Goal: Task Accomplishment & Management: Use online tool/utility

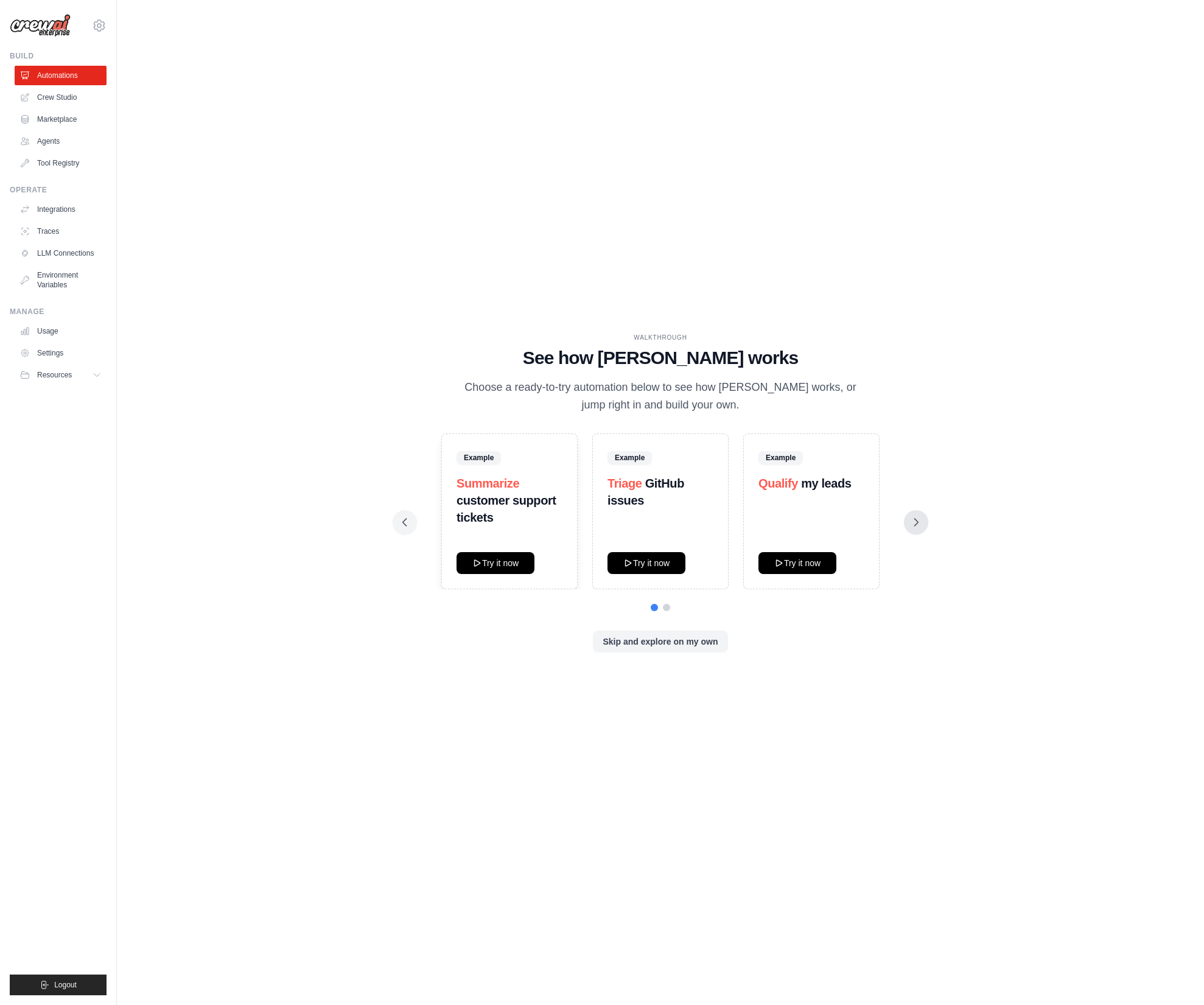
click at [913, 523] on icon at bounding box center [915, 522] width 12 height 12
click at [502, 561] on button "Try it now" at bounding box center [495, 562] width 78 height 22
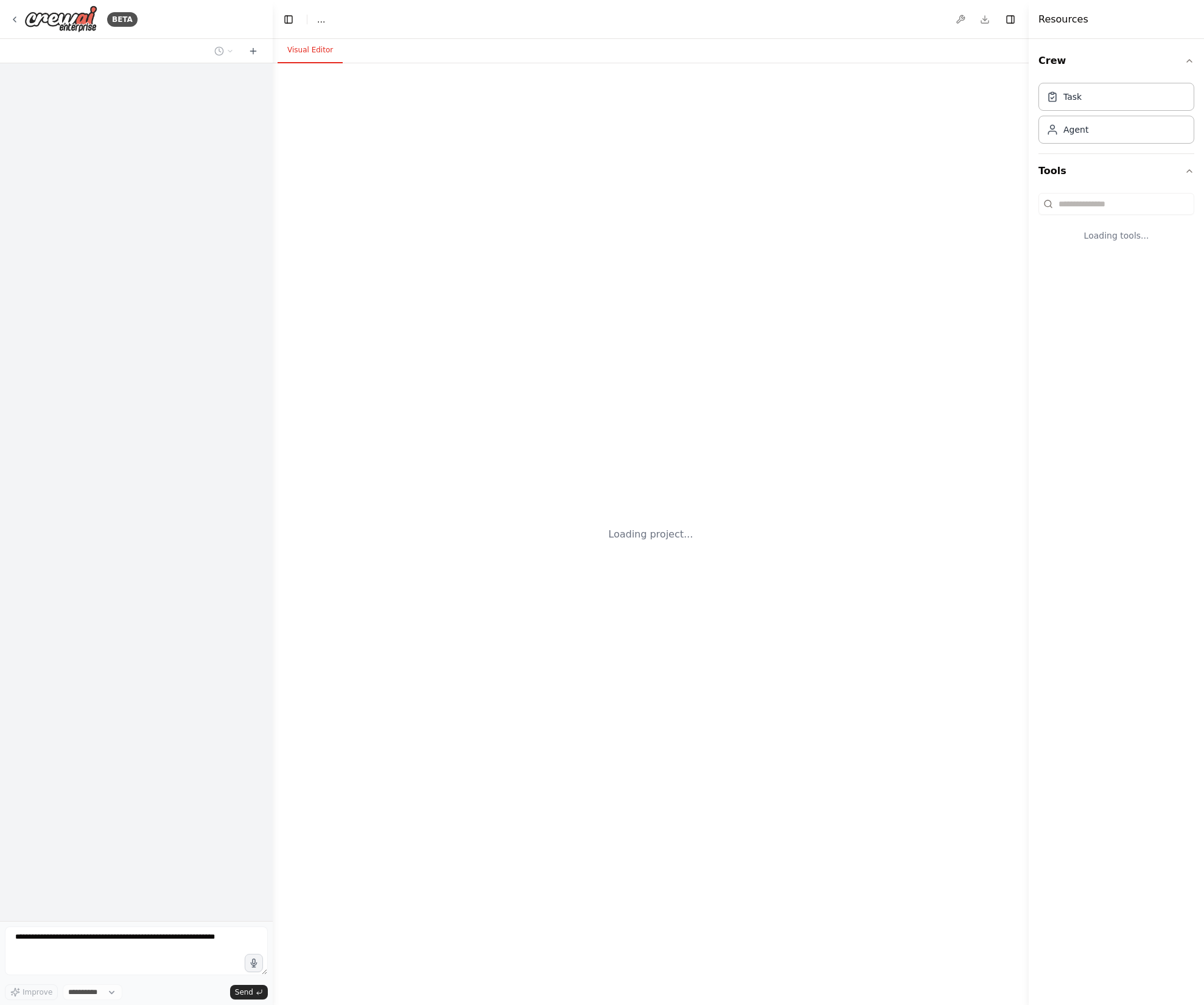
select select "****"
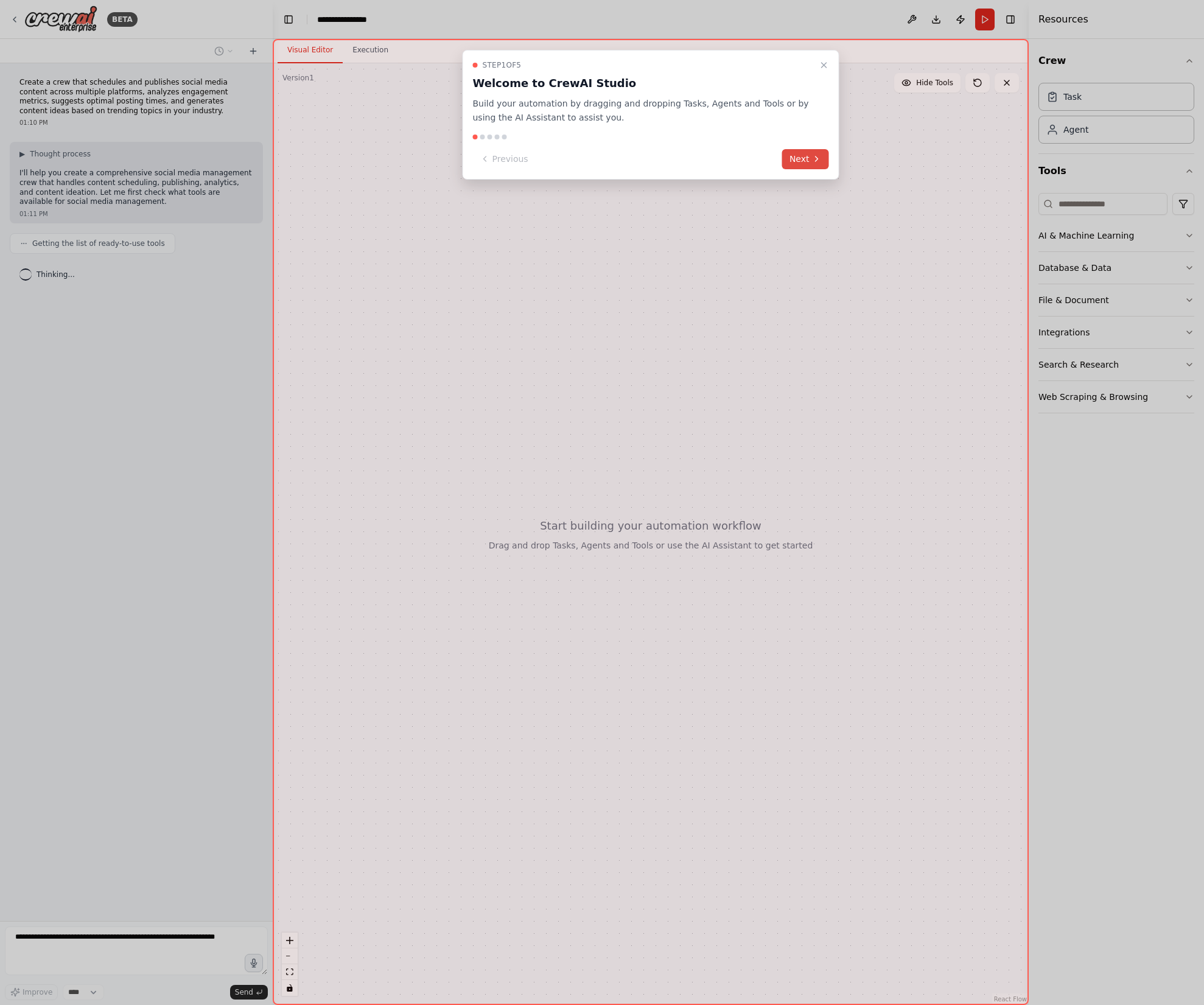
click at [798, 157] on button "Next" at bounding box center [805, 159] width 47 height 20
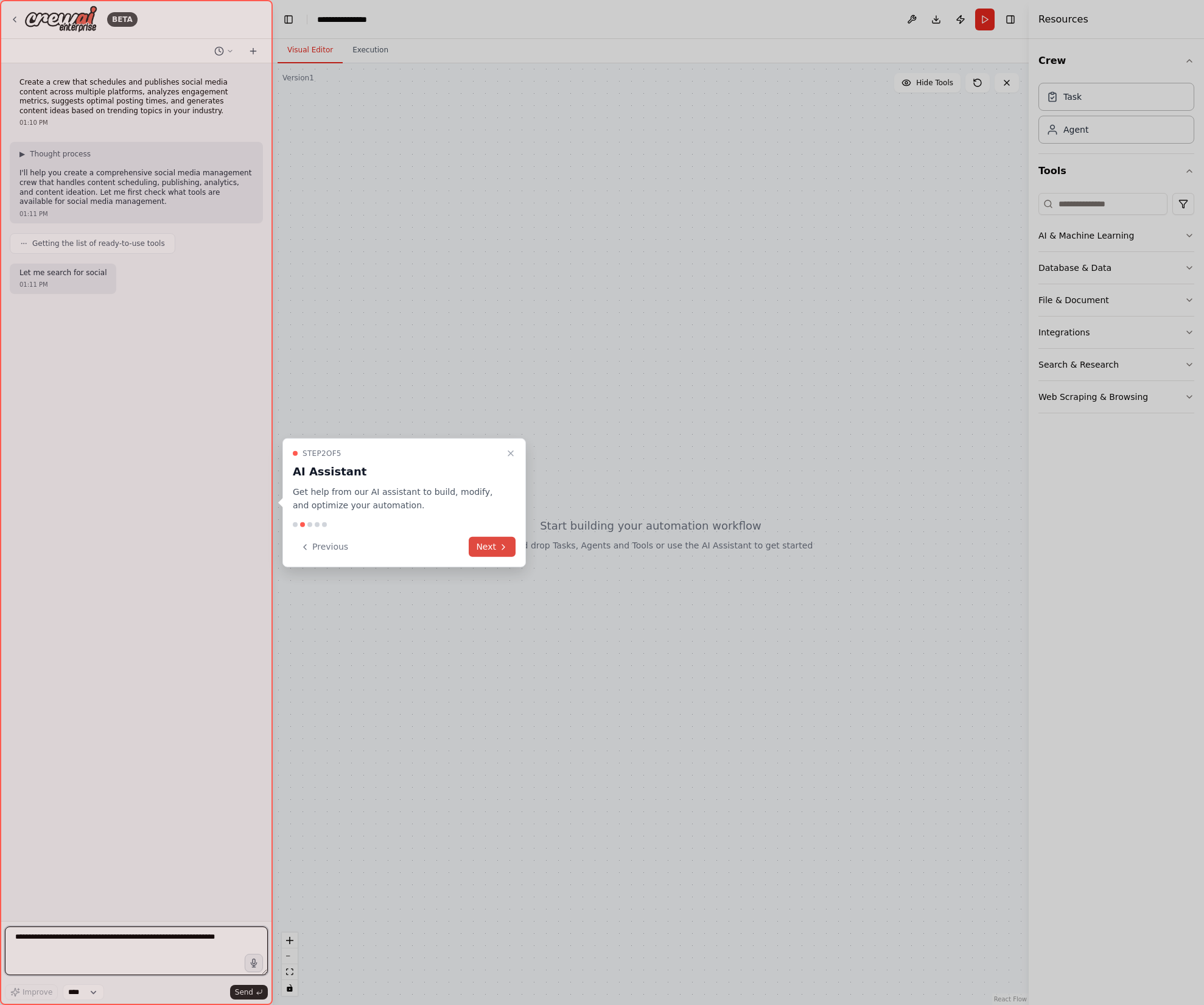
click at [488, 551] on button "Next" at bounding box center [492, 547] width 47 height 20
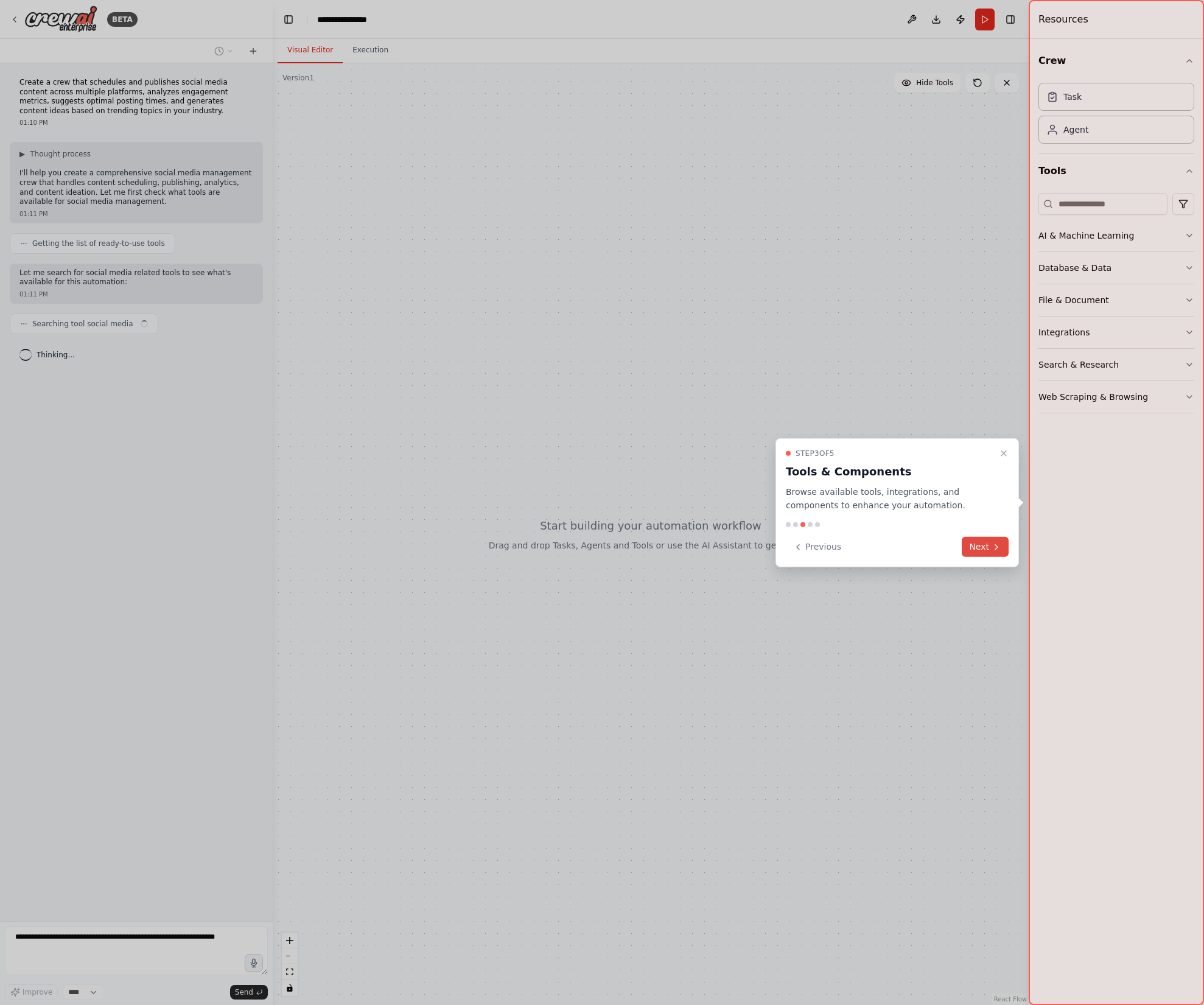
click at [968, 546] on button "Next" at bounding box center [985, 547] width 47 height 20
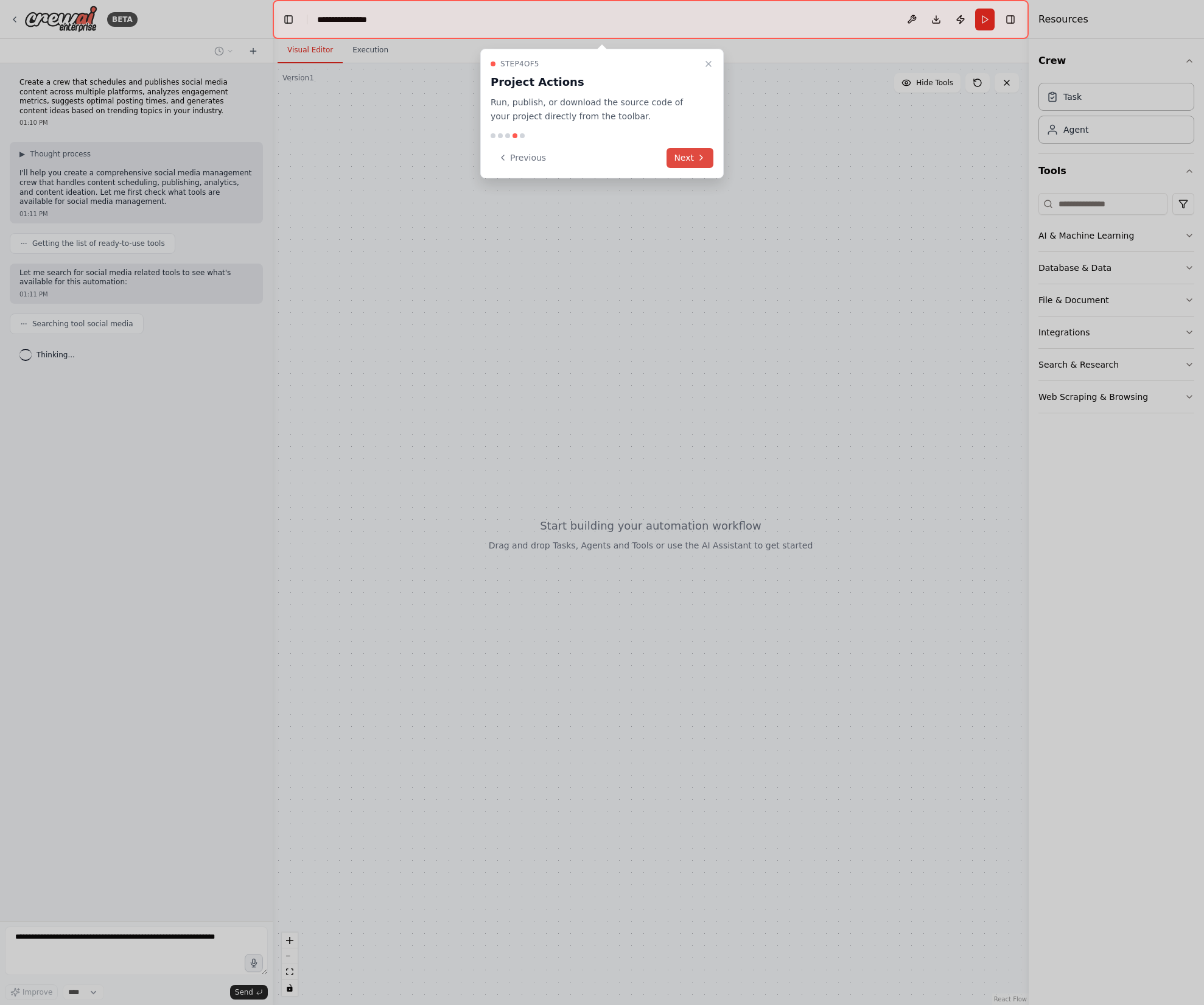
click at [690, 156] on button "Next" at bounding box center [690, 158] width 47 height 20
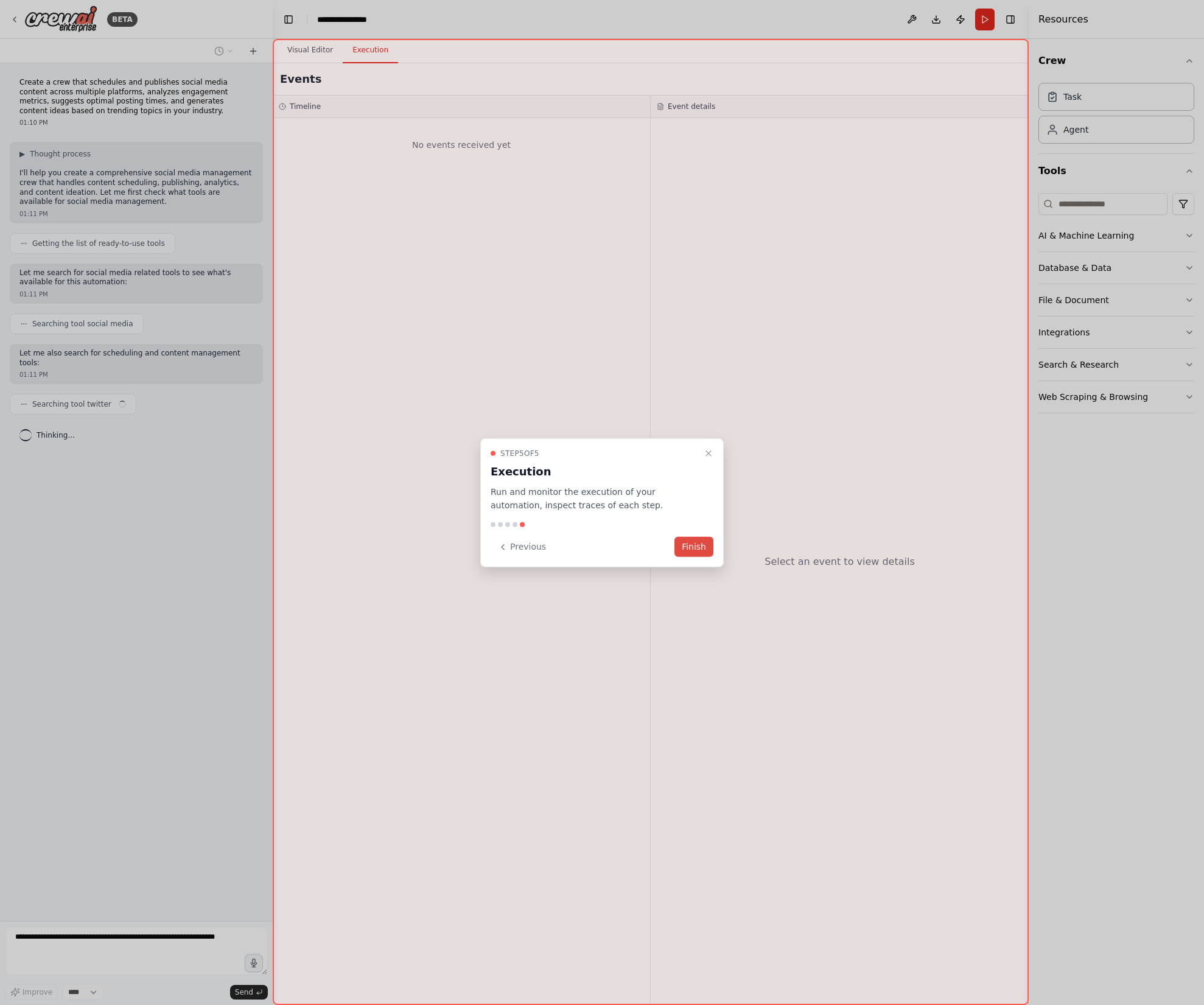
click at [685, 551] on button "Finish" at bounding box center [693, 547] width 39 height 20
click at [688, 549] on button "Finish" at bounding box center [693, 547] width 39 height 20
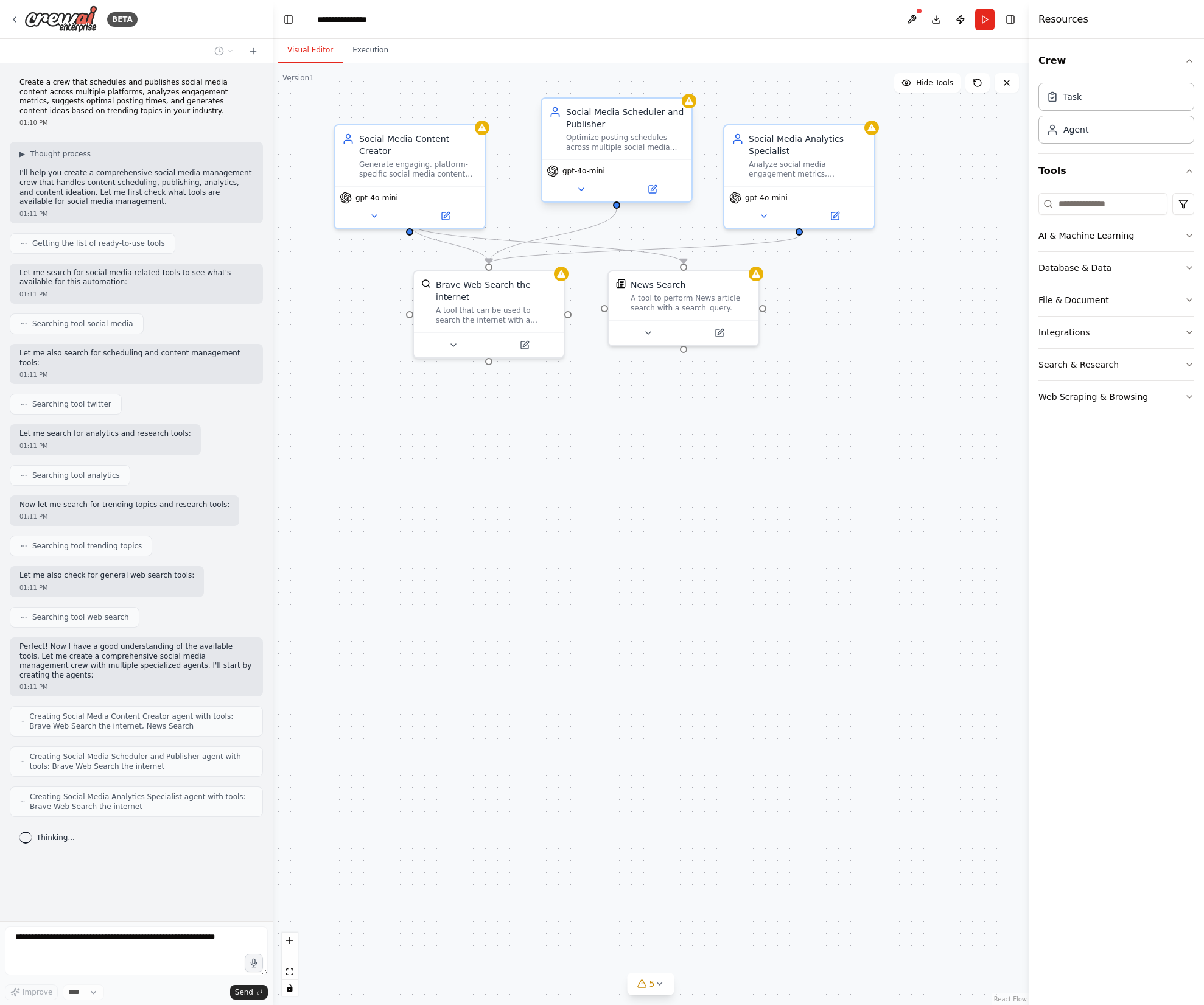
drag, startPoint x: 610, startPoint y: 176, endPoint x: 639, endPoint y: 130, distance: 54.4
click at [639, 130] on div "Social Media Scheduler and Publisher Optimize posting schedules across multiple…" at bounding box center [625, 129] width 118 height 46
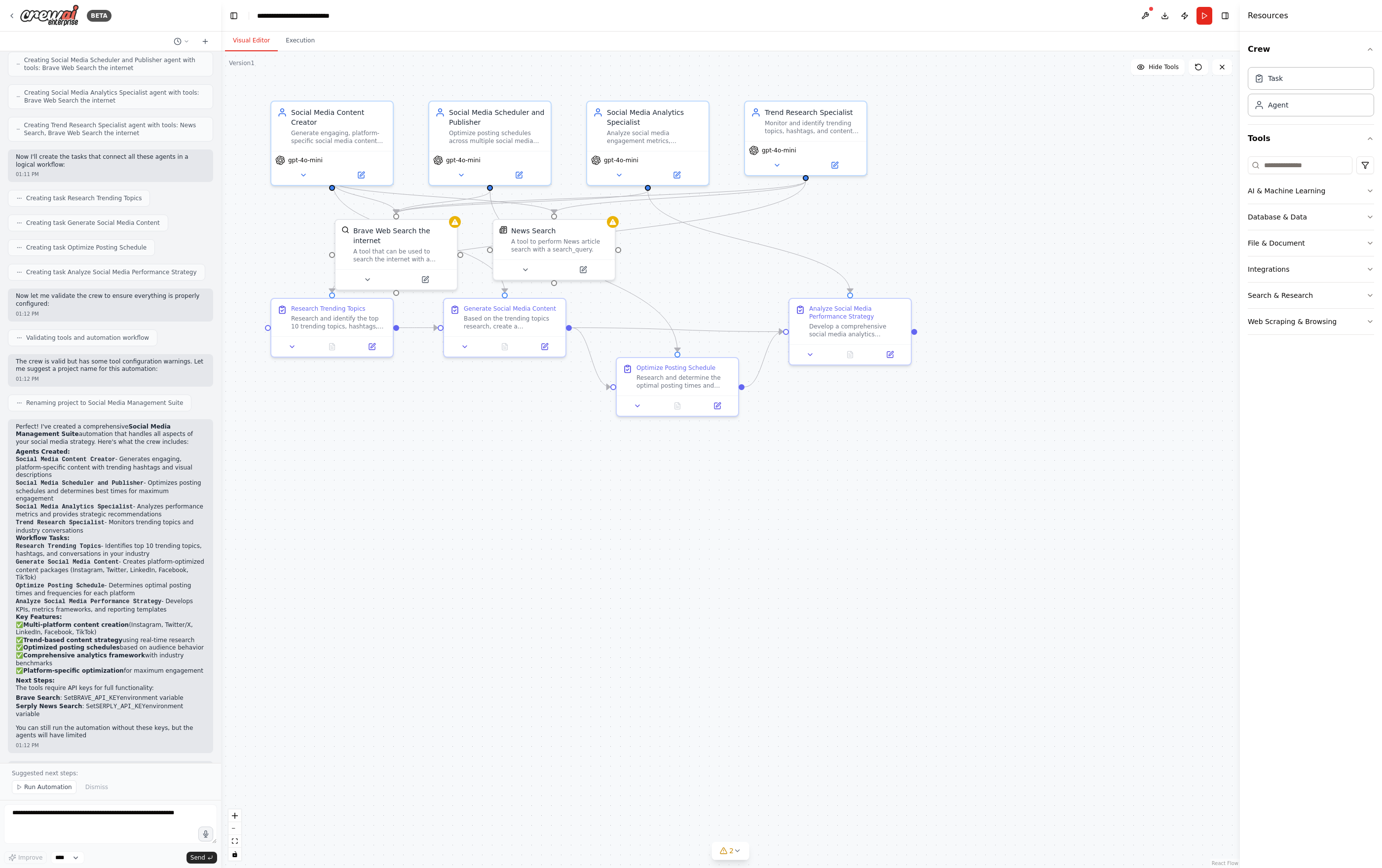
scroll to position [561, 0]
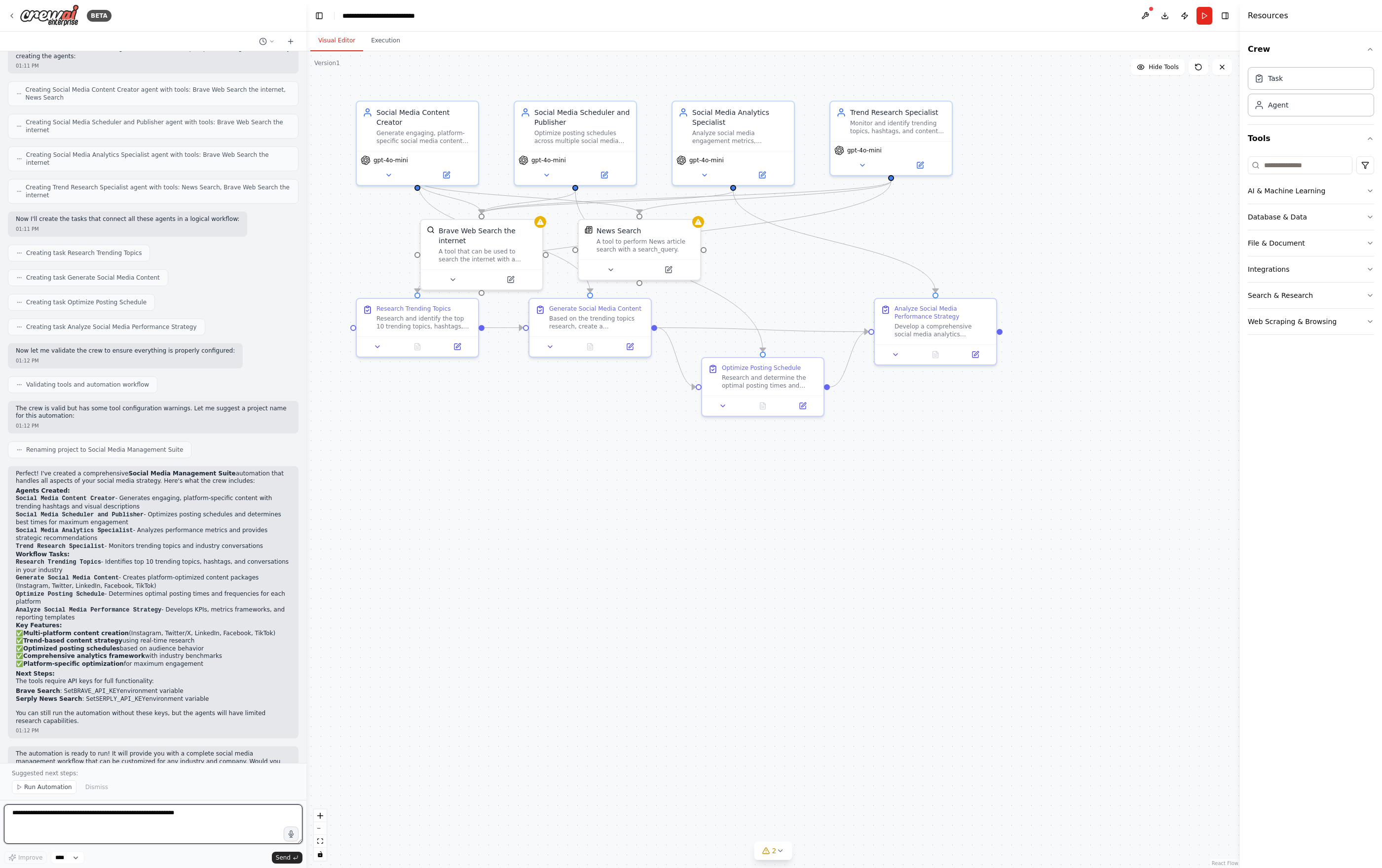
drag, startPoint x: 217, startPoint y: 386, endPoint x: 310, endPoint y: 284, distance: 138.0
click at [310, 284] on div "BETA Create a crew that schedules and publishes social media content across mul…" at bounding box center [691, 434] width 1382 height 868
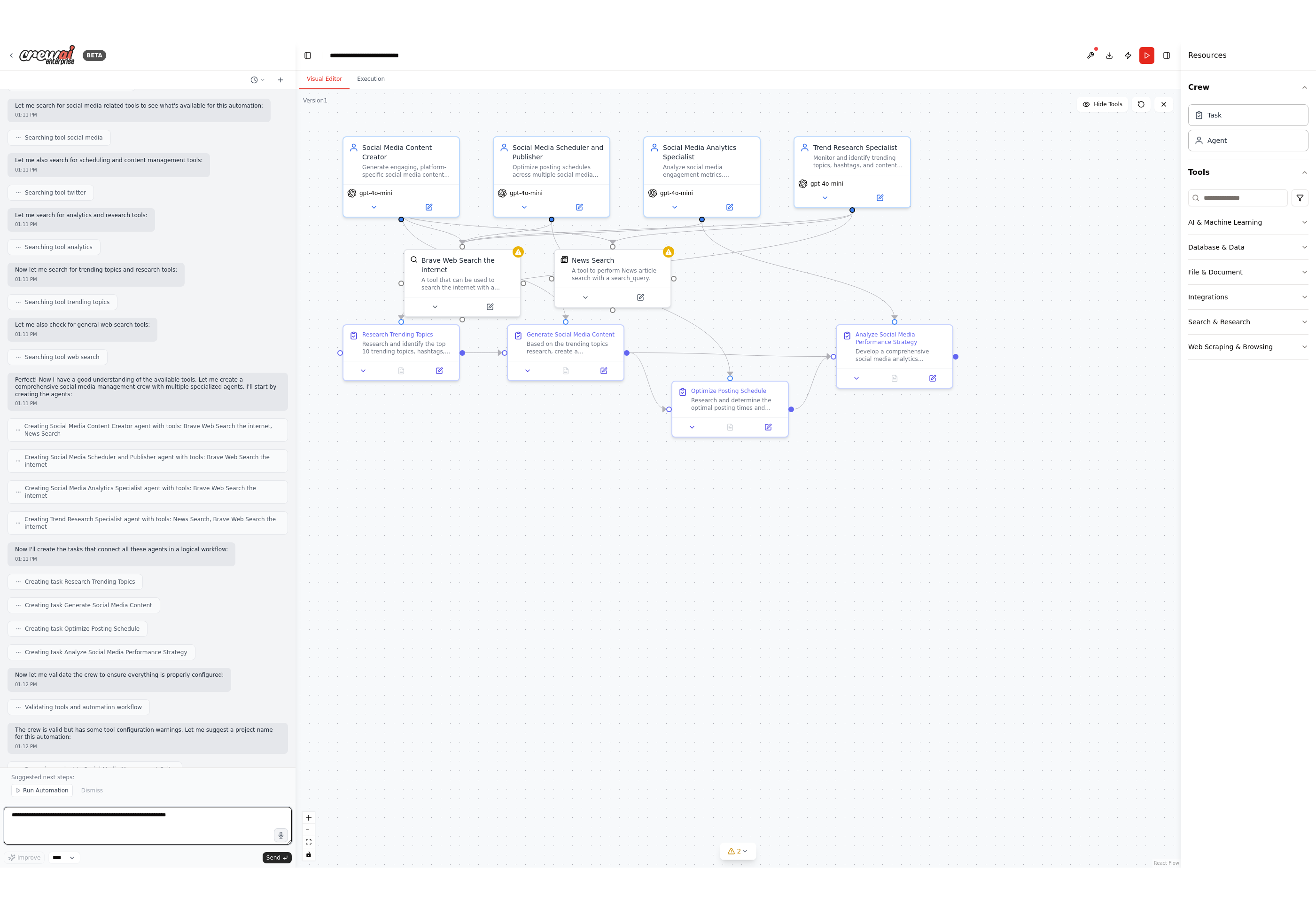
scroll to position [0, 0]
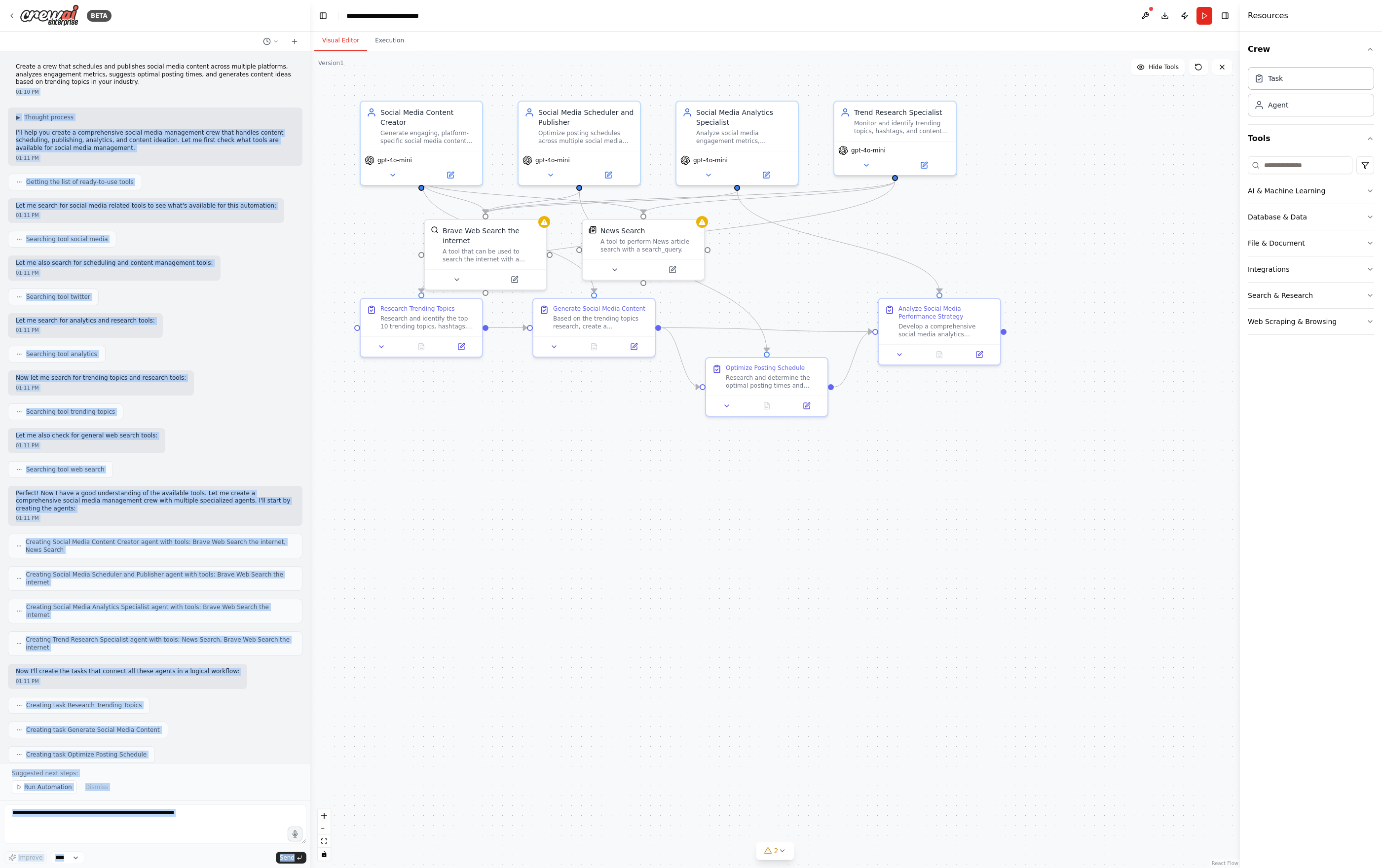
drag, startPoint x: 99, startPoint y: 86, endPoint x: 2, endPoint y: 65, distance: 99.2
click at [2, 65] on div "BETA Create a crew that schedules and publishes social media content across mul…" at bounding box center [155, 434] width 310 height 868
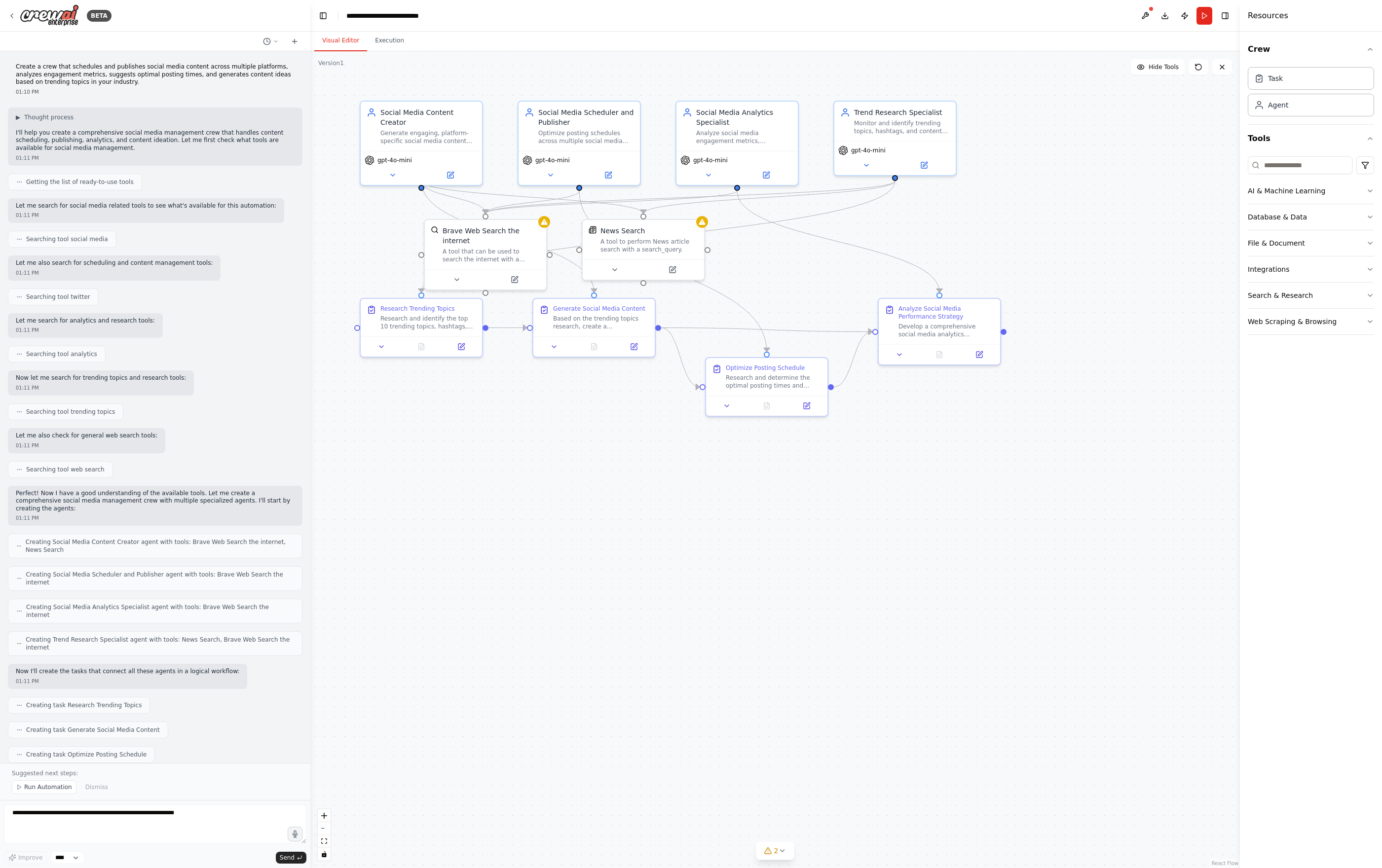
click at [59, 65] on p "Create a crew that schedules and publishes social media content across multiple…" at bounding box center [155, 75] width 279 height 23
click at [417, 127] on div "Generate engaging, platform-specific social media content for {industry} busine…" at bounding box center [428, 135] width 96 height 16
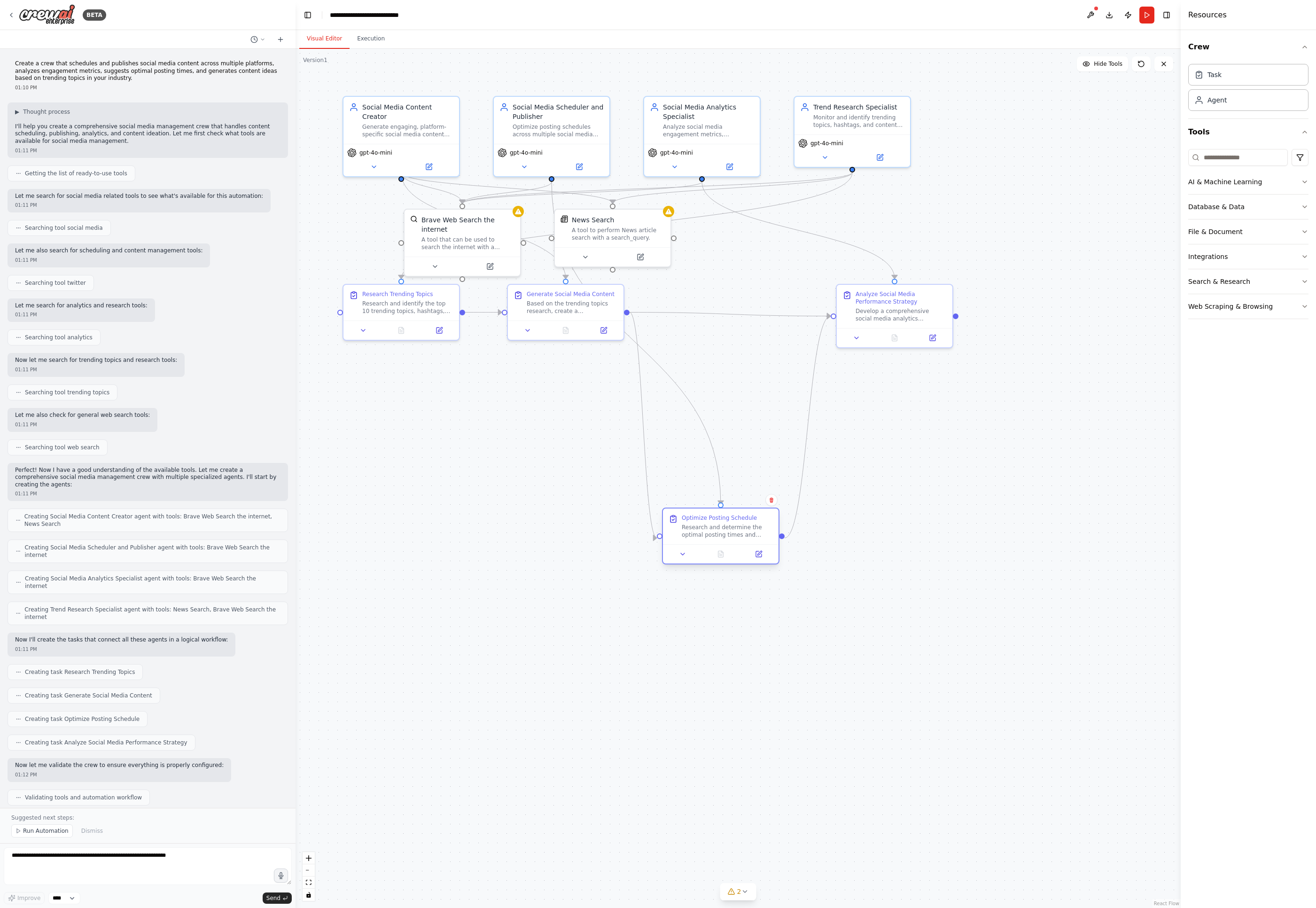
drag, startPoint x: 722, startPoint y: 416, endPoint x: 715, endPoint y: 513, distance: 97.3
click at [723, 528] on div "Research and determine the optimal posting times and frequency for {company_nam…" at bounding box center [727, 531] width 91 height 15
drag, startPoint x: 538, startPoint y: 322, endPoint x: 537, endPoint y: 465, distance: 143.0
click at [537, 467] on div "Based on the trending topics research, create a comprehensive content package i…" at bounding box center [567, 475] width 91 height 15
drag, startPoint x: 382, startPoint y: 305, endPoint x: 414, endPoint y: 405, distance: 105.0
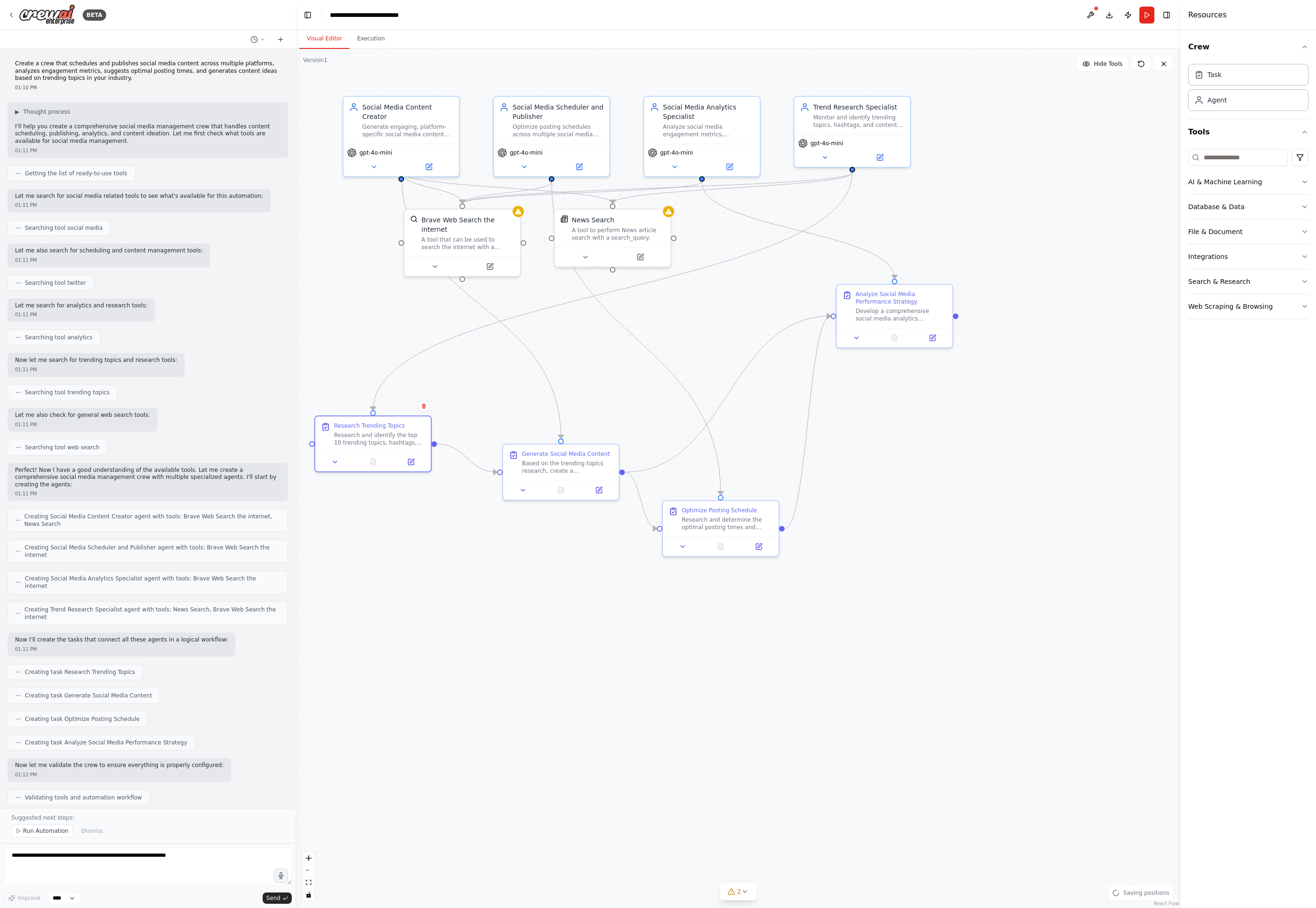
click at [352, 435] on div "Research and identify the top 10 trending topics, hashtags, and conversations i…" at bounding box center [380, 439] width 91 height 15
drag, startPoint x: 903, startPoint y: 315, endPoint x: 956, endPoint y: 415, distance: 113.2
click at [929, 416] on div "Develop a comprehensive social media analytics framework for {company_name} inc…" at bounding box center [952, 416] width 91 height 15
drag, startPoint x: 596, startPoint y: 234, endPoint x: 631, endPoint y: 322, distance: 94.7
click at [631, 322] on div "A tool to perform News article search with a search_query." at bounding box center [651, 317] width 93 height 15
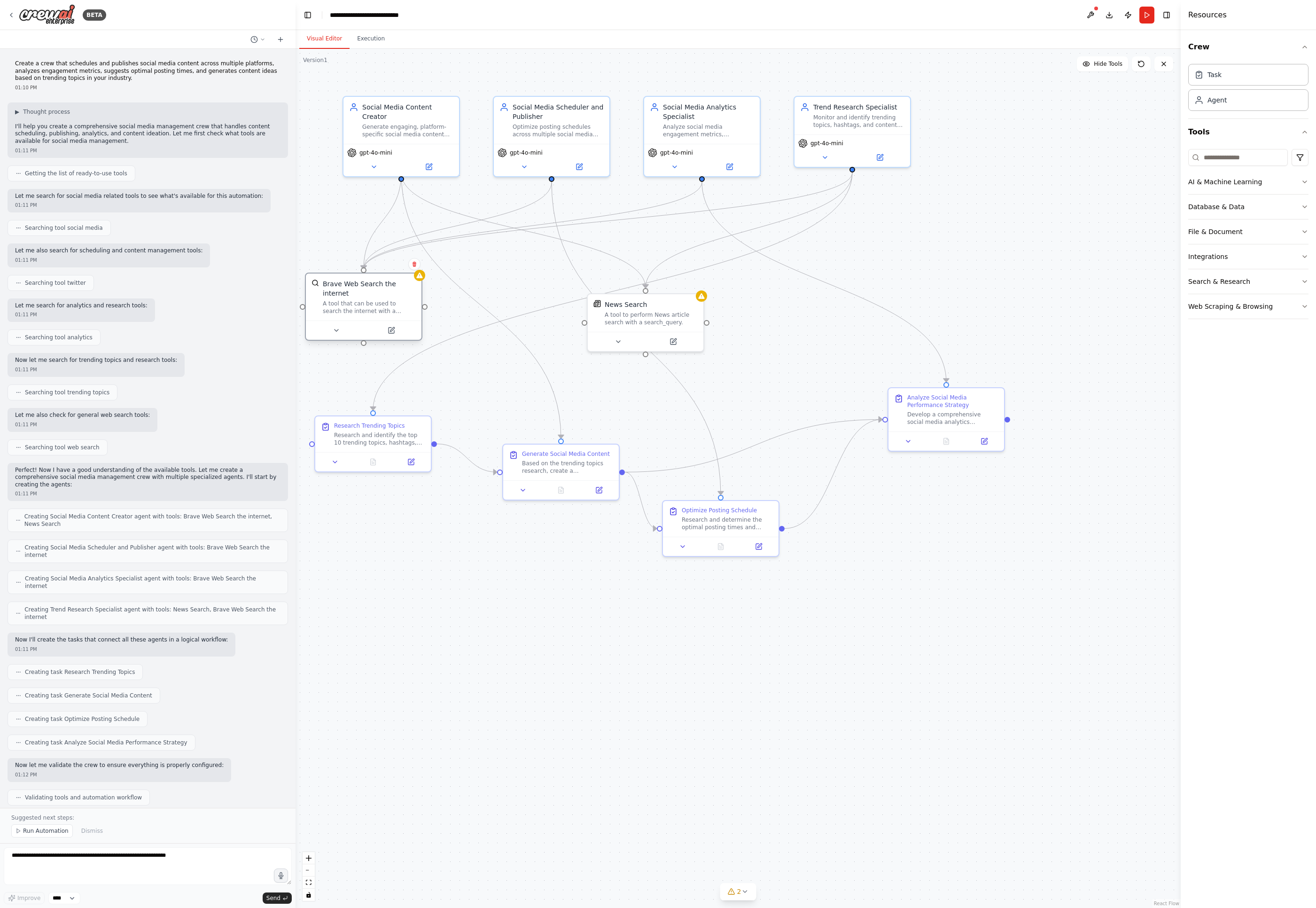
drag, startPoint x: 441, startPoint y: 222, endPoint x: 340, endPoint y: 291, distance: 122.3
click at [340, 291] on div "Brave Web Search the internet A tool that can be used to search the internet wi…" at bounding box center [369, 297] width 93 height 36
click at [419, 275] on icon at bounding box center [419, 275] width 6 height 5
click at [384, 300] on div "A tool that can be used to search the internet with a search_query." at bounding box center [369, 308] width 93 height 15
click at [333, 327] on icon at bounding box center [336, 331] width 8 height 8
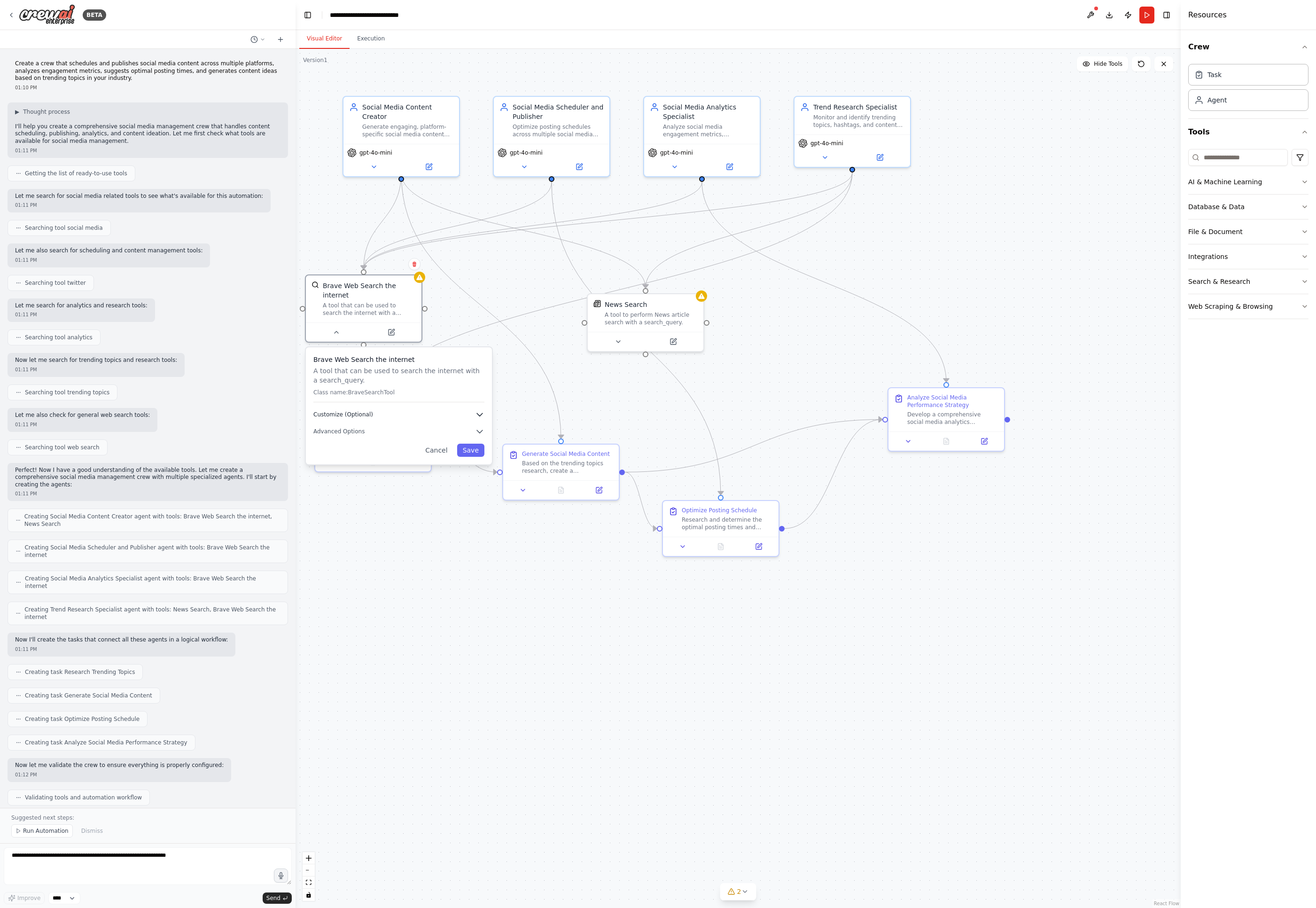
click at [359, 411] on span "Customize (Optional)" at bounding box center [343, 415] width 60 height 8
click at [418, 276] on icon at bounding box center [419, 275] width 6 height 5
click at [388, 327] on icon at bounding box center [392, 331] width 8 height 8
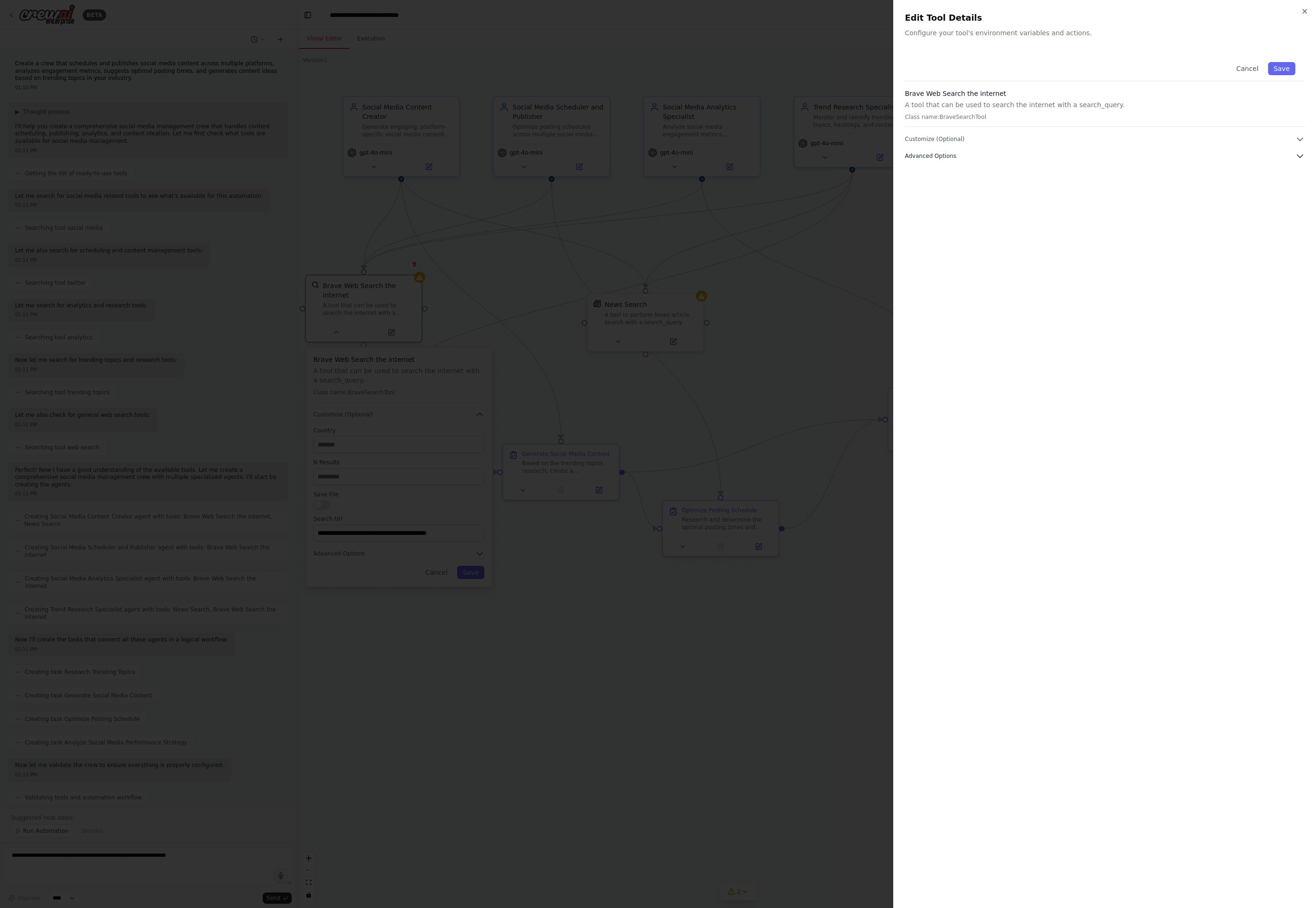
click at [929, 155] on icon "button" at bounding box center [1300, 156] width 9 height 9
click at [929, 210] on input "text" at bounding box center [1105, 207] width 388 height 17
click at [929, 187] on div "BRAVE_API_KEY" at bounding box center [936, 190] width 51 height 9
copy div "BRAVE_API_KEY"
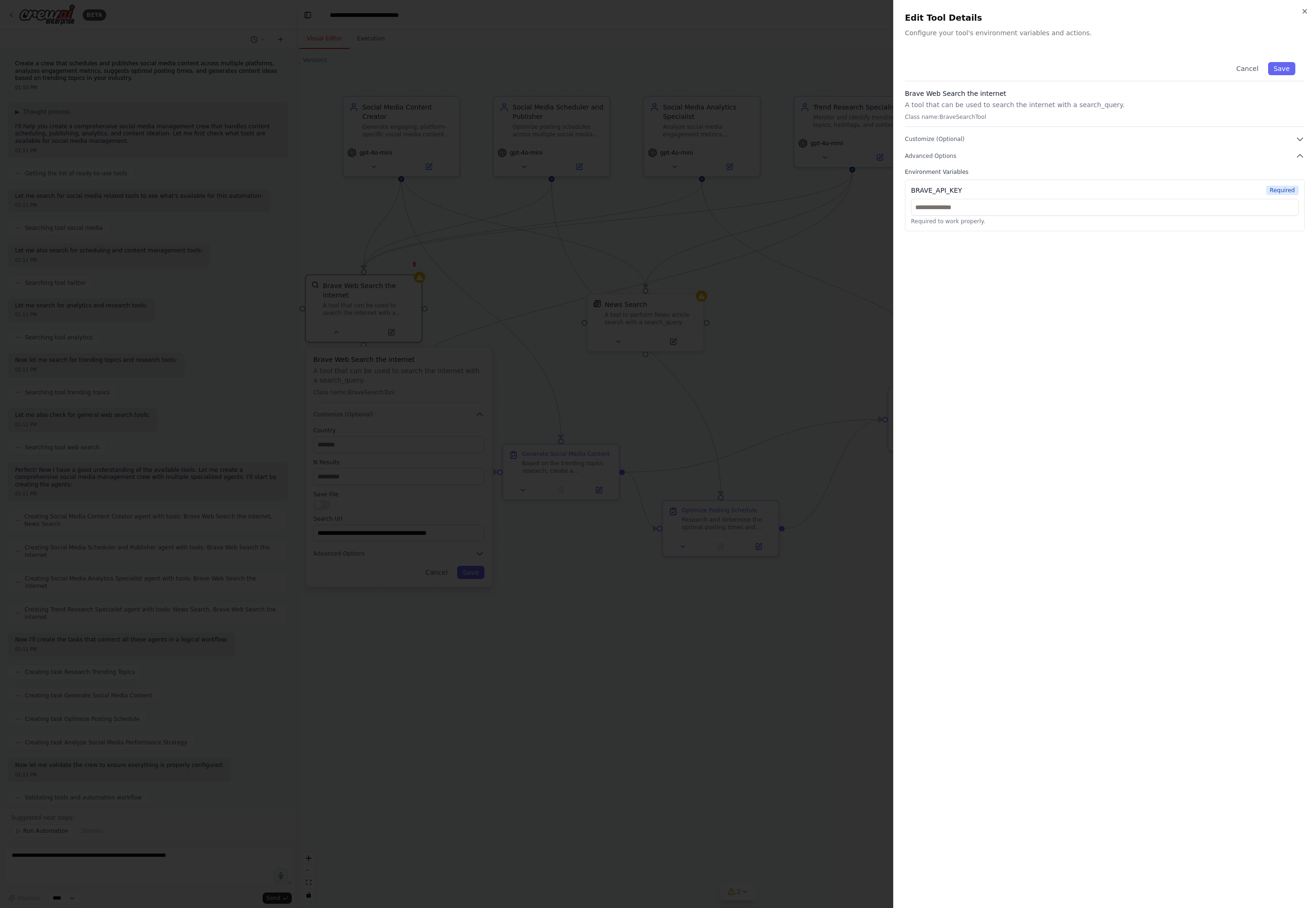
click at [631, 157] on div at bounding box center [658, 454] width 1316 height 908
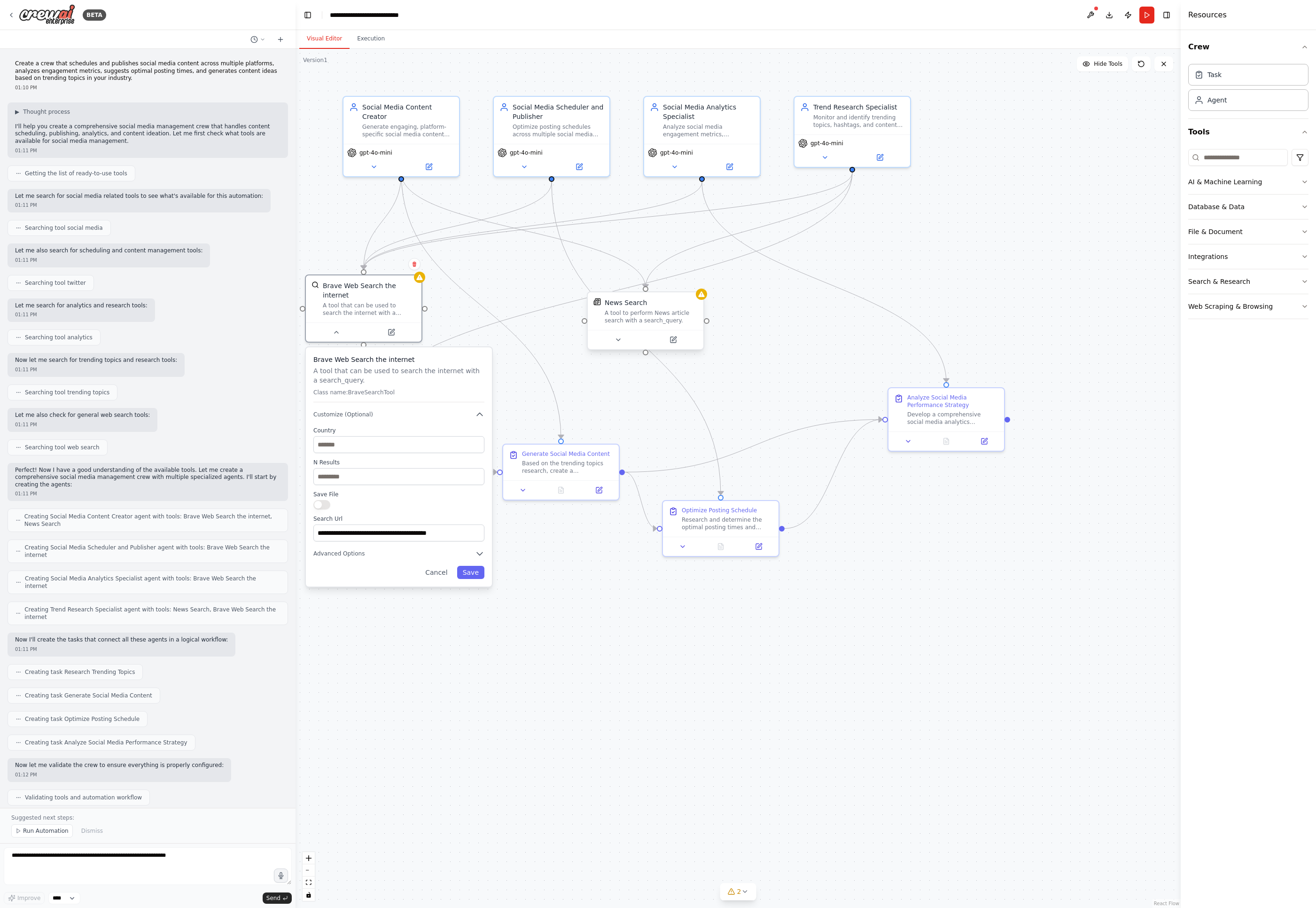
click at [642, 312] on div "A tool to perform News article search with a search_query." at bounding box center [651, 317] width 93 height 15
click at [631, 307] on div "News Search" at bounding box center [625, 302] width 42 height 9
click at [630, 307] on div "News Search" at bounding box center [625, 302] width 42 height 9
click at [700, 292] on icon at bounding box center [702, 294] width 8 height 8
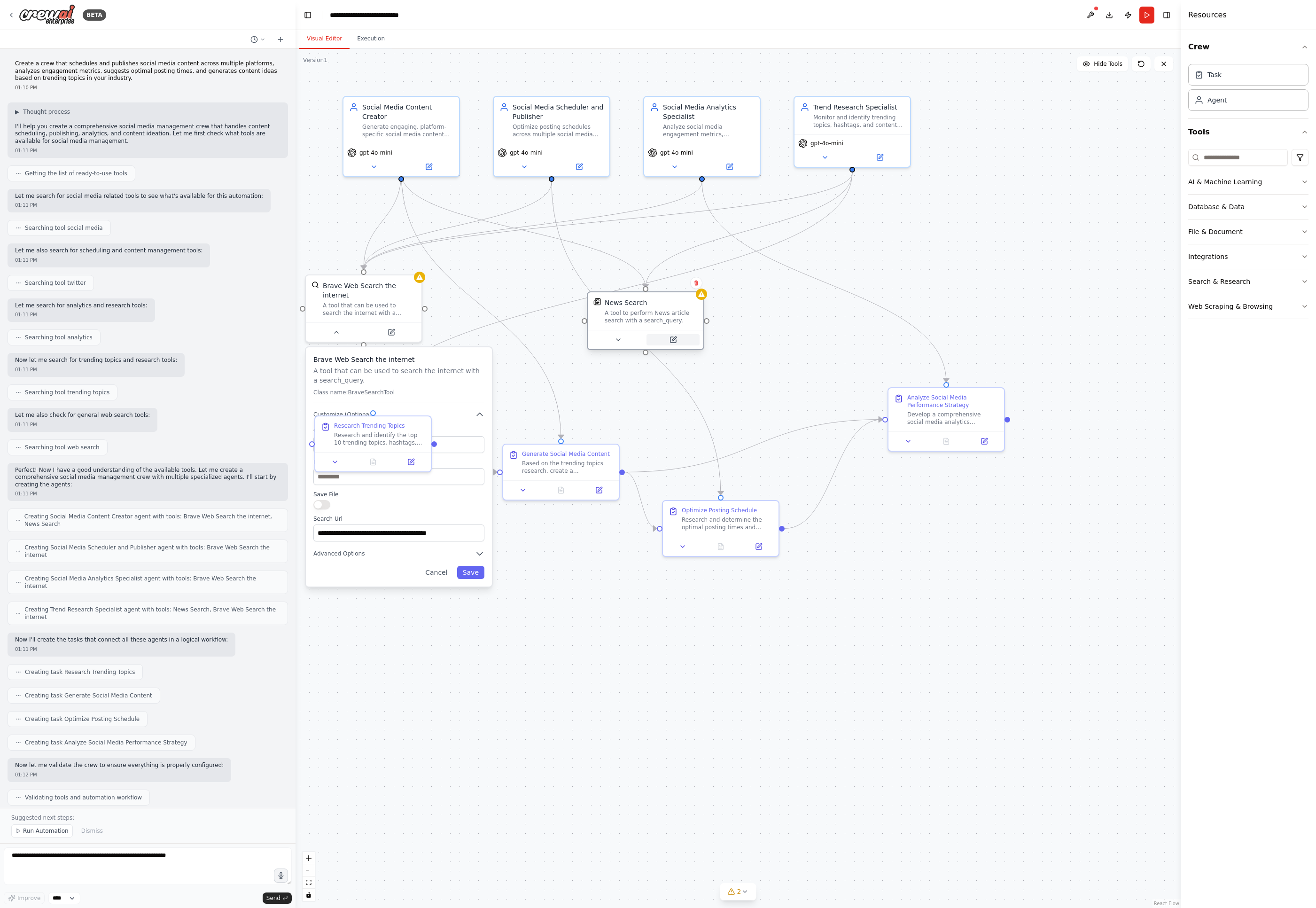
click at [677, 337] on icon at bounding box center [673, 340] width 8 height 8
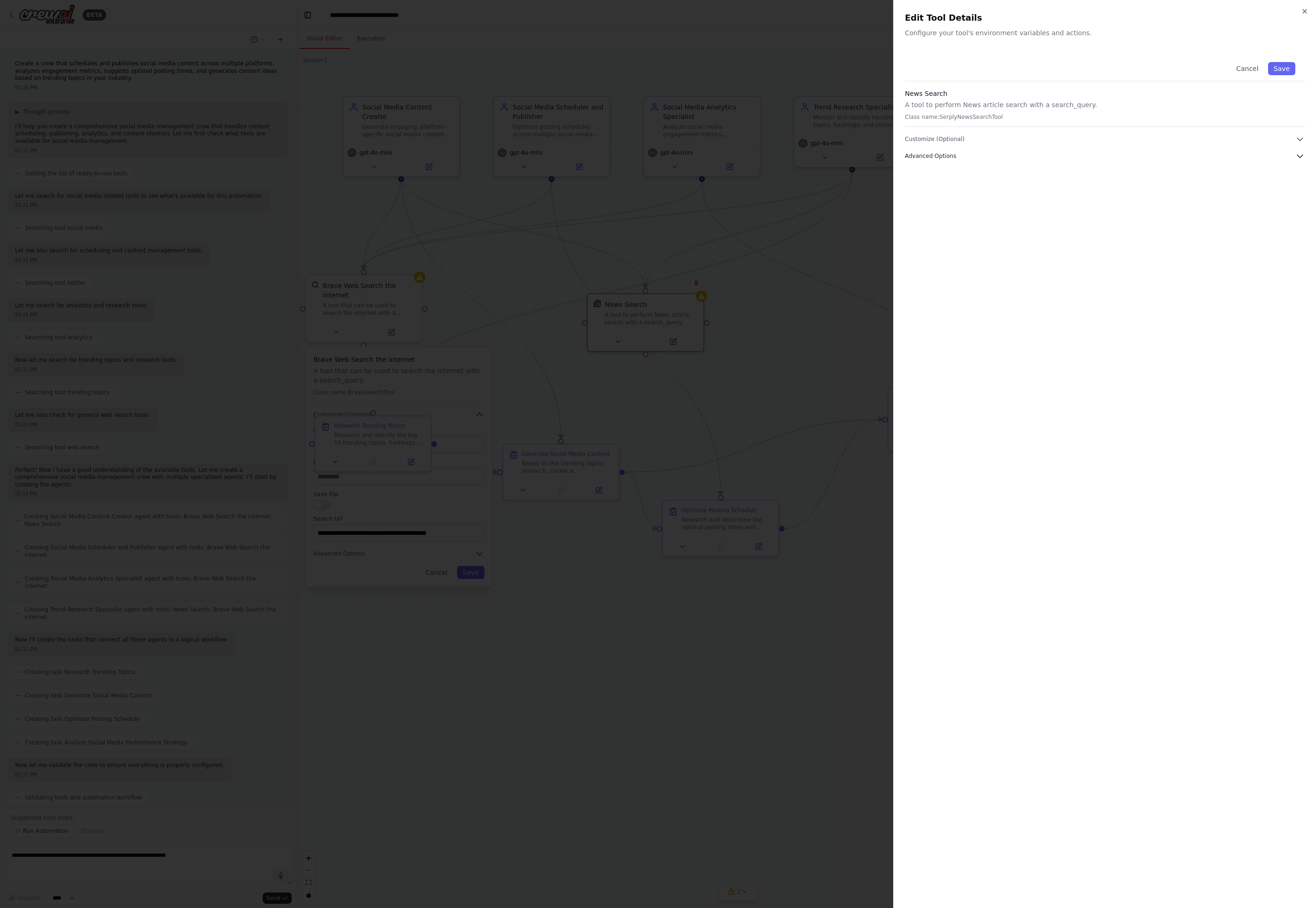
click at [929, 158] on span "Advanced Options" at bounding box center [930, 156] width 51 height 8
click at [929, 189] on div "SERPLY_API_KEY" at bounding box center [937, 190] width 53 height 9
copy div "SERPLY_API_KEY"
drag, startPoint x: 956, startPoint y: 215, endPoint x: 956, endPoint y: 210, distance: 5.0
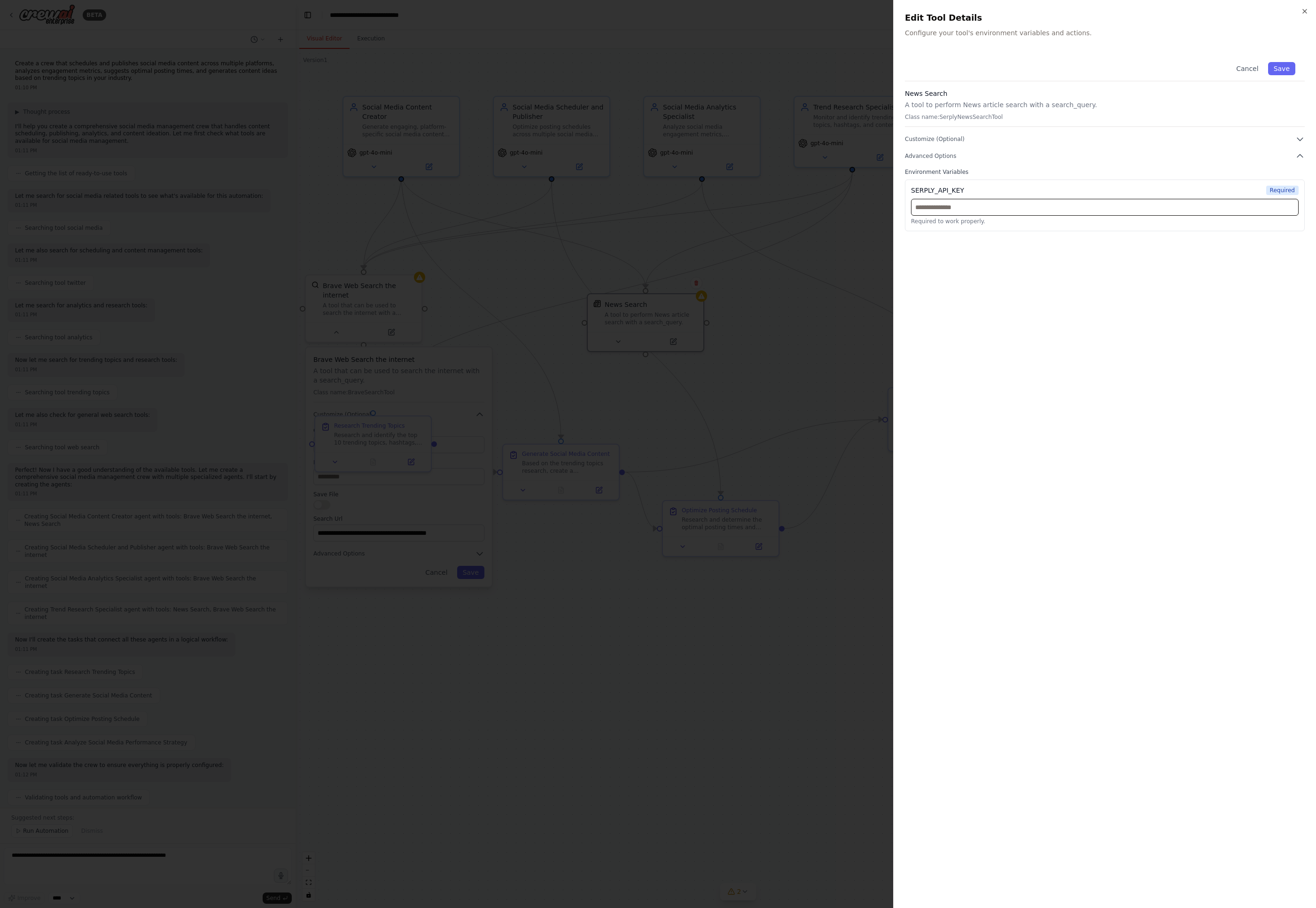
click at [929, 213] on input "text" at bounding box center [1105, 207] width 388 height 17
paste input "**********"
type input "**********"
click at [929, 70] on button "Save" at bounding box center [1282, 69] width 27 height 13
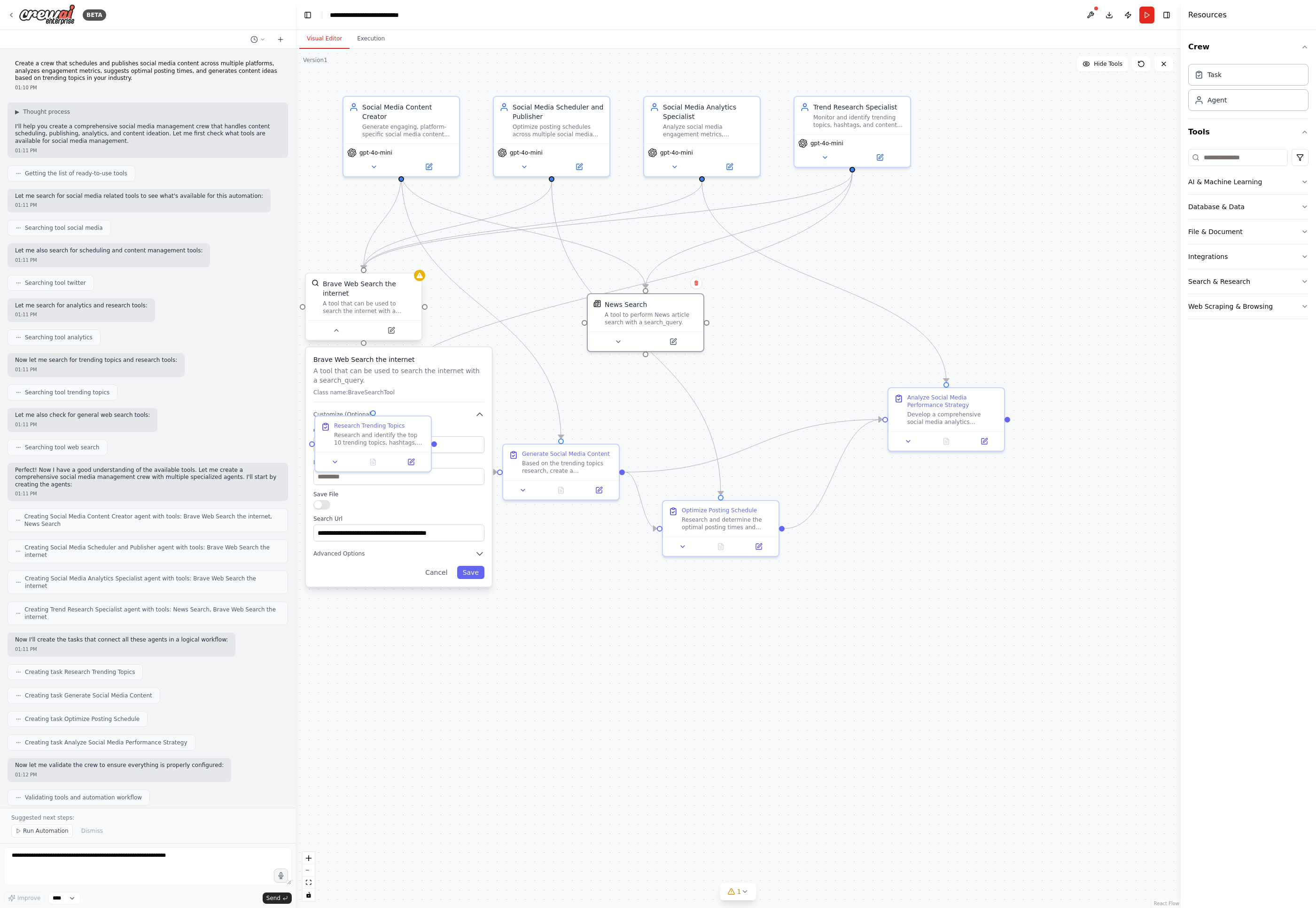
click at [378, 301] on div "A tool that can be used to search the internet with a search_query." at bounding box center [369, 308] width 93 height 15
click at [395, 325] on button at bounding box center [391, 330] width 53 height 11
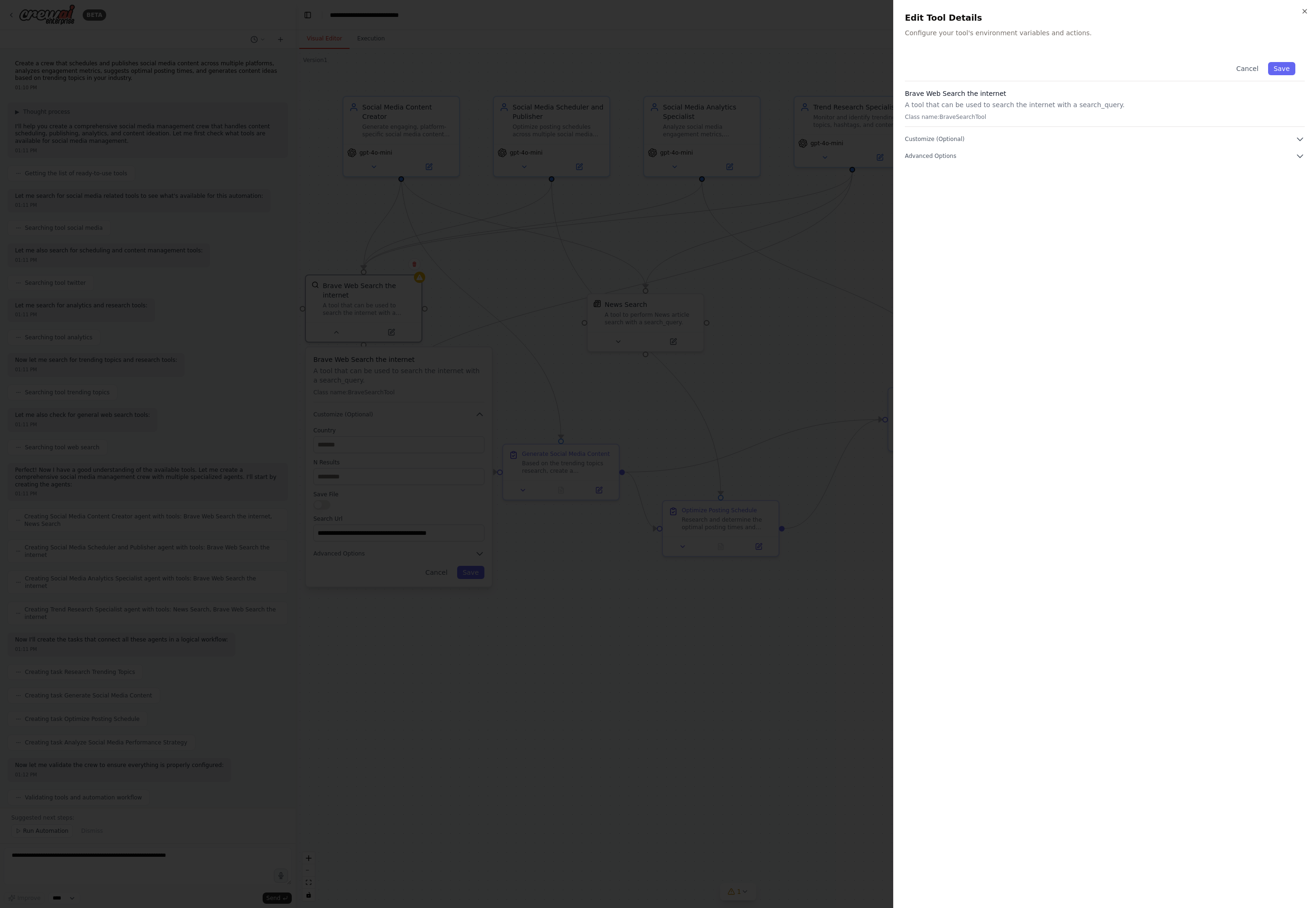
drag, startPoint x: 1156, startPoint y: 161, endPoint x: 1296, endPoint y: 167, distance: 140.1
click at [929, 161] on div "Cancel Save Brave Web Search the internet A tool that can be used to search the…" at bounding box center [1105, 474] width 400 height 844
click at [929, 157] on icon "button" at bounding box center [1300, 156] width 9 height 9
click at [929, 210] on input "text" at bounding box center [1105, 207] width 388 height 17
paste input "**********"
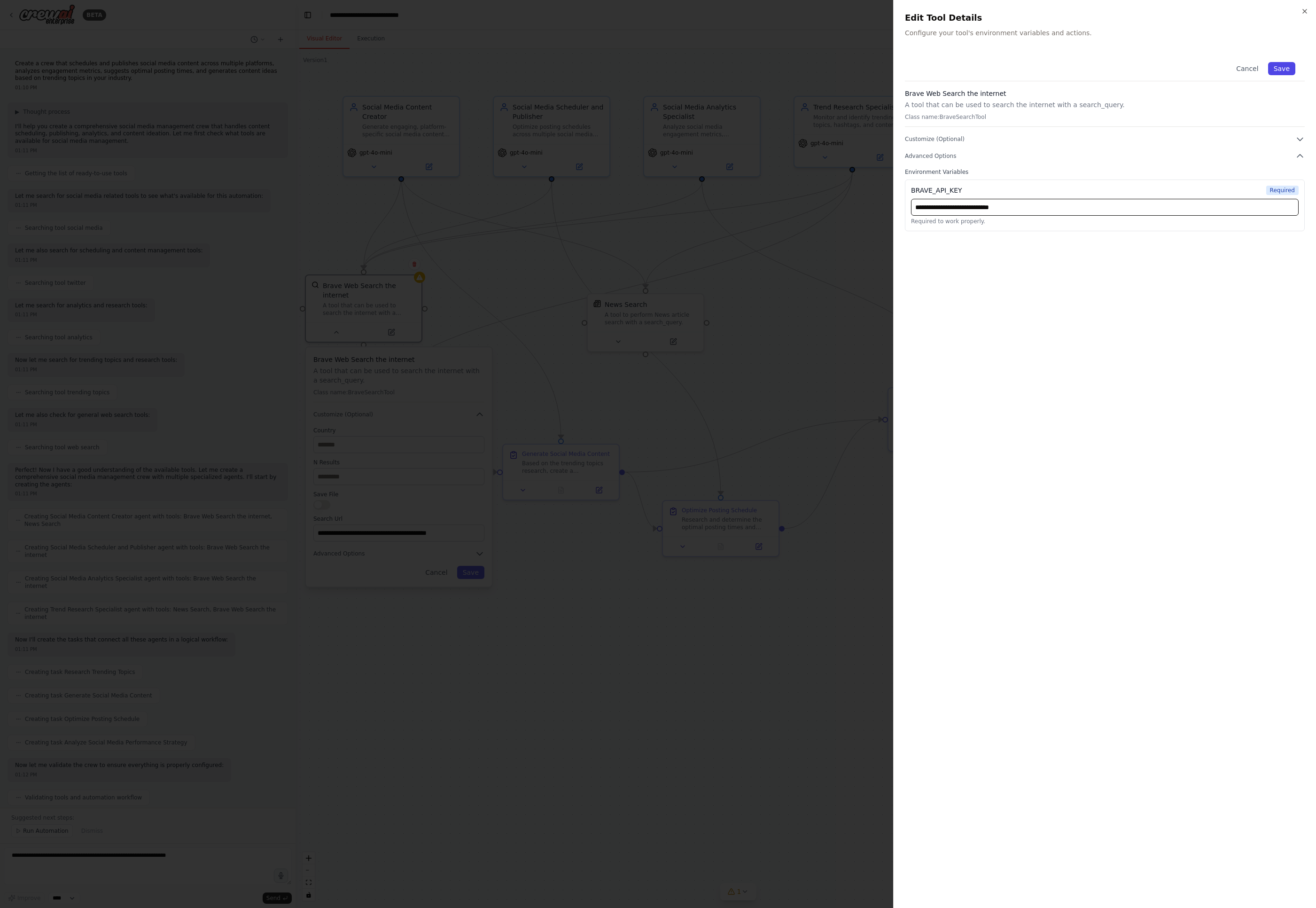
type input "**********"
click at [929, 69] on button "Save" at bounding box center [1282, 69] width 27 height 13
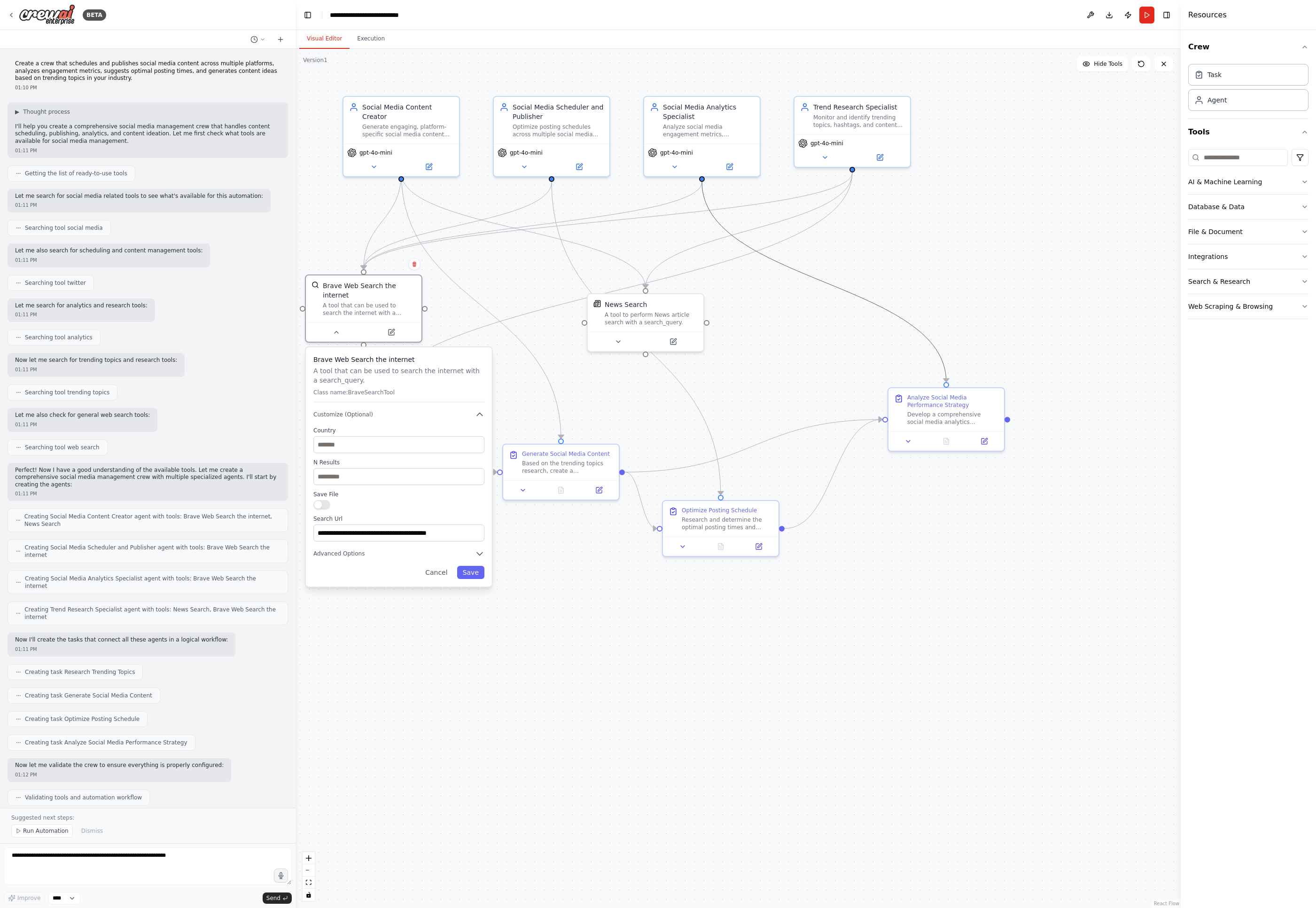
click at [762, 254] on icon "Edge from 32737f4e-c2f3-44c0-90cd-28e07ff53a98 to f293c54c-5652-4984-a87a-9021c…" at bounding box center [823, 282] width 244 height 200
click at [552, 632] on div ".deletable-edge-delete-btn { width: 20px; height: 20px; border: 0px solid #ffff…" at bounding box center [738, 478] width 885 height 859
click at [431, 566] on button "Cancel" at bounding box center [436, 573] width 33 height 13
click at [388, 327] on icon at bounding box center [392, 331] width 8 height 8
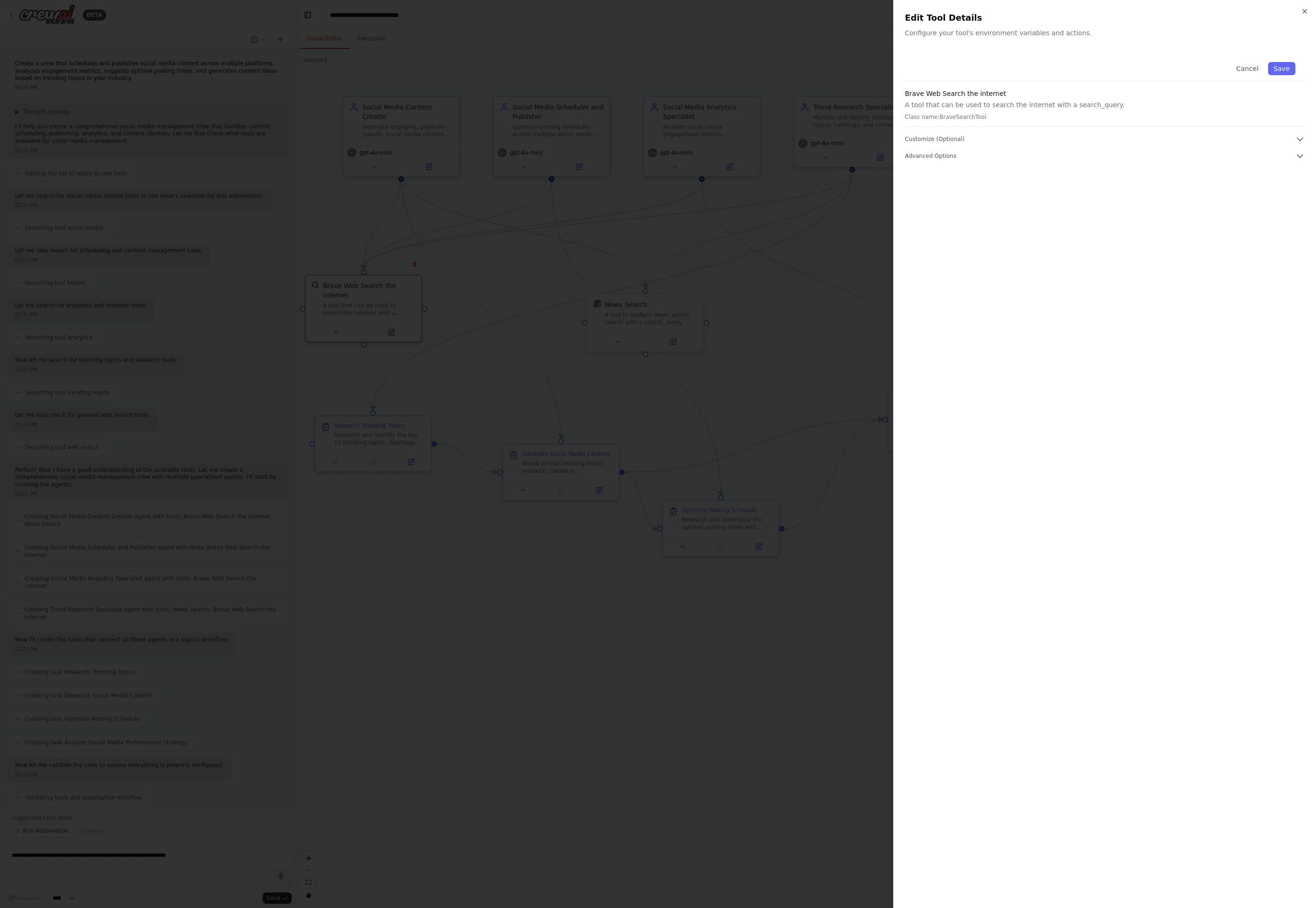
click at [606, 293] on div at bounding box center [658, 454] width 1316 height 908
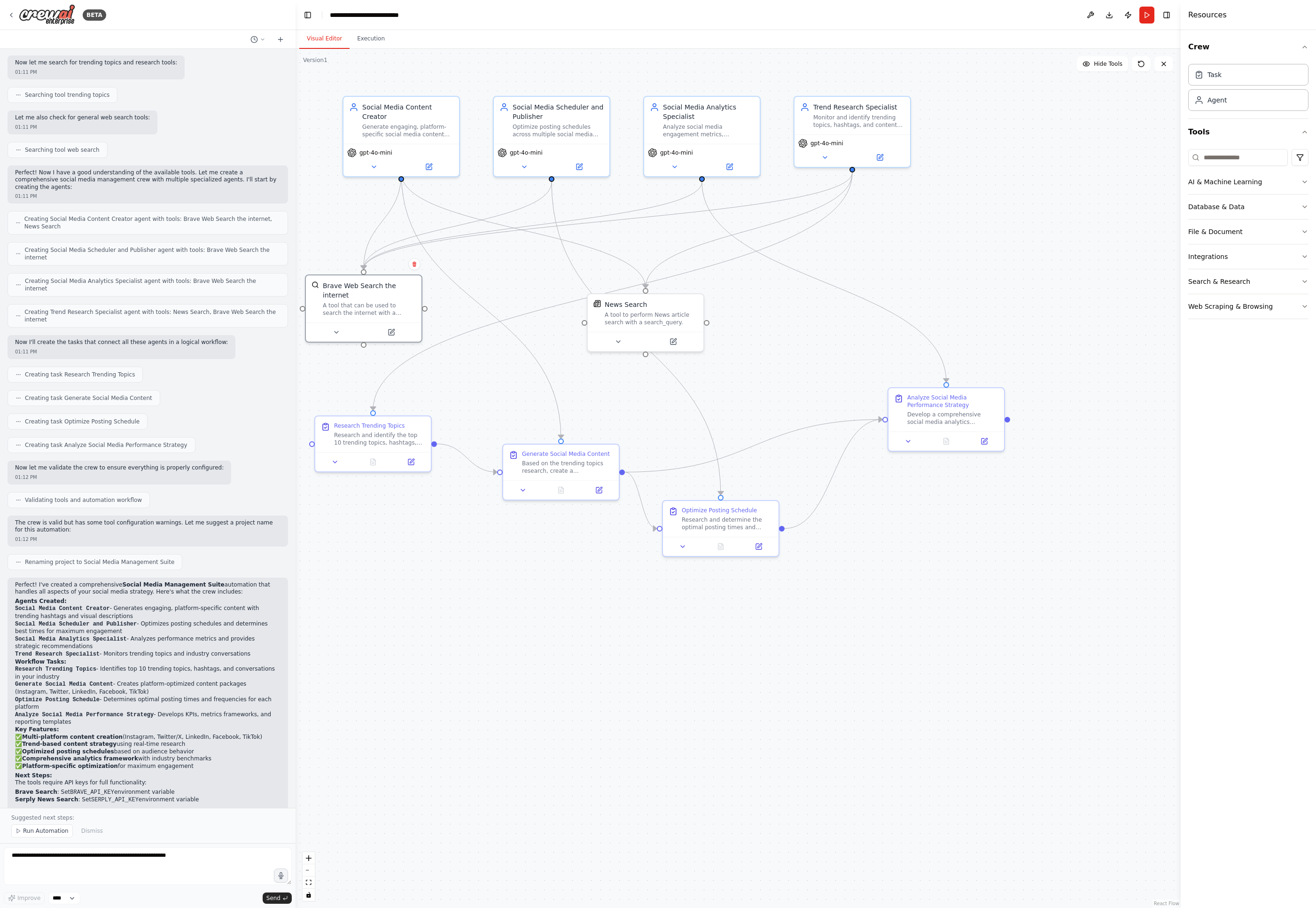
scroll to position [350, 0]
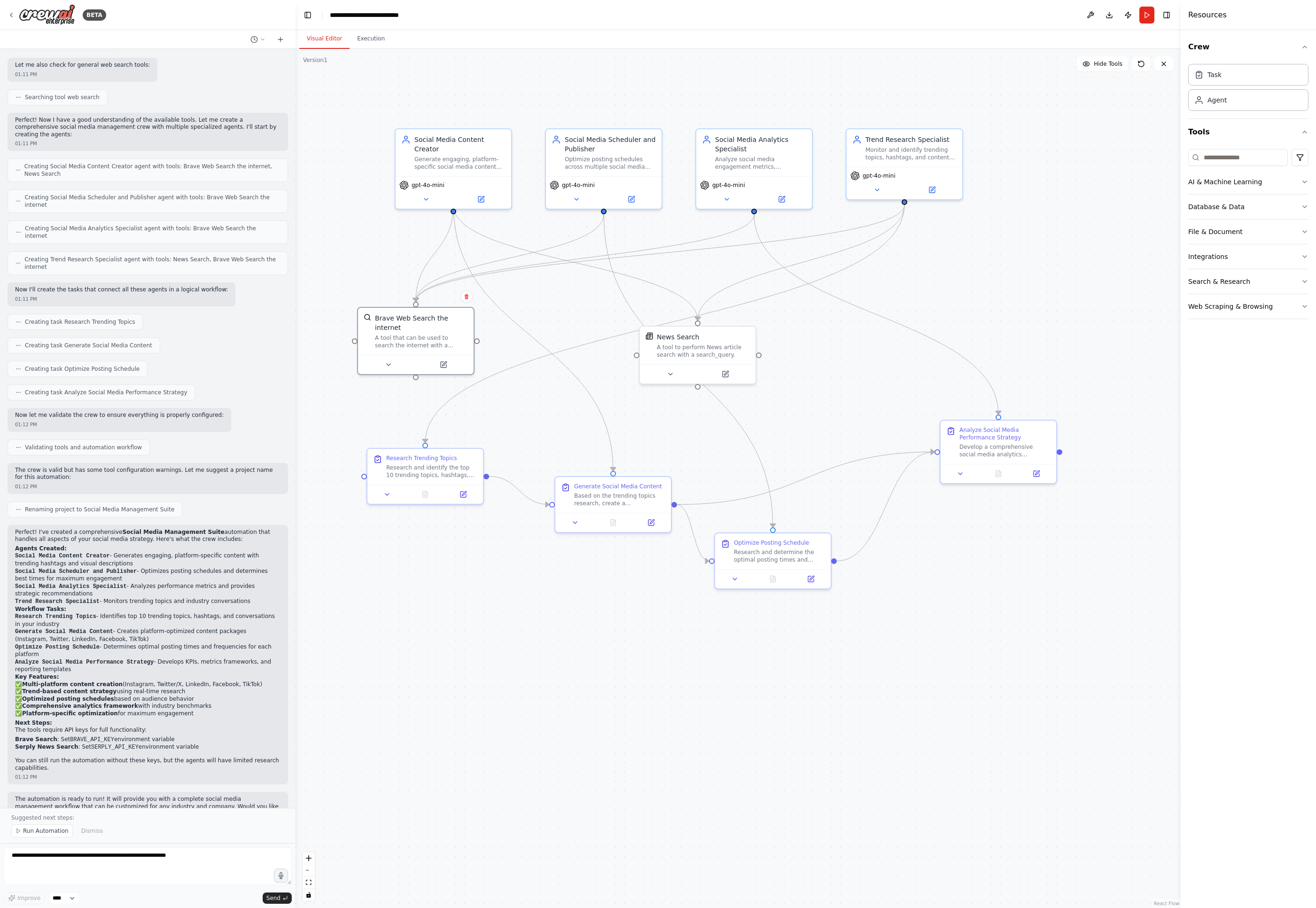
drag, startPoint x: 728, startPoint y: 739, endPoint x: 735, endPoint y: 752, distance: 14.8
click at [735, 752] on div ".deletable-edge-delete-btn { width: 20px; height: 20px; border: 0px solid #ffff…" at bounding box center [738, 478] width 885 height 859
click at [929, 473] on icon at bounding box center [961, 472] width 8 height 8
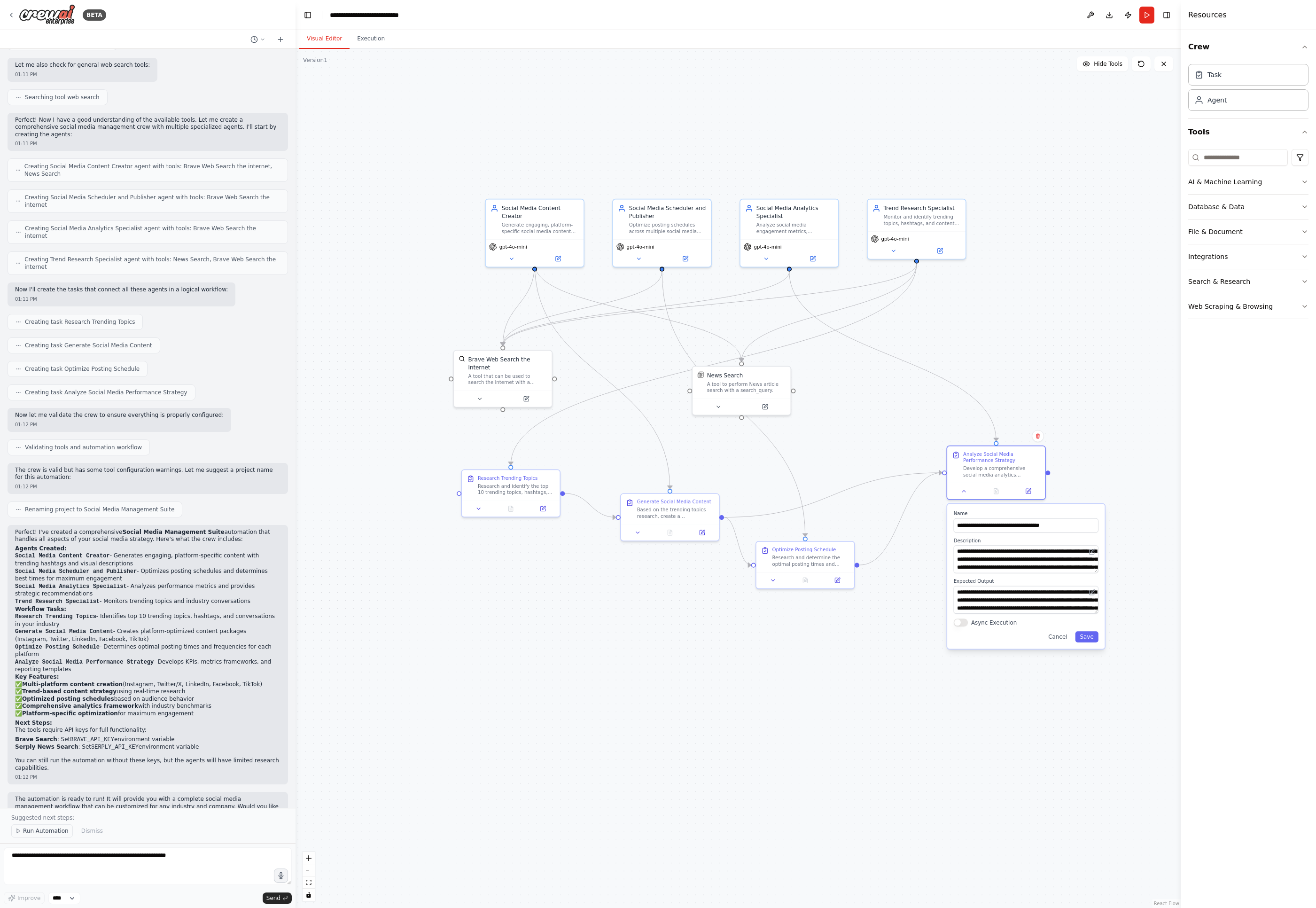
click at [44, 775] on button "Run Automation" at bounding box center [42, 831] width 62 height 13
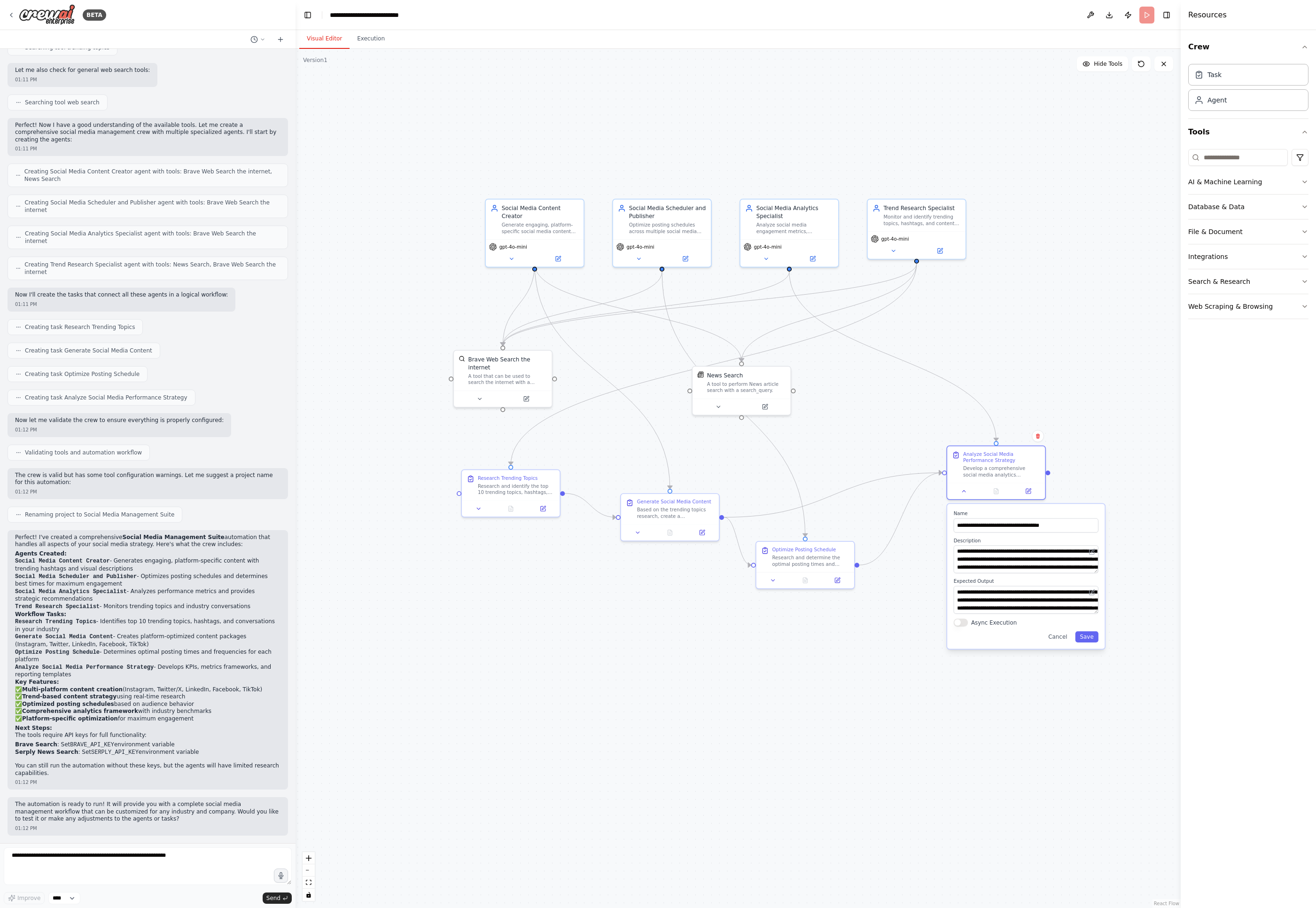
scroll to position [315, 0]
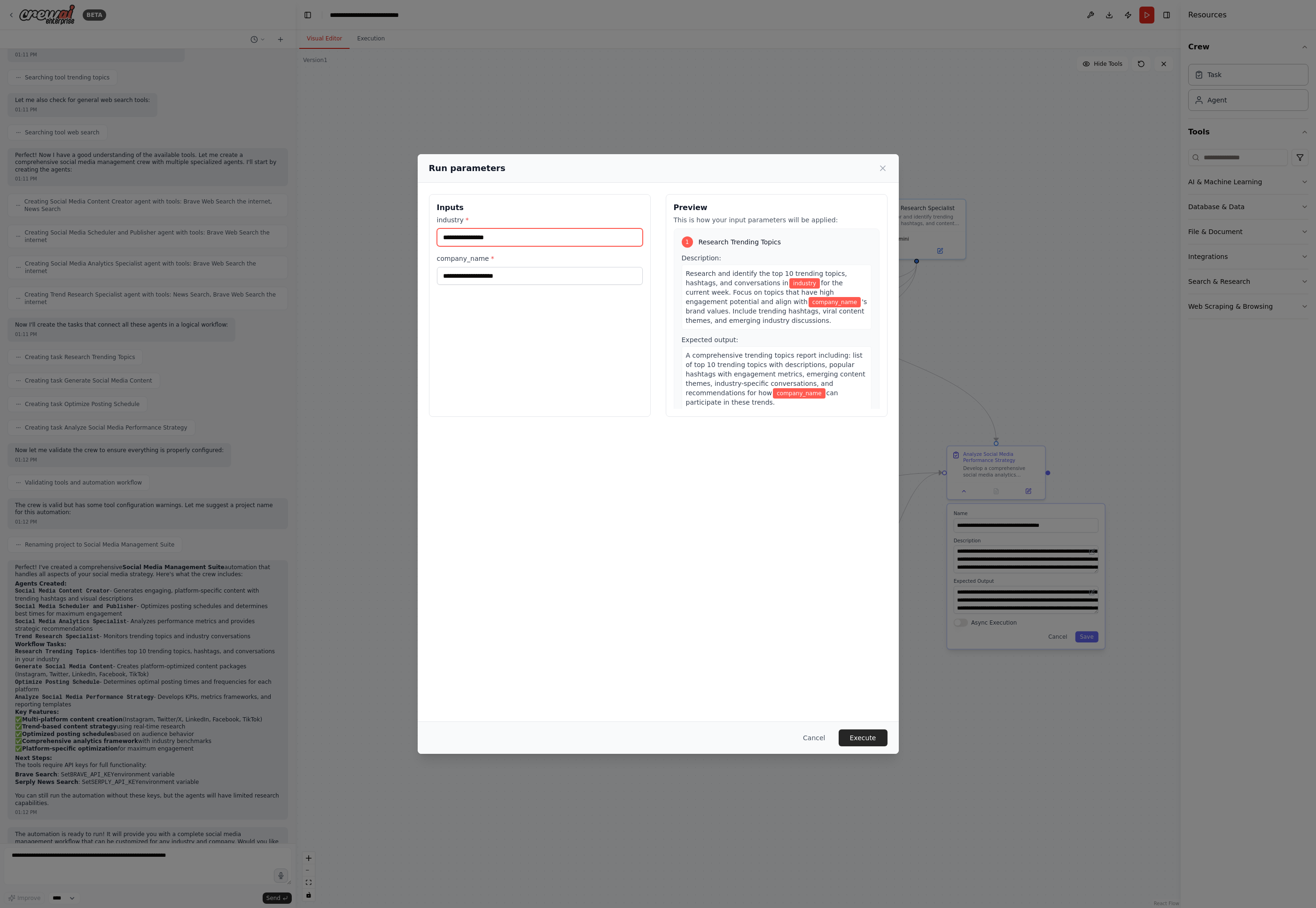
click at [469, 234] on input "industry *" at bounding box center [540, 237] width 206 height 18
type input "*******"
type input "******"
type input "*"
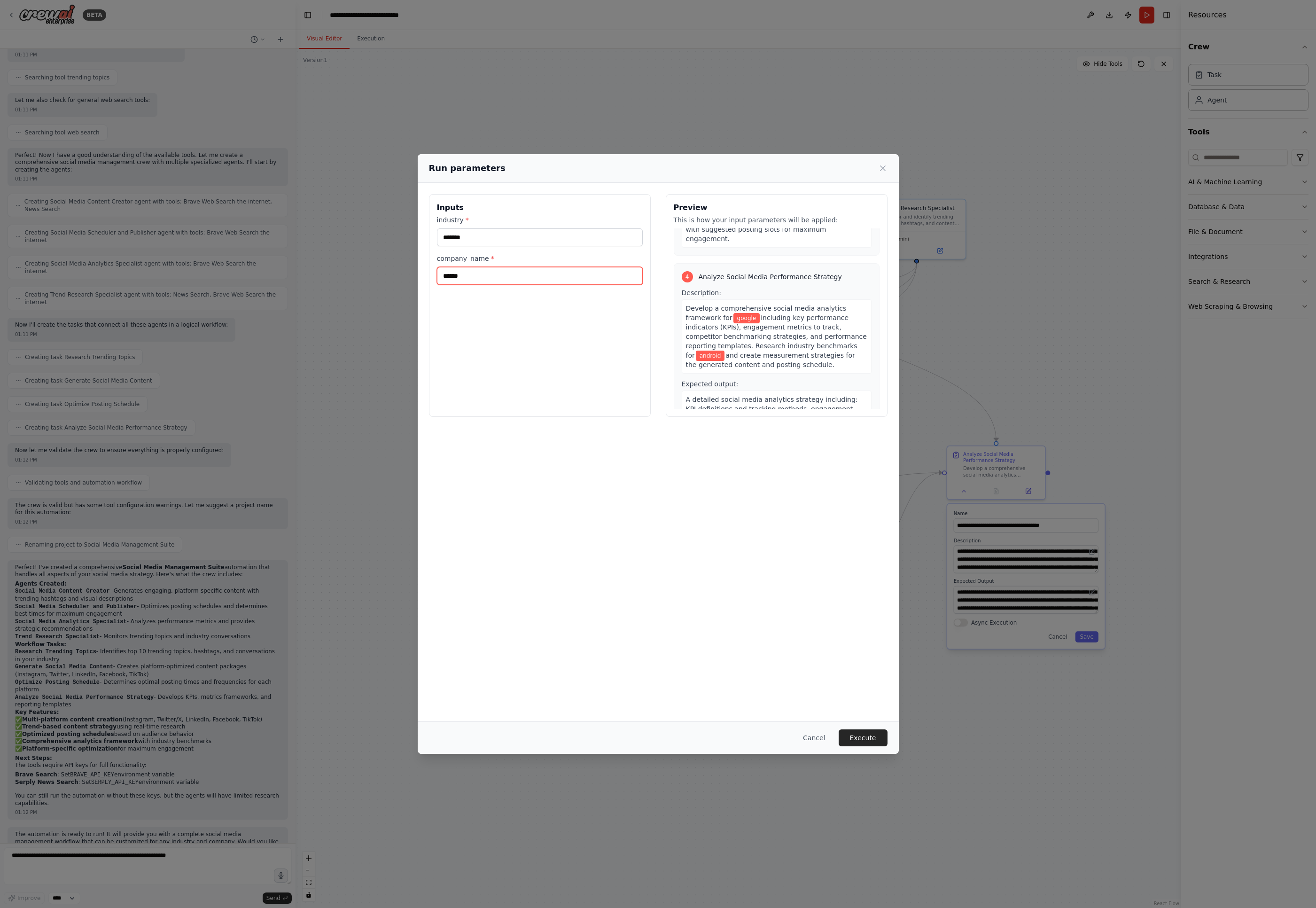
scroll to position [615, 0]
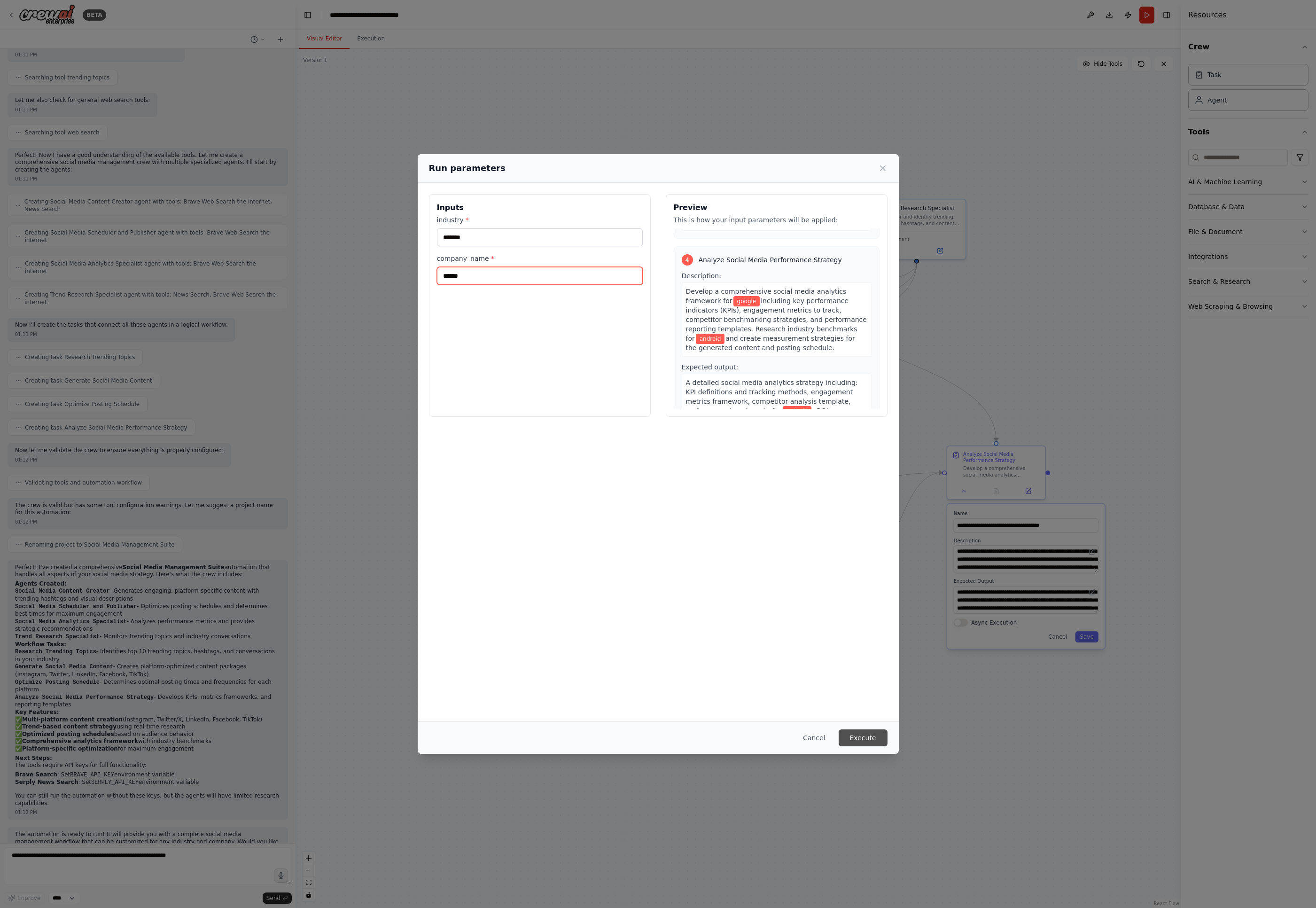
type input "******"
click at [861, 742] on button "Execute" at bounding box center [863, 738] width 49 height 17
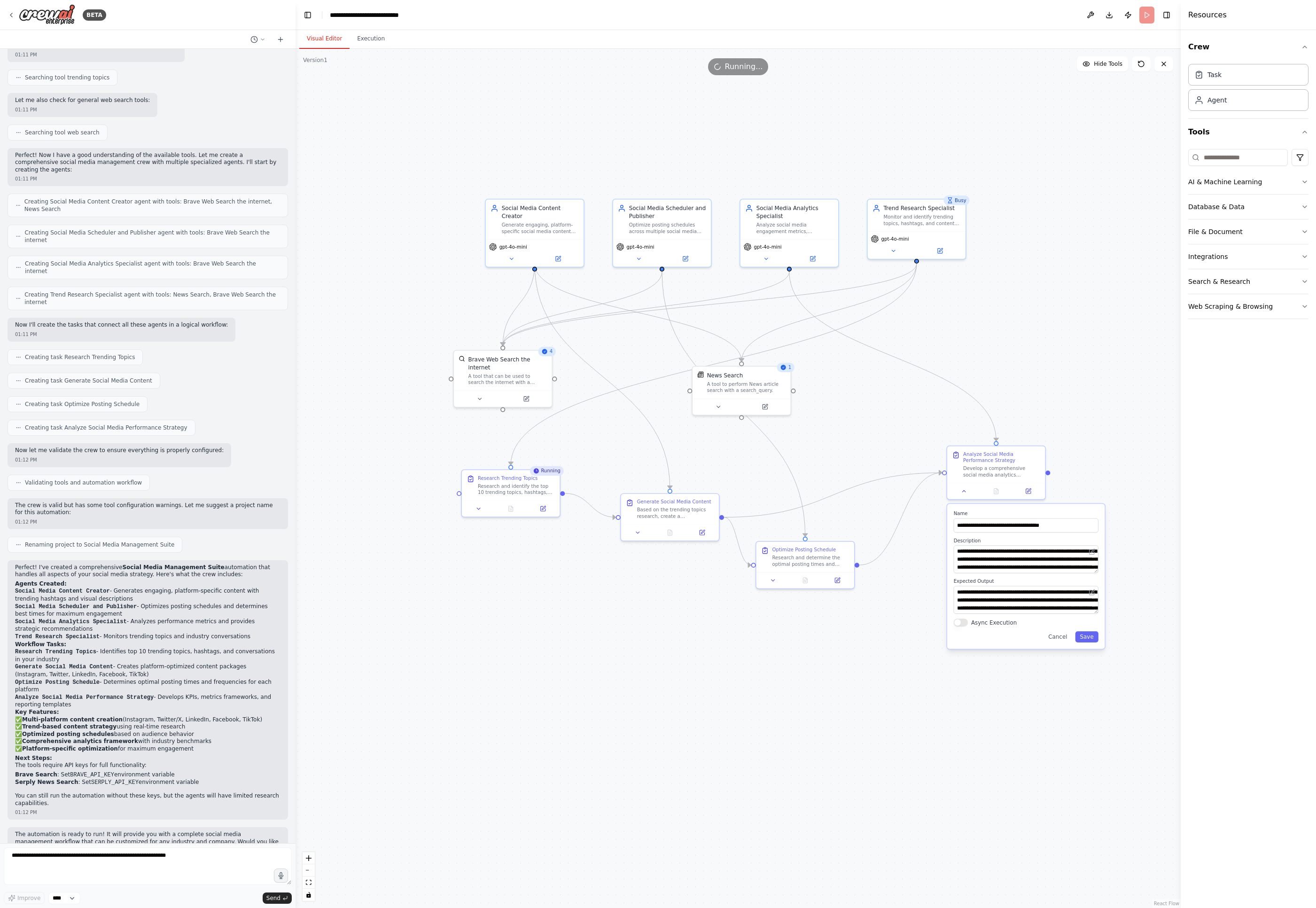
click at [929, 592] on div ".deletable-edge-delete-btn { width: 20px; height: 20px; border: 0px solid #ffff…" at bounding box center [738, 478] width 885 height 859
click at [929, 416] on div ".deletable-edge-delete-btn { width: 20px; height: 20px; border: 0px solid #ffff…" at bounding box center [738, 478] width 885 height 859
click at [929, 639] on button "Cancel" at bounding box center [1058, 636] width 28 height 11
click at [929, 635] on button "Cancel" at bounding box center [1058, 636] width 28 height 11
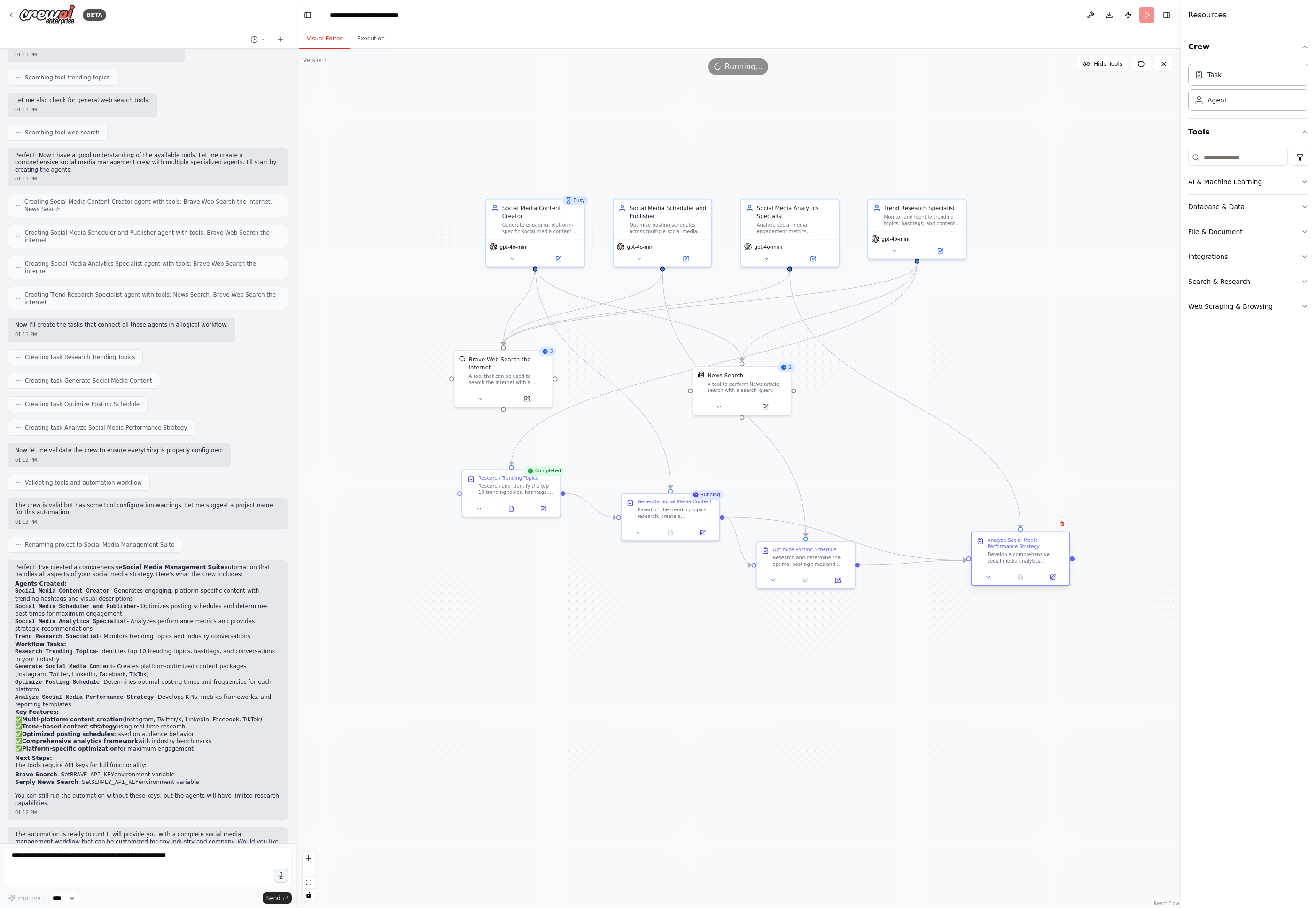
drag, startPoint x: 987, startPoint y: 469, endPoint x: 1010, endPoint y: 550, distance: 84.2
click at [929, 553] on div "Develop a comprehensive social media analytics framework for {company_name} inc…" at bounding box center [1025, 557] width 77 height 13
drag, startPoint x: 803, startPoint y: 536, endPoint x: 802, endPoint y: 604, distance: 68.0
click at [802, 604] on div "Research and determine the optimal posting times and frequency for {company_nam…" at bounding box center [819, 599] width 77 height 13
click at [366, 37] on button "Execution" at bounding box center [371, 39] width 43 height 20
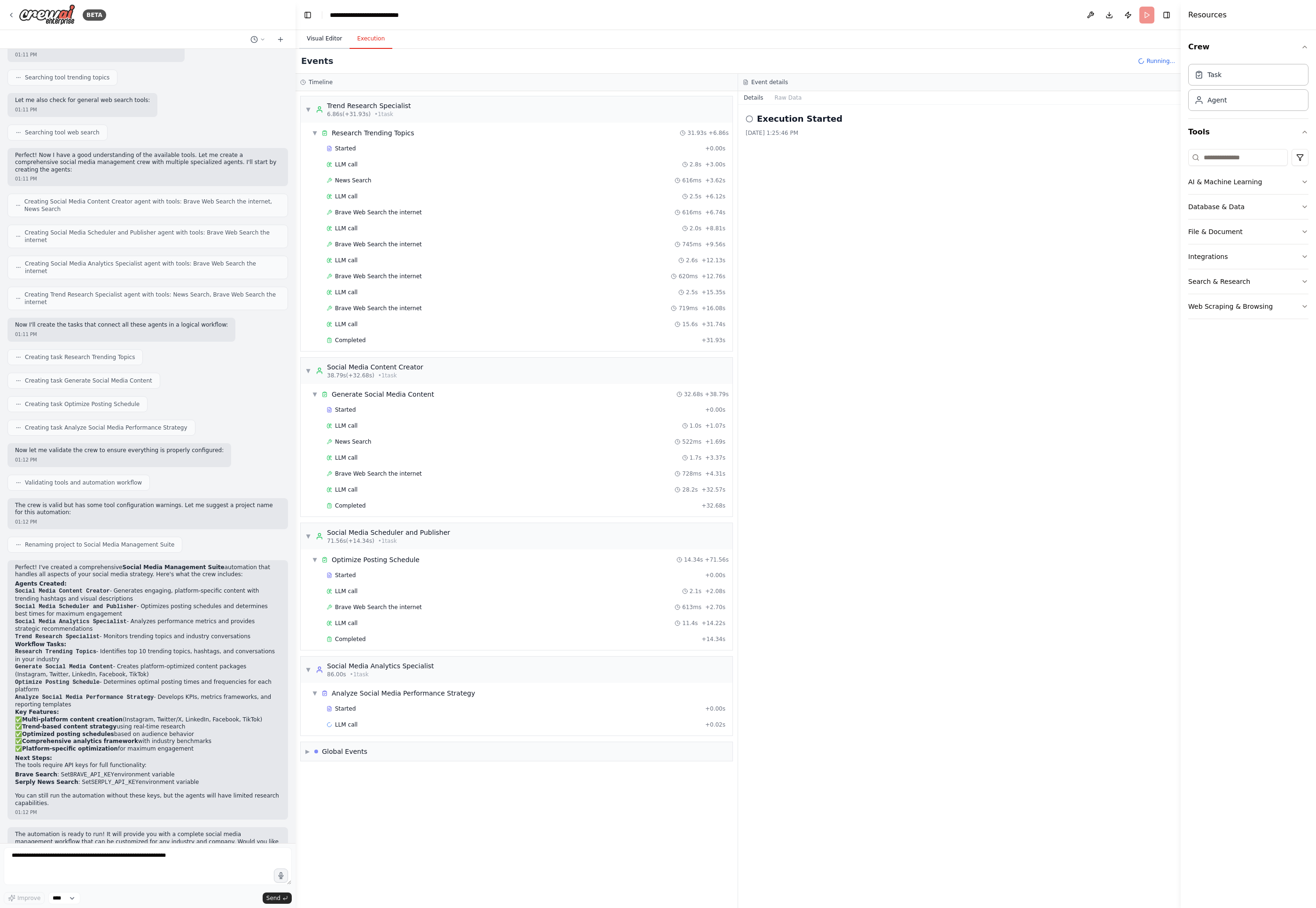
click at [325, 36] on button "Visual Editor" at bounding box center [324, 39] width 50 height 20
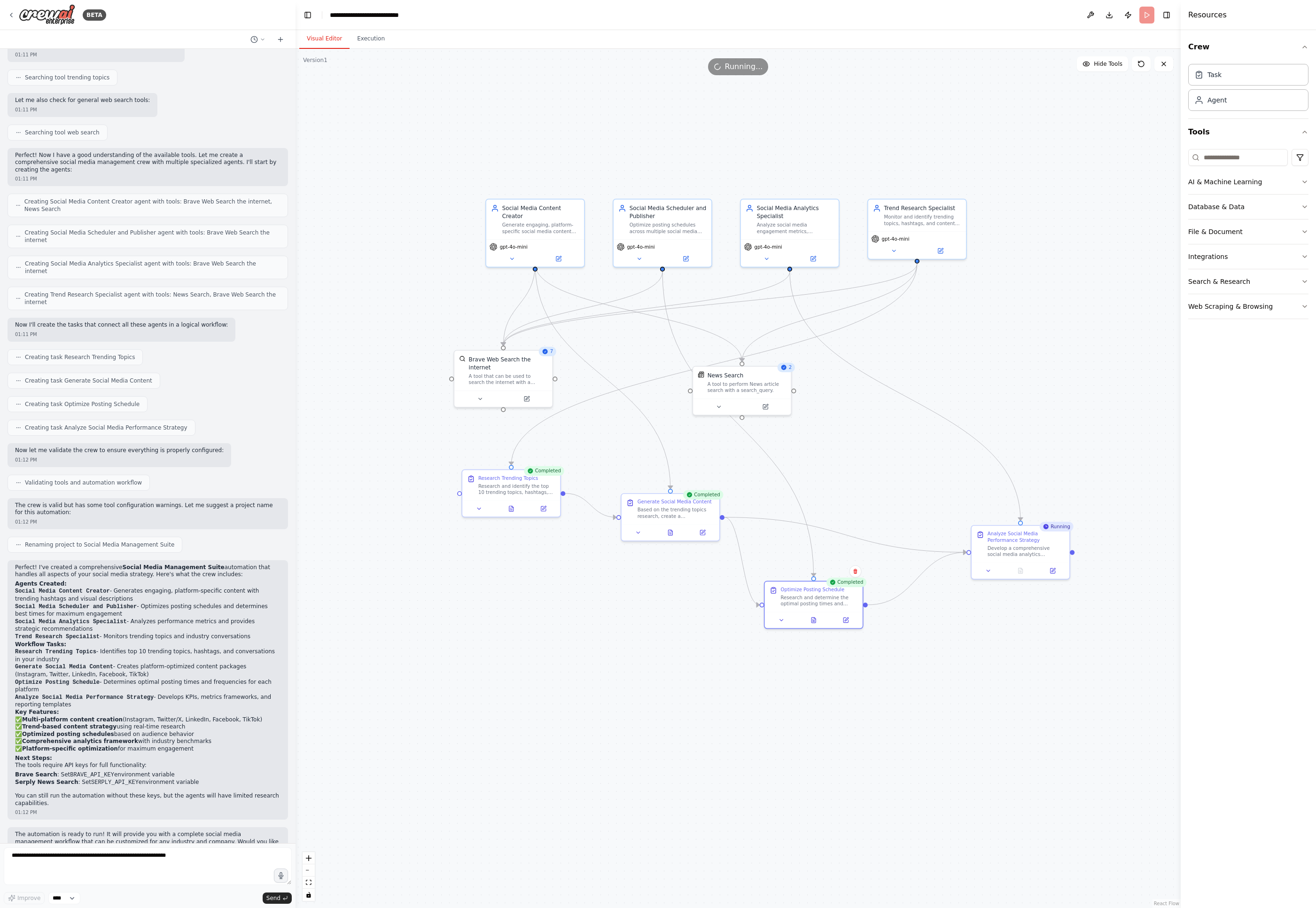
scroll to position [350, 0]
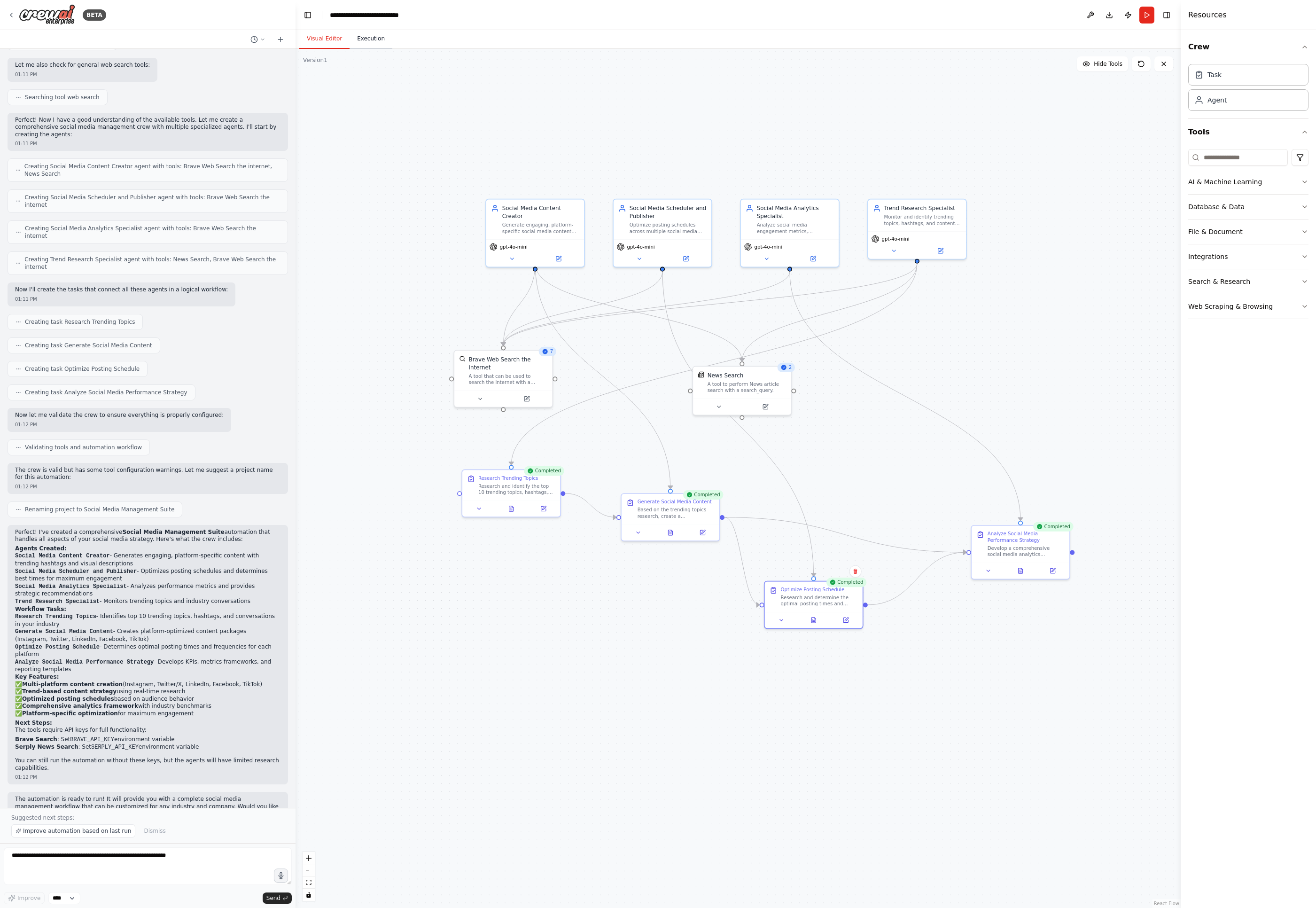
click at [378, 40] on button "Execution" at bounding box center [371, 39] width 43 height 20
click at [325, 38] on button "Visual Editor" at bounding box center [324, 39] width 50 height 20
click at [929, 544] on div "Develop a comprehensive social media analytics framework for {company_name} inc…" at bounding box center [1025, 549] width 77 height 13
click at [929, 525] on div "Completed" at bounding box center [1053, 526] width 40 height 9
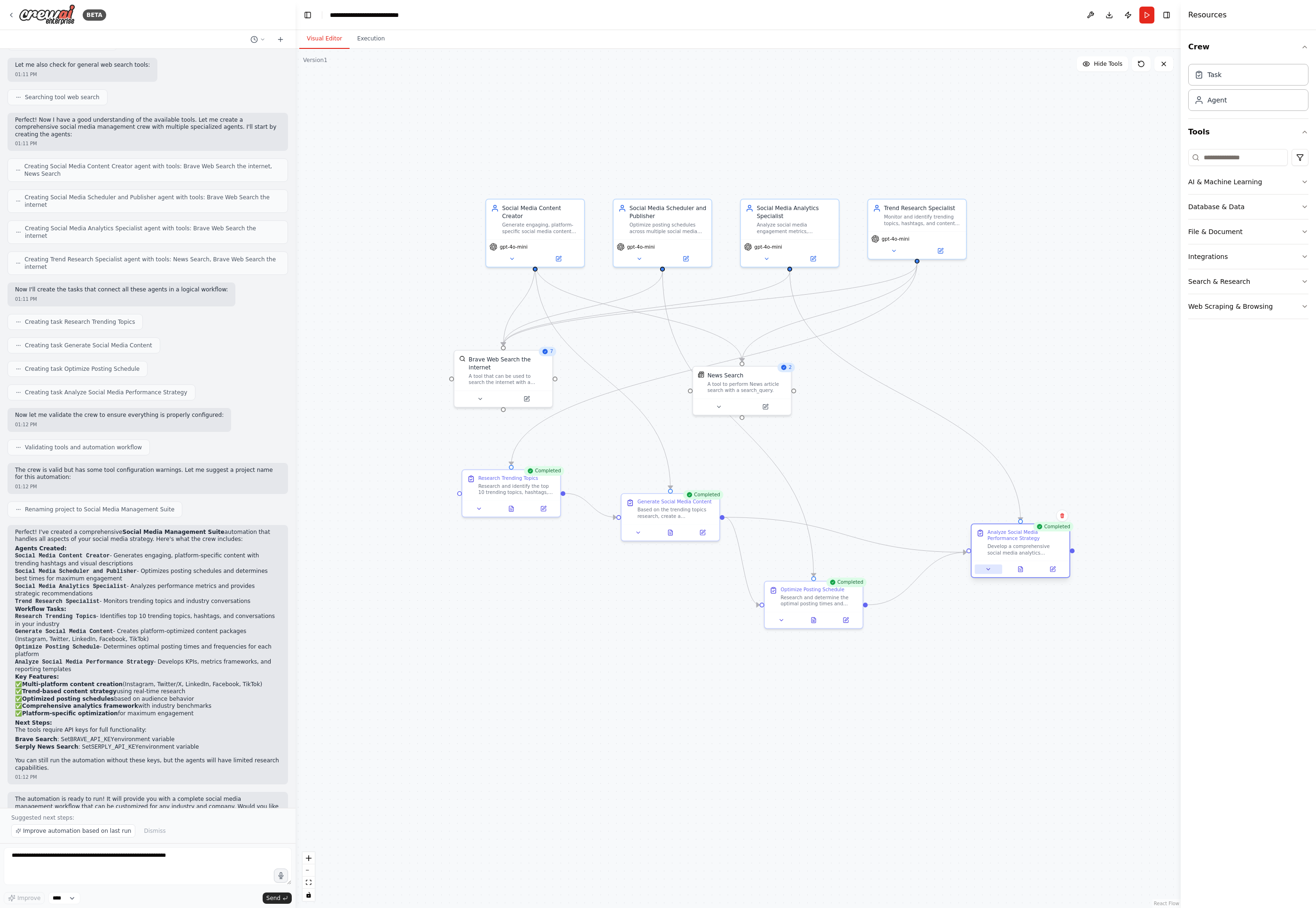
click at [929, 568] on button at bounding box center [988, 569] width 27 height 9
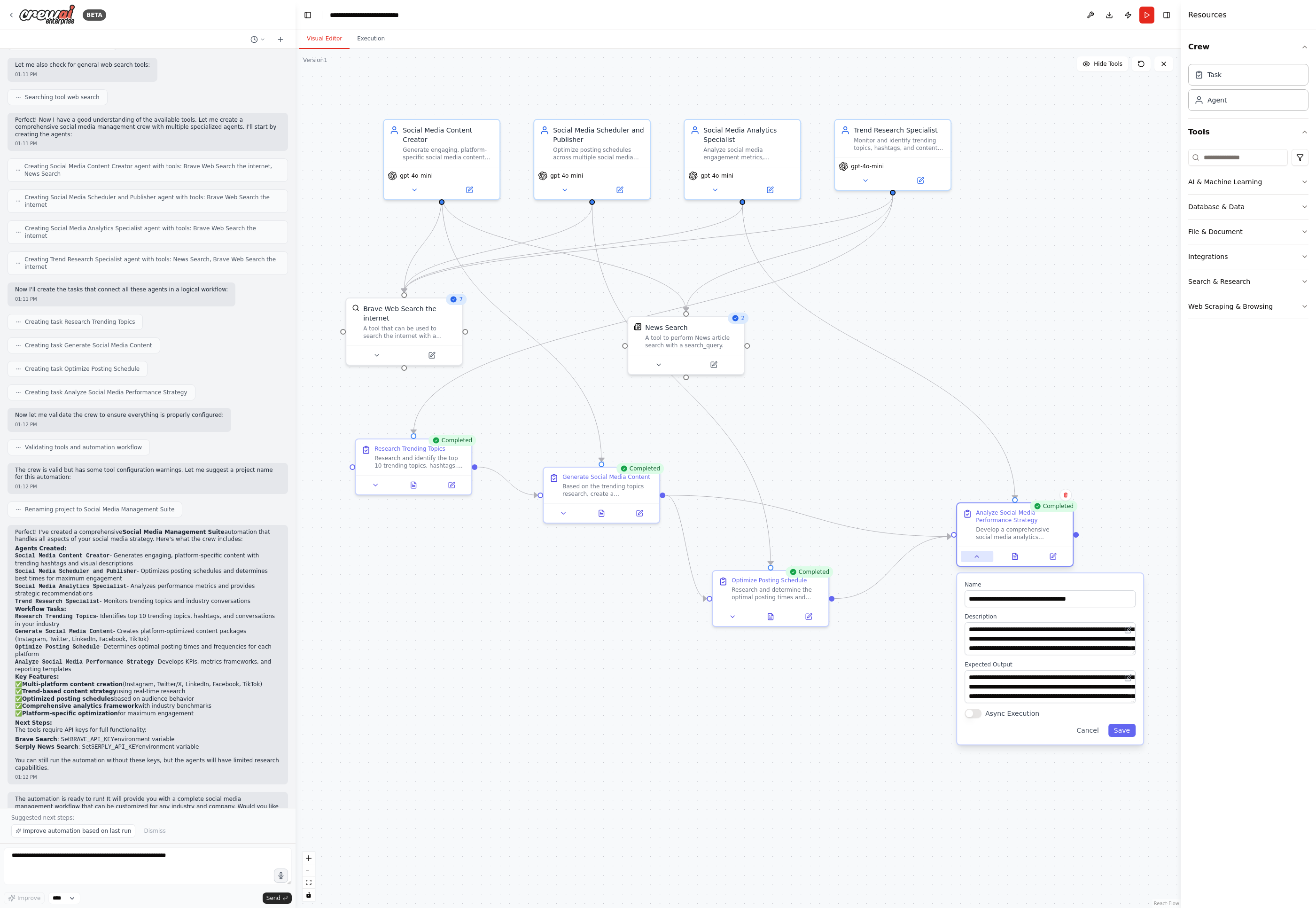
click at [929, 554] on icon at bounding box center [977, 557] width 8 height 8
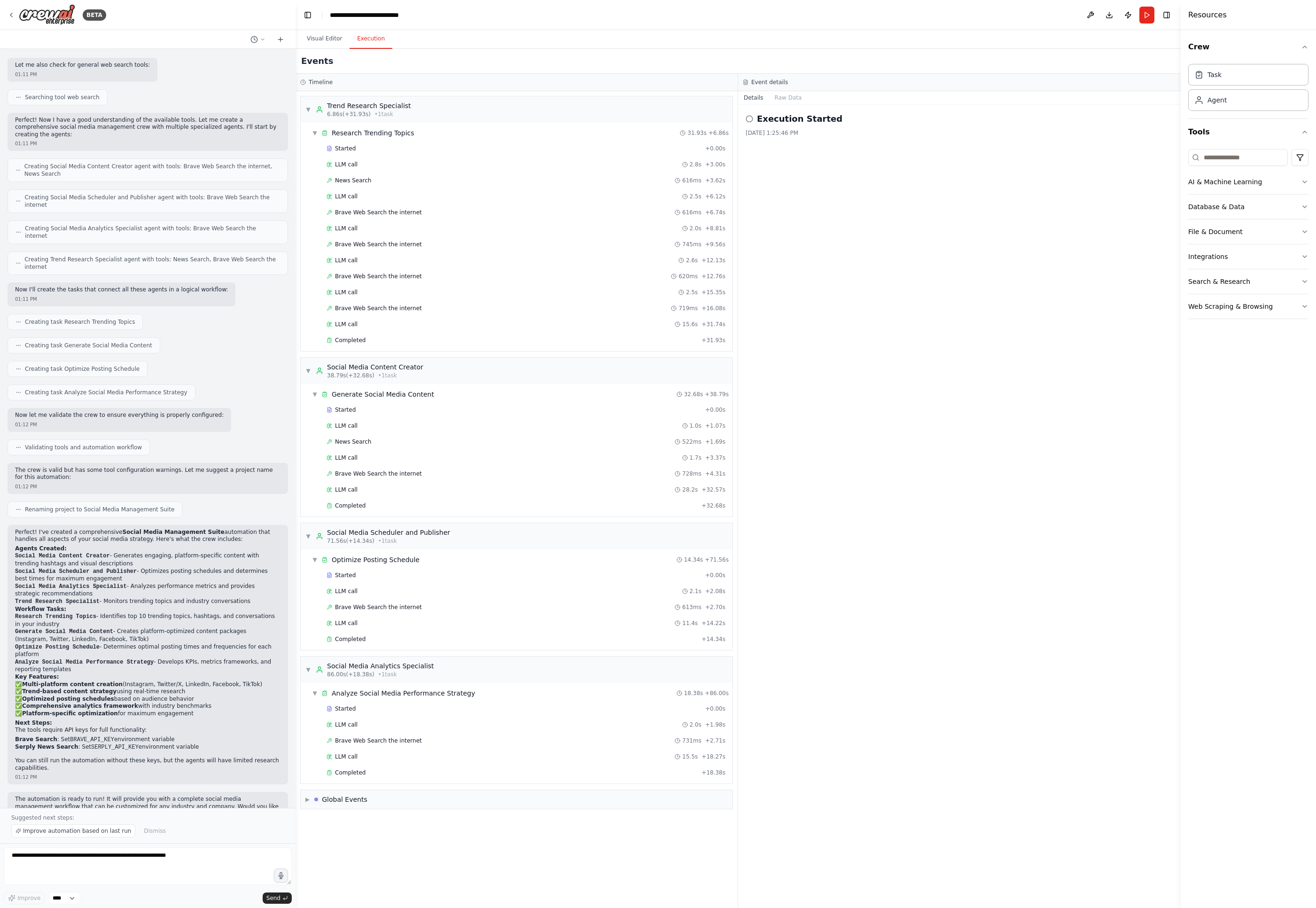
click at [354, 32] on button "Execution" at bounding box center [371, 39] width 43 height 20
click at [787, 101] on button "Raw Data" at bounding box center [788, 98] width 39 height 13
click at [756, 96] on button "Details" at bounding box center [754, 98] width 31 height 13
click at [328, 775] on div "▶ Global Events" at bounding box center [517, 799] width 432 height 19
click at [363, 775] on div "Completed + 18.38s" at bounding box center [526, 773] width 405 height 14
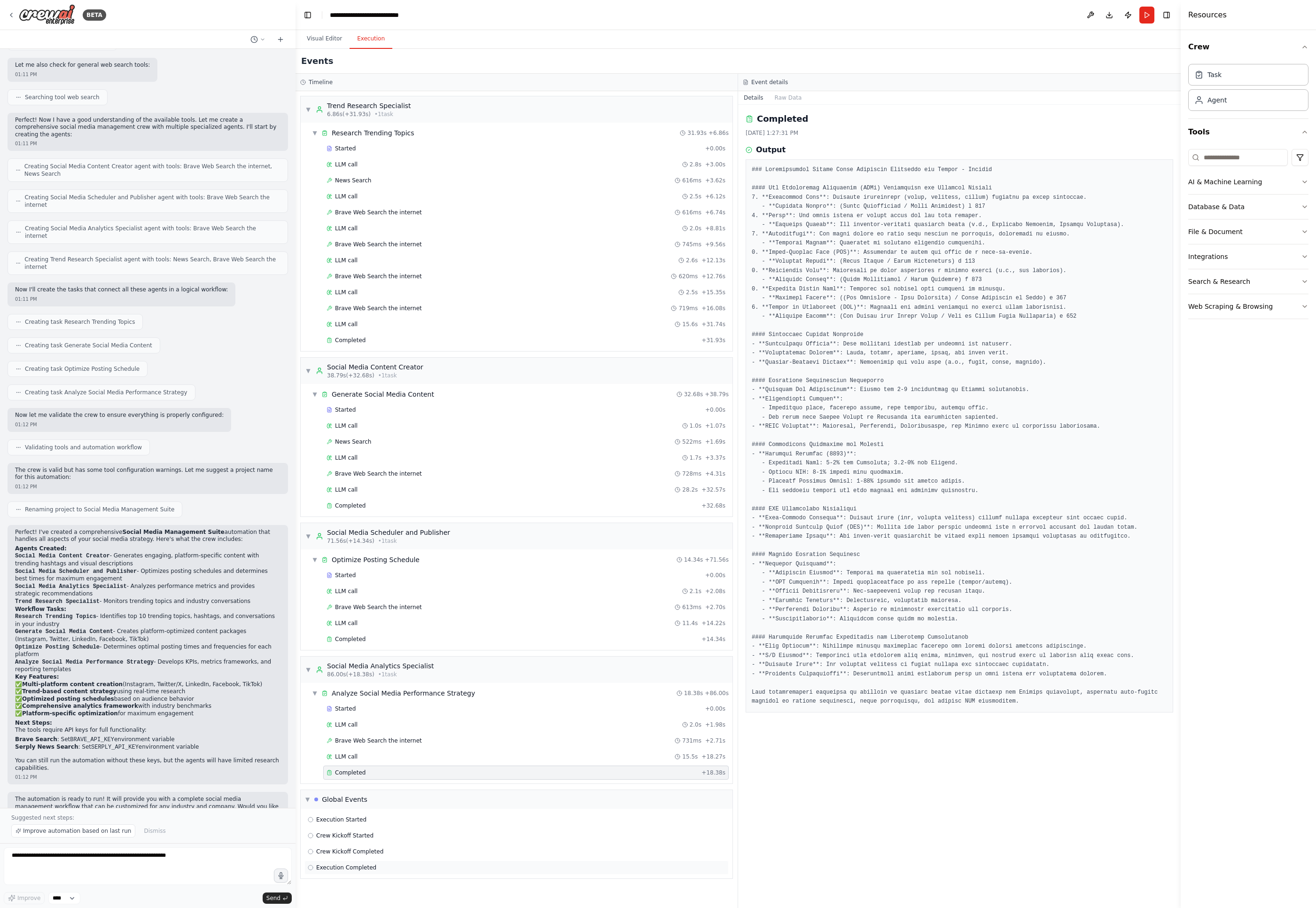
click at [336, 775] on div "Execution Completed" at bounding box center [516, 868] width 424 height 14
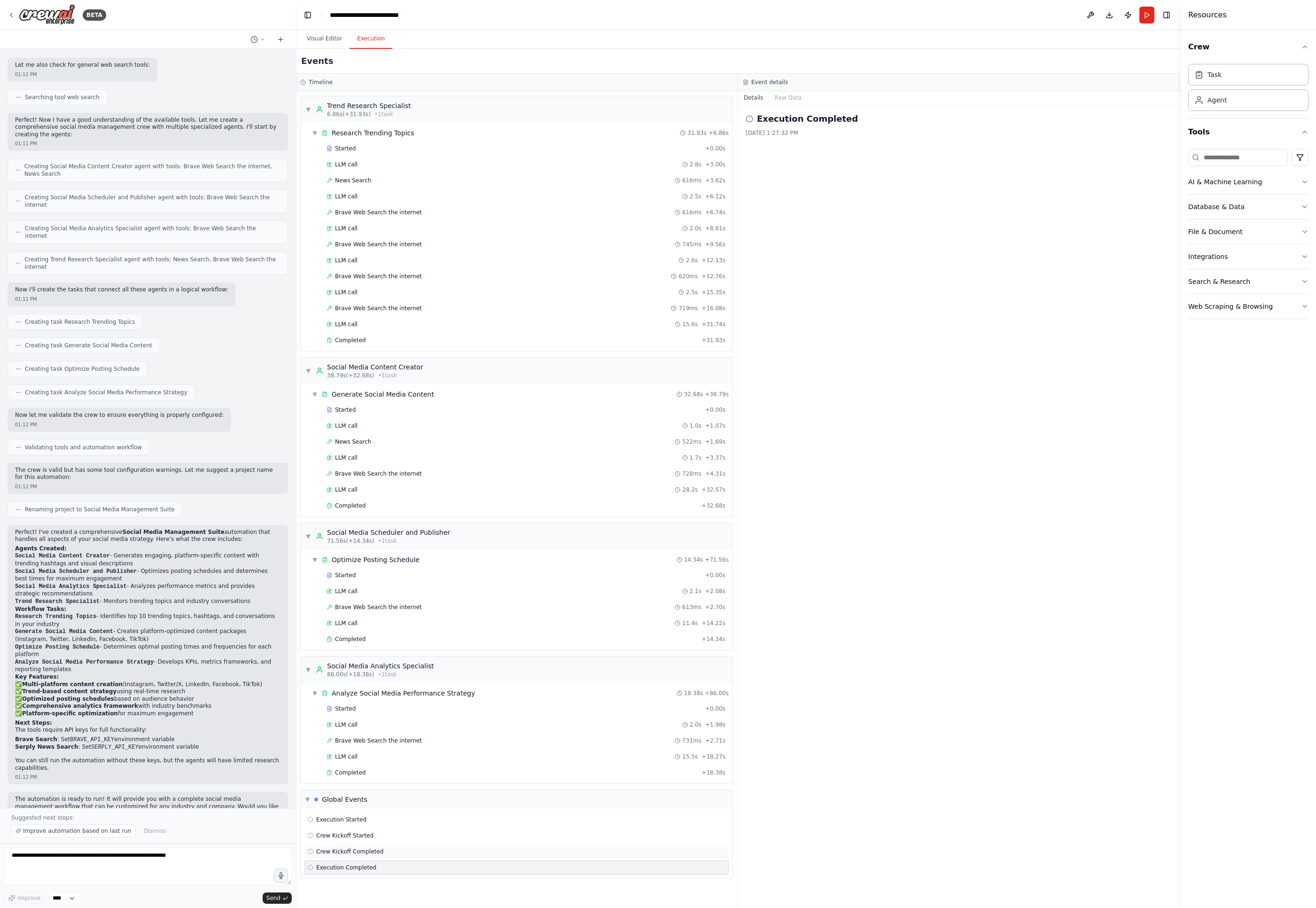
click at [371, 775] on span "Crew Kickoff Completed" at bounding box center [349, 852] width 67 height 8
click at [376, 775] on div "Crew Kickoff Started" at bounding box center [516, 836] width 424 height 14
click at [380, 775] on div "Execution Started" at bounding box center [516, 819] width 418 height 8
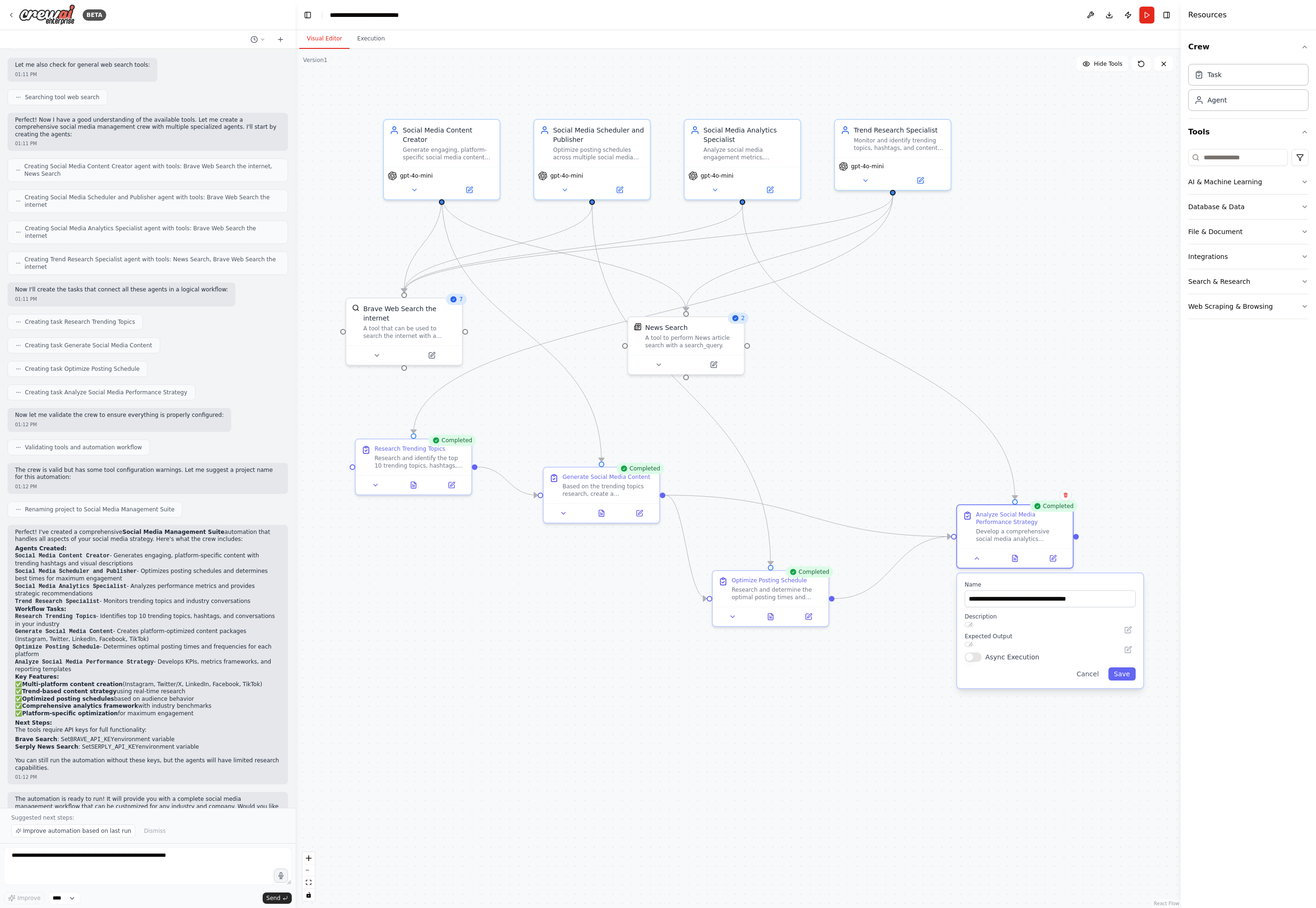
click at [324, 35] on button "Visual Editor" at bounding box center [324, 39] width 50 height 20
click at [929, 375] on div ".deletable-edge-delete-btn { width: 20px; height: 20px; border: 0px solid #ffff…" at bounding box center [738, 478] width 885 height 859
click at [929, 181] on icon "button" at bounding box center [1305, 182] width 8 height 8
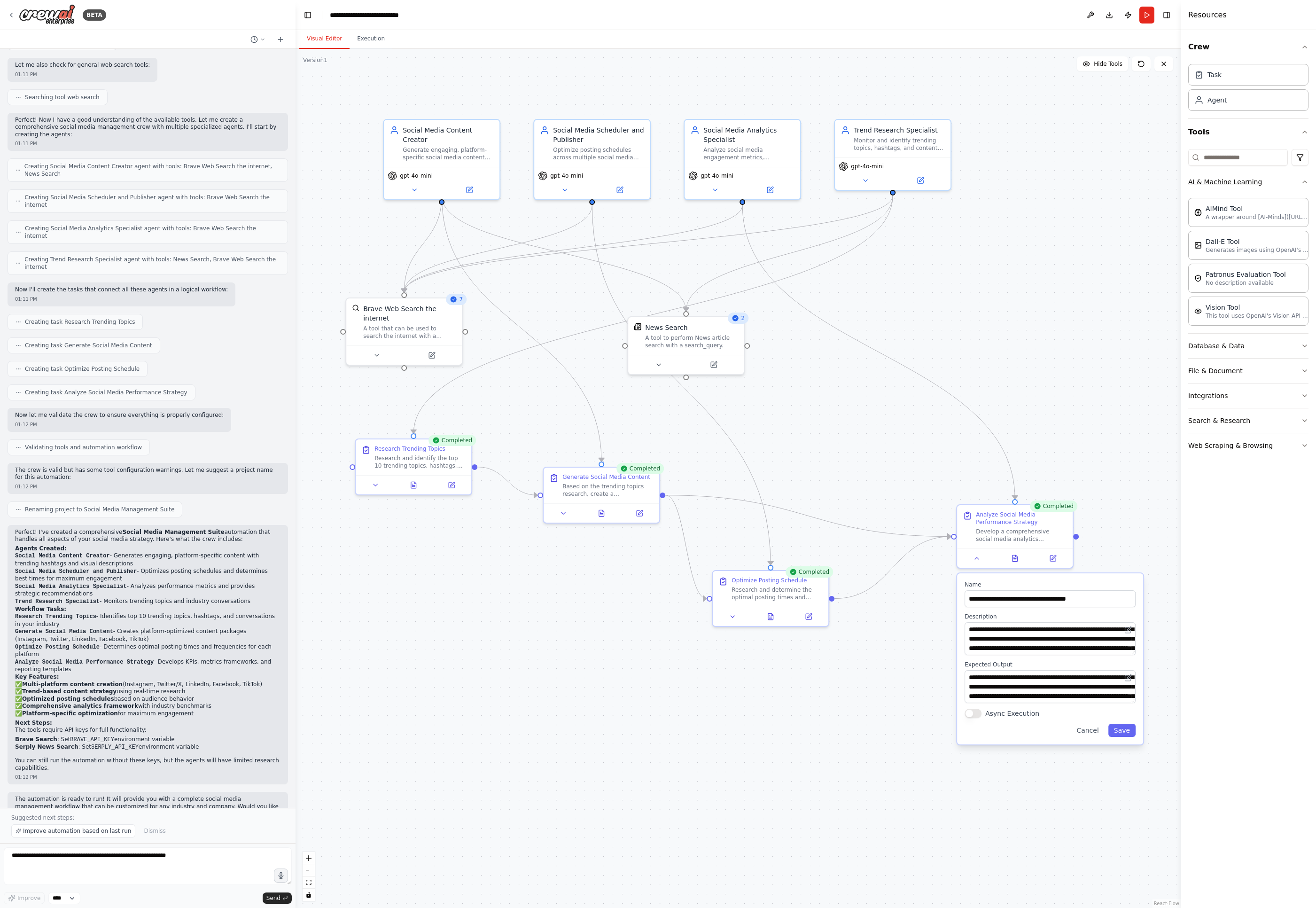
click at [929, 181] on icon "button" at bounding box center [1305, 182] width 8 height 8
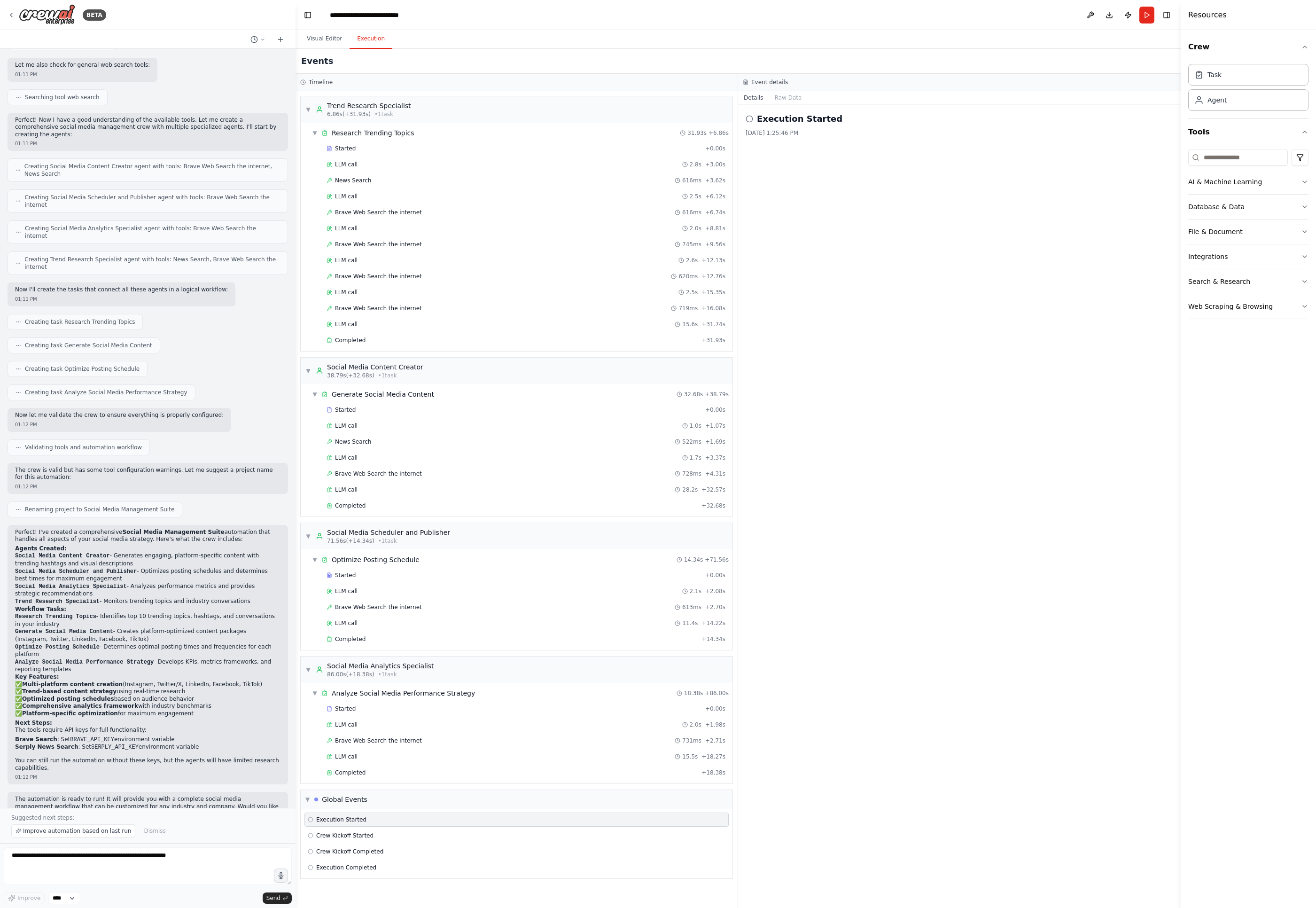
click at [375, 43] on button "Execution" at bounding box center [371, 39] width 43 height 20
click at [329, 36] on button "Visual Editor" at bounding box center [324, 39] width 50 height 20
click at [358, 33] on button "Execution" at bounding box center [371, 39] width 43 height 20
click at [359, 775] on div "Completed + 18.38s" at bounding box center [526, 773] width 405 height 14
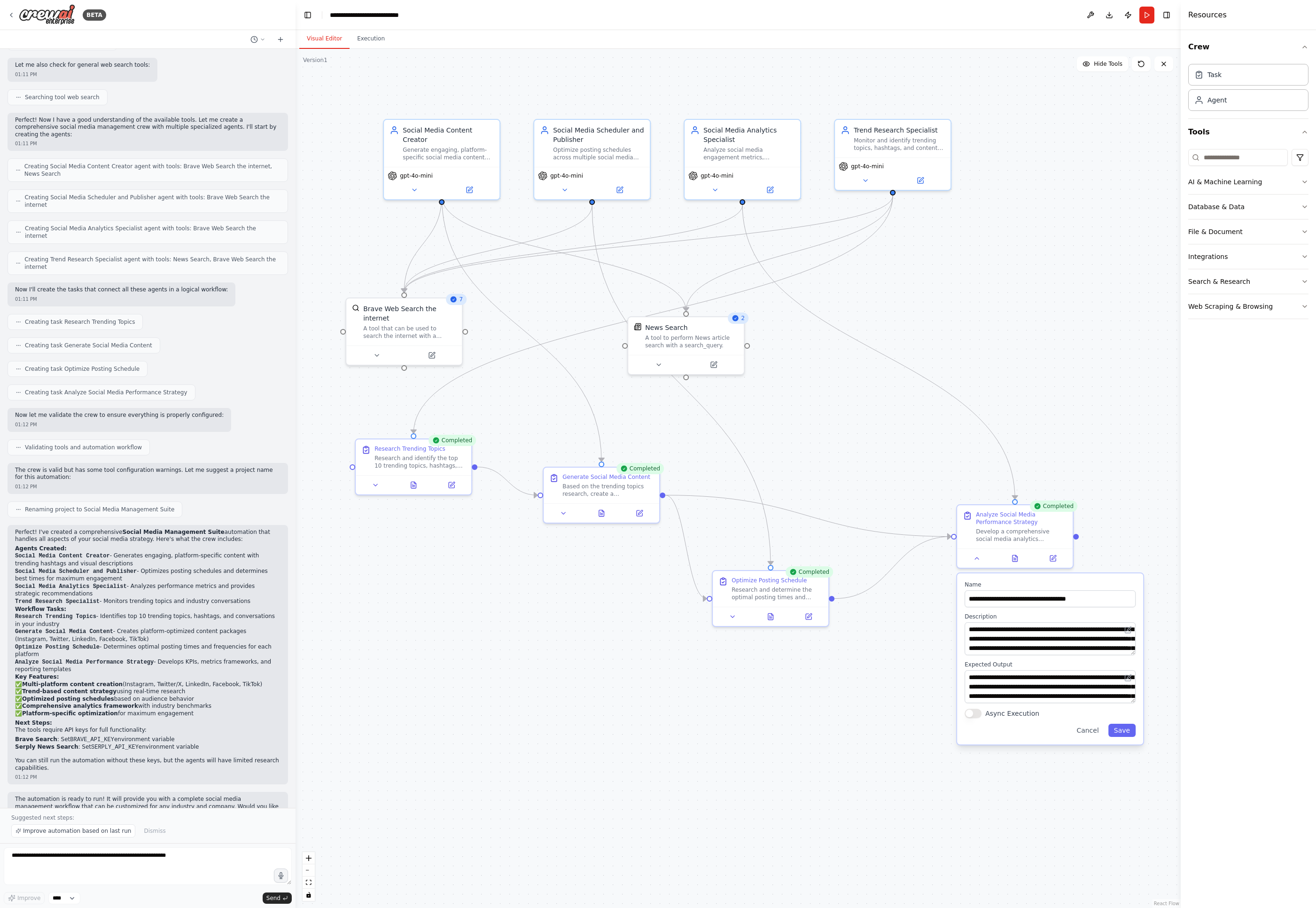
click at [327, 40] on button "Visual Editor" at bounding box center [324, 39] width 50 height 20
click at [929, 627] on div ".deletable-edge-delete-btn { width: 20px; height: 20px; border: 0px solid #ffff…" at bounding box center [738, 478] width 885 height 859
click at [745, 586] on div "Research and determine the optimal posting times and frequency for {company_nam…" at bounding box center [776, 592] width 91 height 15
click at [739, 616] on button at bounding box center [732, 615] width 32 height 11
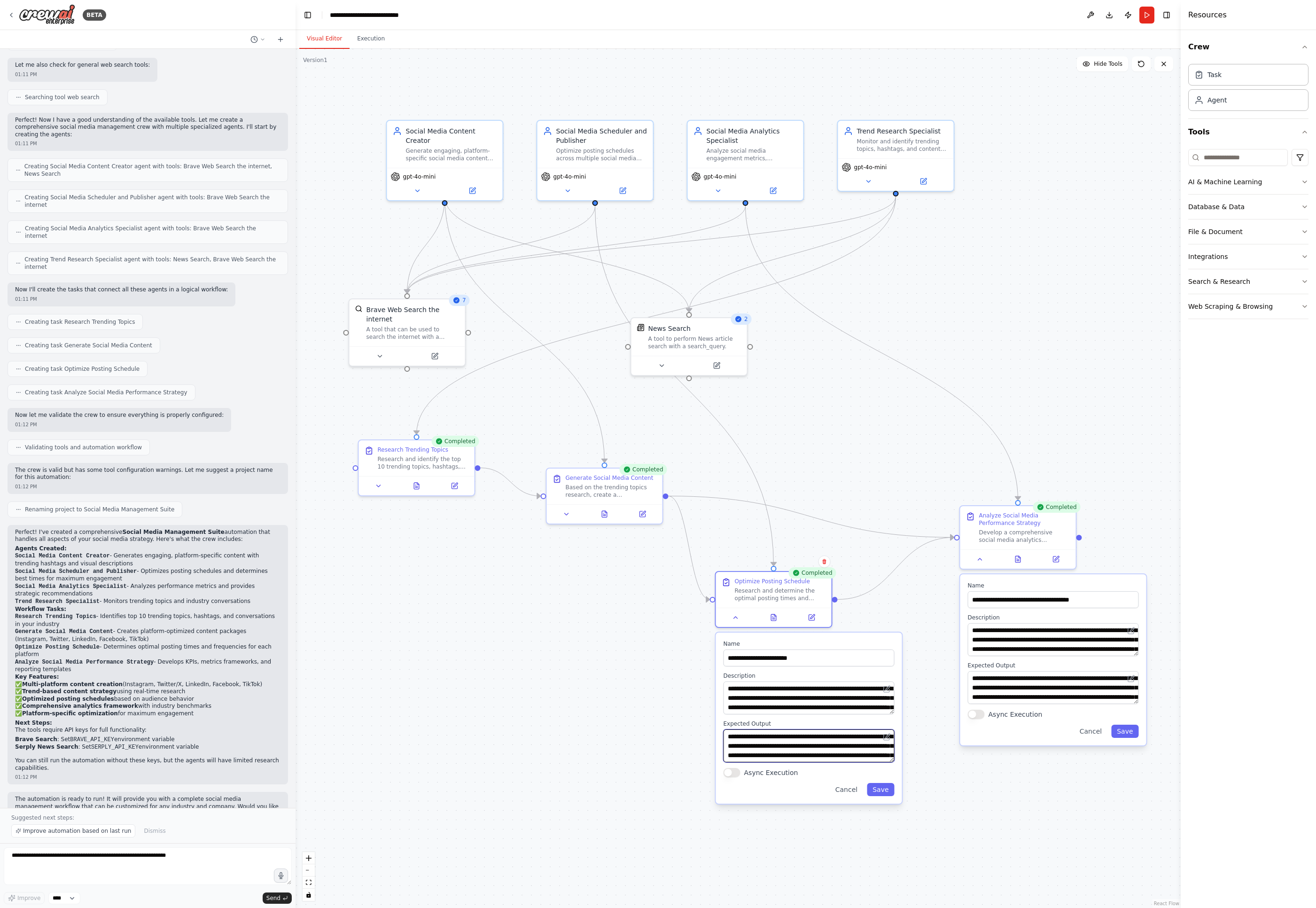
click at [876, 752] on textarea "**********" at bounding box center [809, 746] width 171 height 33
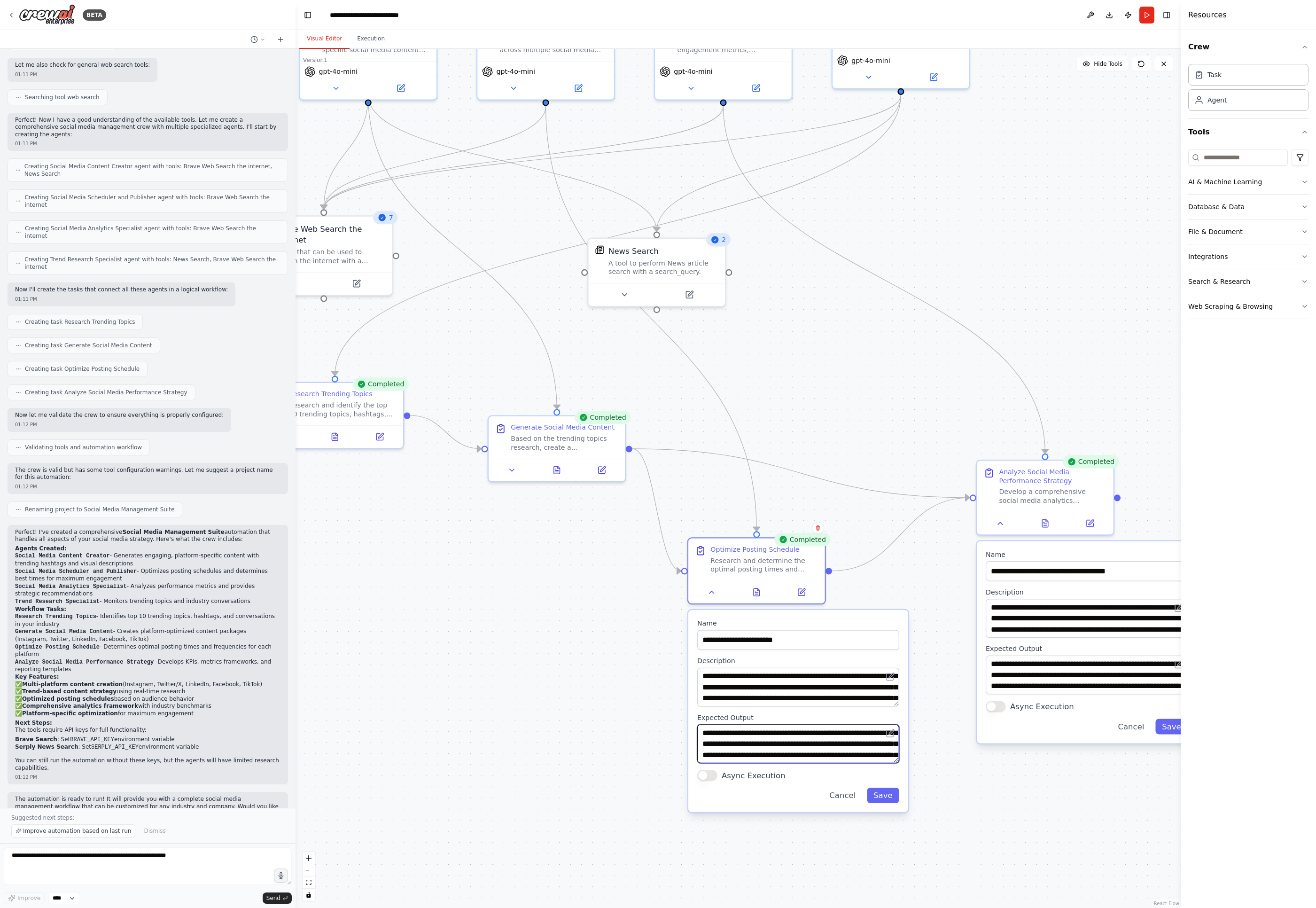
click at [838, 740] on textarea "**********" at bounding box center [798, 744] width 202 height 39
click at [929, 670] on textarea "**********" at bounding box center [1087, 675] width 202 height 39
click at [929, 668] on textarea "**********" at bounding box center [1087, 675] width 202 height 39
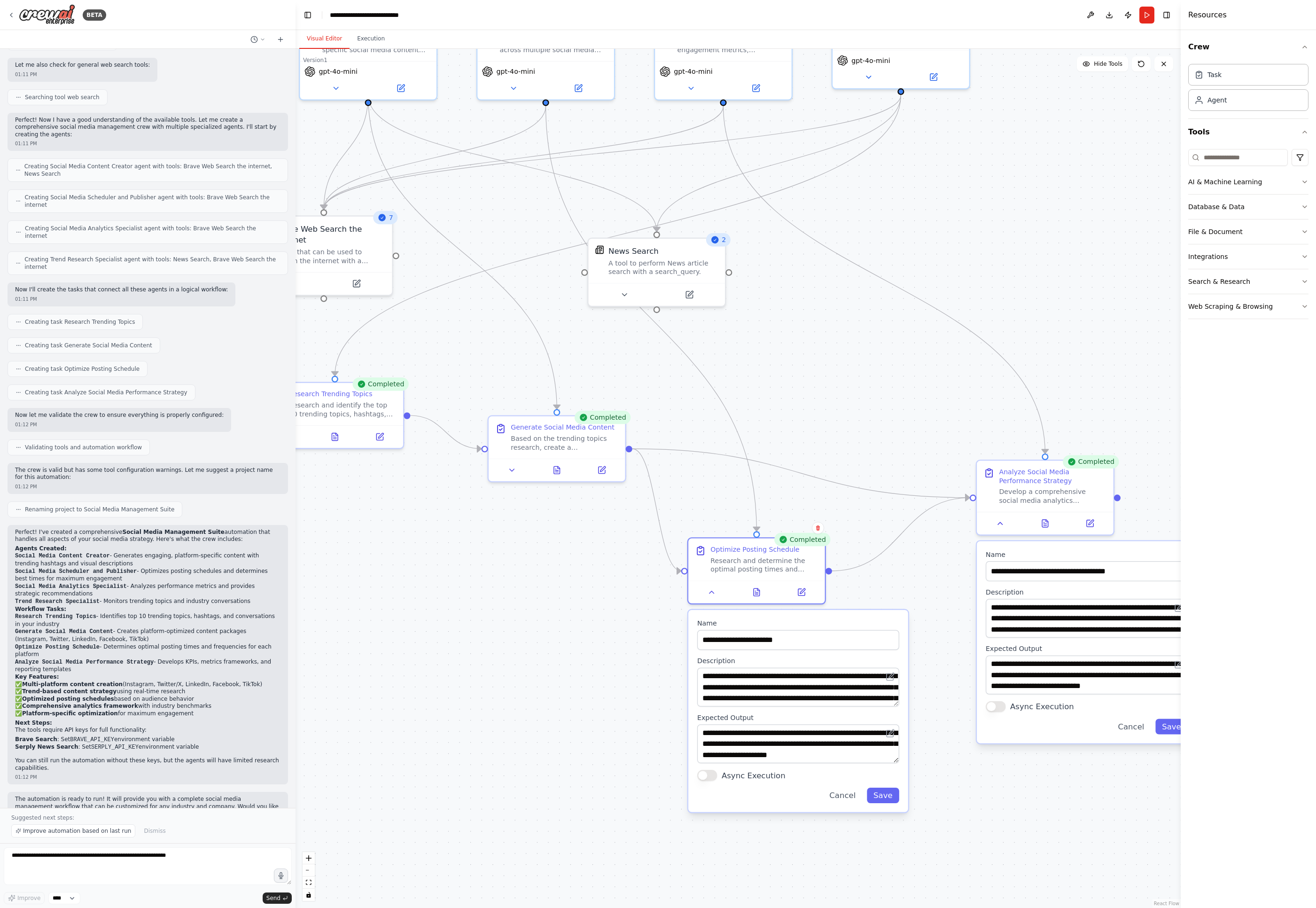
click at [929, 775] on div ".deletable-edge-delete-btn { width: 20px; height: 20px; border: 0px solid #ffff…" at bounding box center [738, 478] width 885 height 859
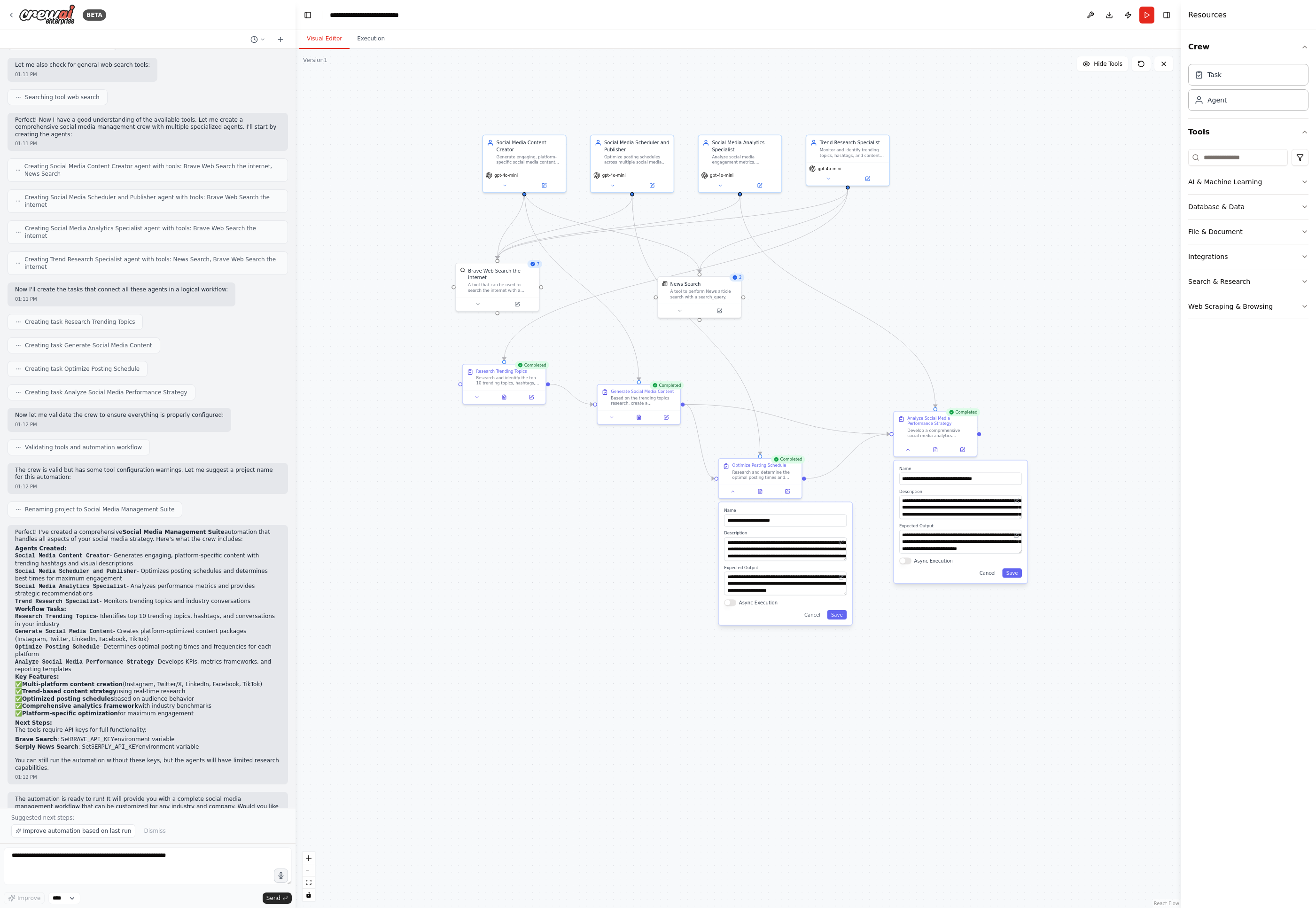
drag, startPoint x: 837, startPoint y: 372, endPoint x: 787, endPoint y: 357, distance: 52.2
click at [790, 357] on div ".deletable-edge-delete-btn { width: 20px; height: 20px; border: 0px solid #ffff…" at bounding box center [738, 478] width 885 height 859
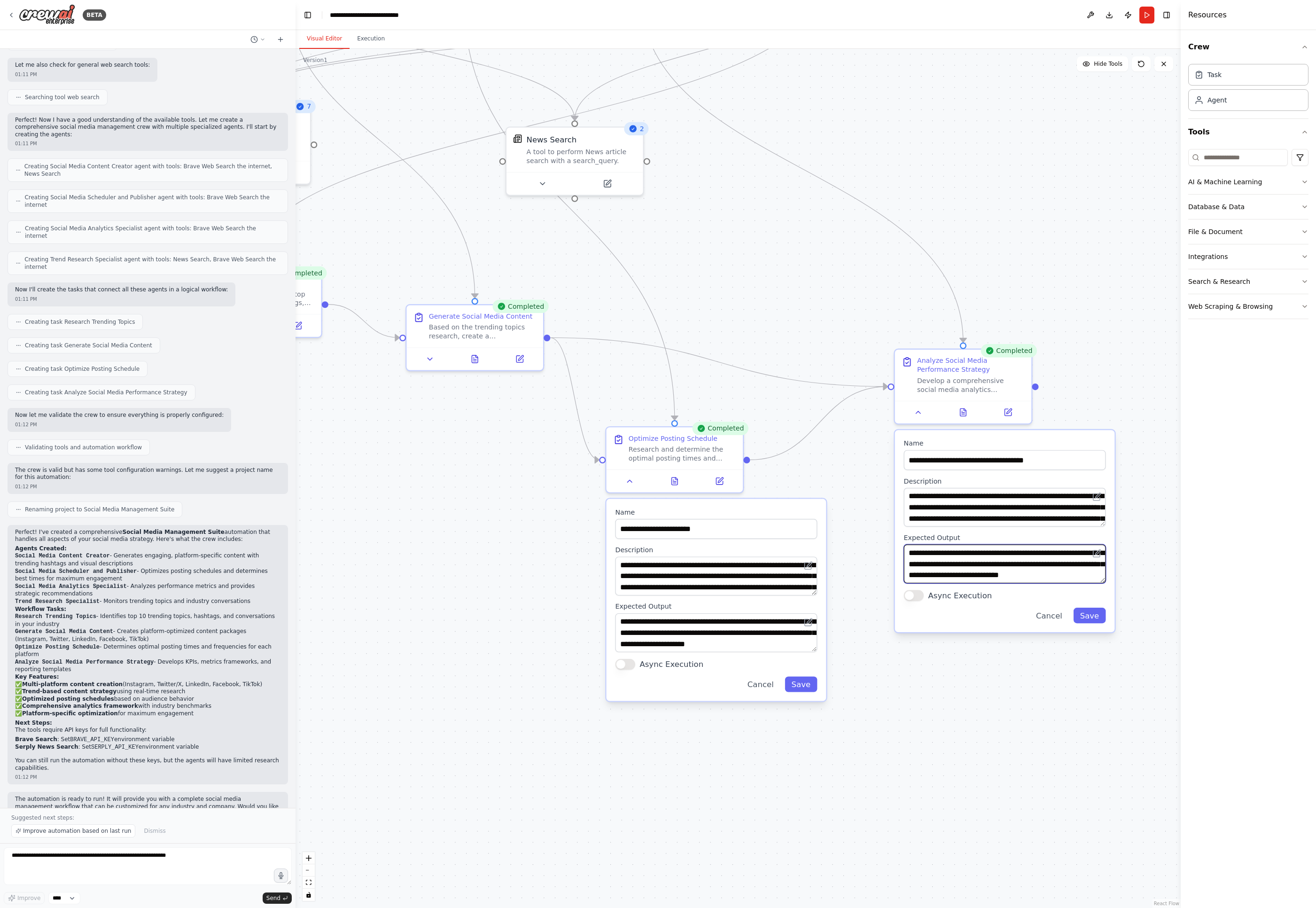
click at [929, 567] on textarea "**********" at bounding box center [1005, 563] width 202 height 39
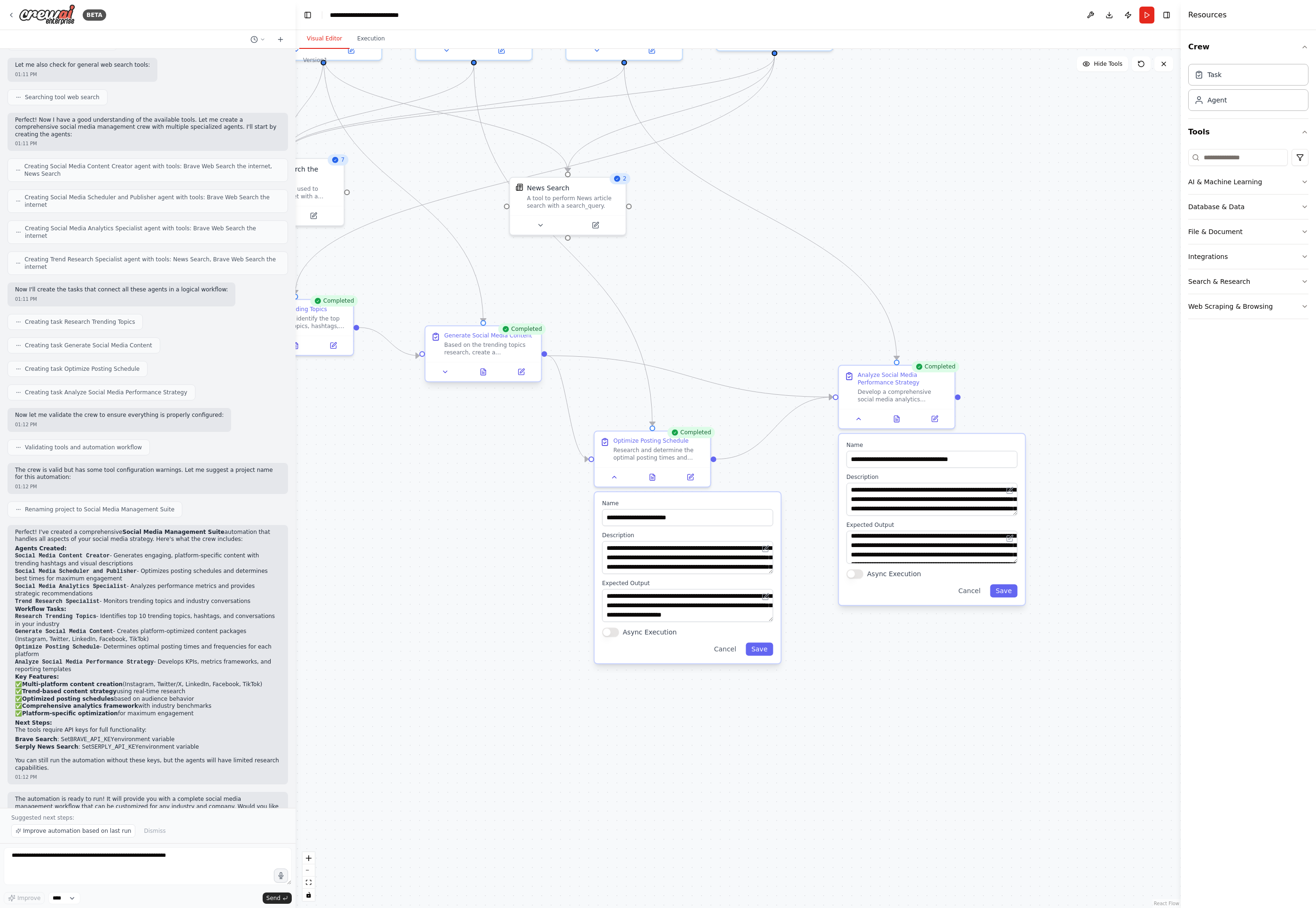
click at [483, 345] on div "Based on the trending topics research, create a comprehensive content package i…" at bounding box center [490, 349] width 91 height 15
click at [482, 341] on div "Generate Social Media Content Based on the trending topics research, create a c…" at bounding box center [490, 344] width 91 height 25
click at [444, 369] on icon at bounding box center [446, 372] width 8 height 8
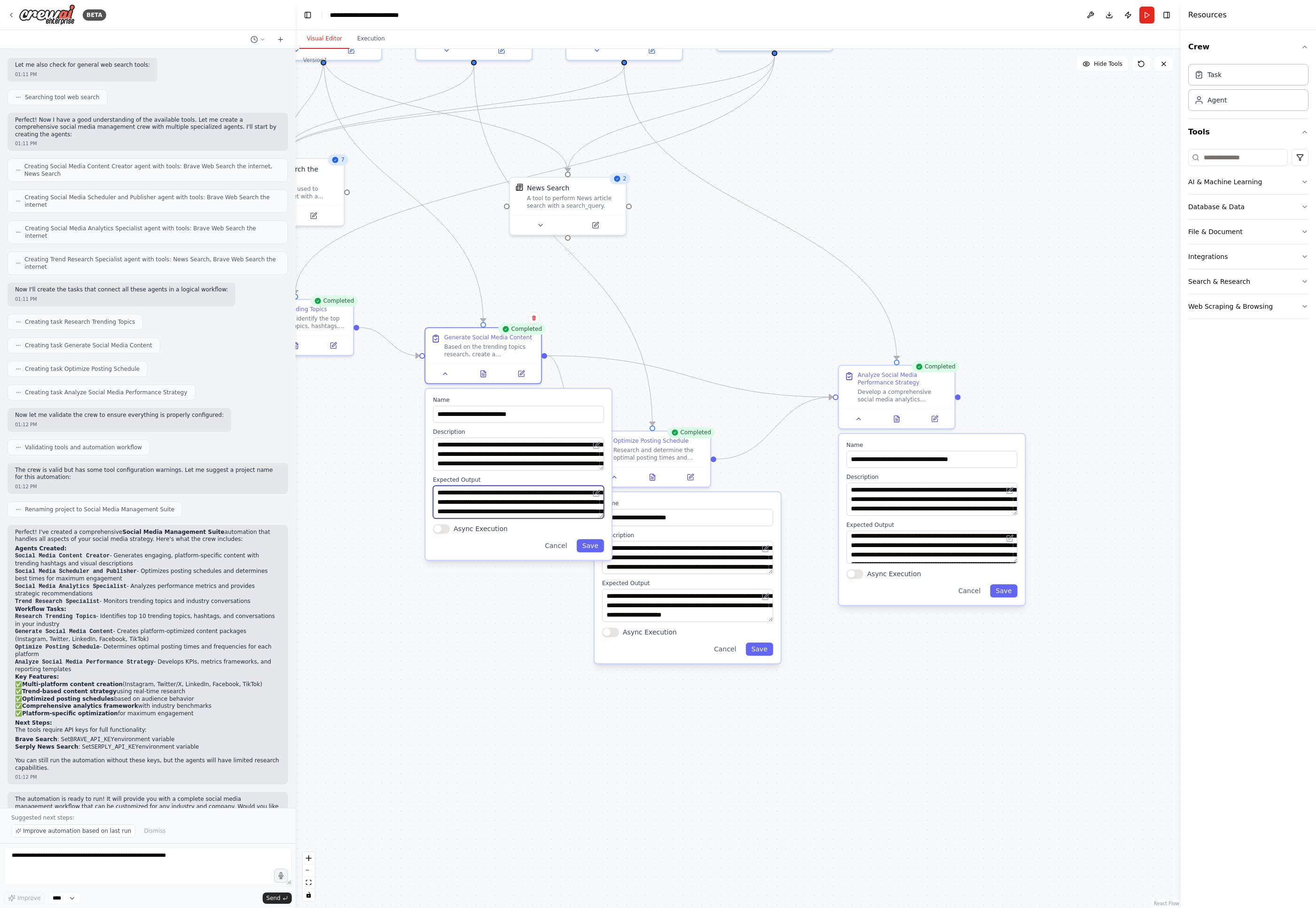
click at [490, 501] on textarea "**********" at bounding box center [518, 502] width 171 height 33
click at [929, 308] on button "Web Scraping & Browsing" at bounding box center [1248, 306] width 120 height 25
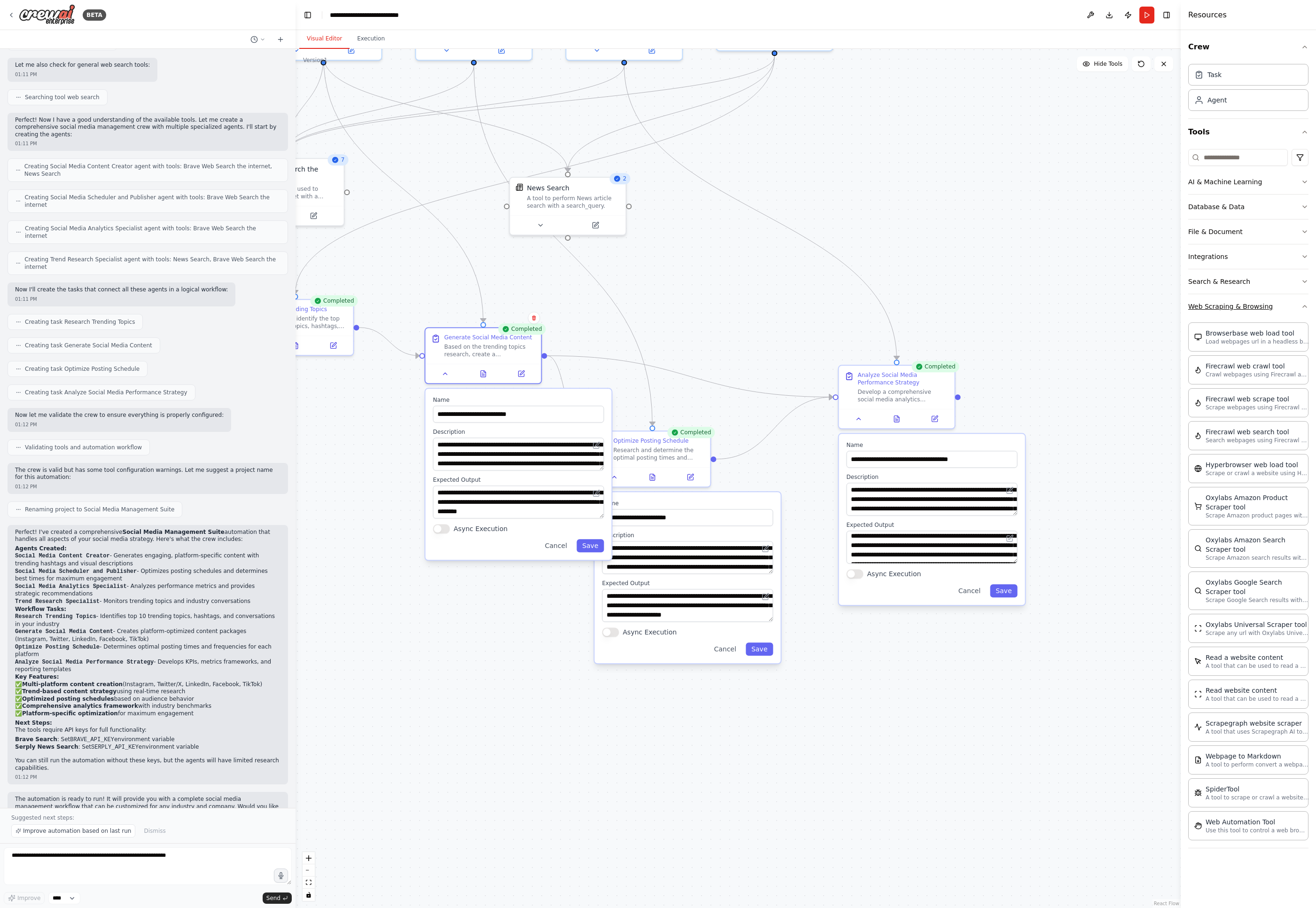
click at [929, 308] on button "Web Scraping & Browsing" at bounding box center [1248, 306] width 120 height 25
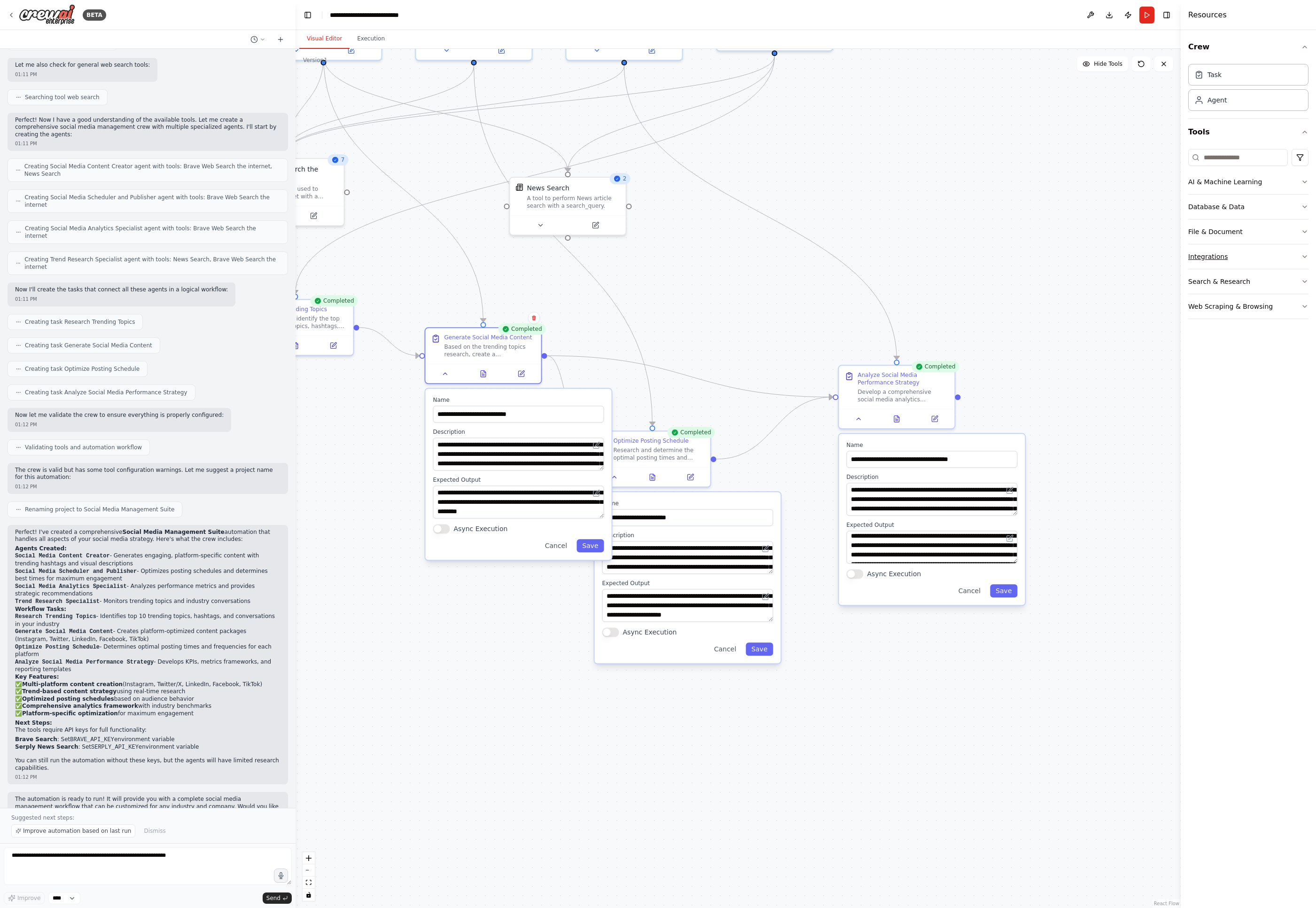
click at [929, 260] on button "Integrations" at bounding box center [1248, 256] width 120 height 25
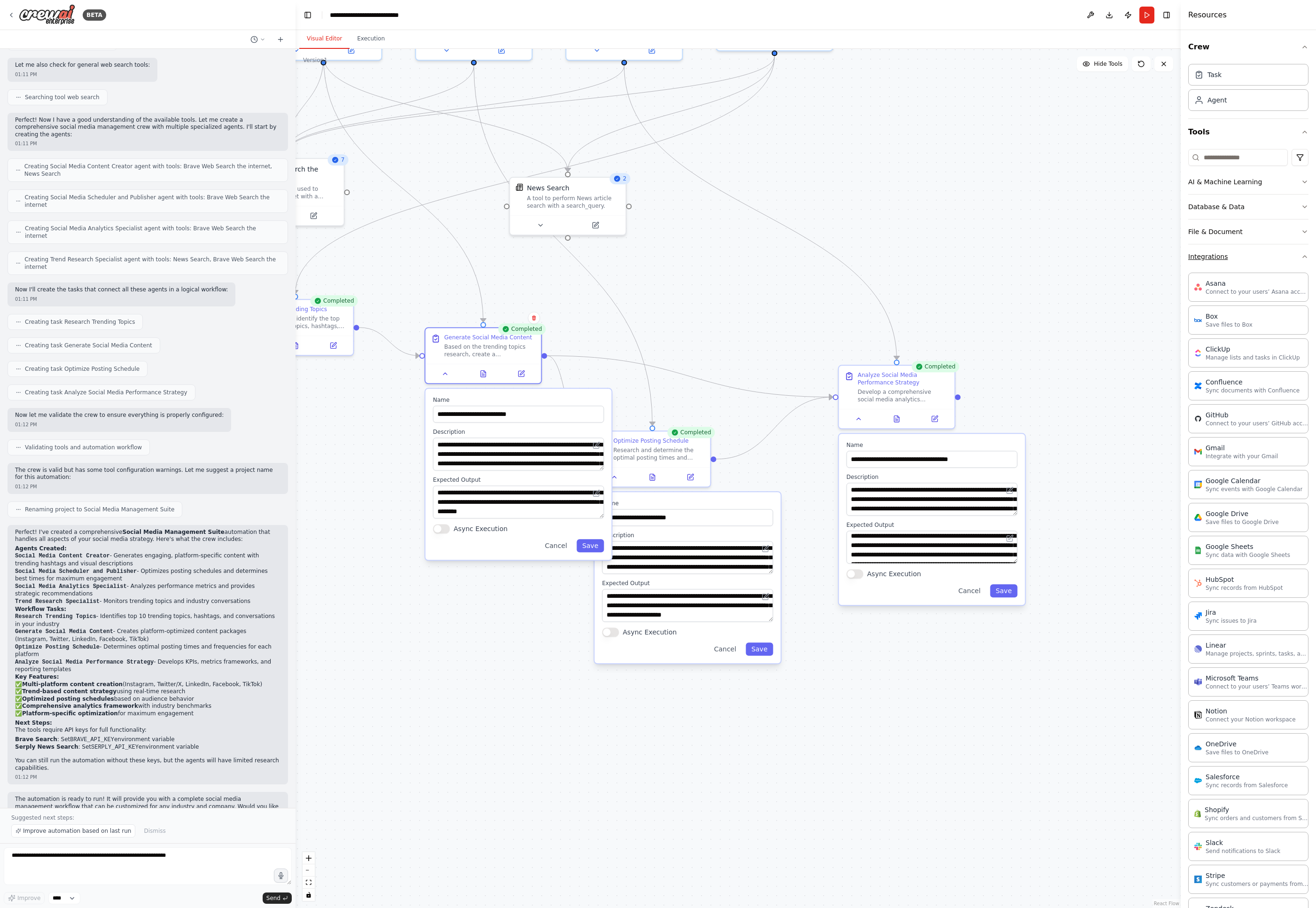
click at [929, 260] on button "Integrations" at bounding box center [1248, 256] width 120 height 25
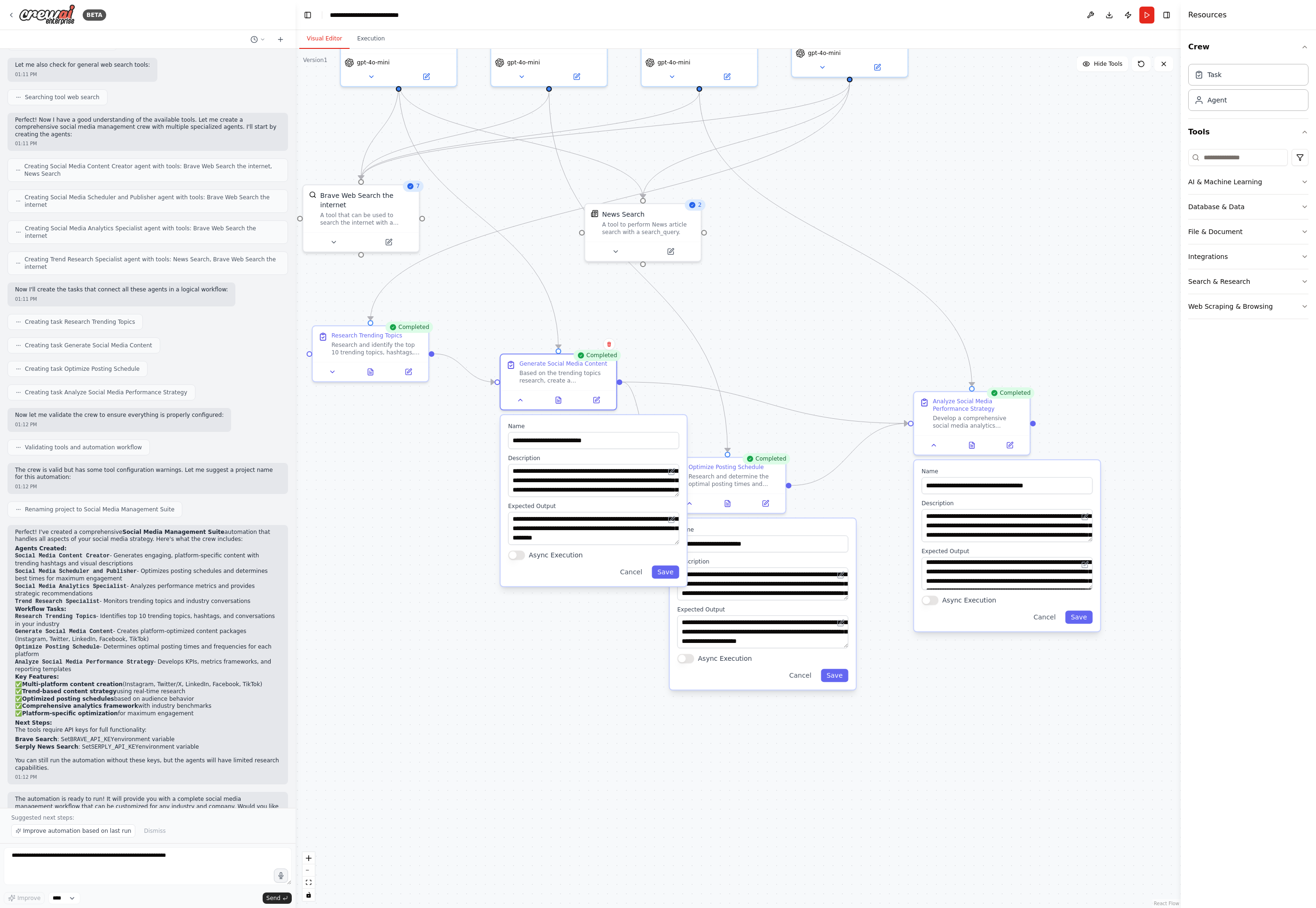
drag, startPoint x: 696, startPoint y: 272, endPoint x: 809, endPoint y: 305, distance: 117.7
click at [809, 305] on div ".deletable-edge-delete-btn { width: 20px; height: 20px; border: 0px solid #ffff…" at bounding box center [738, 478] width 885 height 859
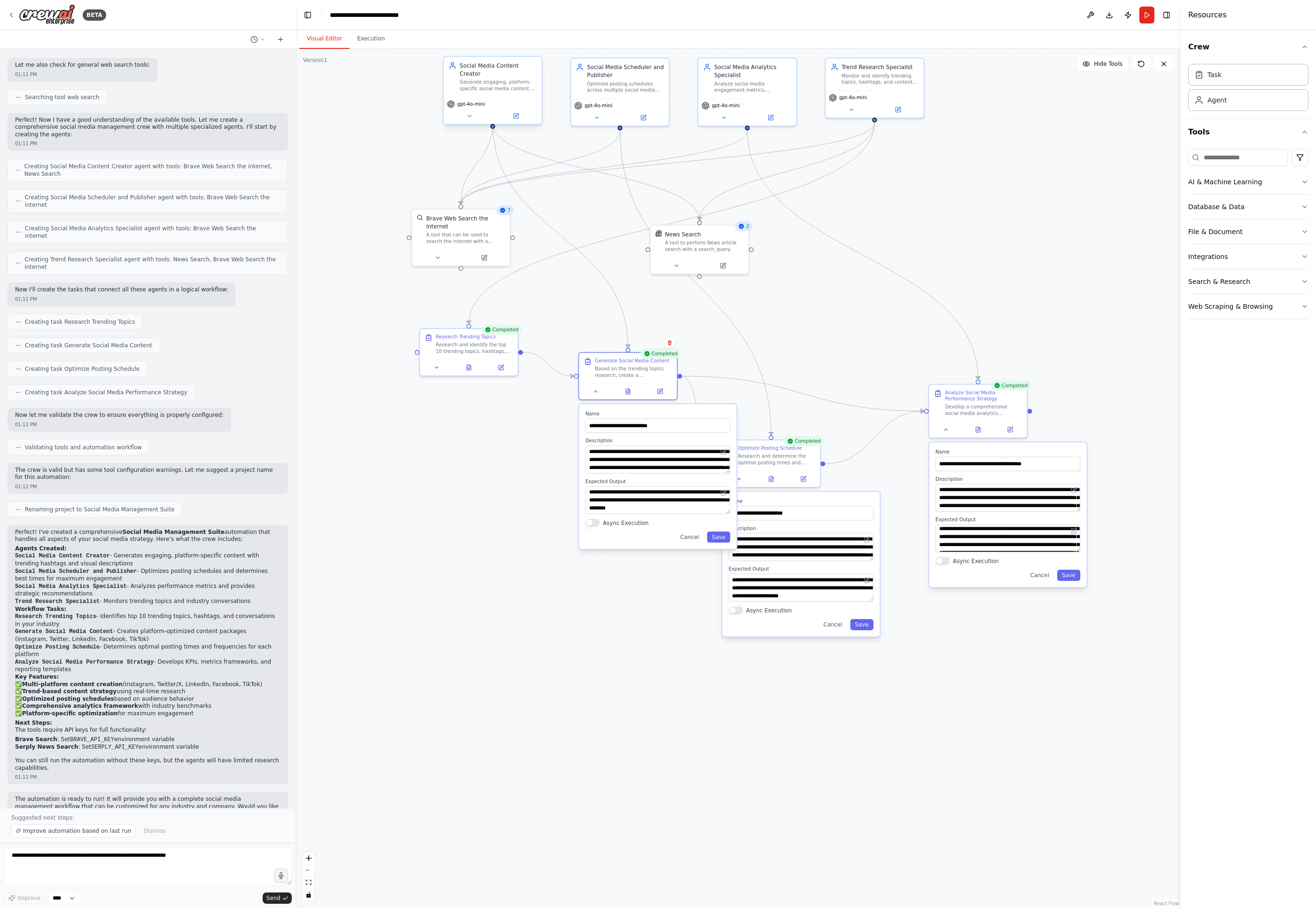
click at [493, 84] on div "Social Media Content Creator Generate engaging, platform-specific social media …" at bounding box center [493, 76] width 98 height 40
click at [929, 429] on icon at bounding box center [978, 428] width 4 height 5
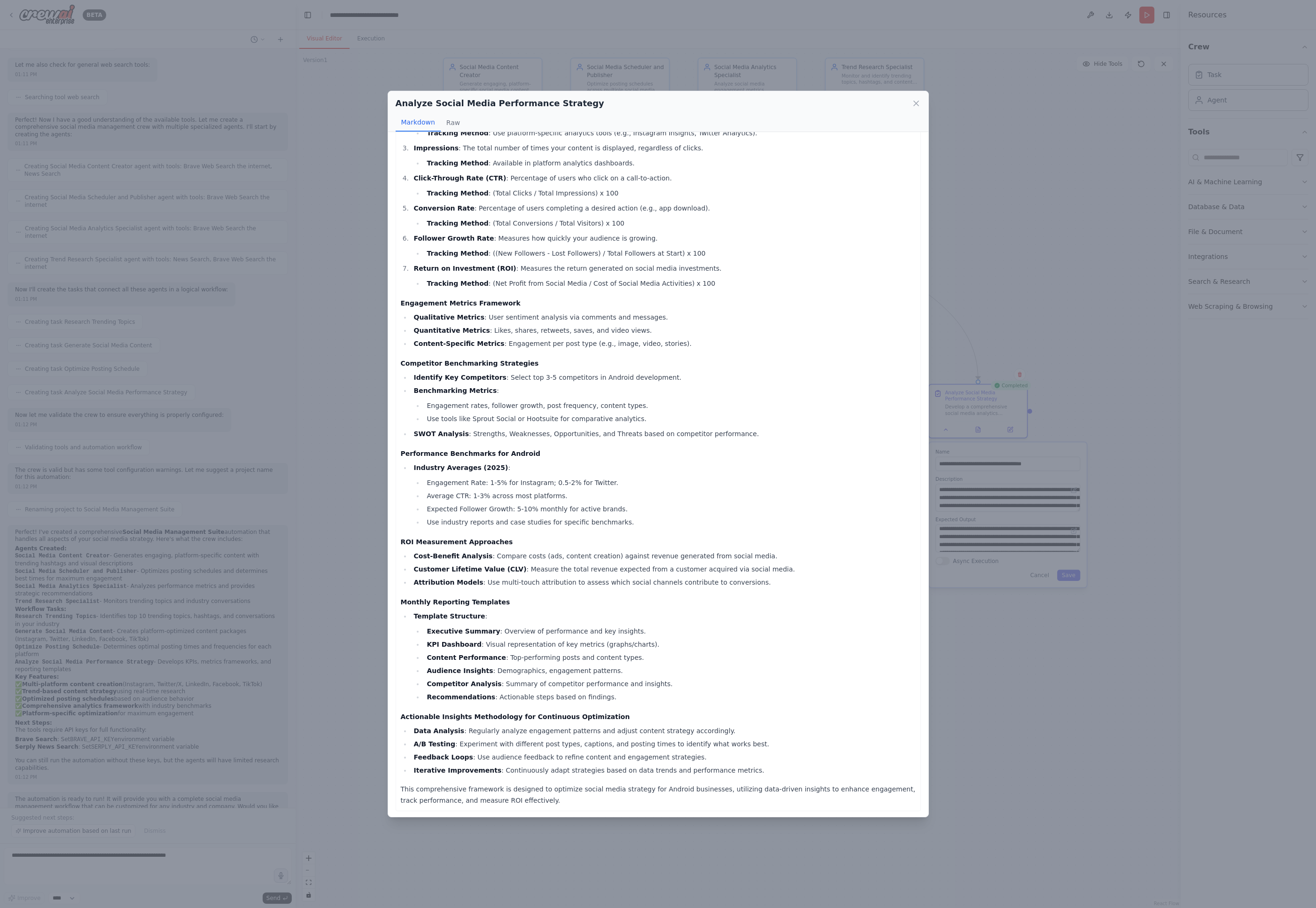
scroll to position [95, 0]
click at [929, 179] on div "Analyze Social Media Performance Strategy Markdown Raw Comprehensive Social Med…" at bounding box center [658, 454] width 1316 height 908
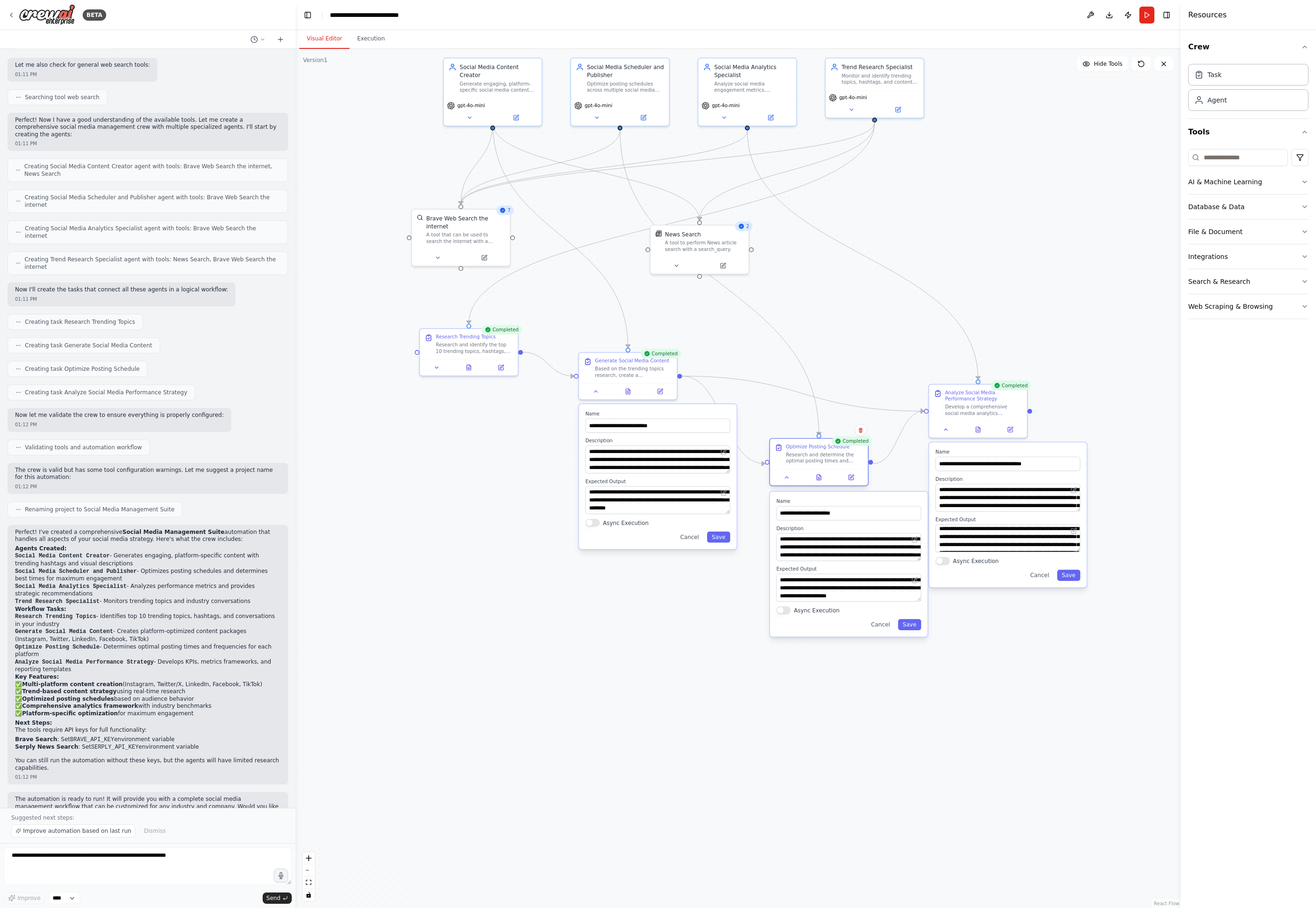
drag, startPoint x: 776, startPoint y: 448, endPoint x: 822, endPoint y: 444, distance: 46.2
click at [822, 444] on div "Optimize Posting Schedule" at bounding box center [817, 447] width 64 height 7
click at [817, 475] on icon at bounding box center [819, 477] width 4 height 5
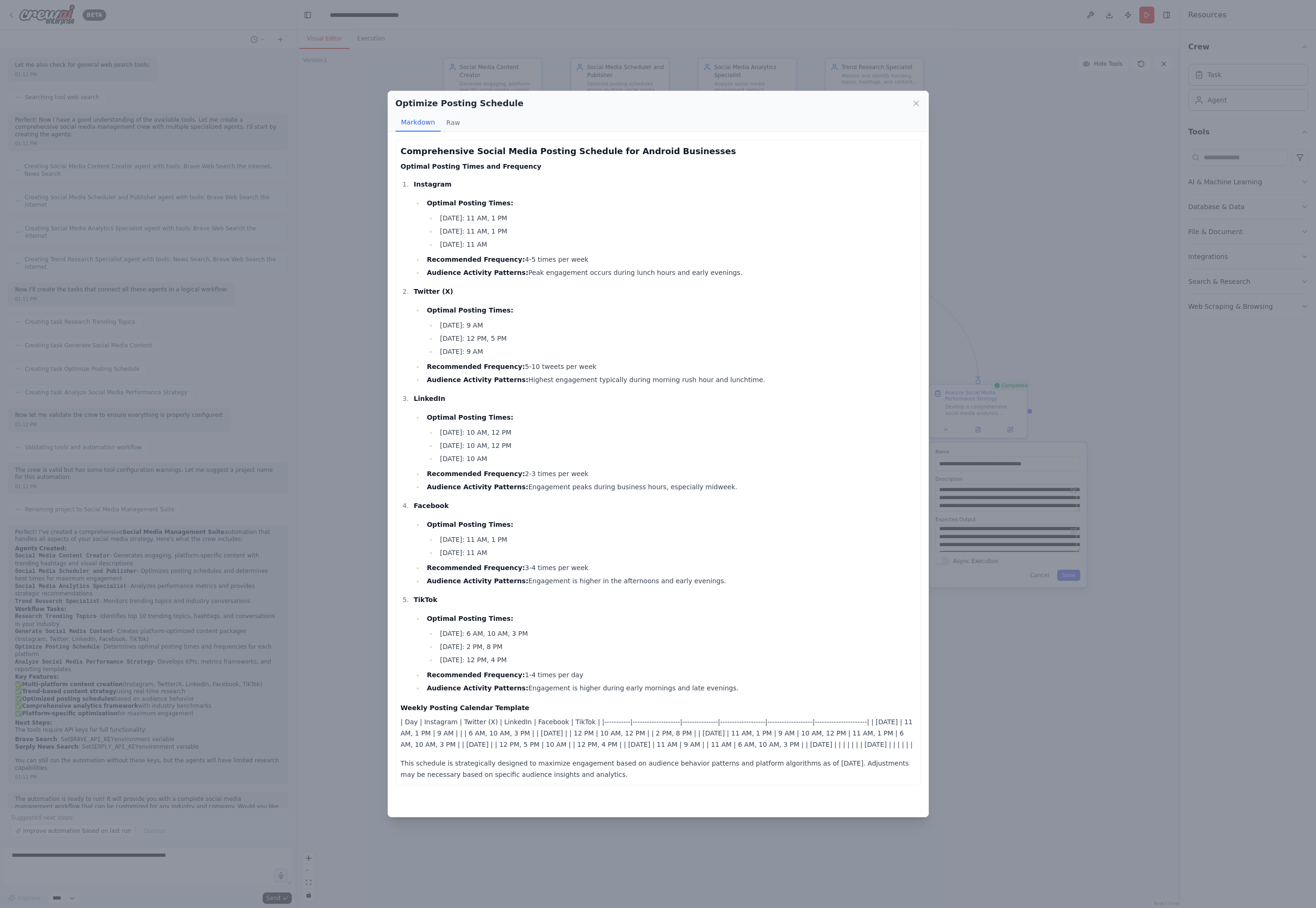
click at [929, 292] on div "Optimize Posting Schedule Markdown Raw Comprehensive Social Media Posting Sched…" at bounding box center [658, 454] width 1316 height 908
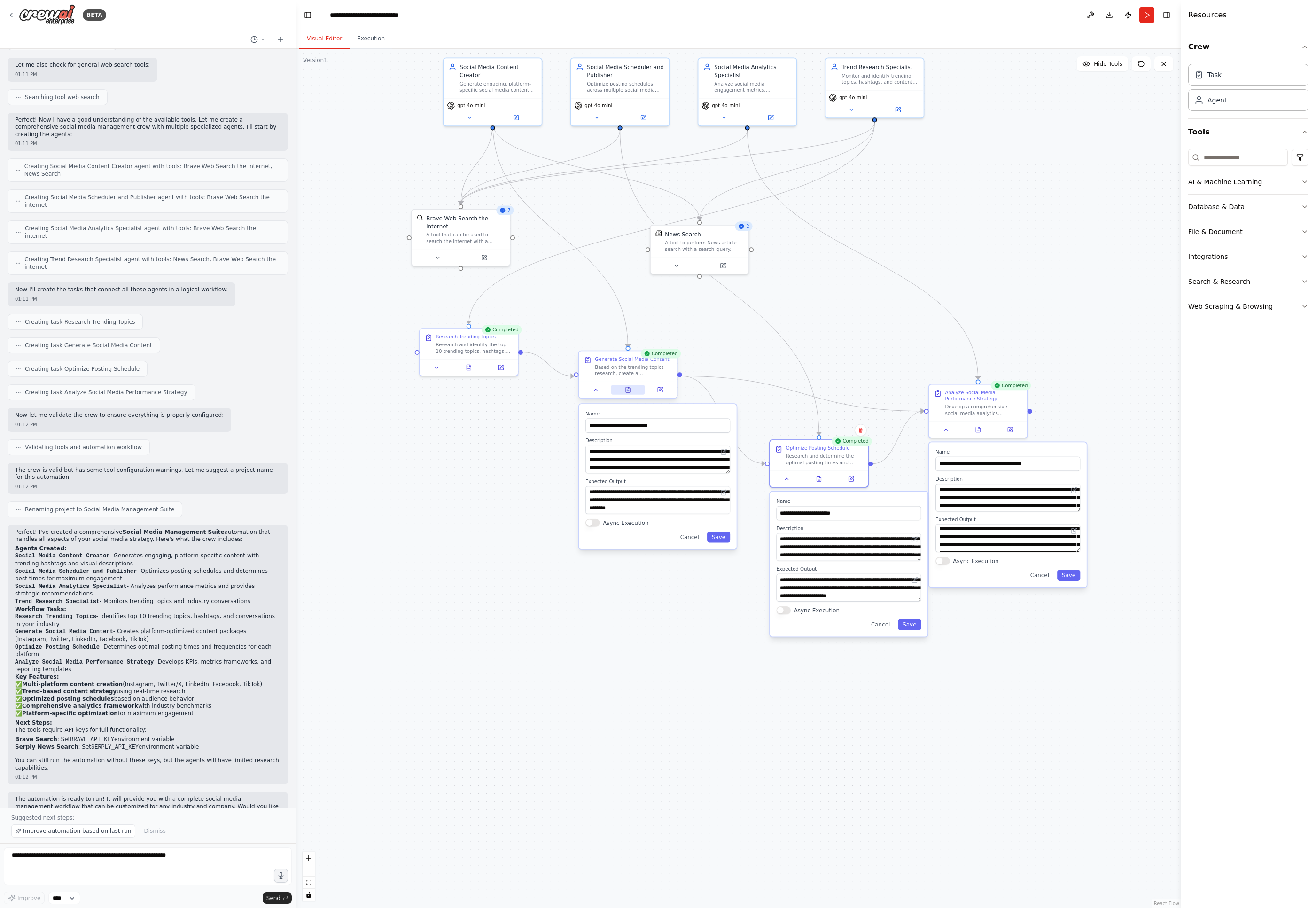
click at [625, 392] on icon at bounding box center [628, 390] width 7 height 7
click at [624, 394] on button at bounding box center [628, 390] width 34 height 9
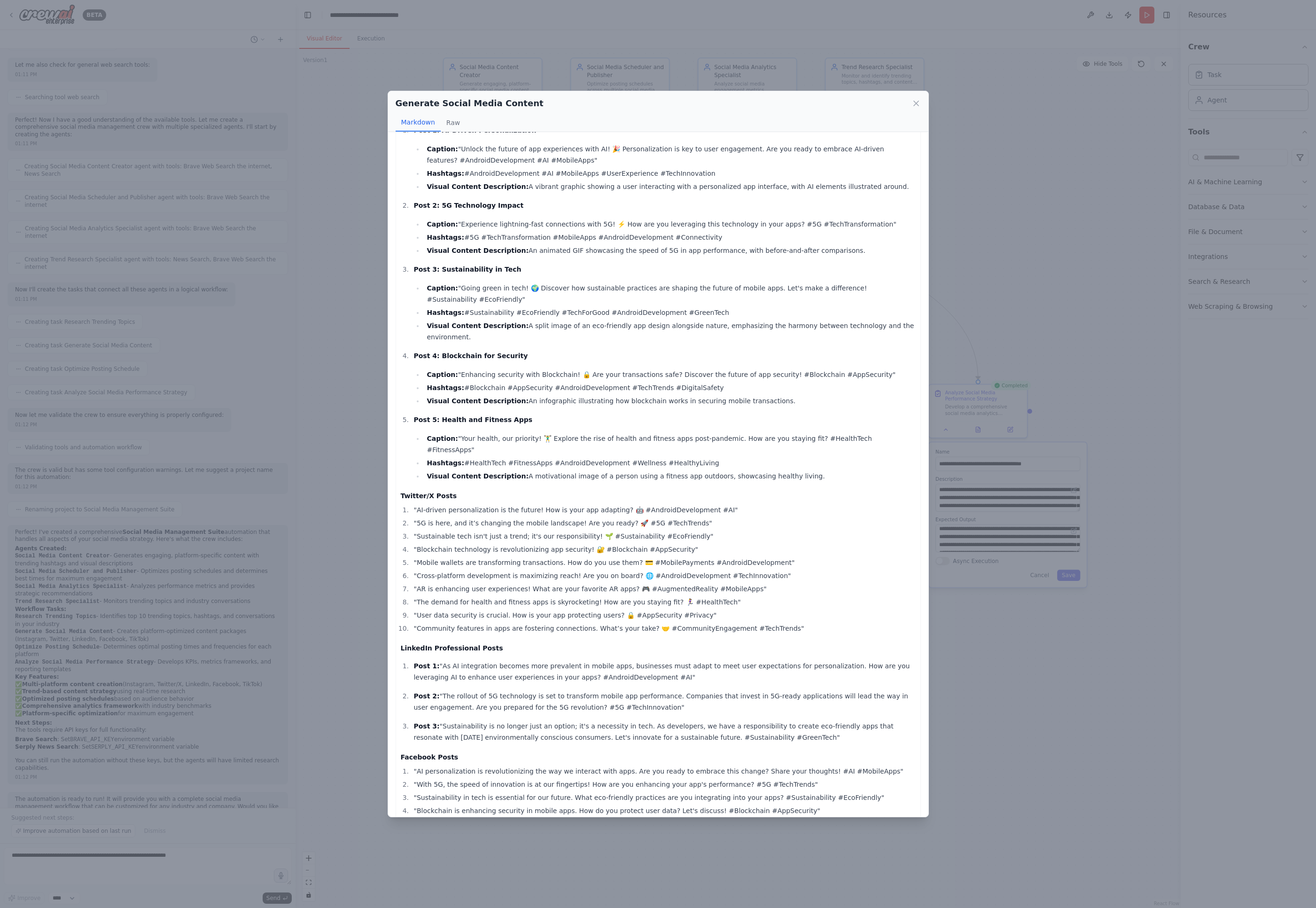
scroll to position [140, 0]
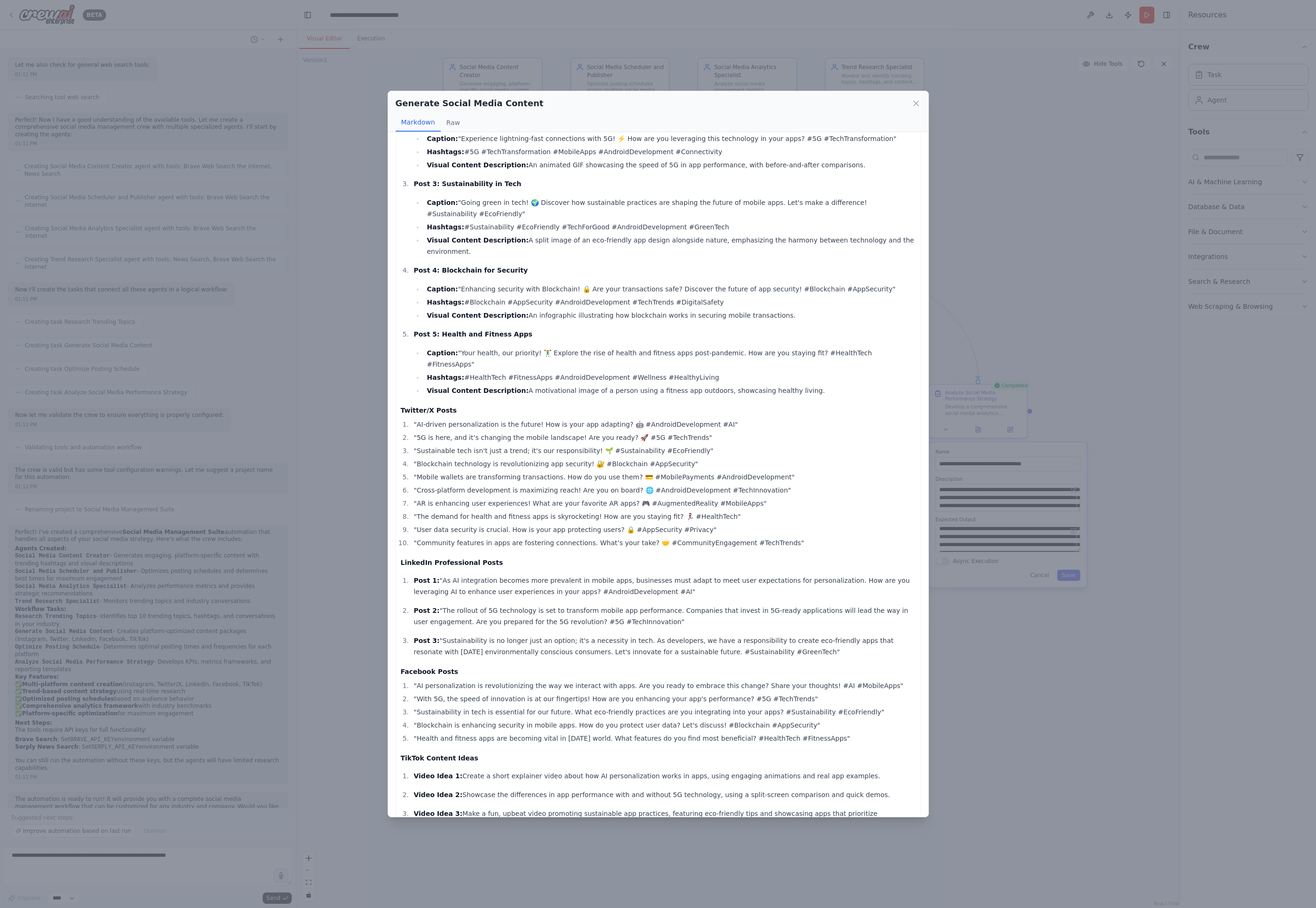
drag, startPoint x: 434, startPoint y: 547, endPoint x: 624, endPoint y: 554, distance: 190.1
click at [624, 575] on p "Post 1: "As AI integration becomes more prevalent in mobile apps, businesses mu…" at bounding box center [664, 586] width 502 height 22
click at [673, 575] on ol "Post 1: "As AI integration becomes more prevalent in mobile apps, businesses mu…" at bounding box center [658, 616] width 515 height 82
drag, startPoint x: 445, startPoint y: 577, endPoint x: 609, endPoint y: 586, distance: 164.2
click at [609, 605] on p "Post 2: "The rollout of 5G technology is set to transform mobile app performanc…" at bounding box center [664, 616] width 502 height 22
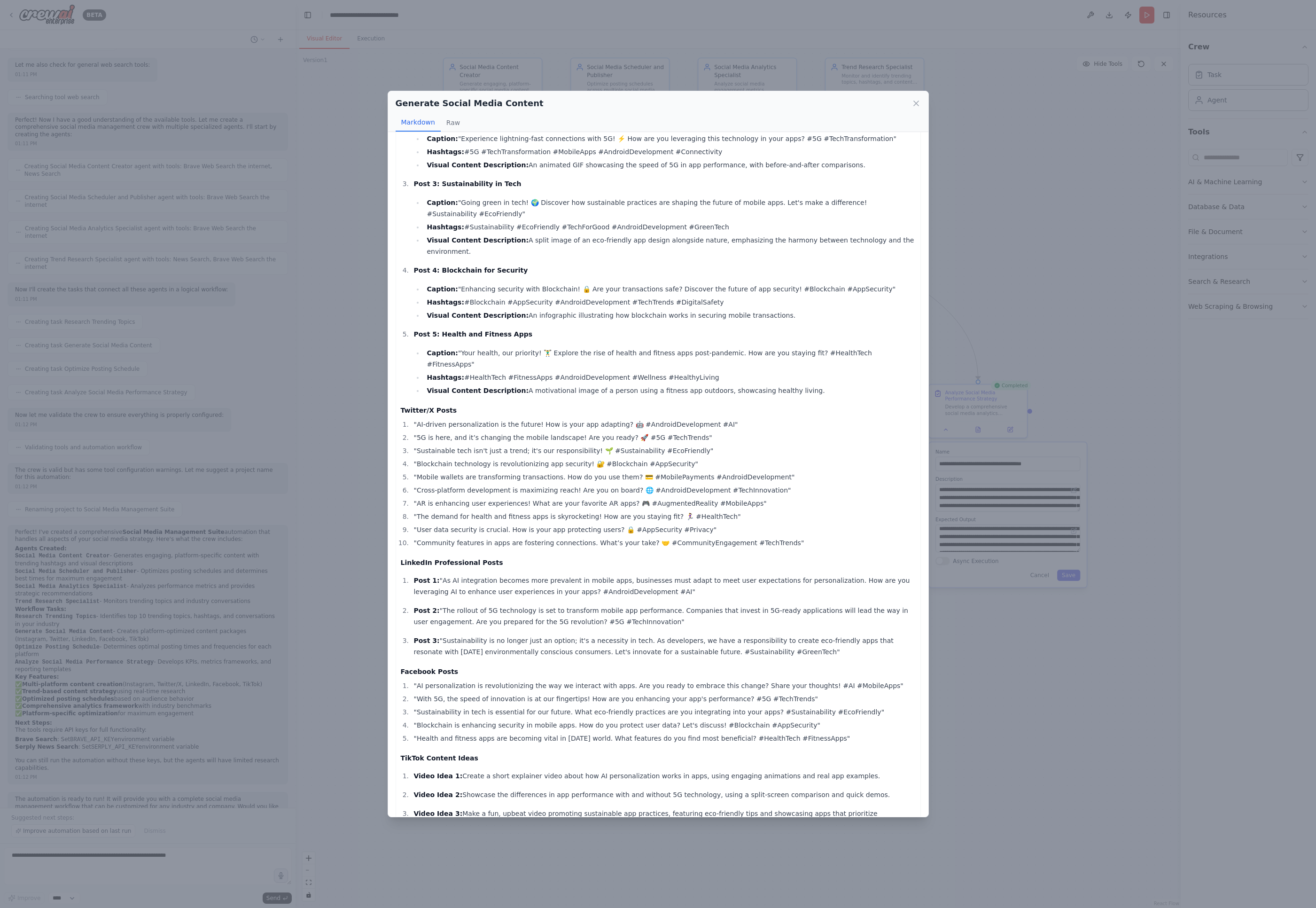
click at [602, 605] on p "Post 2: "The rollout of 5G technology is set to transform mobile app performanc…" at bounding box center [664, 616] width 502 height 22
drag, startPoint x: 443, startPoint y: 607, endPoint x: 731, endPoint y: 622, distance: 288.4
click at [731, 635] on p "Post 3: "Sustainability is no longer just an option; it's a necessity in tech. …" at bounding box center [664, 646] width 502 height 22
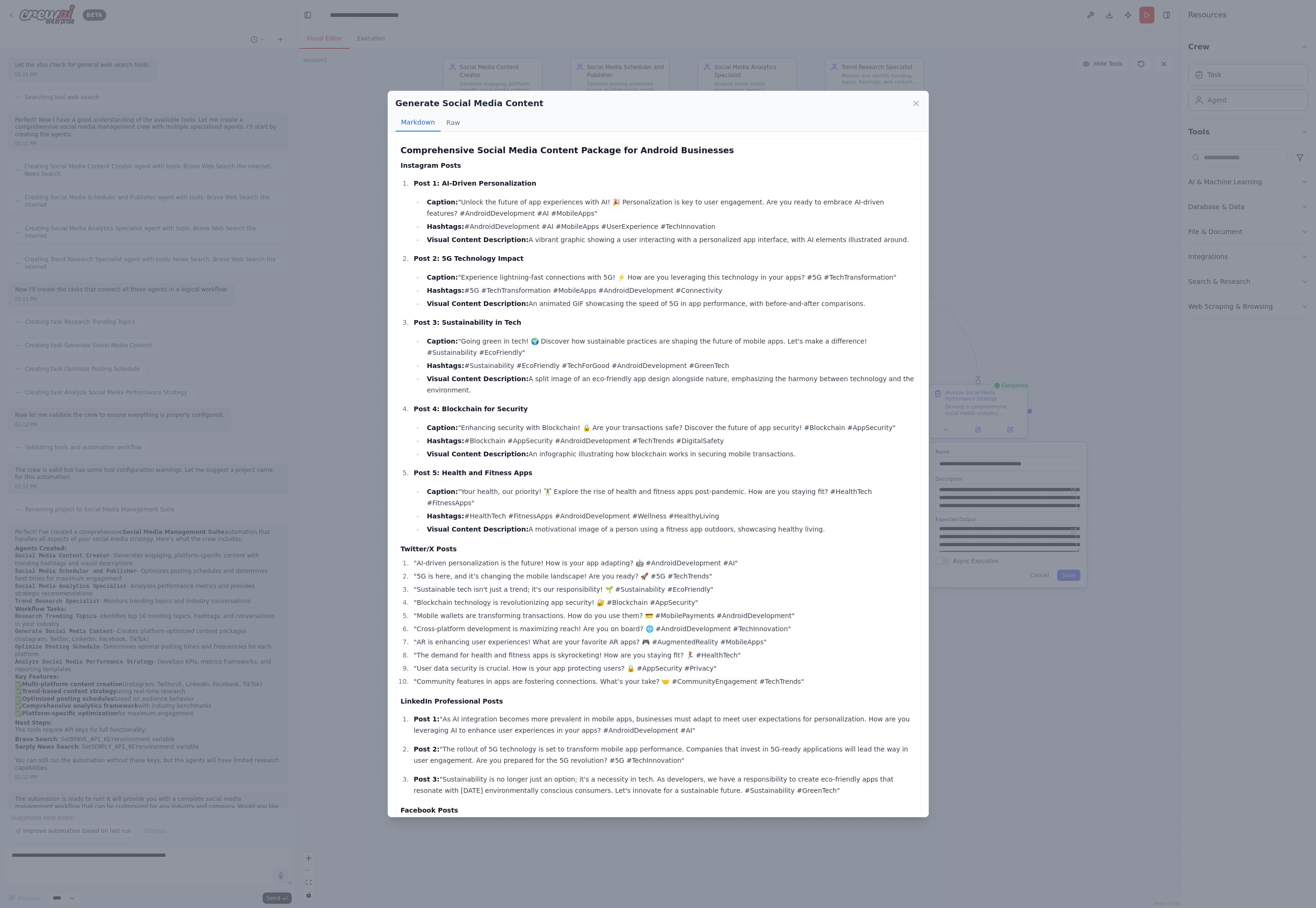
scroll to position [0, 0]
click at [929, 204] on div "Generate Social Media Content Markdown Raw Comprehensive Social Media Content P…" at bounding box center [658, 454] width 1316 height 908
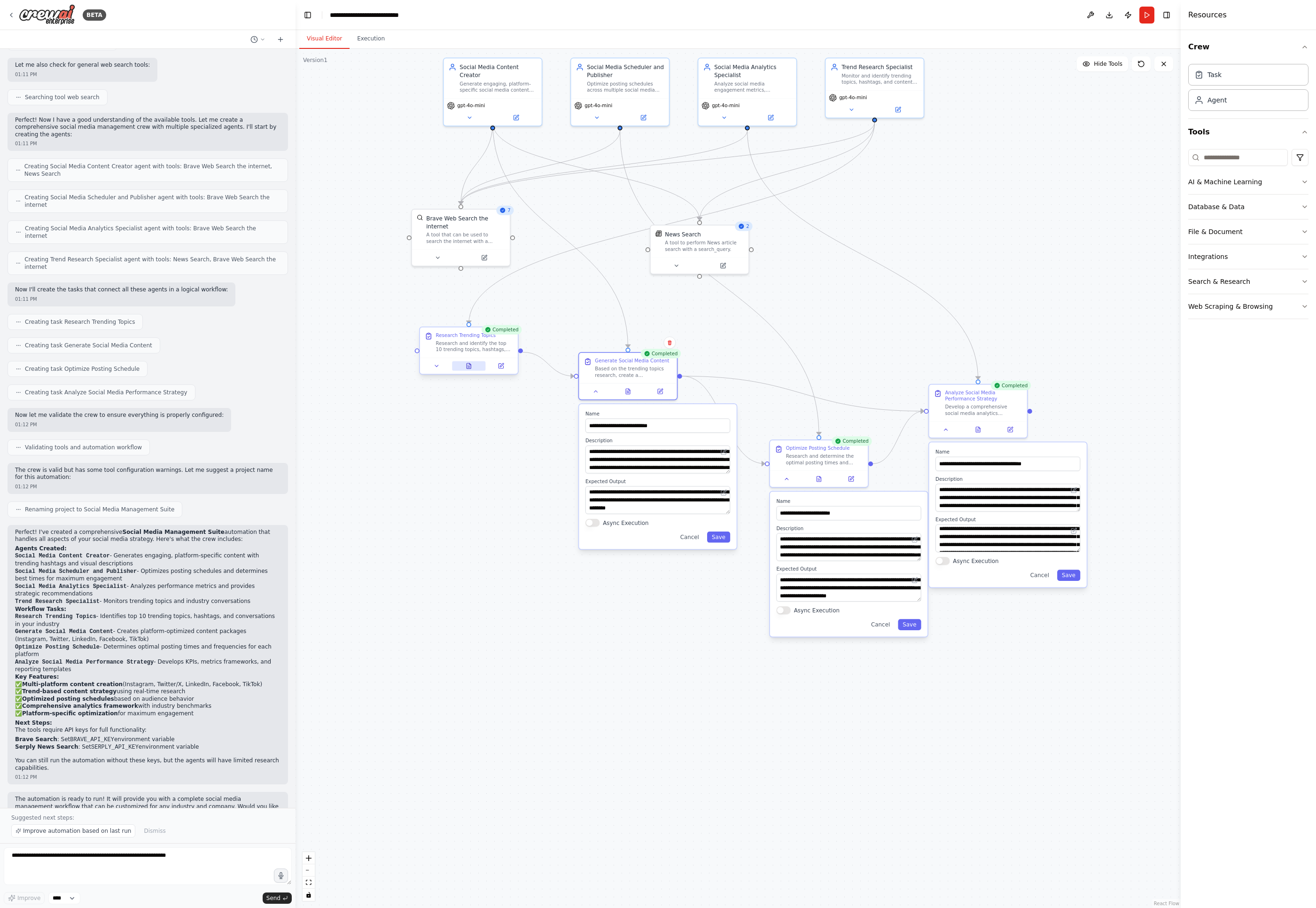
click at [467, 367] on icon at bounding box center [469, 365] width 4 height 5
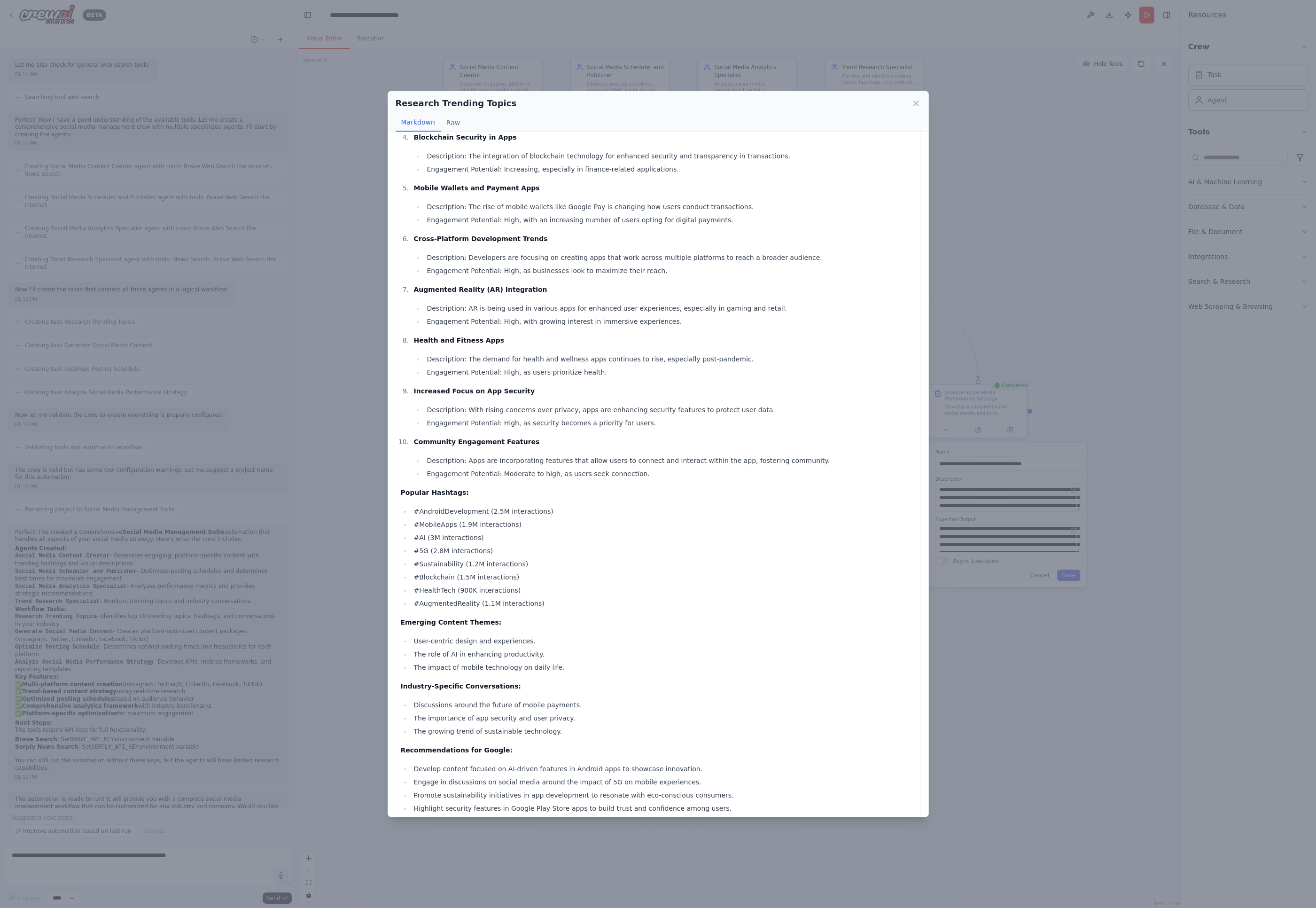
scroll to position [196, 0]
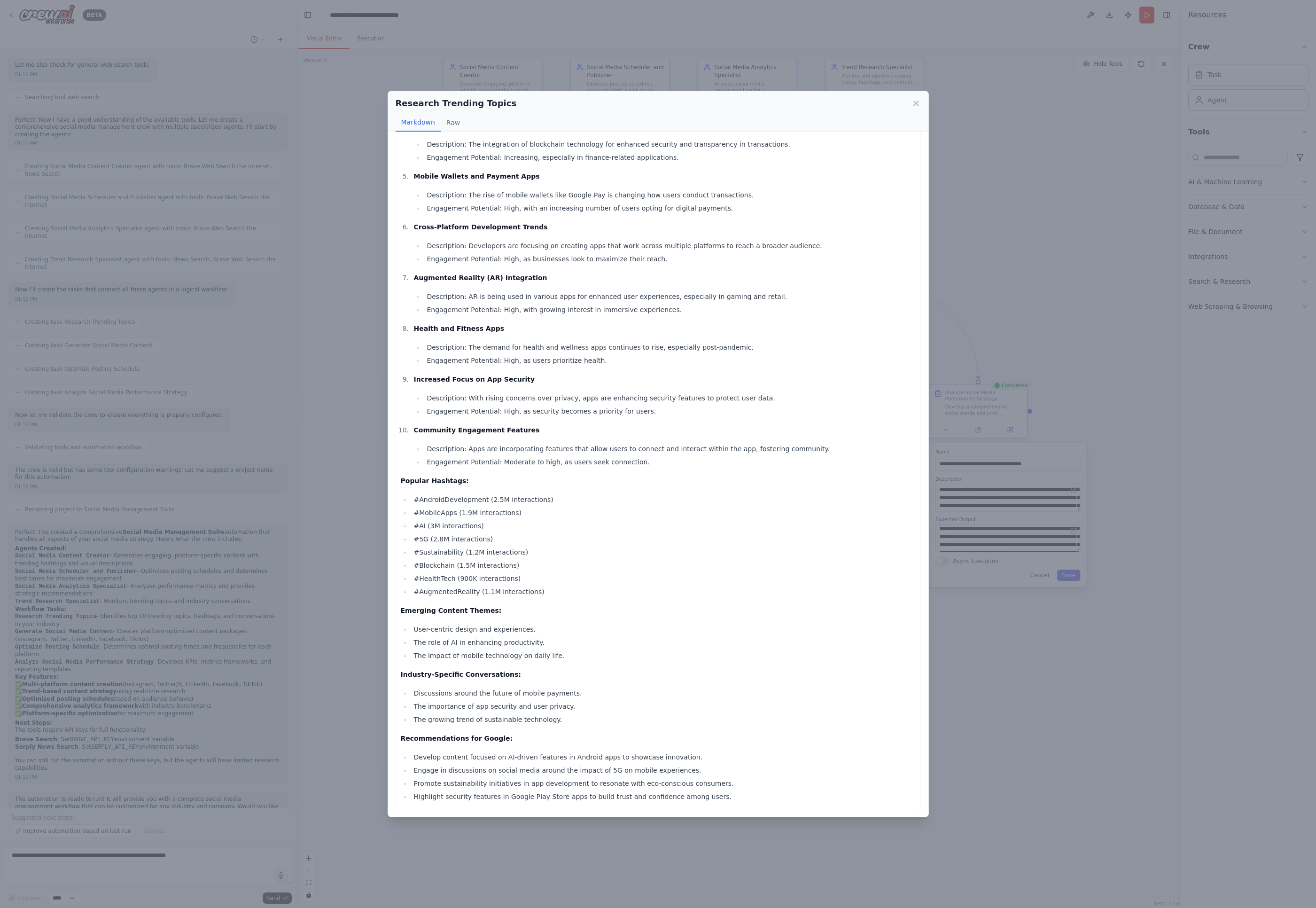
click at [929, 220] on div "Research Trending Topics Markdown Raw Trending Topics Report for Android ([DATE…" at bounding box center [658, 454] width 1316 height 908
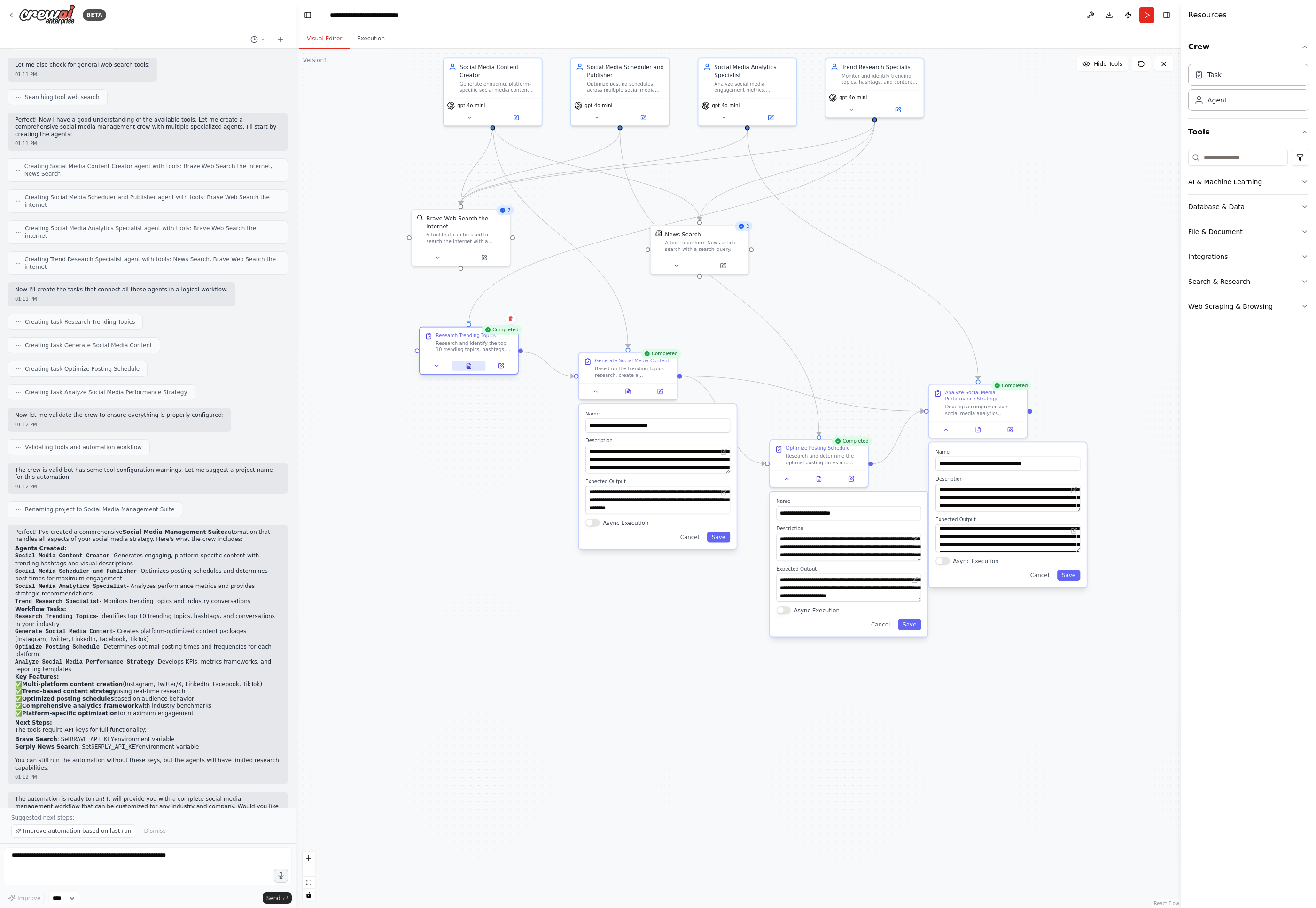
click at [466, 364] on icon at bounding box center [469, 366] width 7 height 7
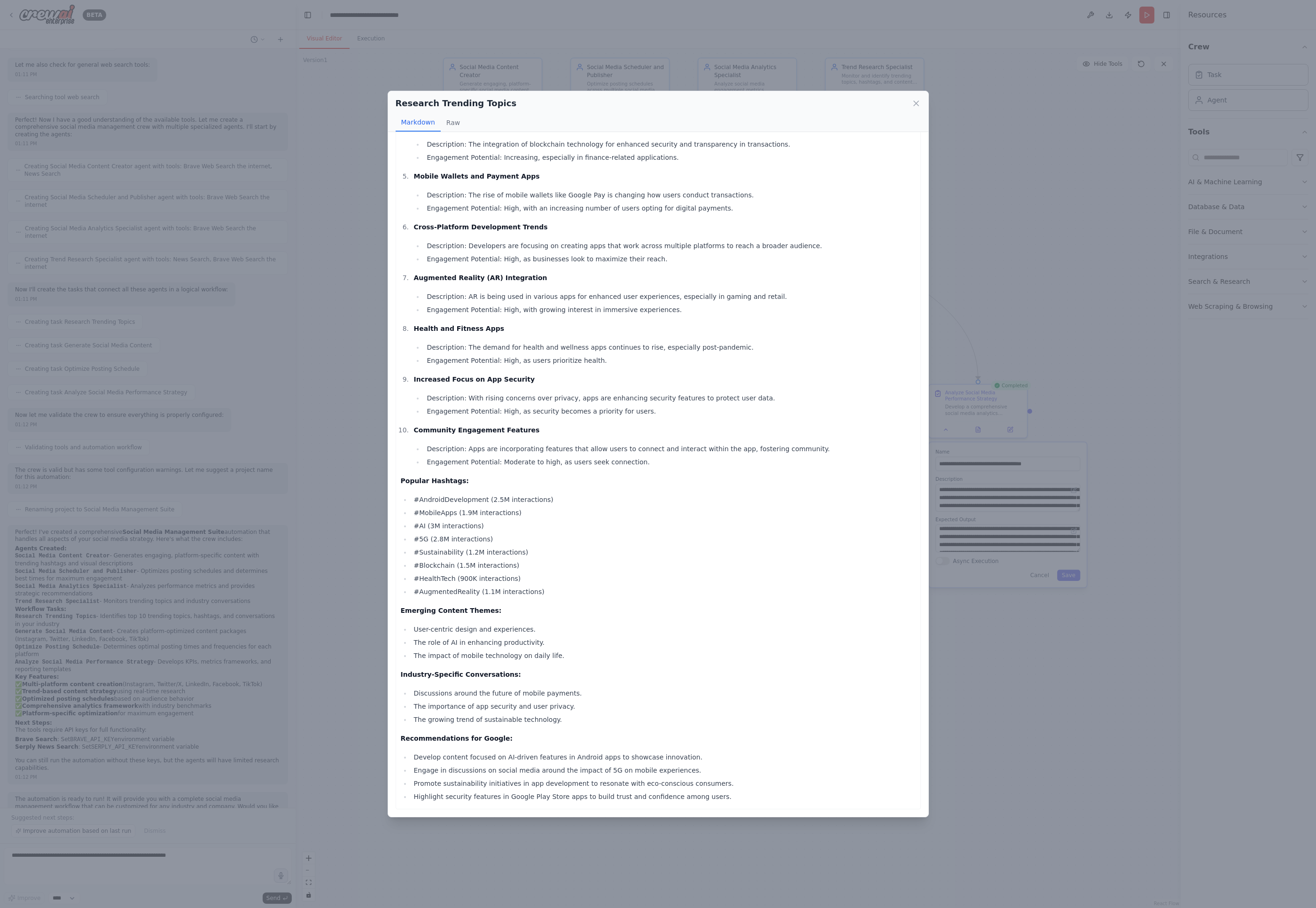
click at [370, 553] on div "Research Trending Topics Markdown Raw Trending Topics Report for Android ([DATE…" at bounding box center [658, 454] width 1316 height 908
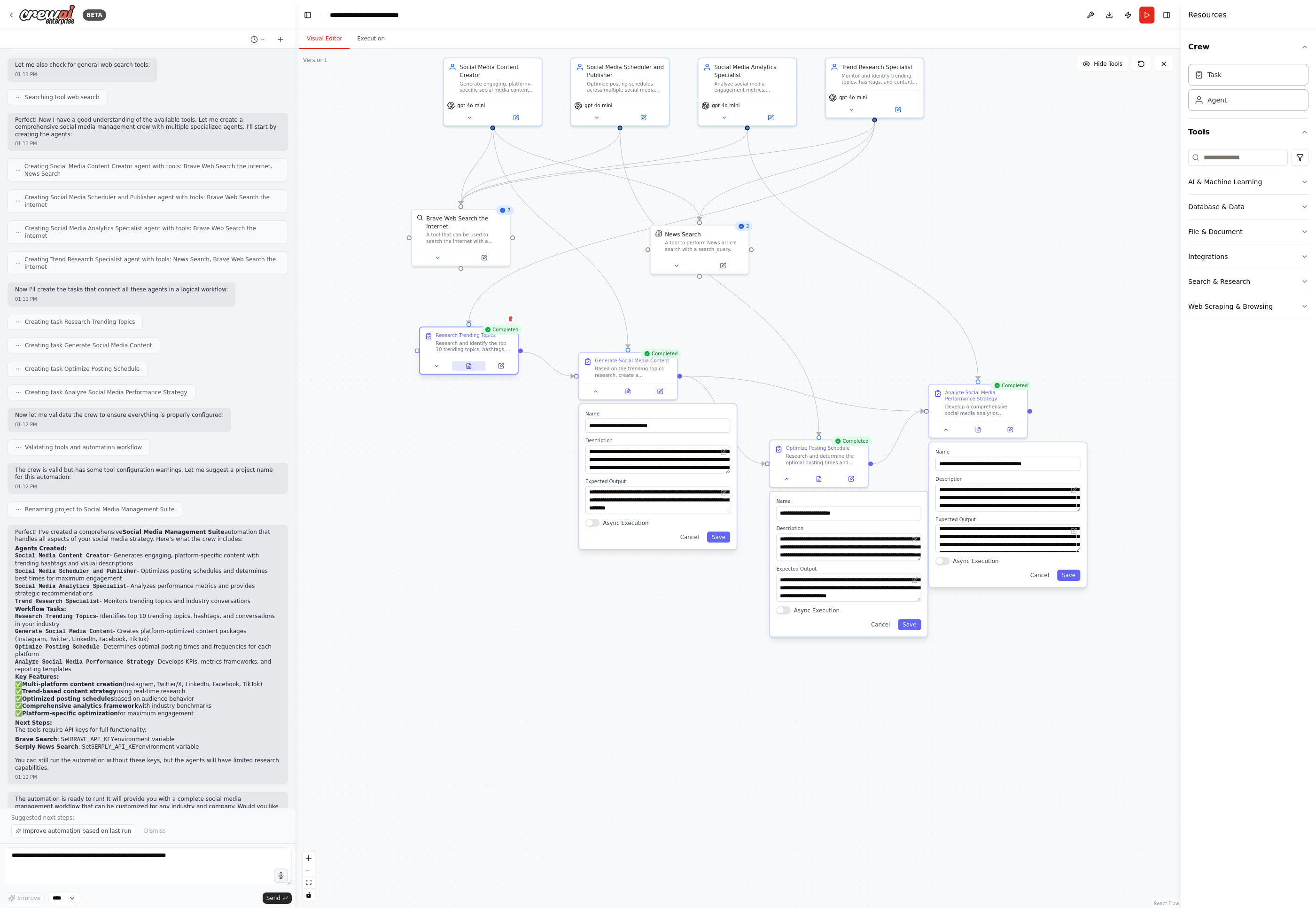
click at [466, 367] on icon at bounding box center [469, 366] width 7 height 7
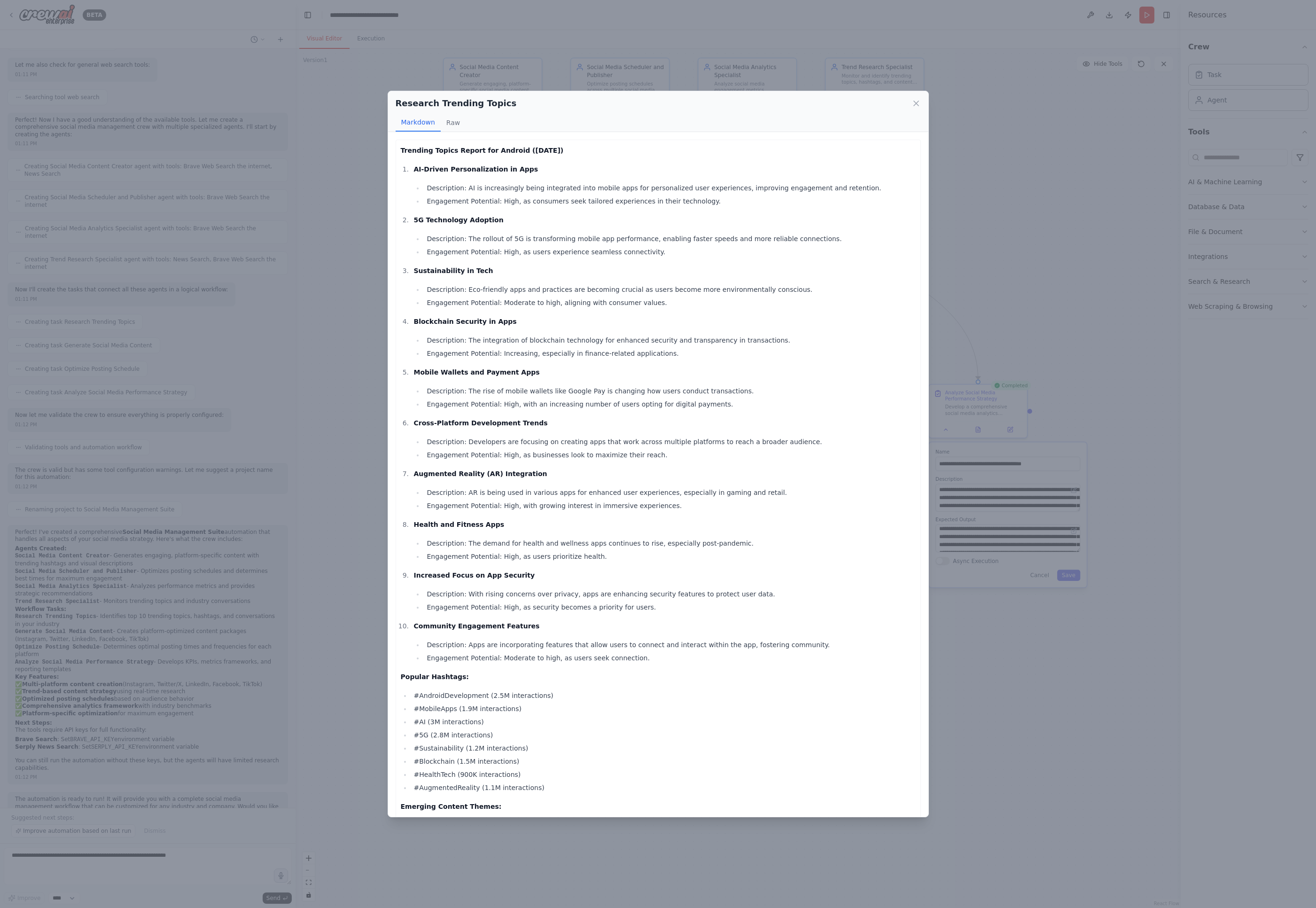
click at [929, 302] on div "Research Trending Topics Markdown Raw Trending Topics Report for Android ([DATE…" at bounding box center [658, 454] width 1316 height 908
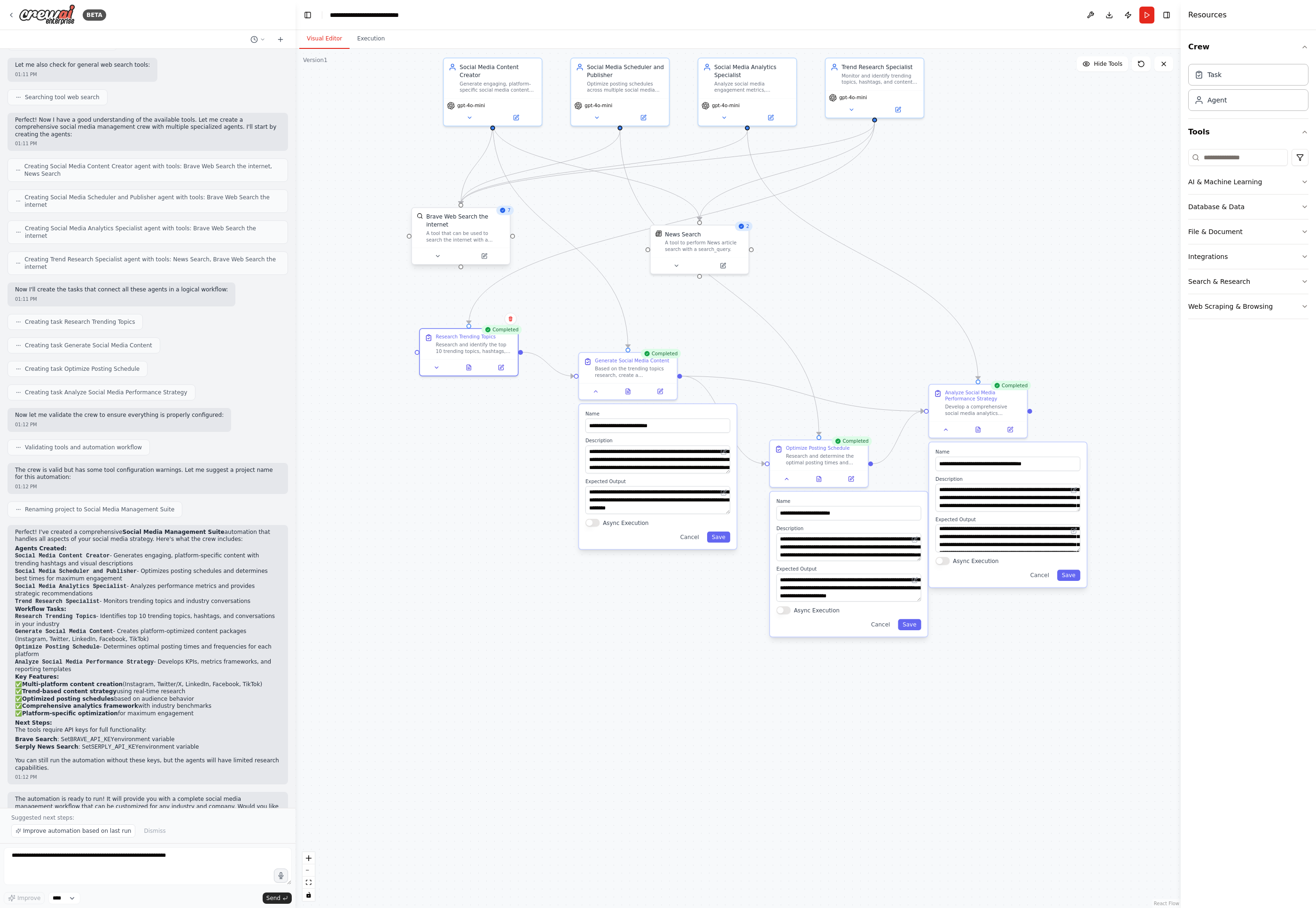
click at [467, 219] on div "Brave Web Search the internet" at bounding box center [465, 221] width 79 height 16
drag, startPoint x: 463, startPoint y: 219, endPoint x: 423, endPoint y: 237, distance: 43.9
click at [423, 237] on div "Brave Web Search the internet A tool that can be used to search the internet wi…" at bounding box center [426, 244] width 79 height 30
click at [428, 251] on div "Brave Web Search the internet A tool that can be used to search the internet wi…" at bounding box center [420, 243] width 98 height 40
click at [426, 246] on div "A tool that can be used to search the internet with a search_query." at bounding box center [426, 252] width 79 height 13
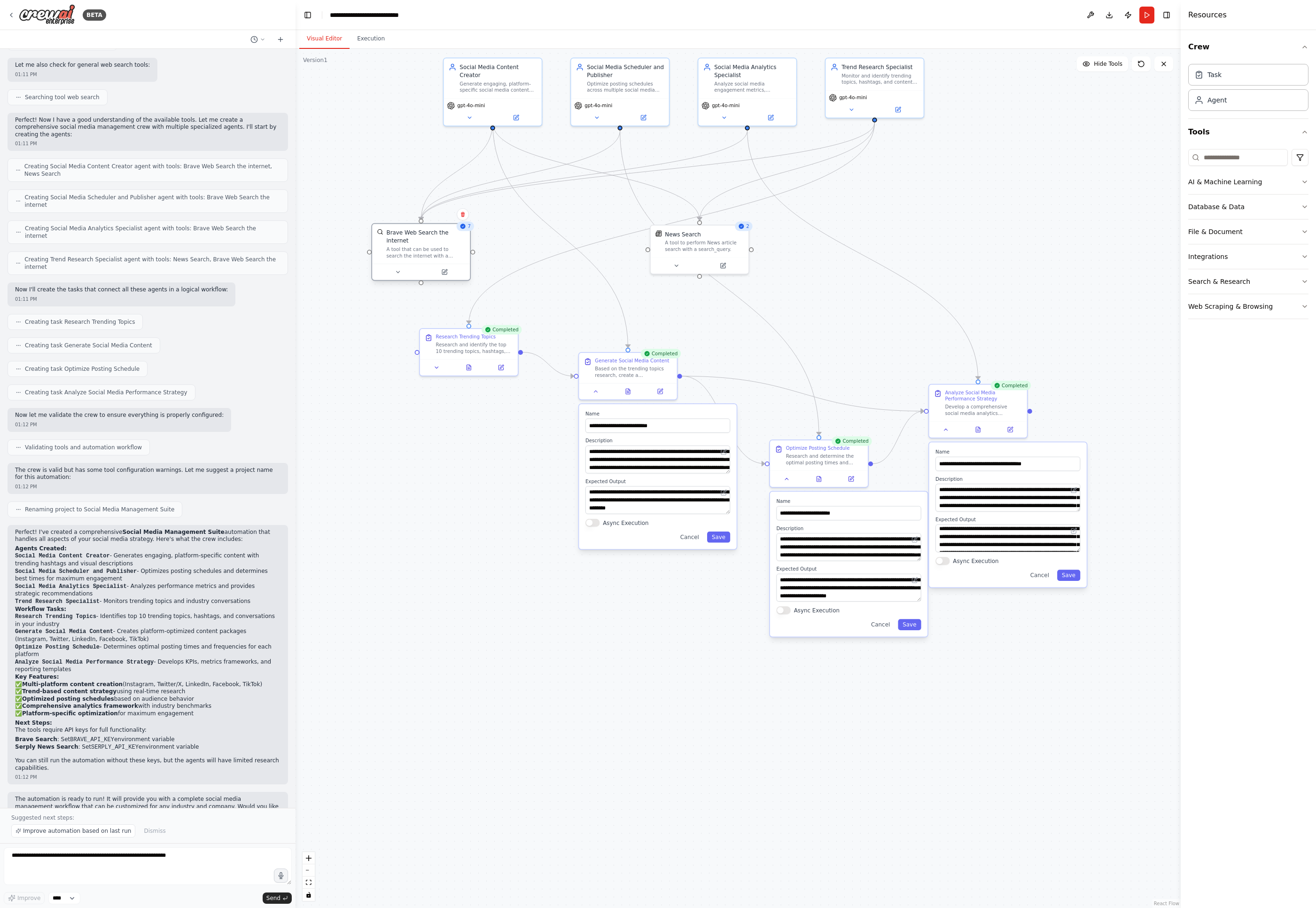
click at [426, 246] on div "A tool that can be used to search the internet with a search_query." at bounding box center [426, 252] width 79 height 13
click at [444, 270] on icon at bounding box center [444, 272] width 5 height 5
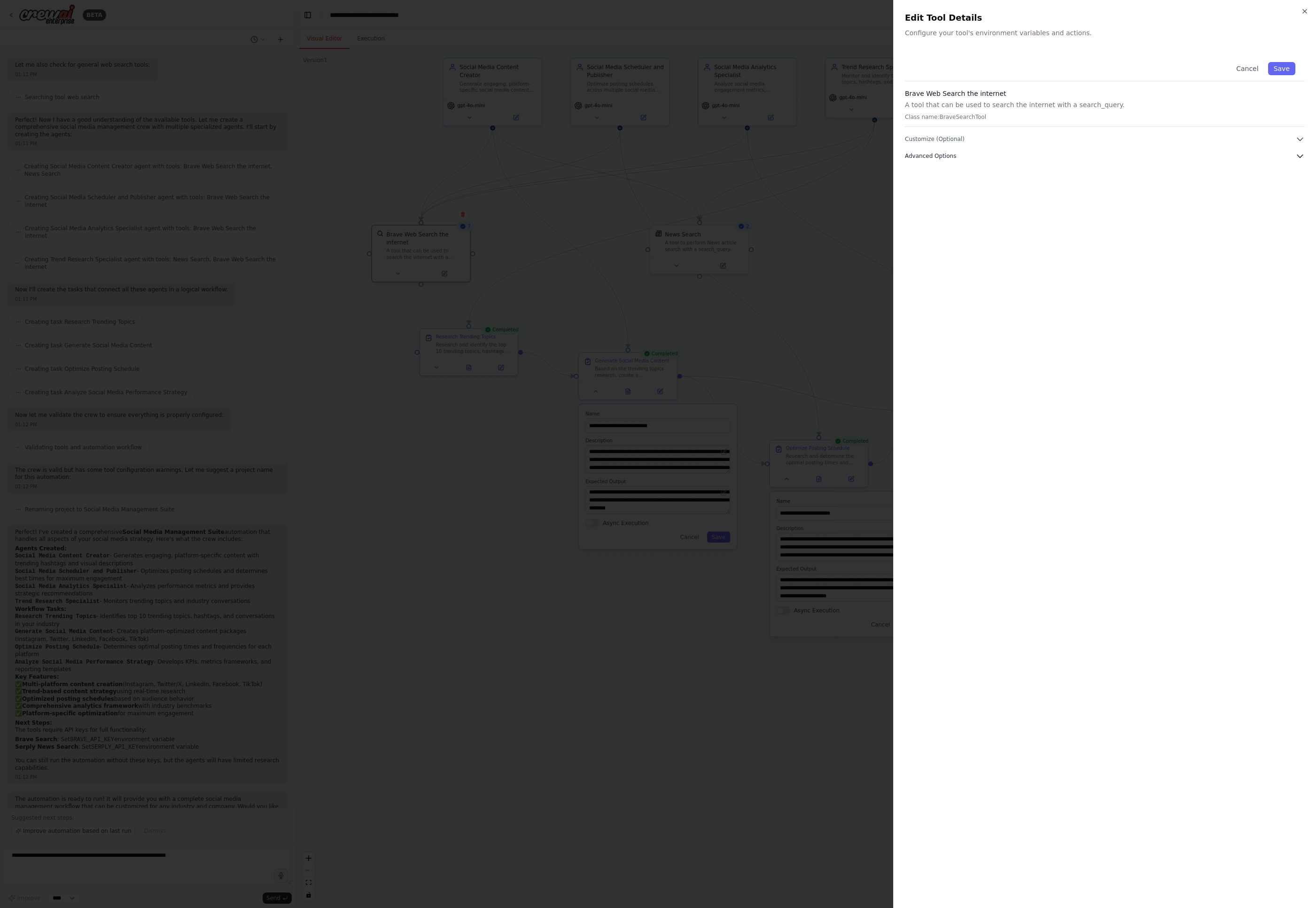
click at [929, 157] on span "Advanced Options" at bounding box center [930, 156] width 51 height 8
click at [929, 140] on span "Customize (Optional)" at bounding box center [934, 139] width 60 height 8
click at [929, 11] on icon "button" at bounding box center [1305, 11] width 8 height 8
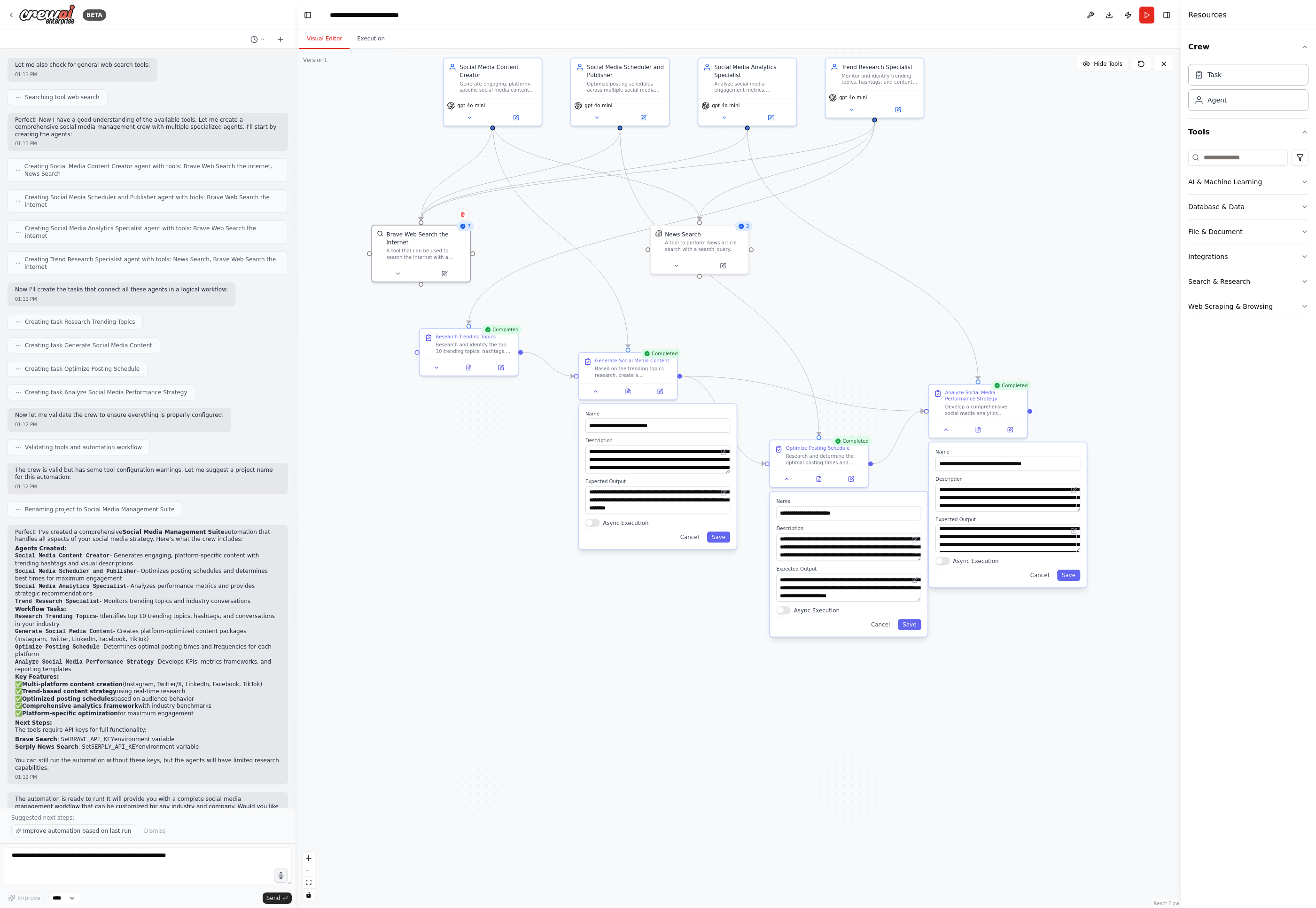
click at [103, 775] on span "Improve automation based on last run" at bounding box center [77, 831] width 108 height 8
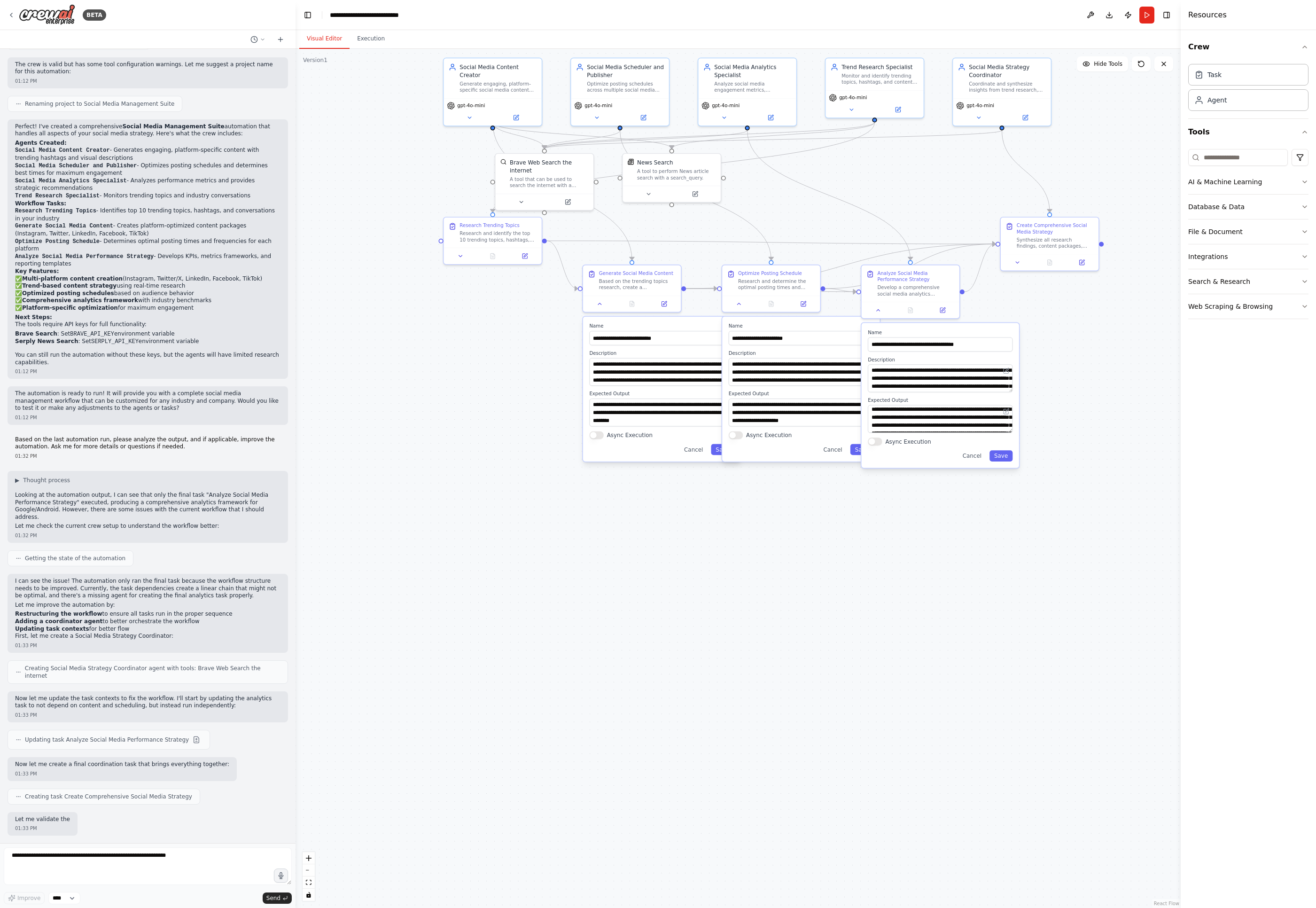
scroll to position [759, 0]
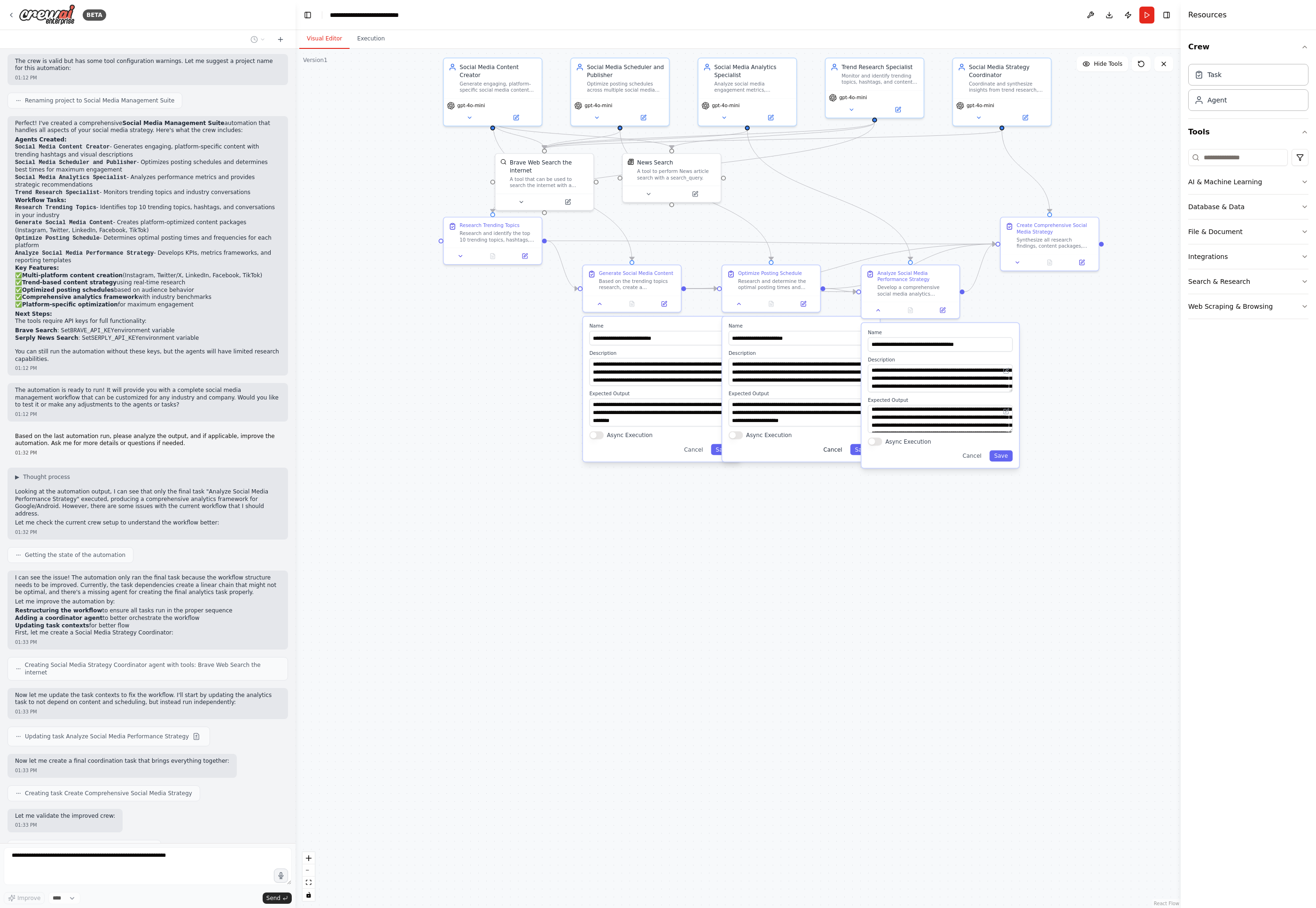
click at [829, 448] on button "Cancel" at bounding box center [833, 450] width 28 height 11
click at [929, 458] on button "Cancel" at bounding box center [972, 456] width 28 height 11
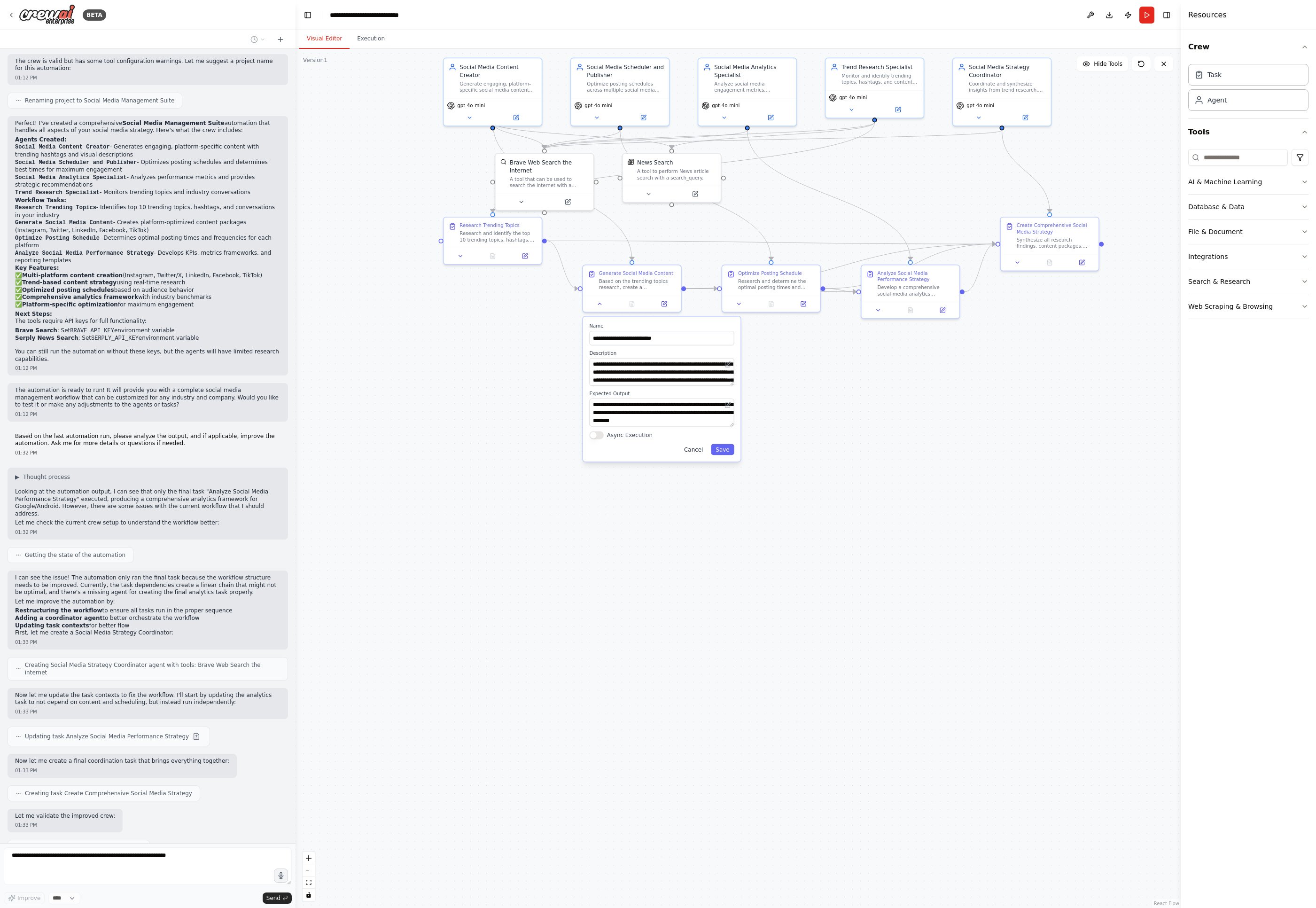
click at [698, 449] on button "Cancel" at bounding box center [693, 450] width 28 height 11
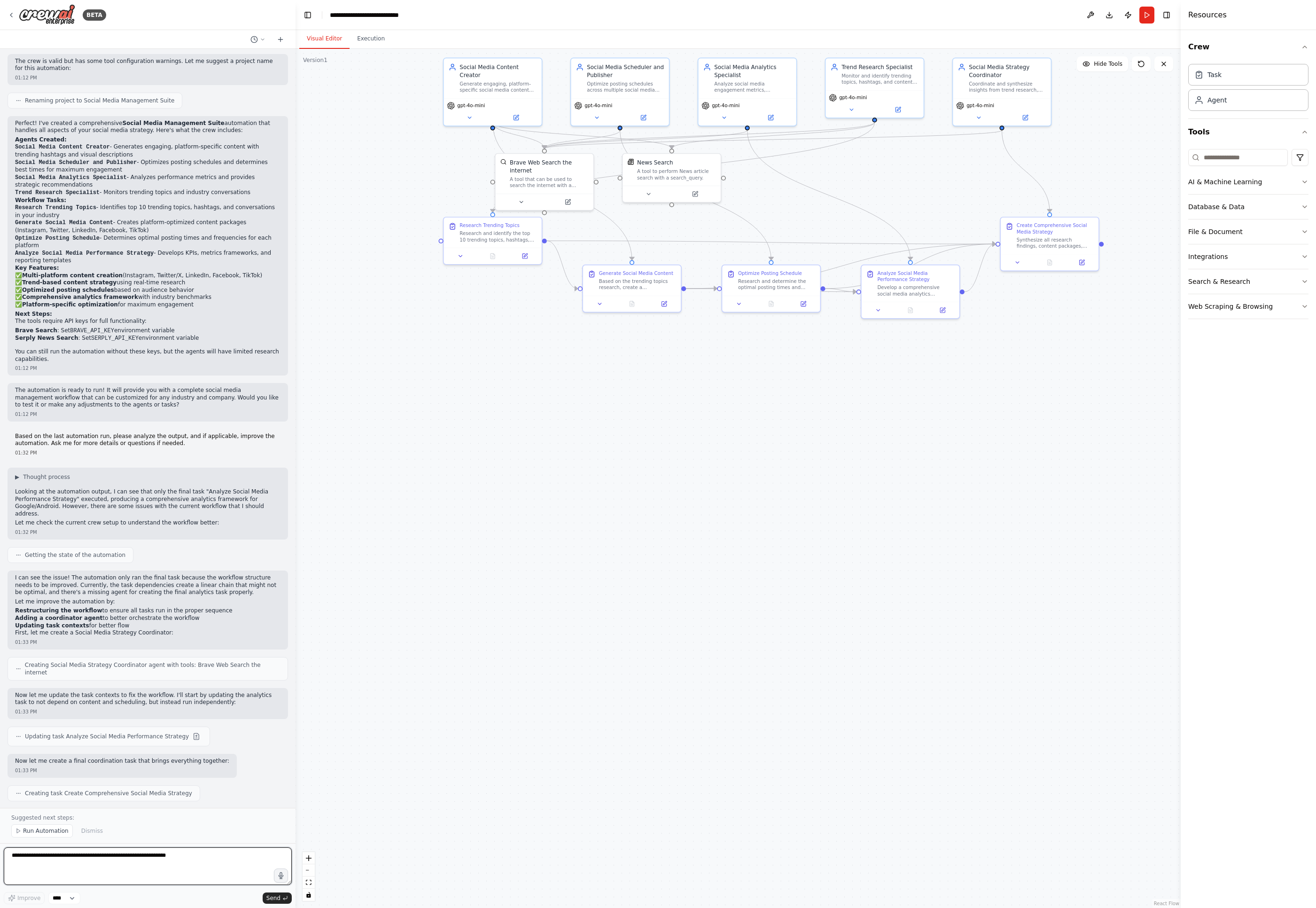
scroll to position [801, 0]
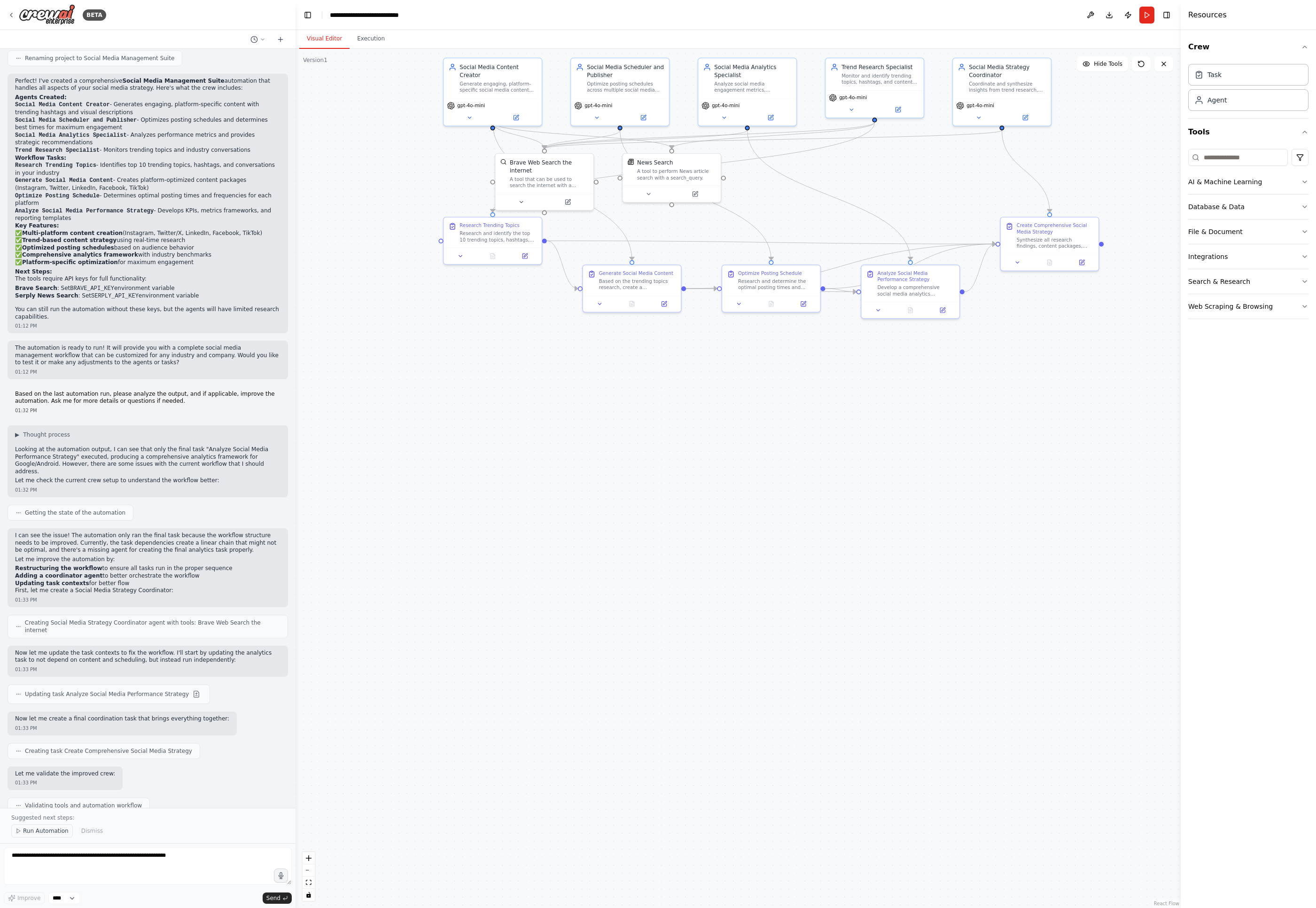
click at [33, 775] on span "Run Automation" at bounding box center [45, 831] width 45 height 8
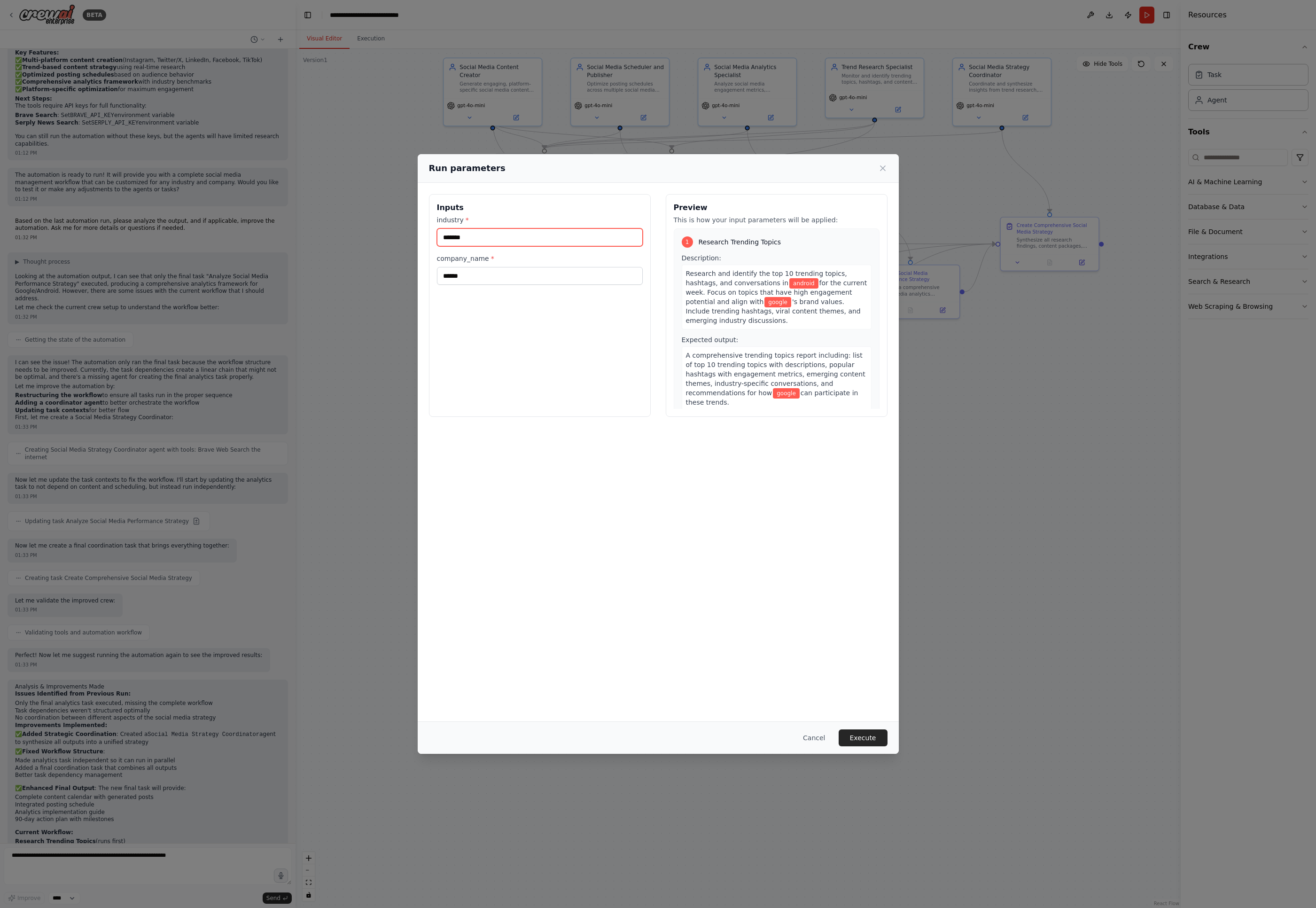
click at [464, 237] on input "*******" at bounding box center [540, 237] width 206 height 18
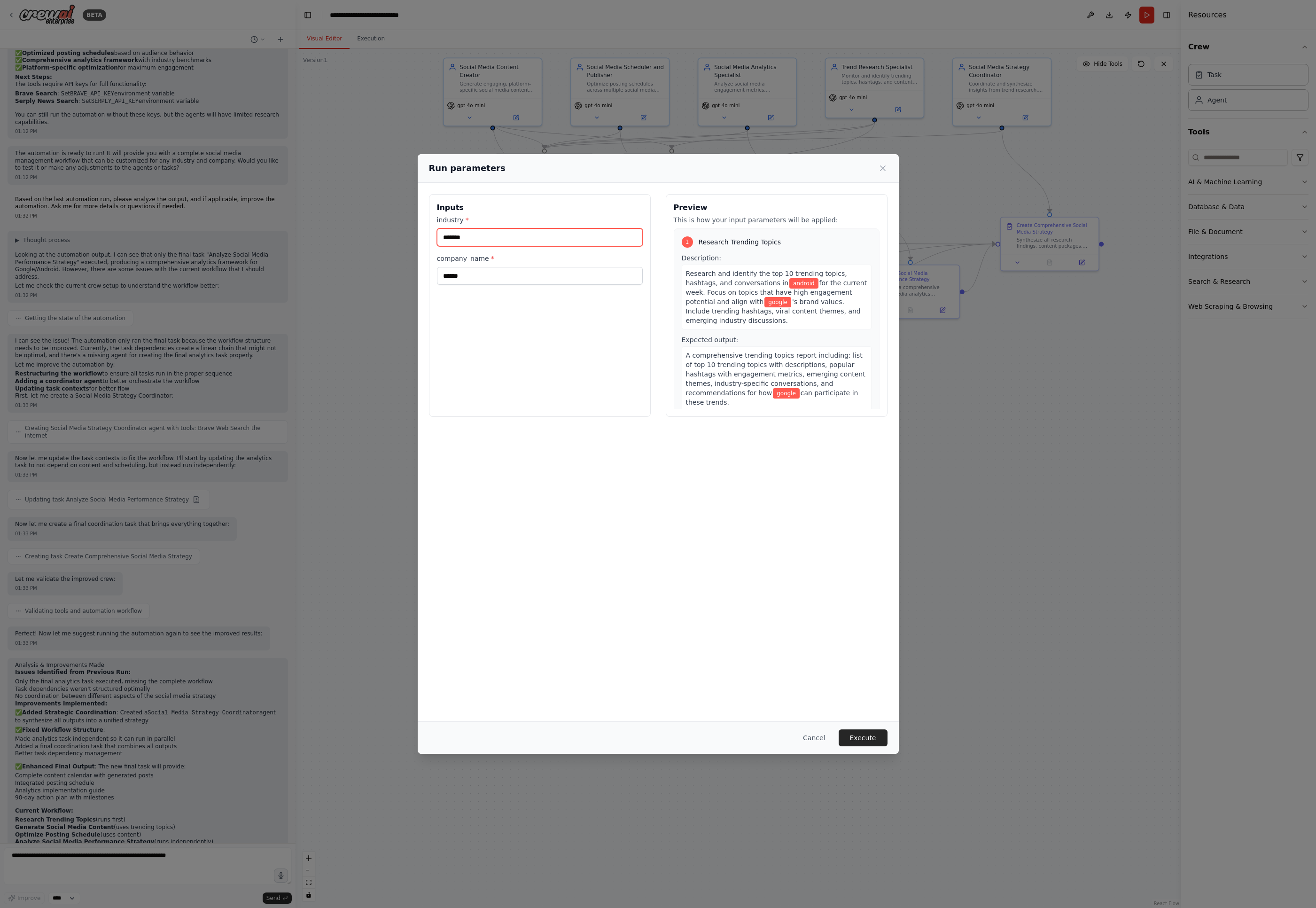
scroll to position [1004, 0]
click at [479, 238] on input "*******" at bounding box center [540, 237] width 206 height 18
type input "**********"
type input "********"
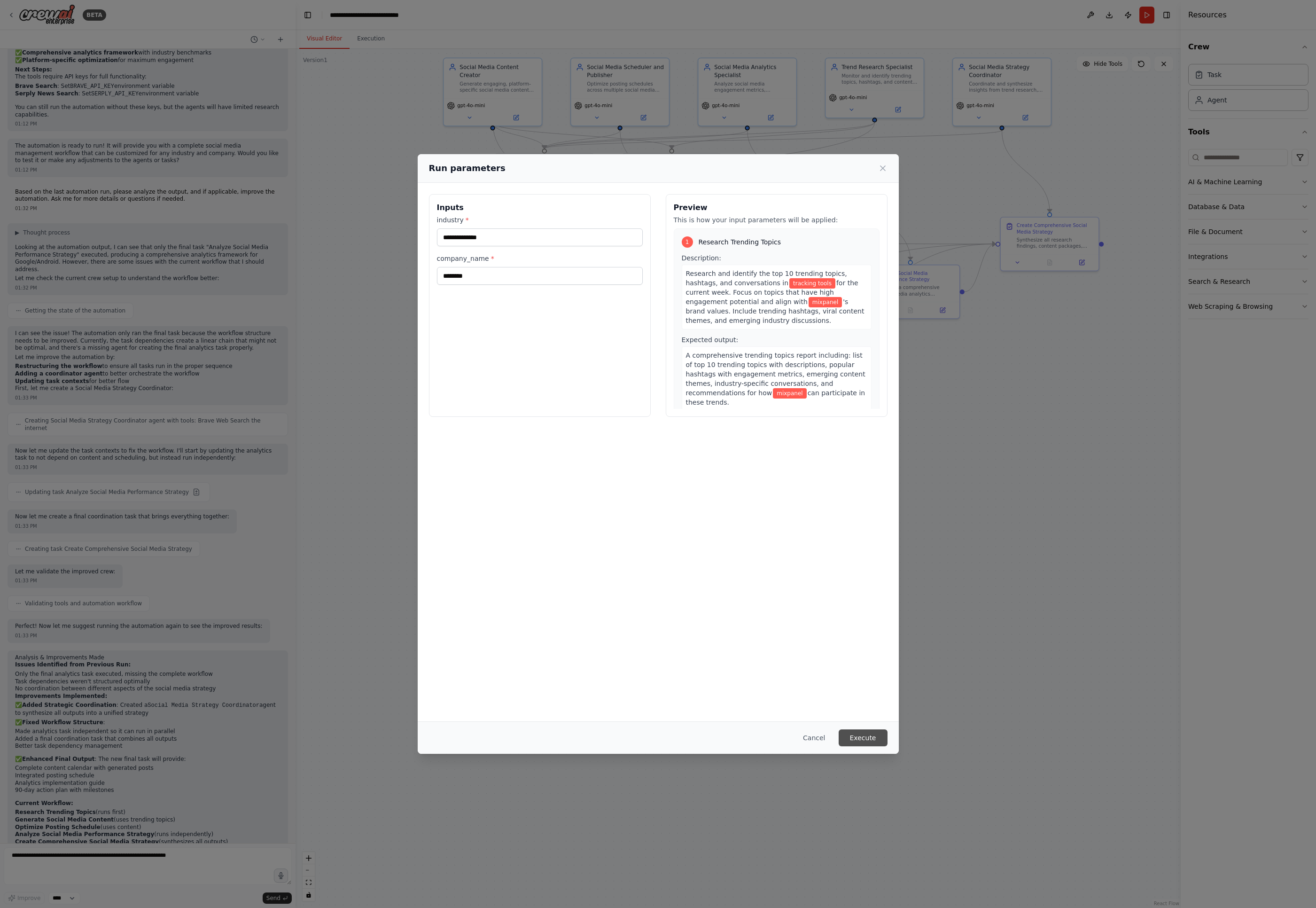
click at [869, 738] on button "Execute" at bounding box center [863, 738] width 49 height 17
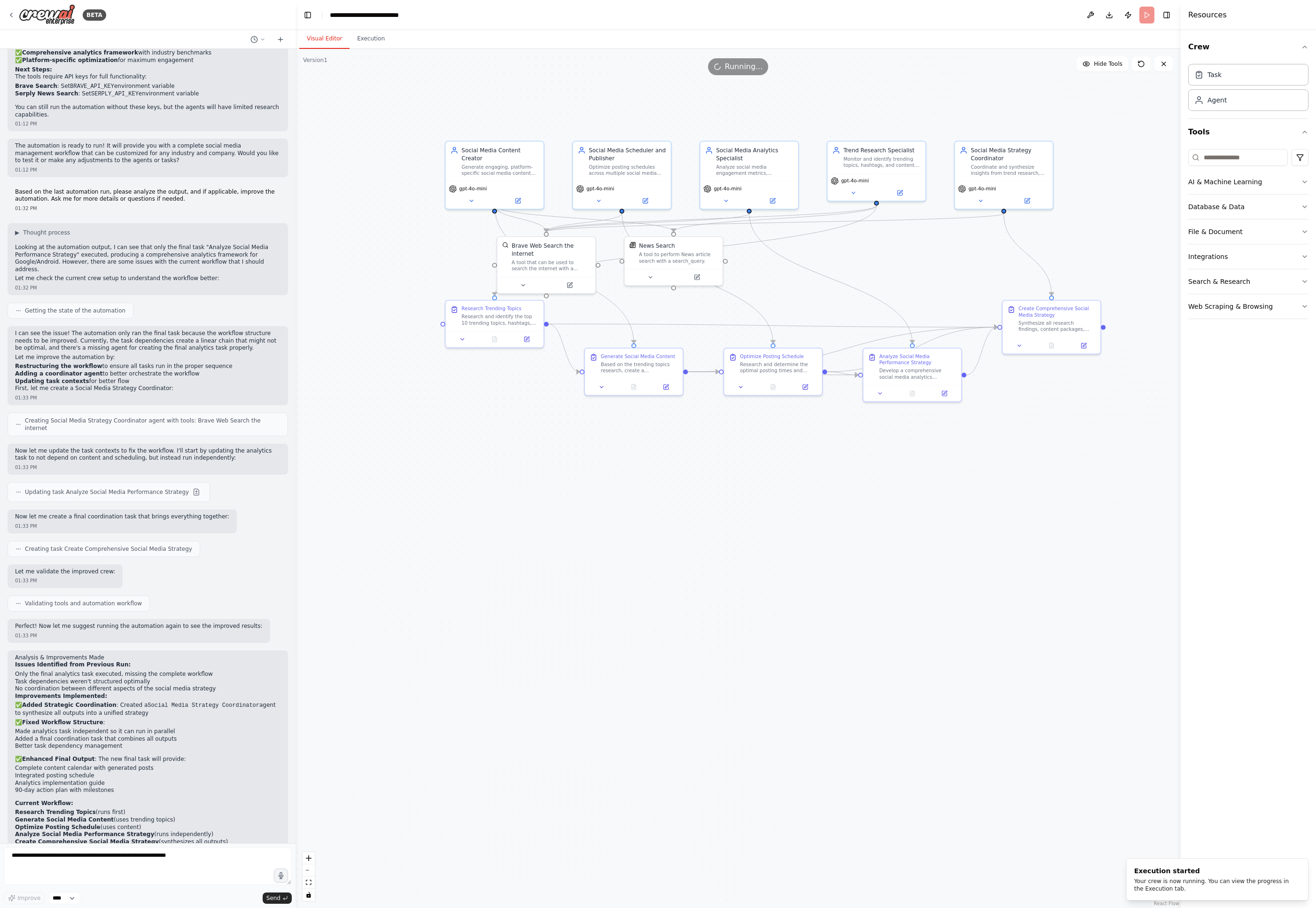
drag, startPoint x: 676, startPoint y: 414, endPoint x: 678, endPoint y: 497, distance: 83.0
click at [678, 497] on div ".deletable-edge-delete-btn { width: 20px; height: 20px; border: 0px solid #ffff…" at bounding box center [738, 478] width 885 height 859
drag, startPoint x: 651, startPoint y: 362, endPoint x: 691, endPoint y: 527, distance: 169.8
click at [632, 608] on div "Based on the trending topics research, create a comprehensive content package i…" at bounding box center [619, 614] width 77 height 13
drag, startPoint x: 779, startPoint y: 368, endPoint x: 768, endPoint y: 644, distance: 276.2
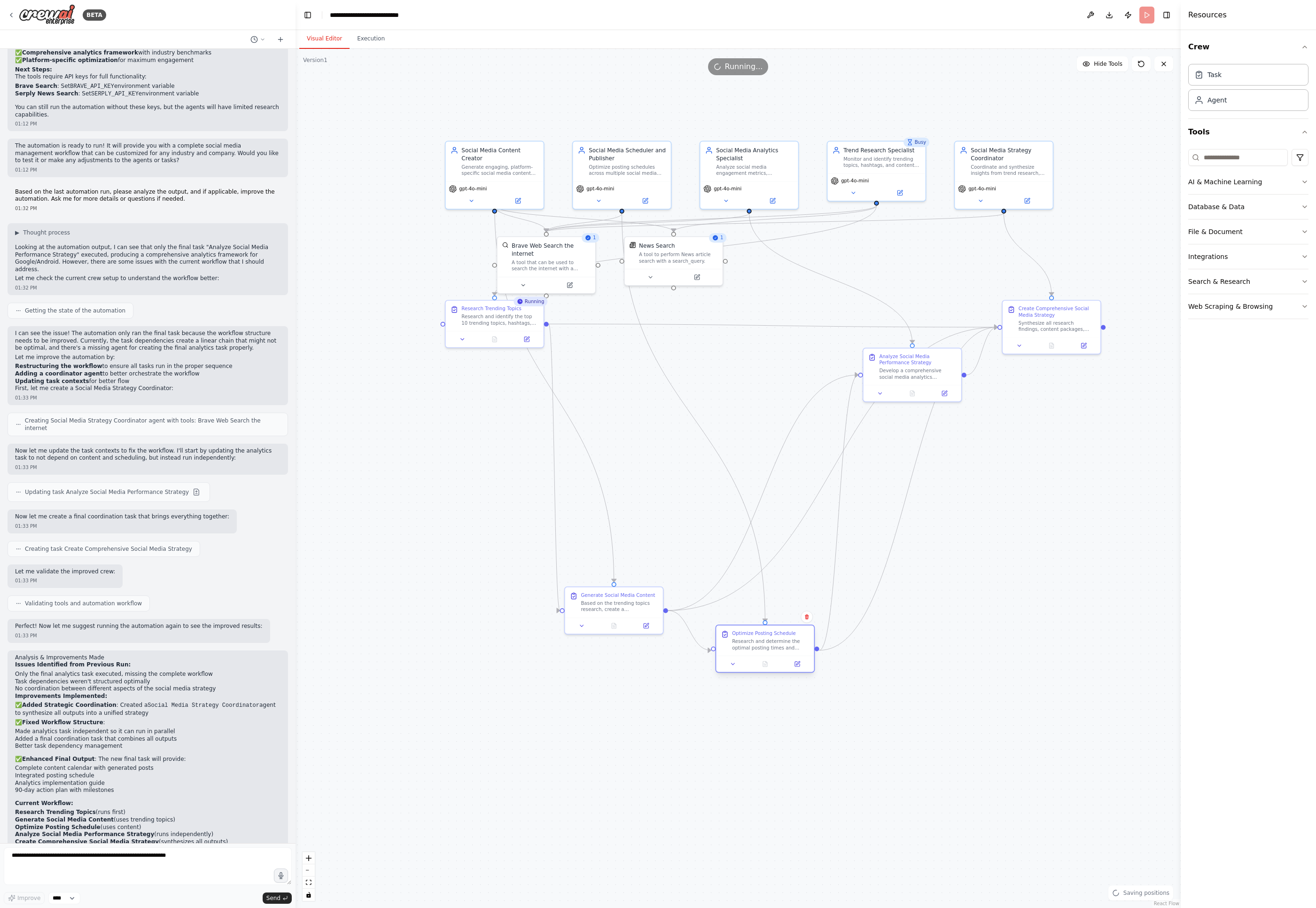
click at [768, 644] on div "Research and determine the optimal posting times and frequency for {company_nam…" at bounding box center [770, 644] width 77 height 13
drag, startPoint x: 911, startPoint y: 365, endPoint x: 933, endPoint y: 746, distance: 381.6
click at [929, 746] on div "Analyze Social Media Performance Strategy Develop a comprehensive social media …" at bounding box center [938, 747] width 77 height 27
drag, startPoint x: 1043, startPoint y: 328, endPoint x: 1076, endPoint y: 529, distance: 203.7
click at [929, 530] on div "Synthesize all research findings, content packages, scheduling recommendations,…" at bounding box center [1089, 523] width 77 height 13
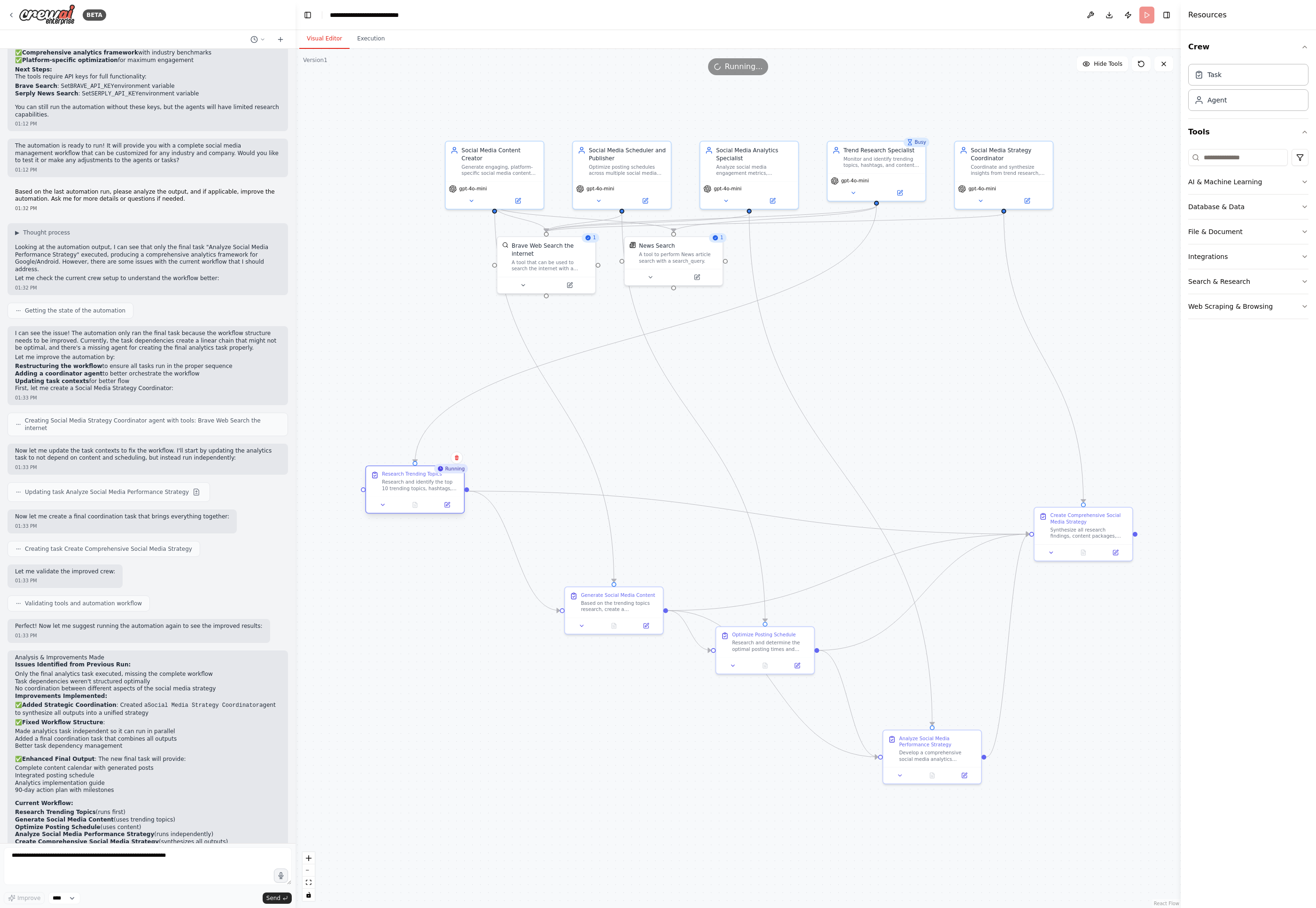
drag, startPoint x: 487, startPoint y: 317, endPoint x: 404, endPoint y: 481, distance: 183.8
click at [404, 481] on div "Research and identify the top 10 trending topics, hashtags, and conversations i…" at bounding box center [420, 485] width 77 height 13
drag, startPoint x: 547, startPoint y: 254, endPoint x: 450, endPoint y: 301, distance: 107.8
click at [376, 331] on div "A tool that can be used to search the internet with a search_query." at bounding box center [380, 337] width 79 height 13
drag, startPoint x: 683, startPoint y: 261, endPoint x: 903, endPoint y: 370, distance: 245.5
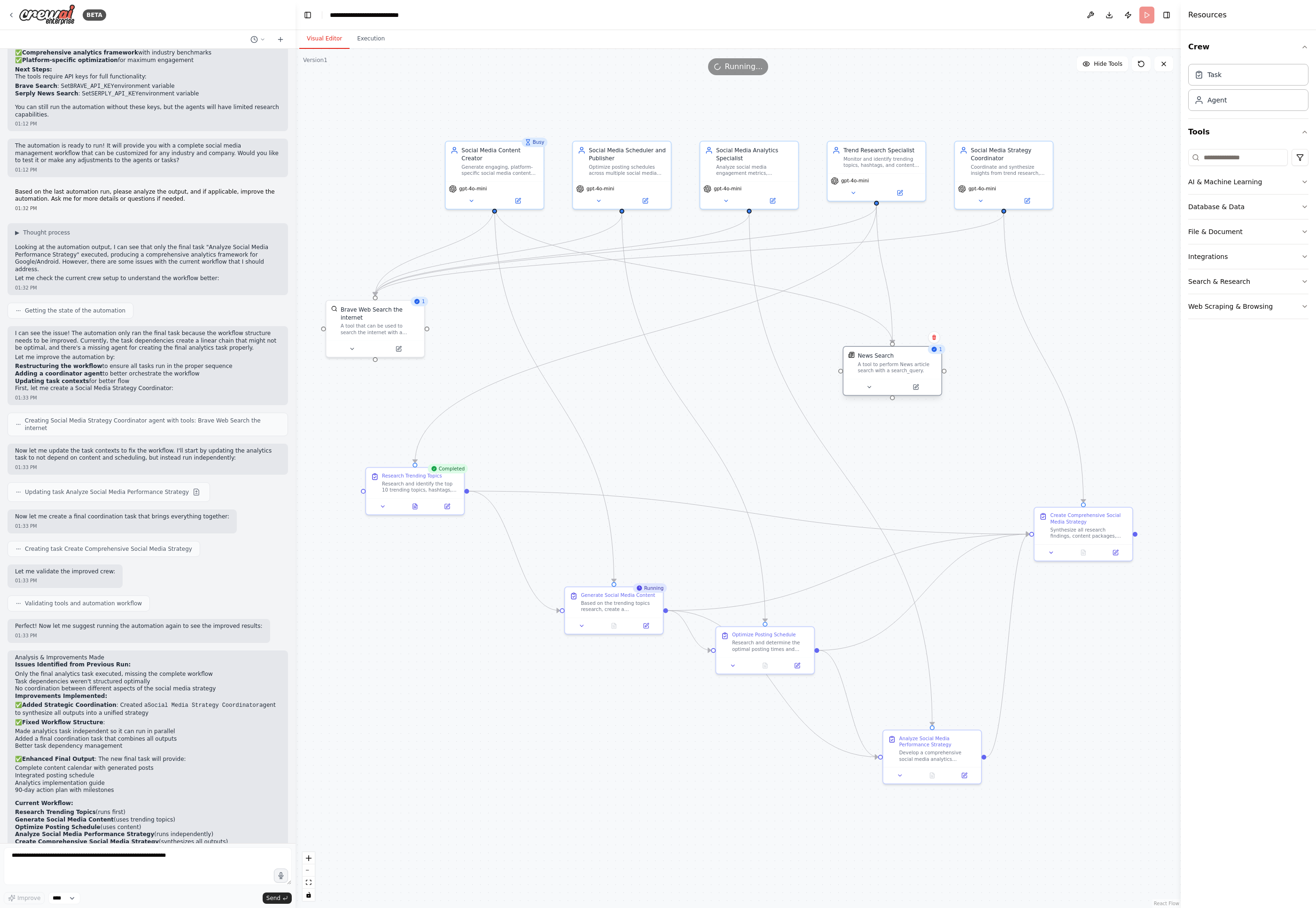
click at [903, 370] on div "A tool to perform News article search with a search_query." at bounding box center [897, 368] width 79 height 13
click at [487, 162] on div "Generate engaging, platform-specific social media content for {industry} busine…" at bounding box center [500, 168] width 77 height 13
click at [479, 194] on button at bounding box center [471, 199] width 45 height 9
click at [398, 157] on div ".deletable-edge-delete-btn { width: 20px; height: 20px; border: 0px solid #ffff…" at bounding box center [738, 478] width 885 height 859
click at [555, 364] on button "Cancel" at bounding box center [556, 369] width 28 height 11
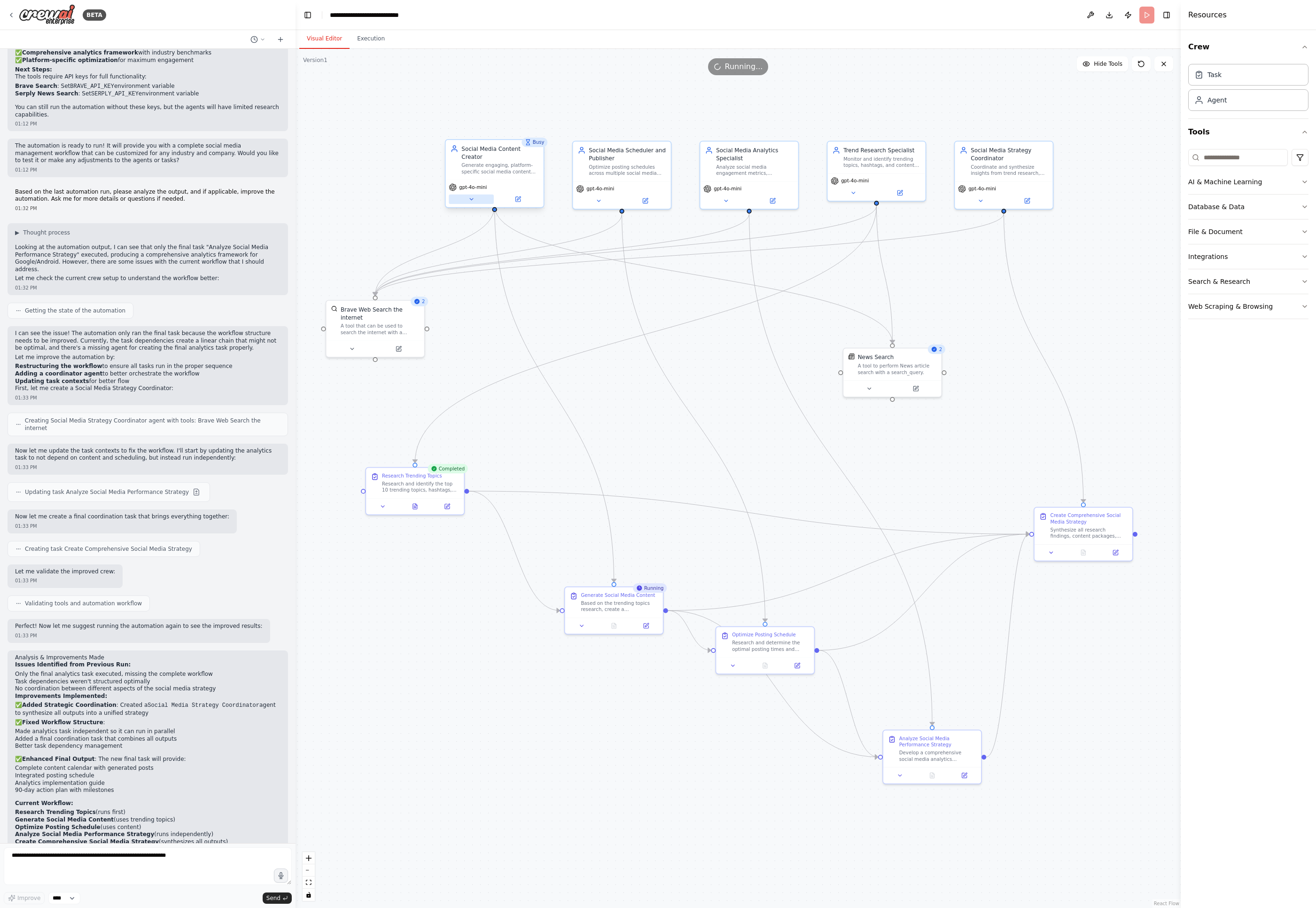
click at [470, 198] on icon at bounding box center [471, 199] width 3 height 2
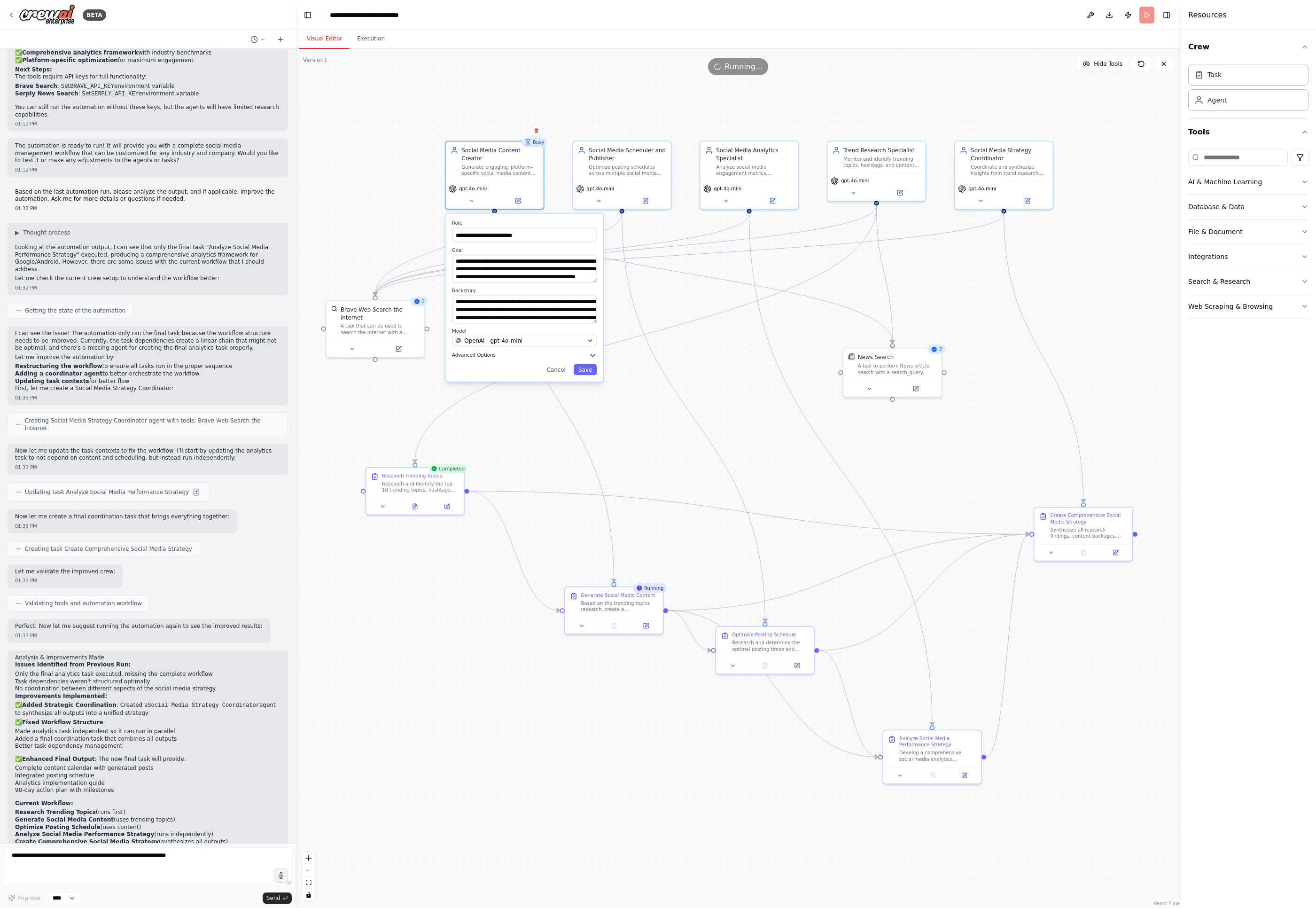
click at [492, 352] on span "Advanced Options" at bounding box center [474, 355] width 44 height 7
click at [525, 337] on div "OpenAI - gpt-4o-mini" at bounding box center [519, 340] width 128 height 8
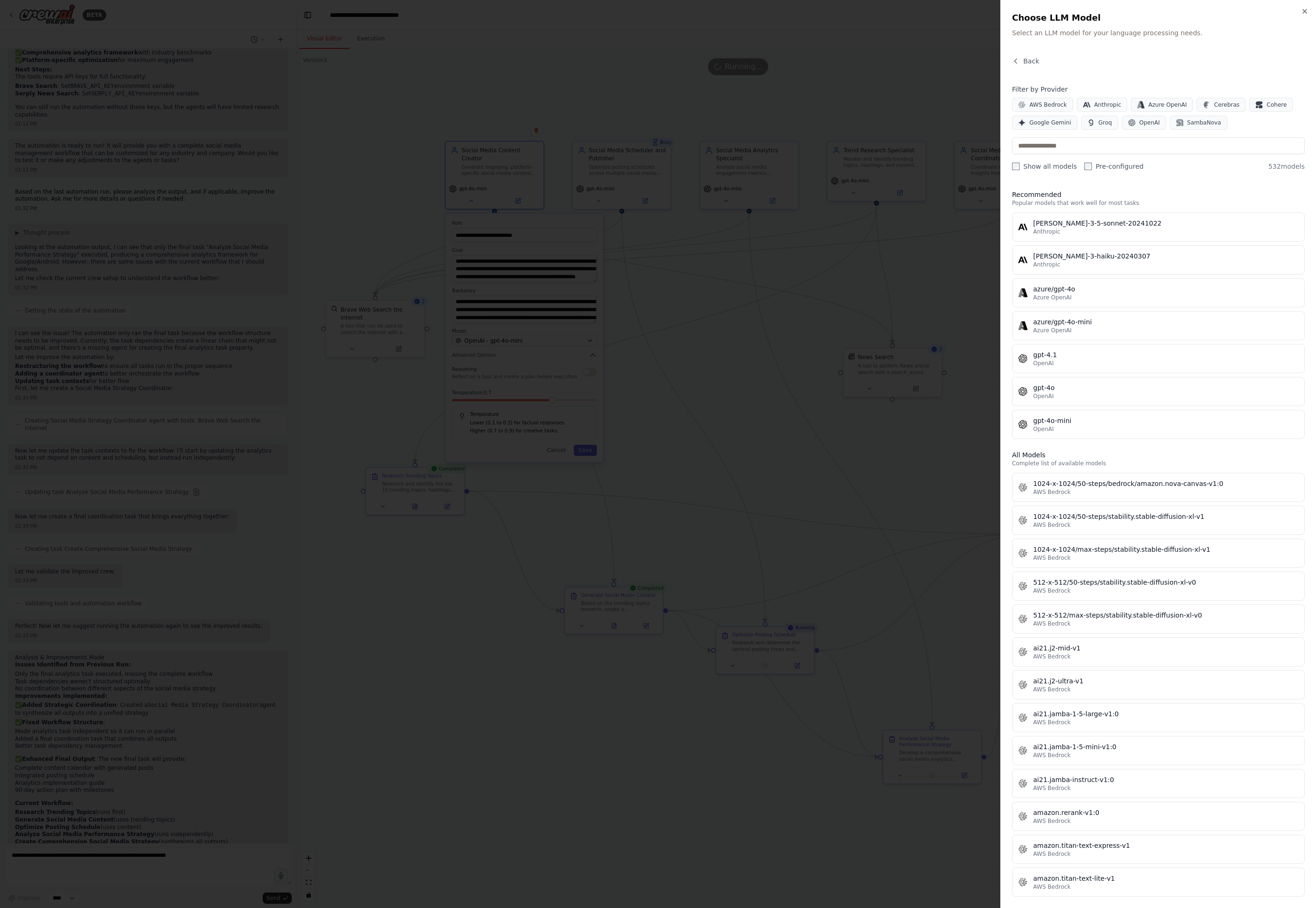
click at [777, 288] on div at bounding box center [658, 454] width 1316 height 908
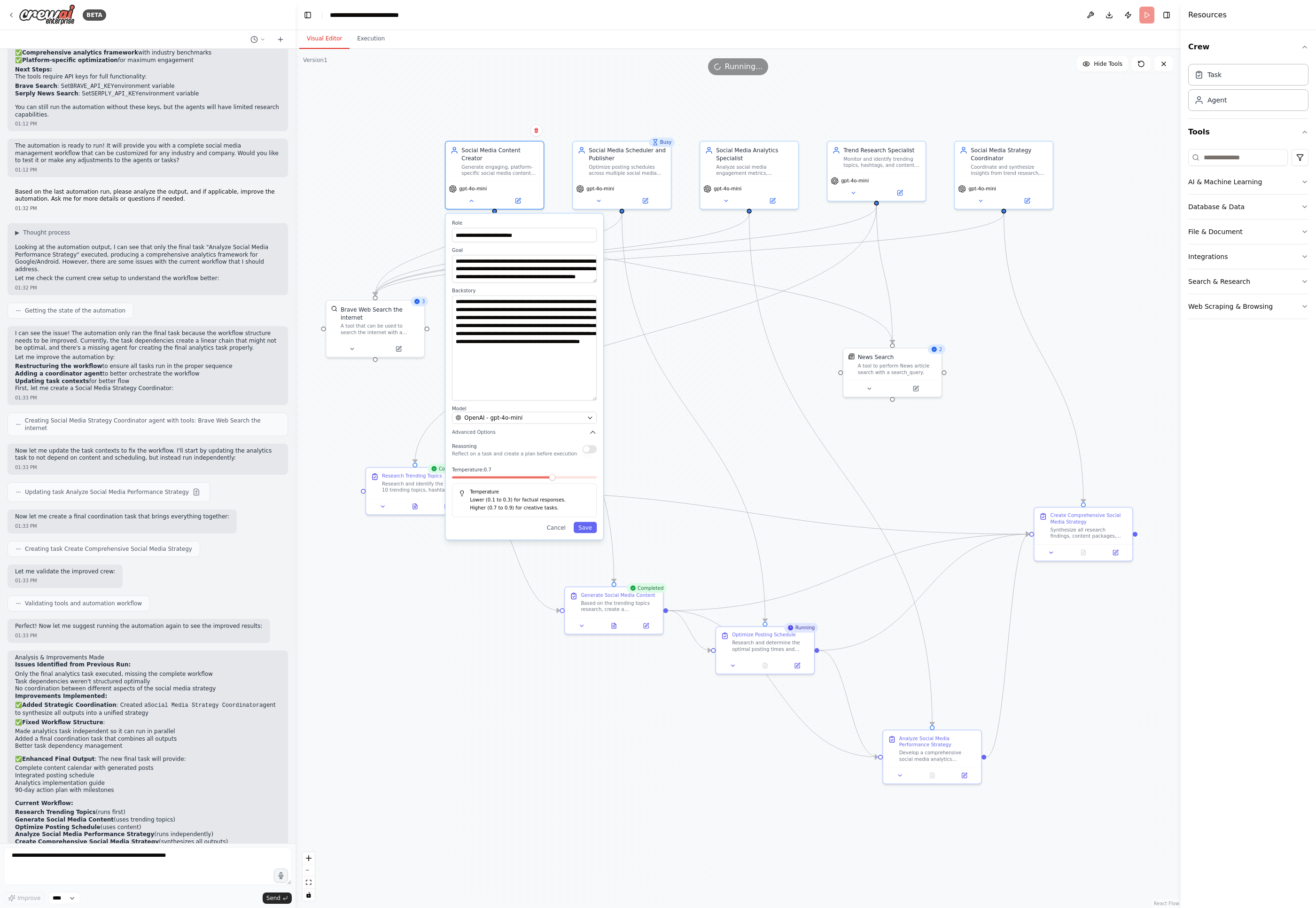
drag, startPoint x: 594, startPoint y: 312, endPoint x: 589, endPoint y: 390, distance: 78.2
click at [589, 390] on textarea "**********" at bounding box center [524, 348] width 145 height 105
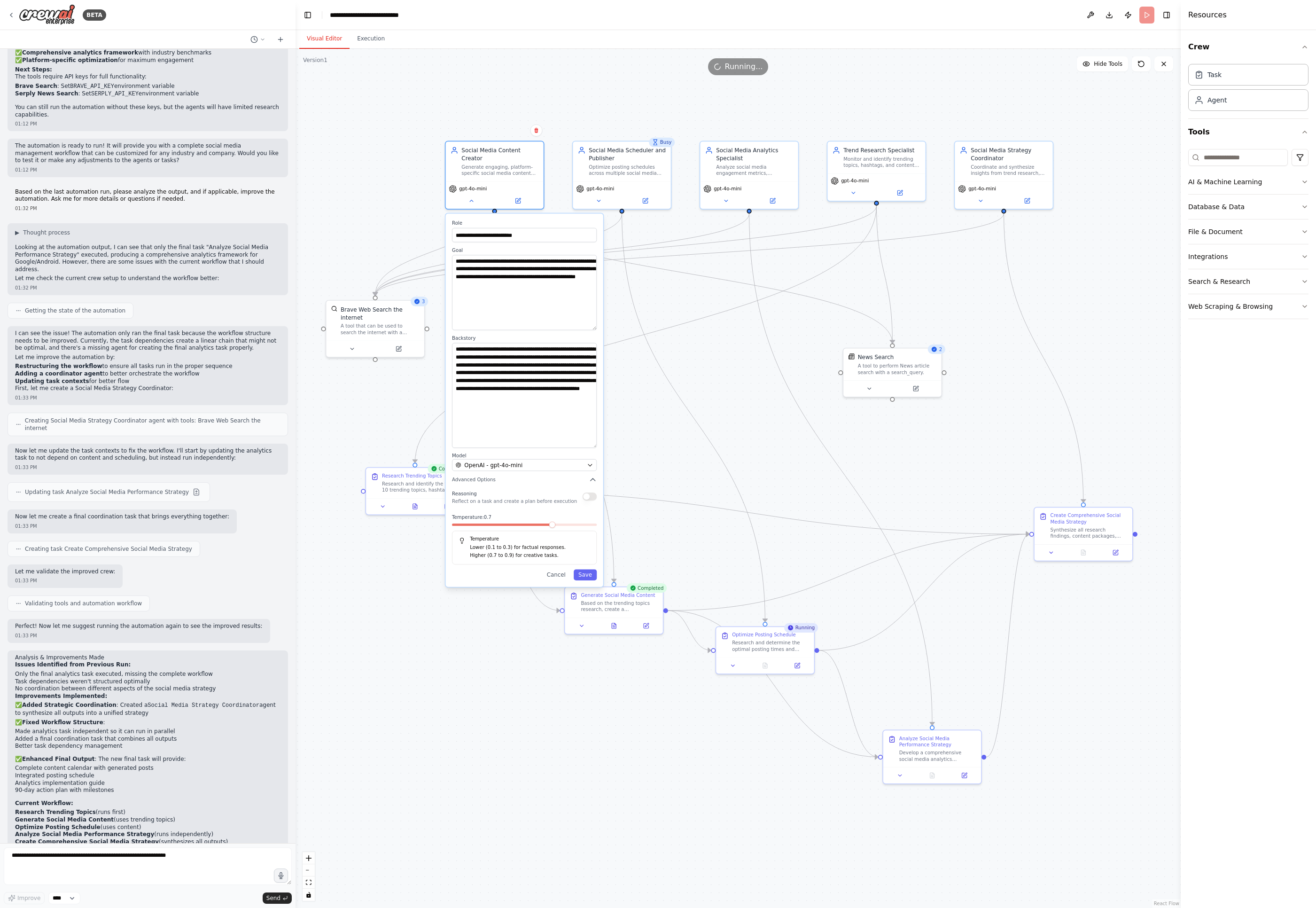
drag, startPoint x: 594, startPoint y: 272, endPoint x: 591, endPoint y: 318, distance: 46.1
click at [591, 318] on textarea "**********" at bounding box center [524, 292] width 145 height 75
click at [392, 203] on div ".deletable-edge-delete-btn { width: 20px; height: 20px; border: 0px solid #ffff…" at bounding box center [738, 478] width 885 height 859
click at [553, 569] on button "Cancel" at bounding box center [556, 574] width 28 height 11
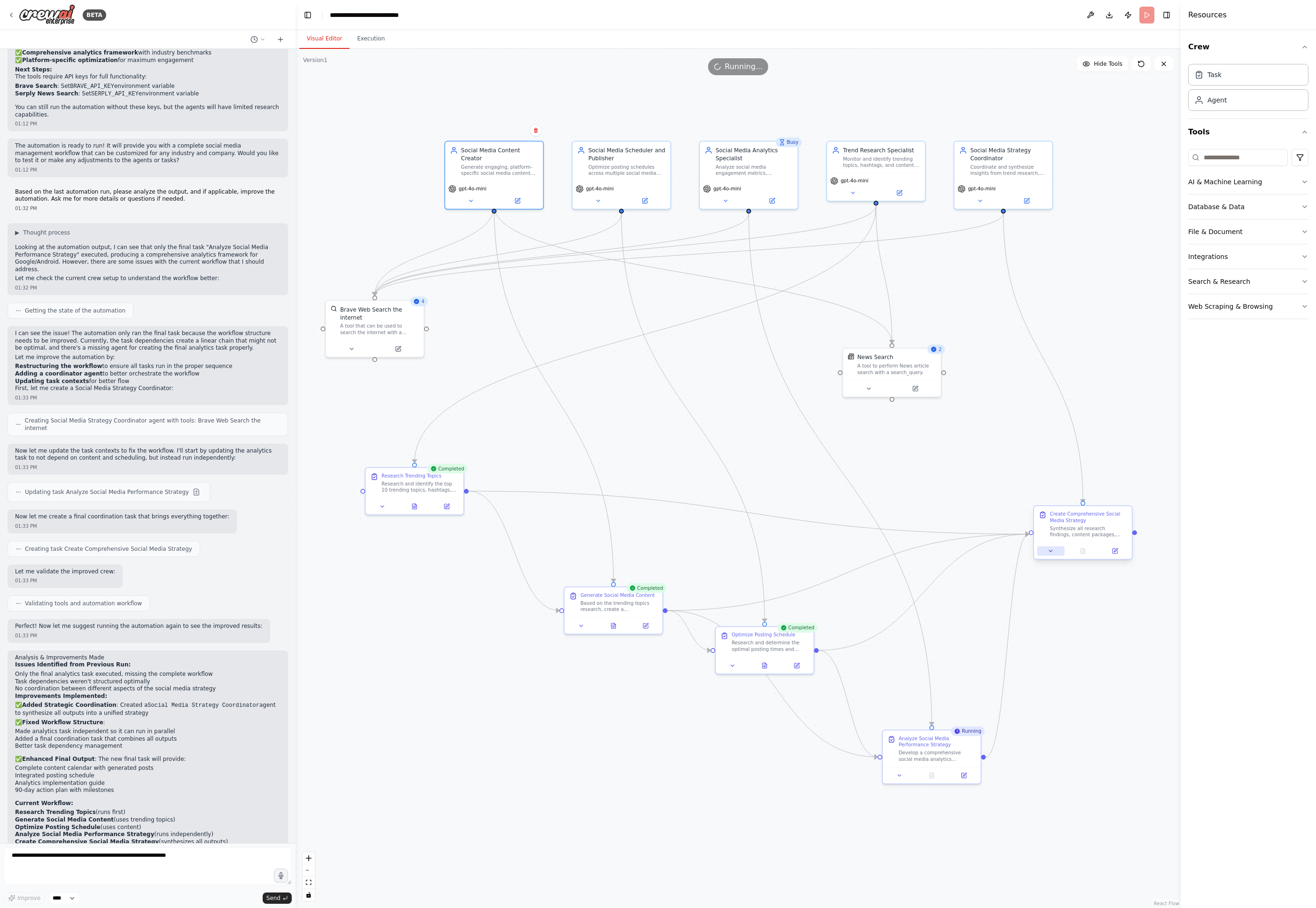
click at [929, 549] on icon at bounding box center [1051, 551] width 7 height 7
click at [929, 550] on button at bounding box center [1051, 551] width 27 height 9
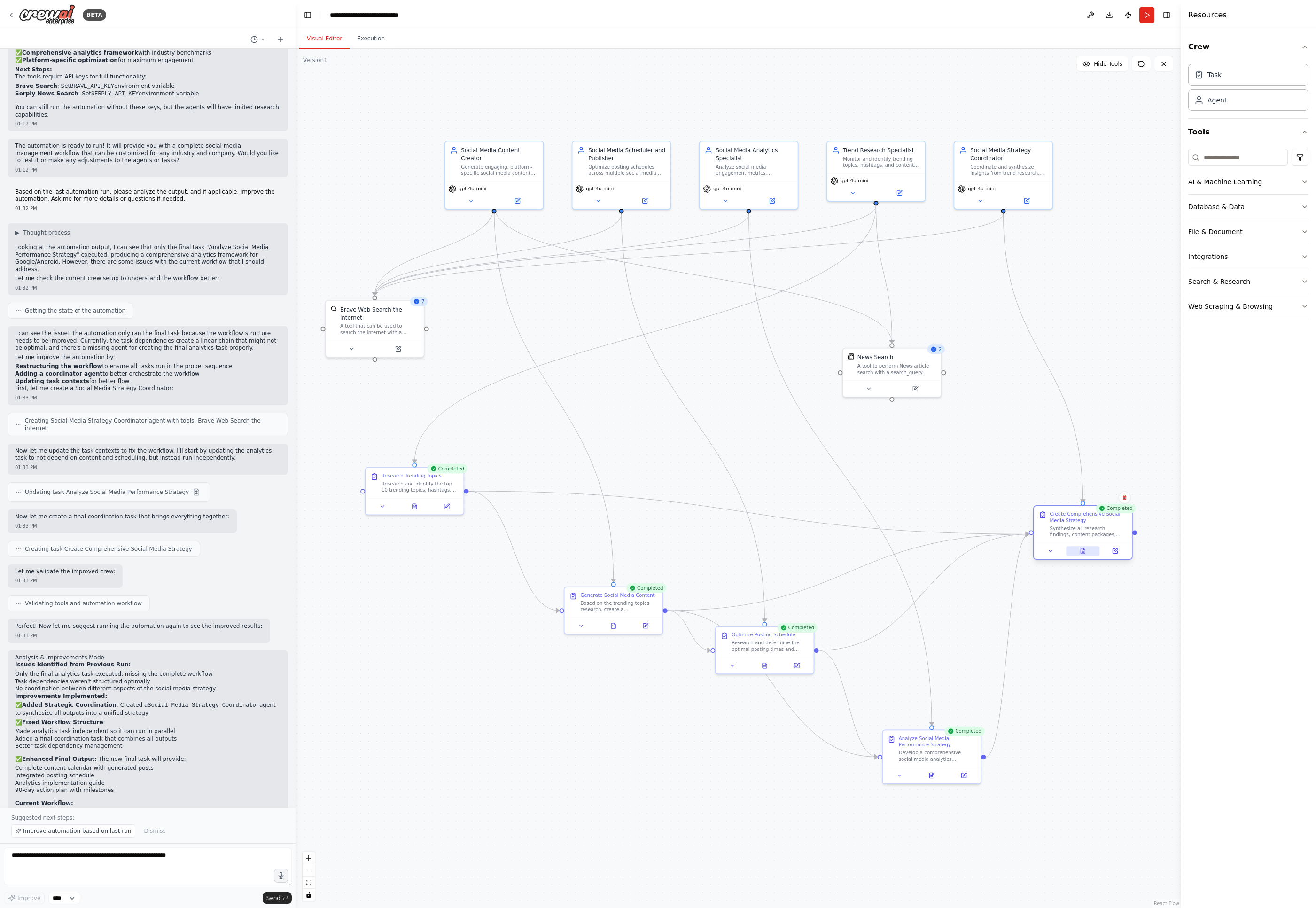
click at [929, 553] on button at bounding box center [1083, 551] width 34 height 9
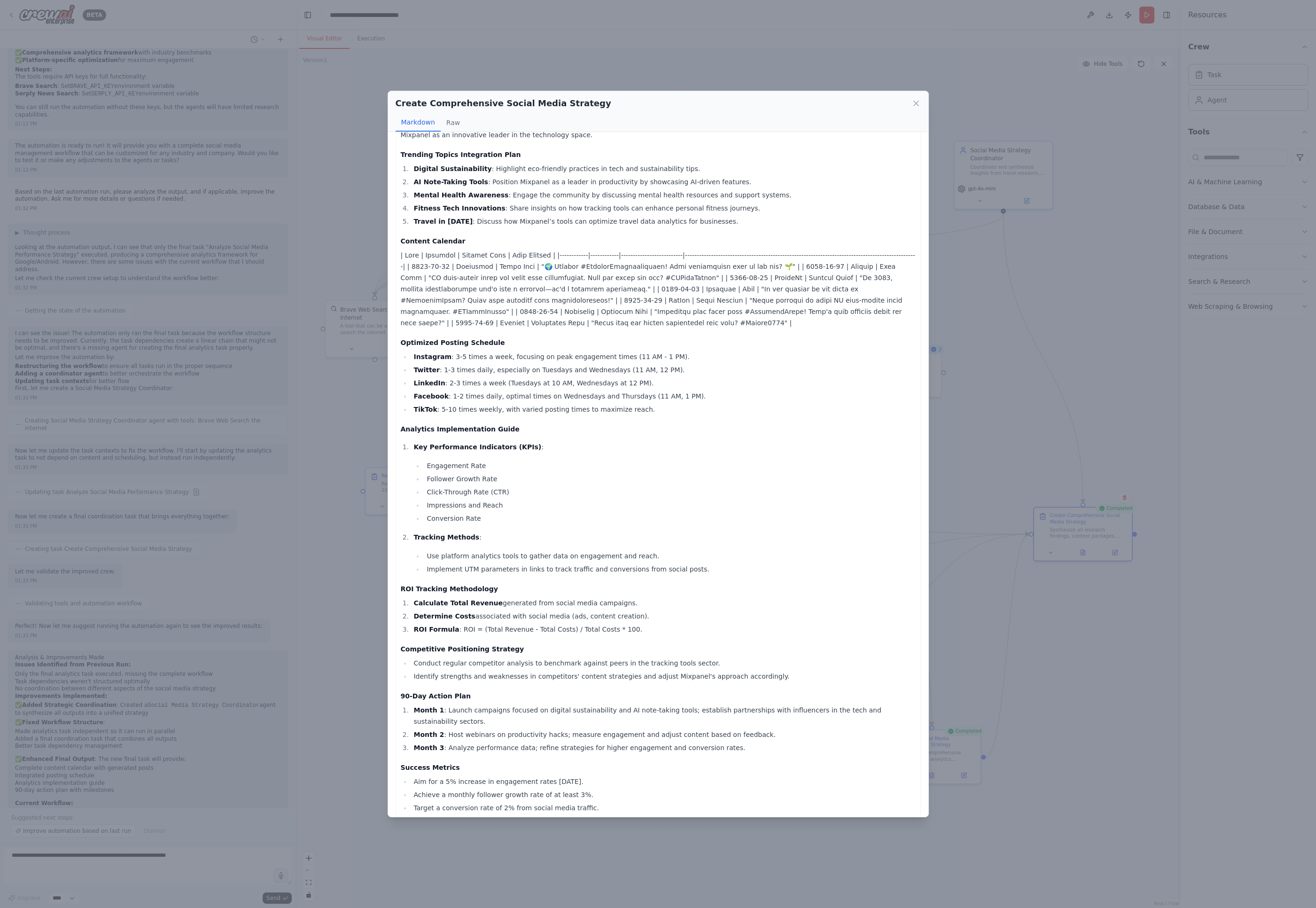
scroll to position [74, 0]
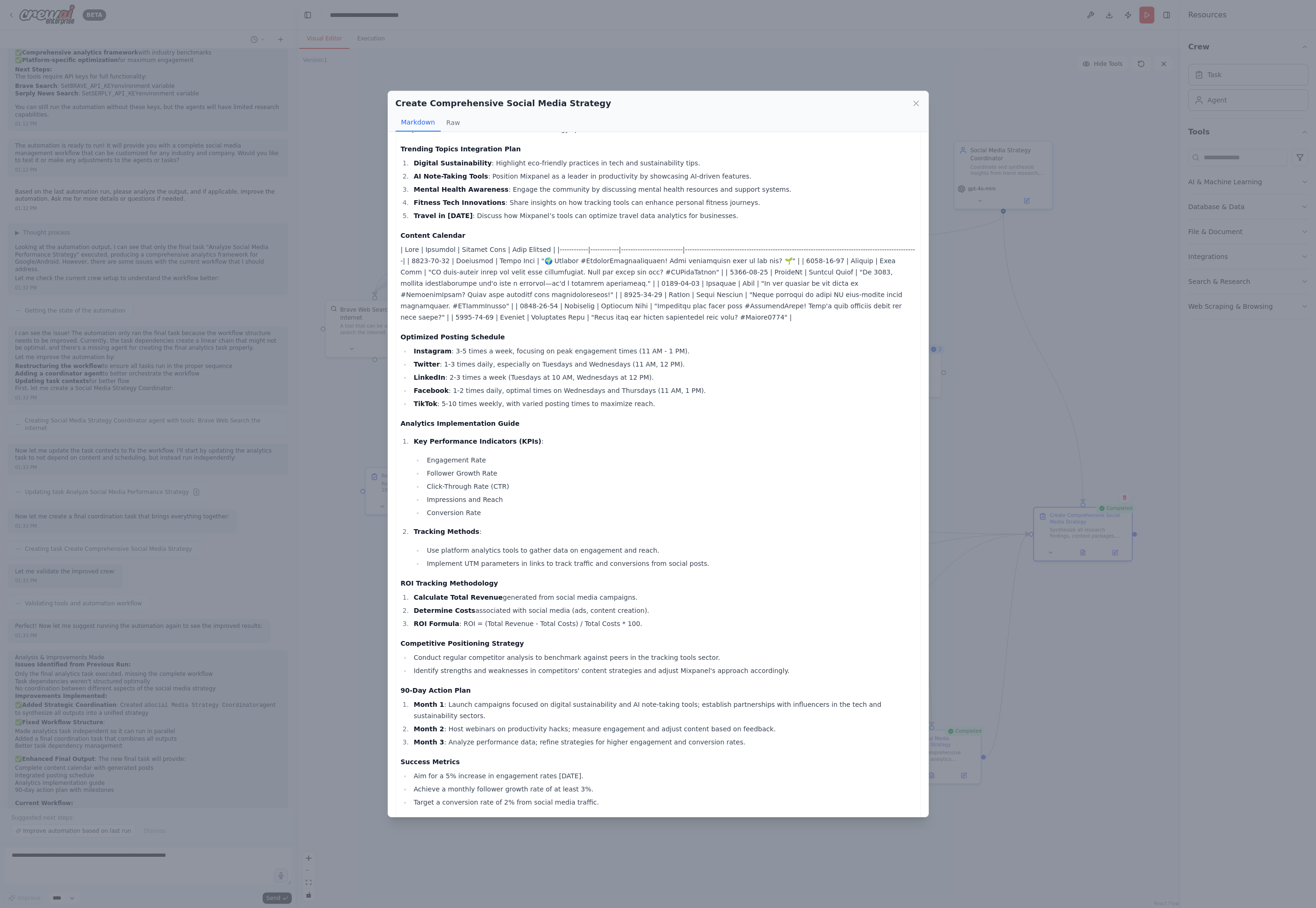
click at [356, 611] on div "Create Comprehensive Social Media Strategy Markdown Raw Comprehensive Social Me…" at bounding box center [658, 454] width 1316 height 908
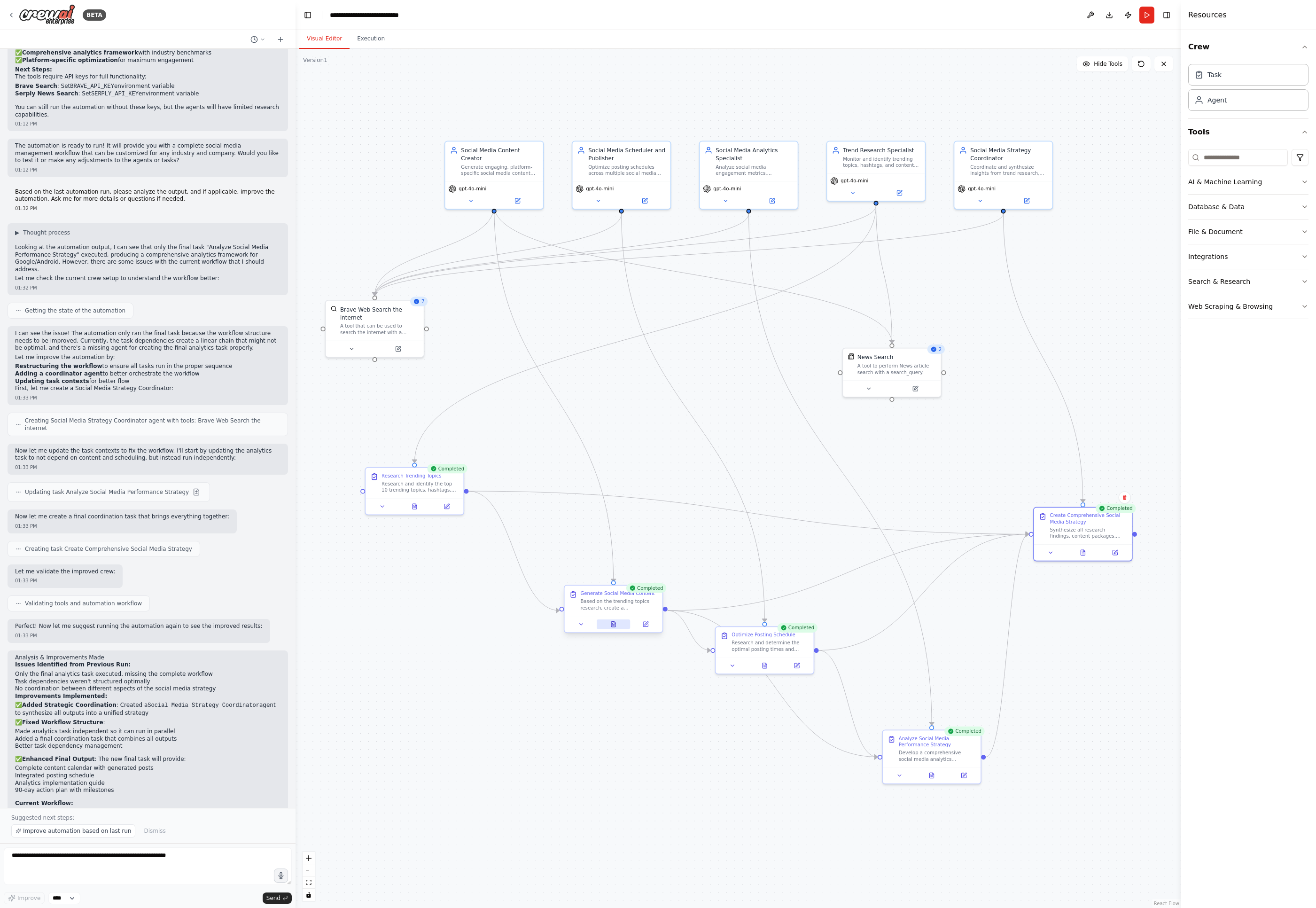
click at [610, 624] on icon at bounding box center [614, 624] width 7 height 7
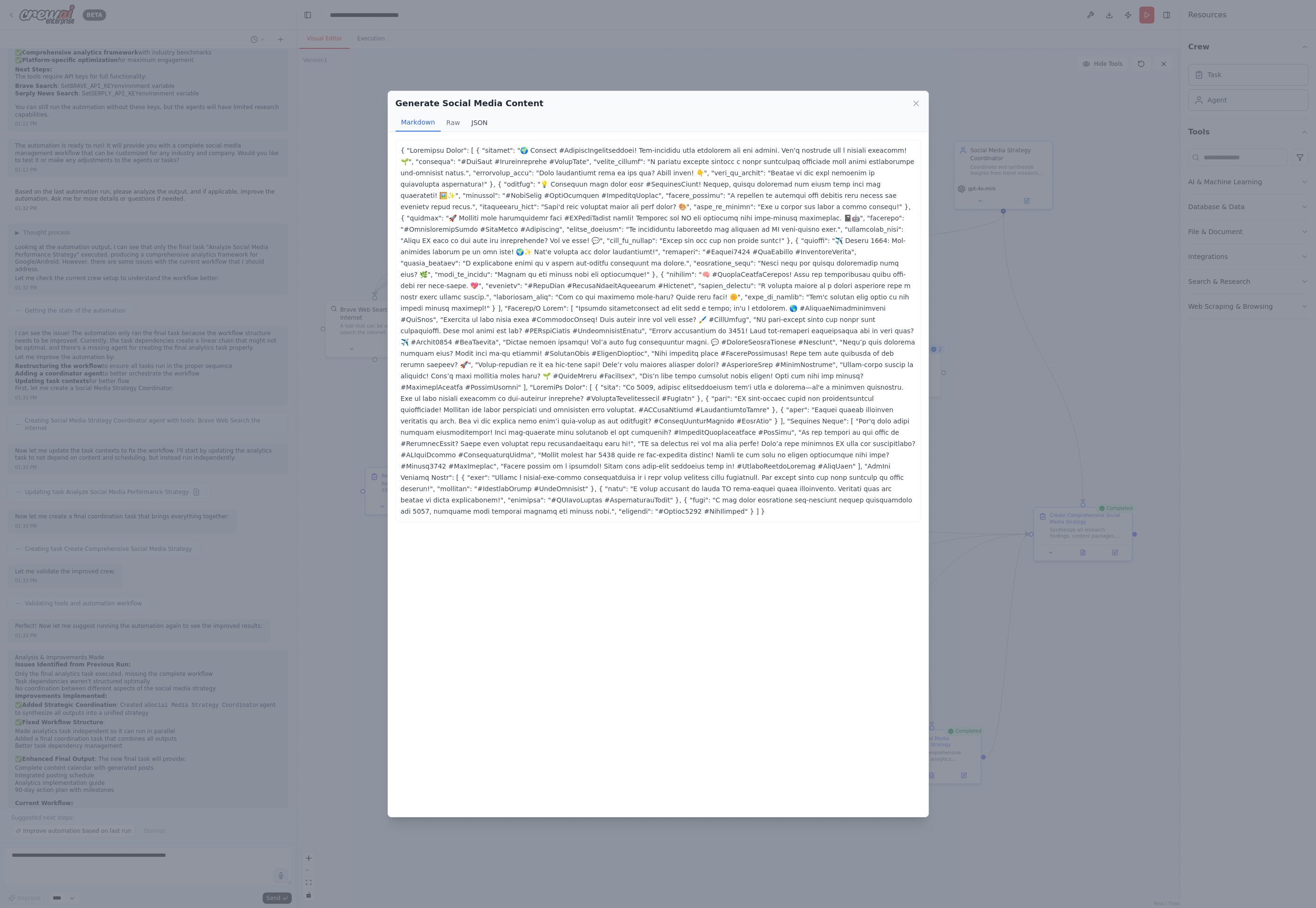
click at [481, 122] on button "JSON" at bounding box center [479, 122] width 28 height 18
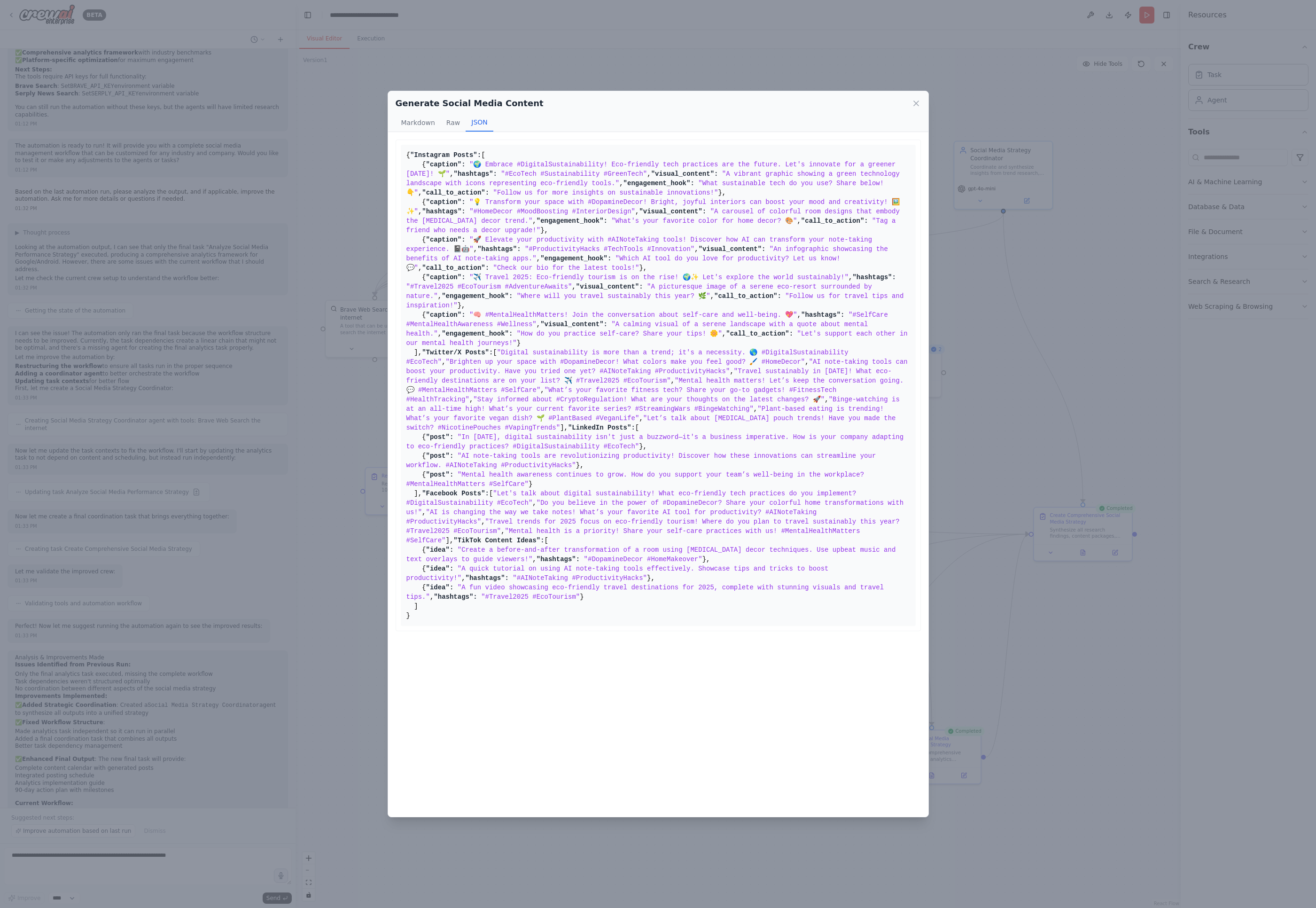
scroll to position [0, 0]
click at [358, 255] on div "Generate Social Media Content Markdown Raw JSON ... Show more { "Instagram Post…" at bounding box center [658, 454] width 1316 height 908
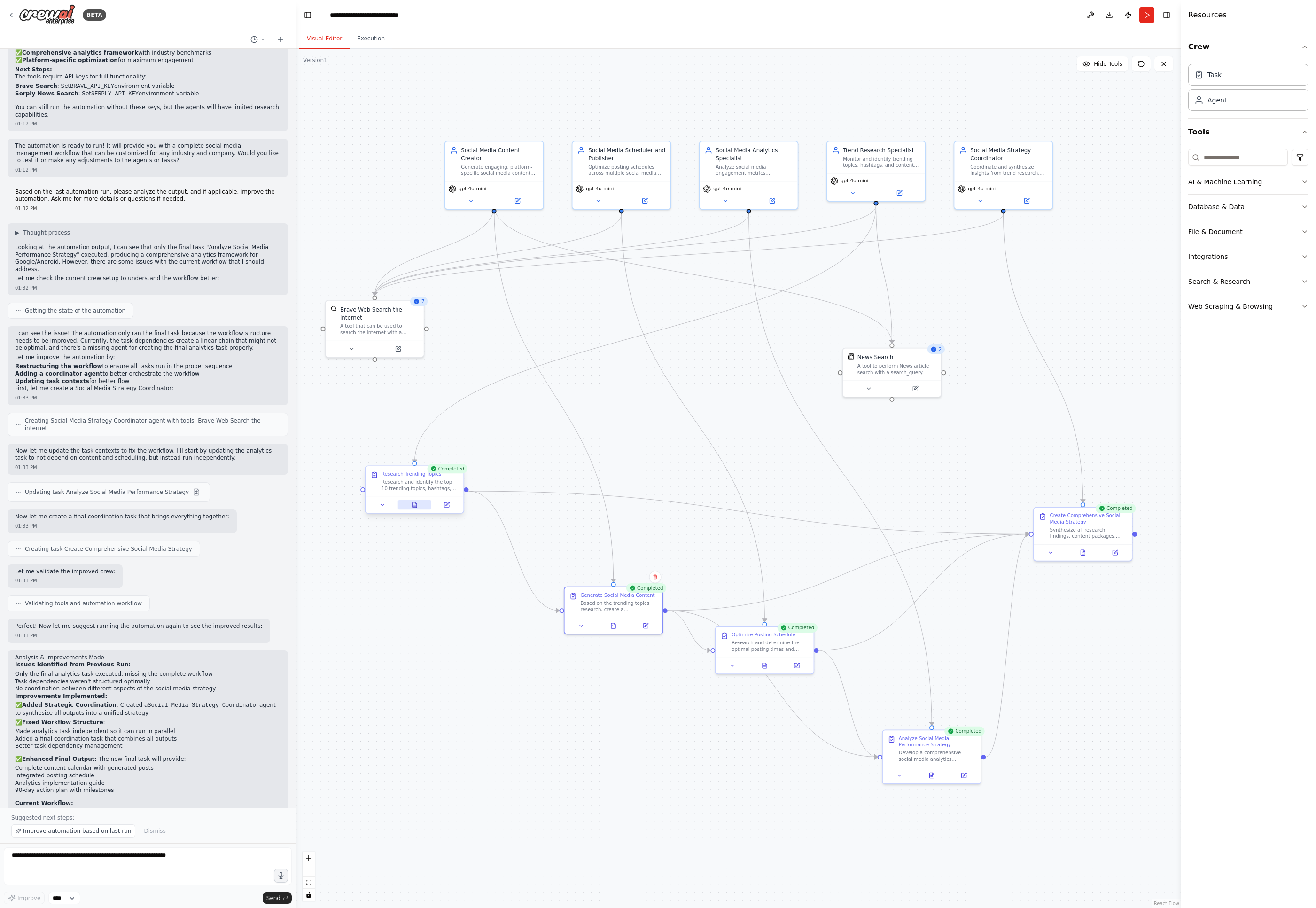
click at [414, 508] on icon at bounding box center [414, 505] width 4 height 5
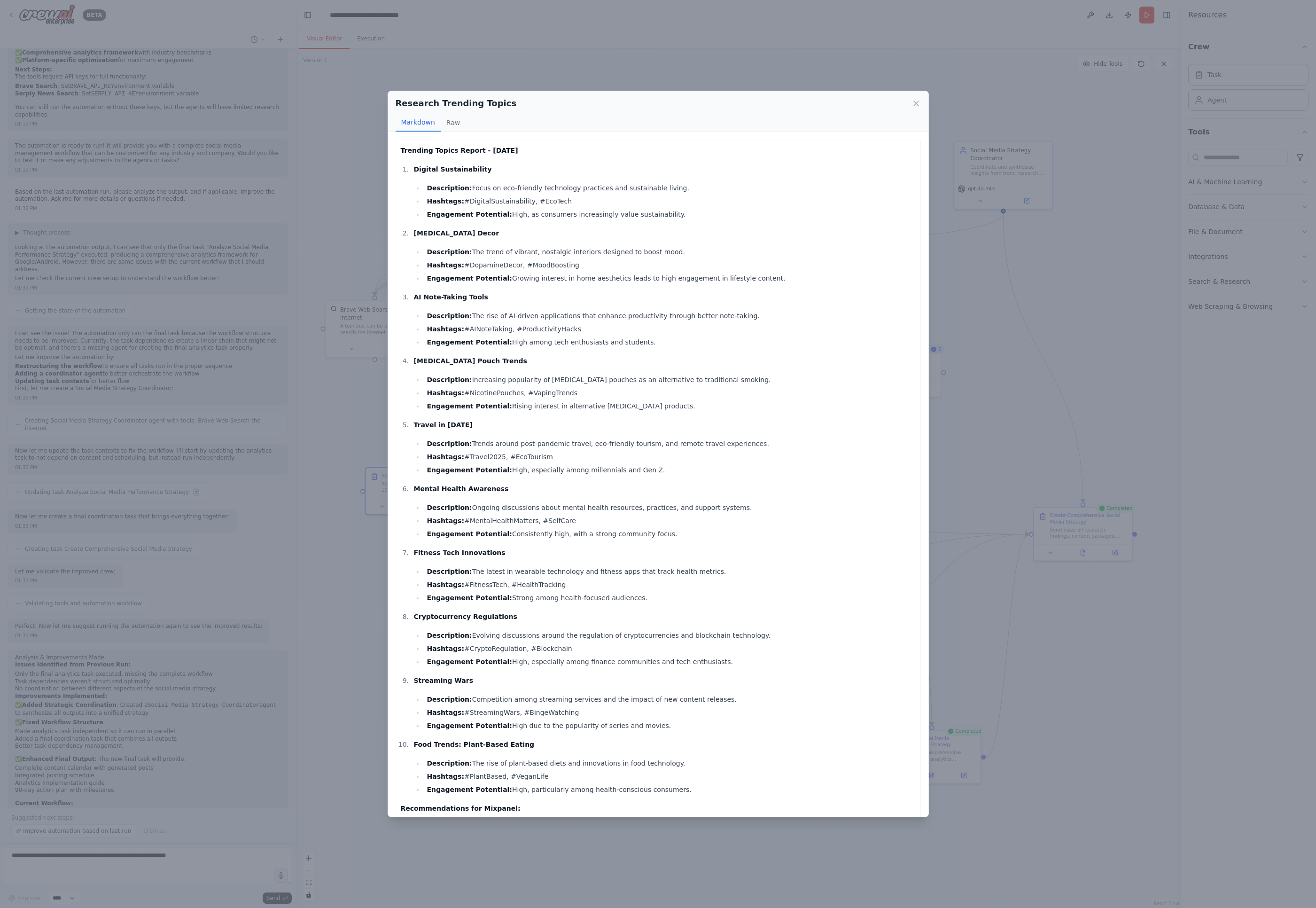
click at [929, 319] on div "Research Trending Topics Markdown Raw Trending Topics Report - [DATE] Digital S…" at bounding box center [658, 454] width 1316 height 908
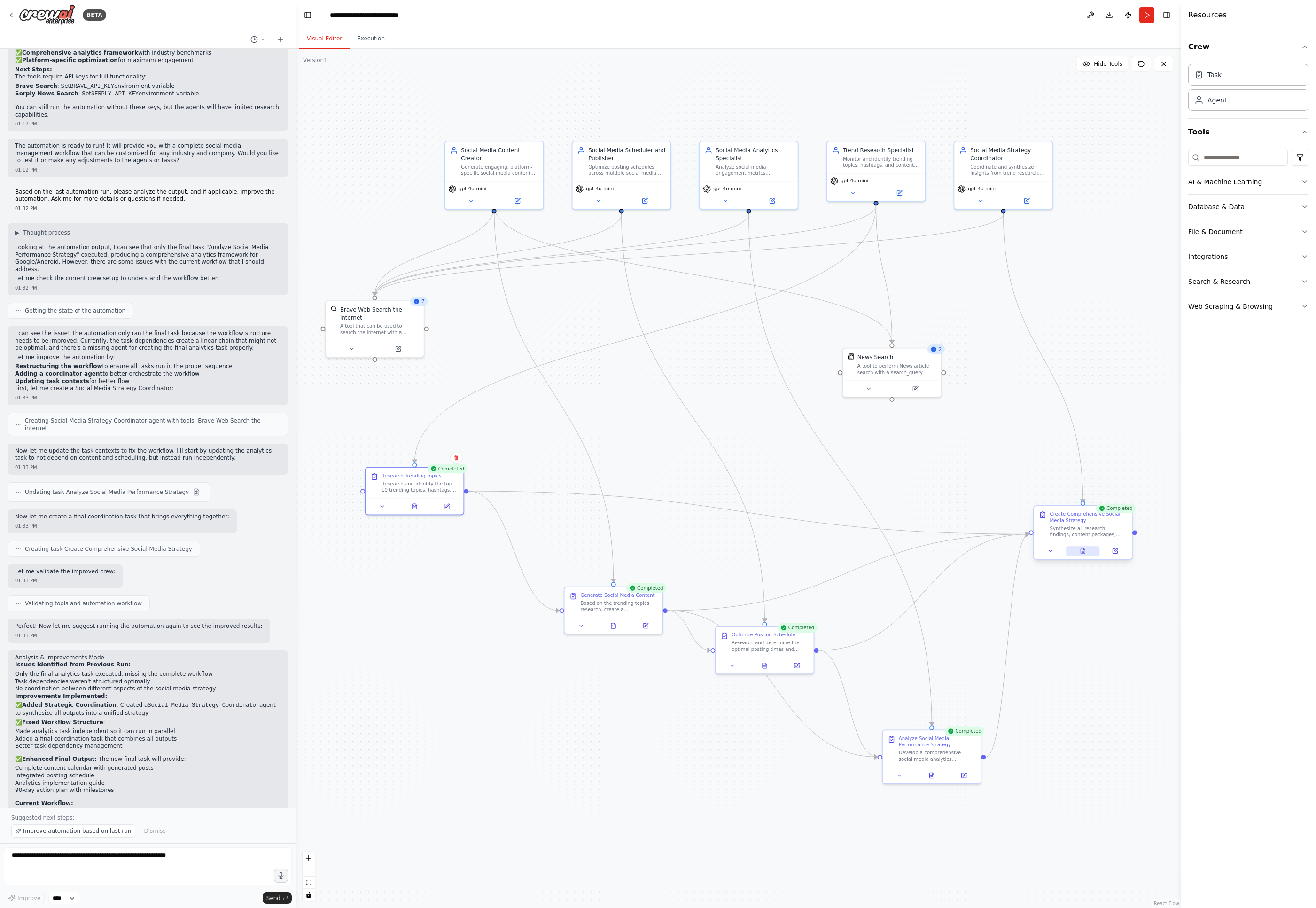
click at [929, 550] on button at bounding box center [1083, 551] width 34 height 9
click at [929, 257] on button "Integrations" at bounding box center [1248, 256] width 120 height 25
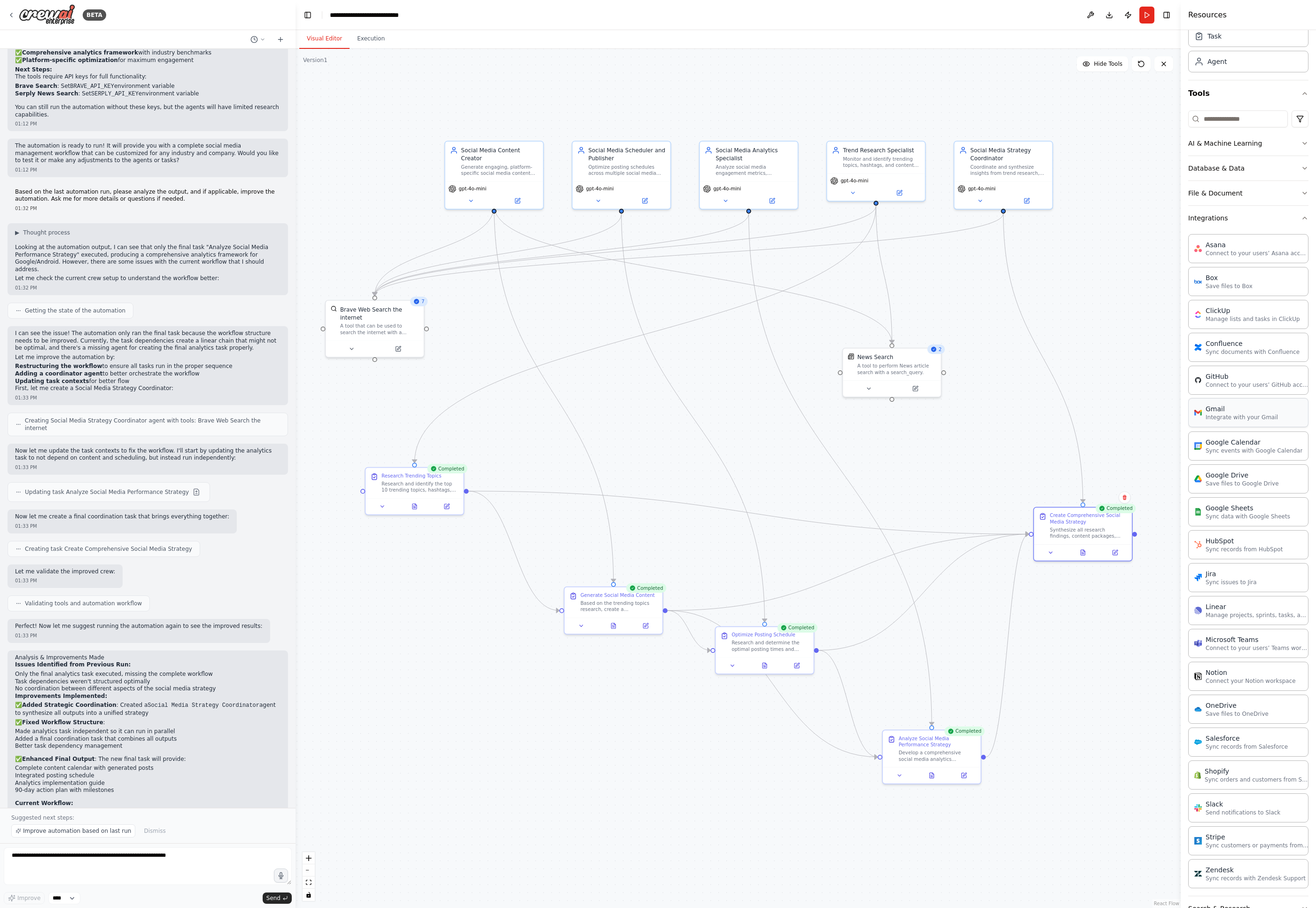
scroll to position [92, 0]
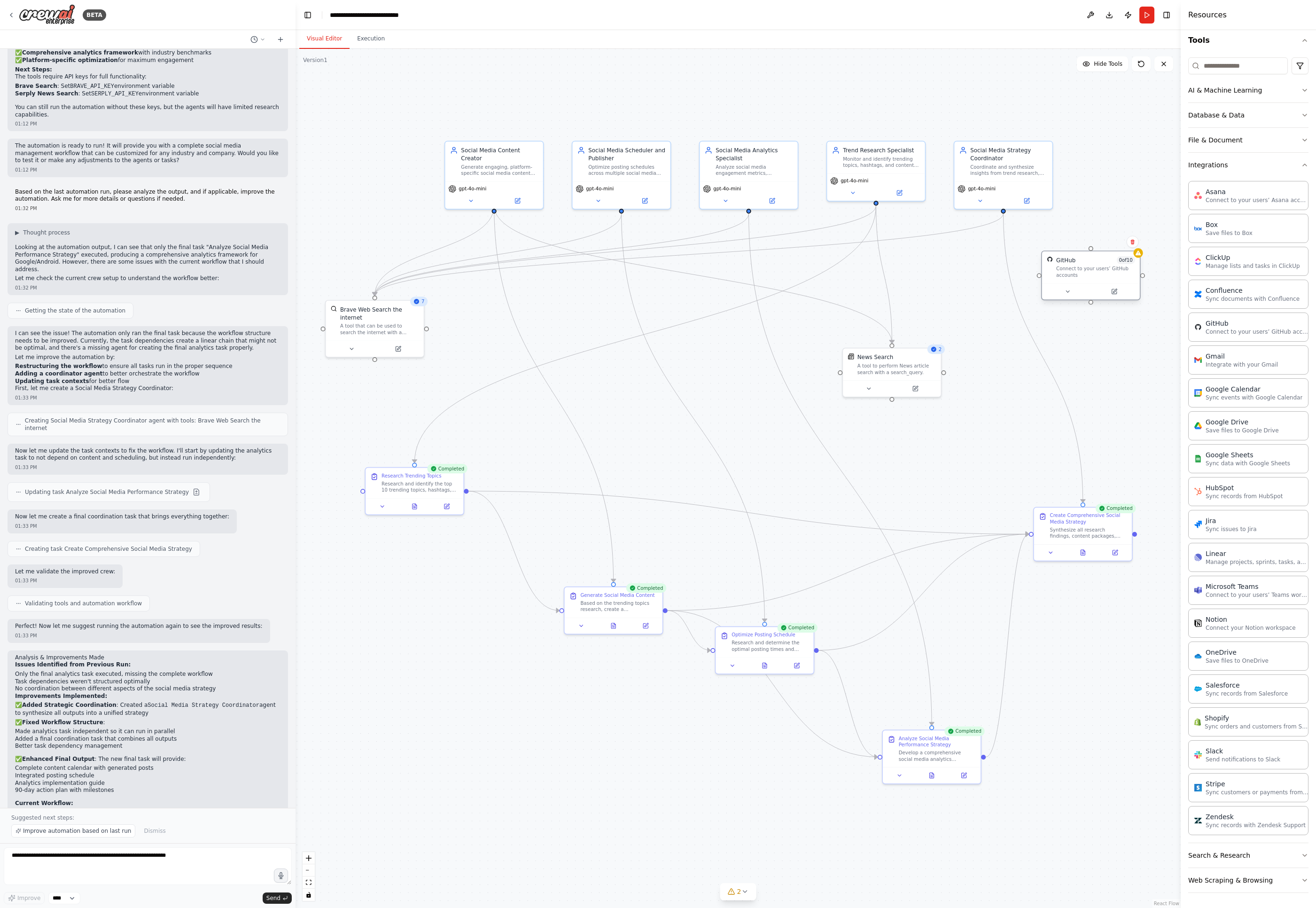
drag, startPoint x: 1116, startPoint y: 287, endPoint x: 1092, endPoint y: 262, distance: 34.7
click at [929, 262] on div "GitHub 0 of 10 Connect to your users’ GitHub accounts" at bounding box center [1095, 267] width 79 height 22
click at [929, 291] on button at bounding box center [1067, 291] width 45 height 9
drag, startPoint x: 1075, startPoint y: 265, endPoint x: 619, endPoint y: 288, distance: 456.6
click at [619, 296] on div "GitHub 0 of 10 Connect to your users’ GitHub accounts" at bounding box center [650, 307] width 79 height 22
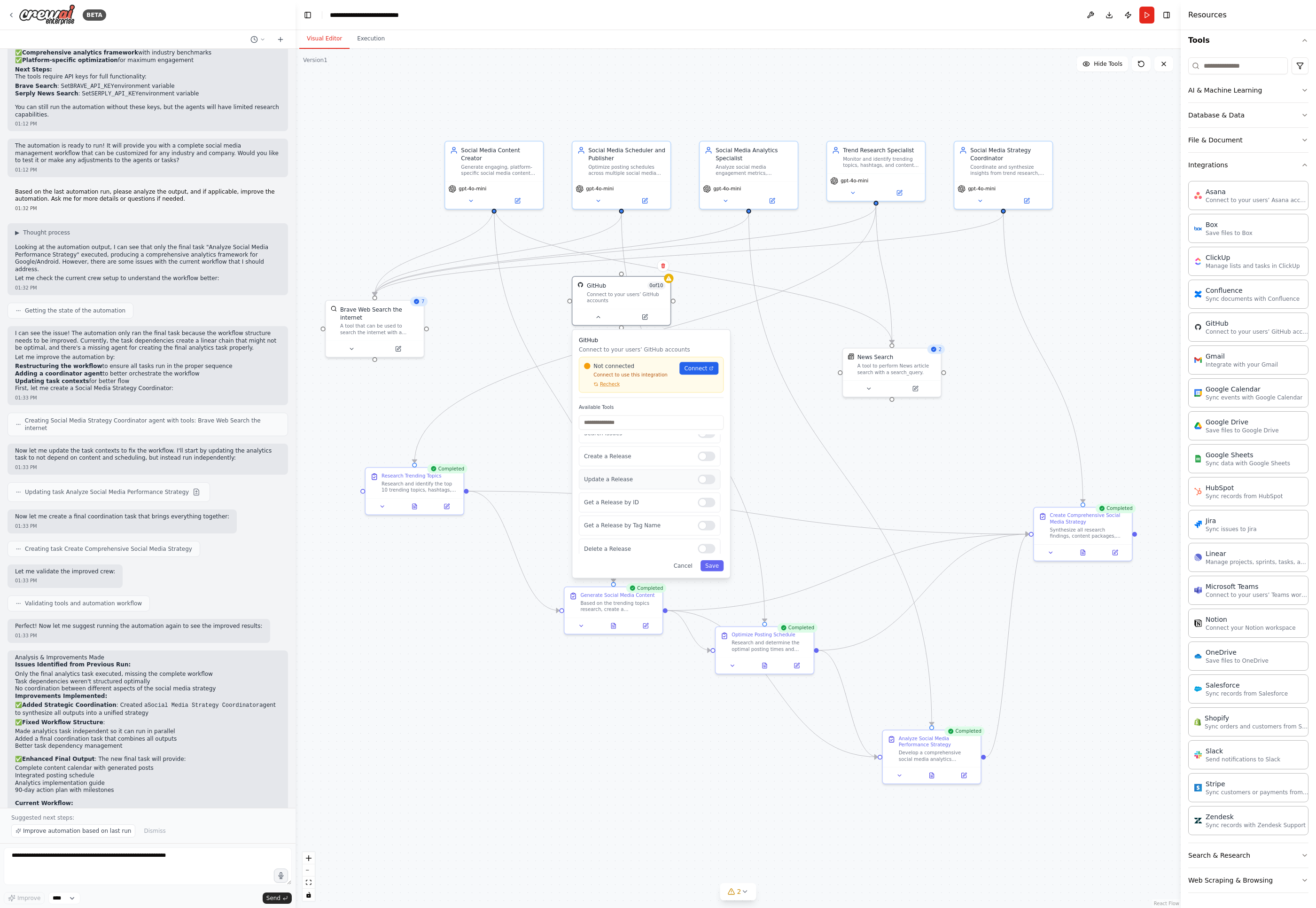
scroll to position [128, 0]
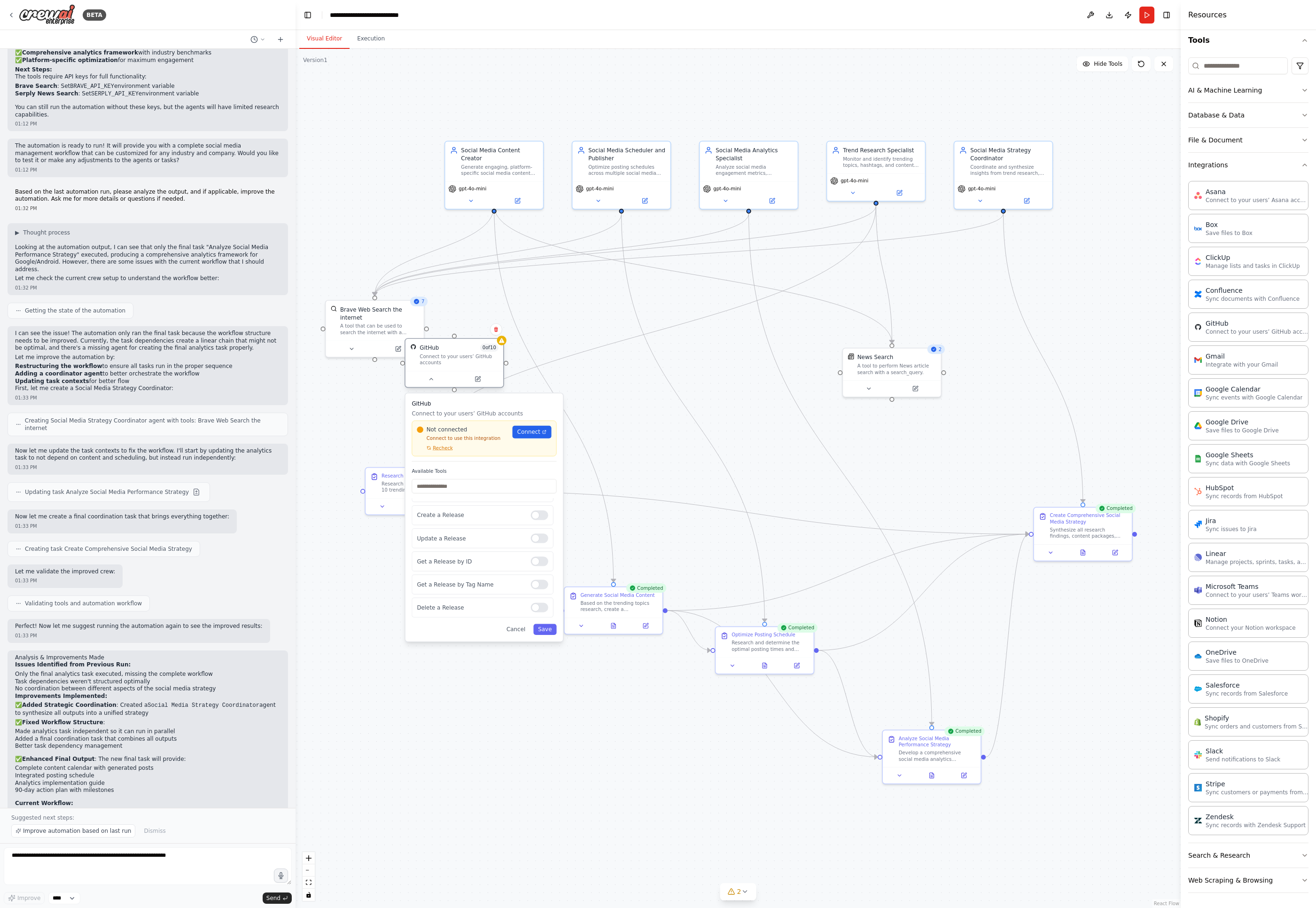
drag, startPoint x: 618, startPoint y: 291, endPoint x: 442, endPoint y: 358, distance: 188.3
click at [443, 358] on div "Connect to your users’ GitHub accounts" at bounding box center [459, 359] width 79 height 13
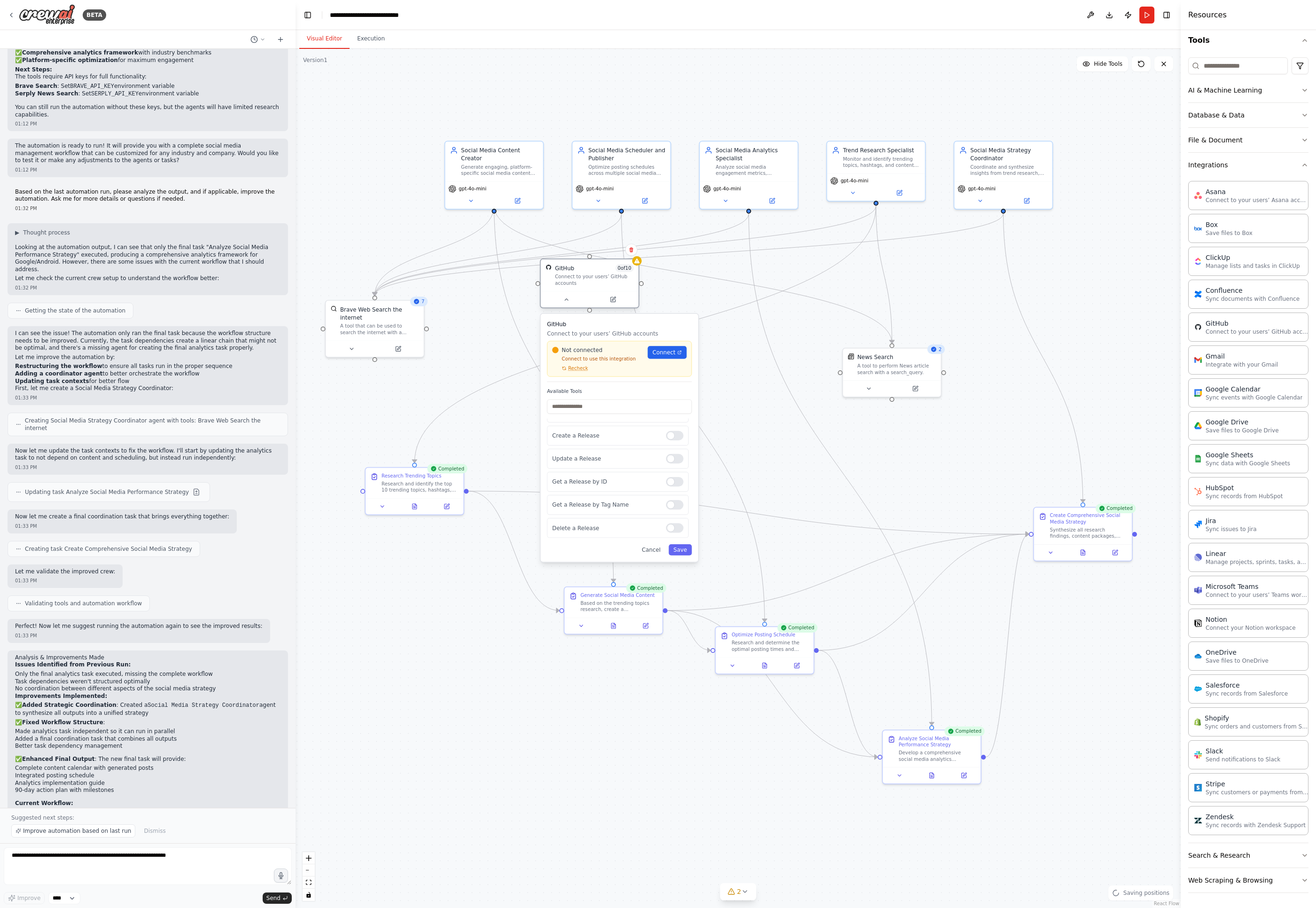
drag, startPoint x: 450, startPoint y: 359, endPoint x: 597, endPoint y: 278, distance: 167.8
click at [597, 278] on div "Connect to your users’ GitHub accounts" at bounding box center [594, 280] width 79 height 13
click at [929, 167] on button "Integrations" at bounding box center [1248, 165] width 120 height 25
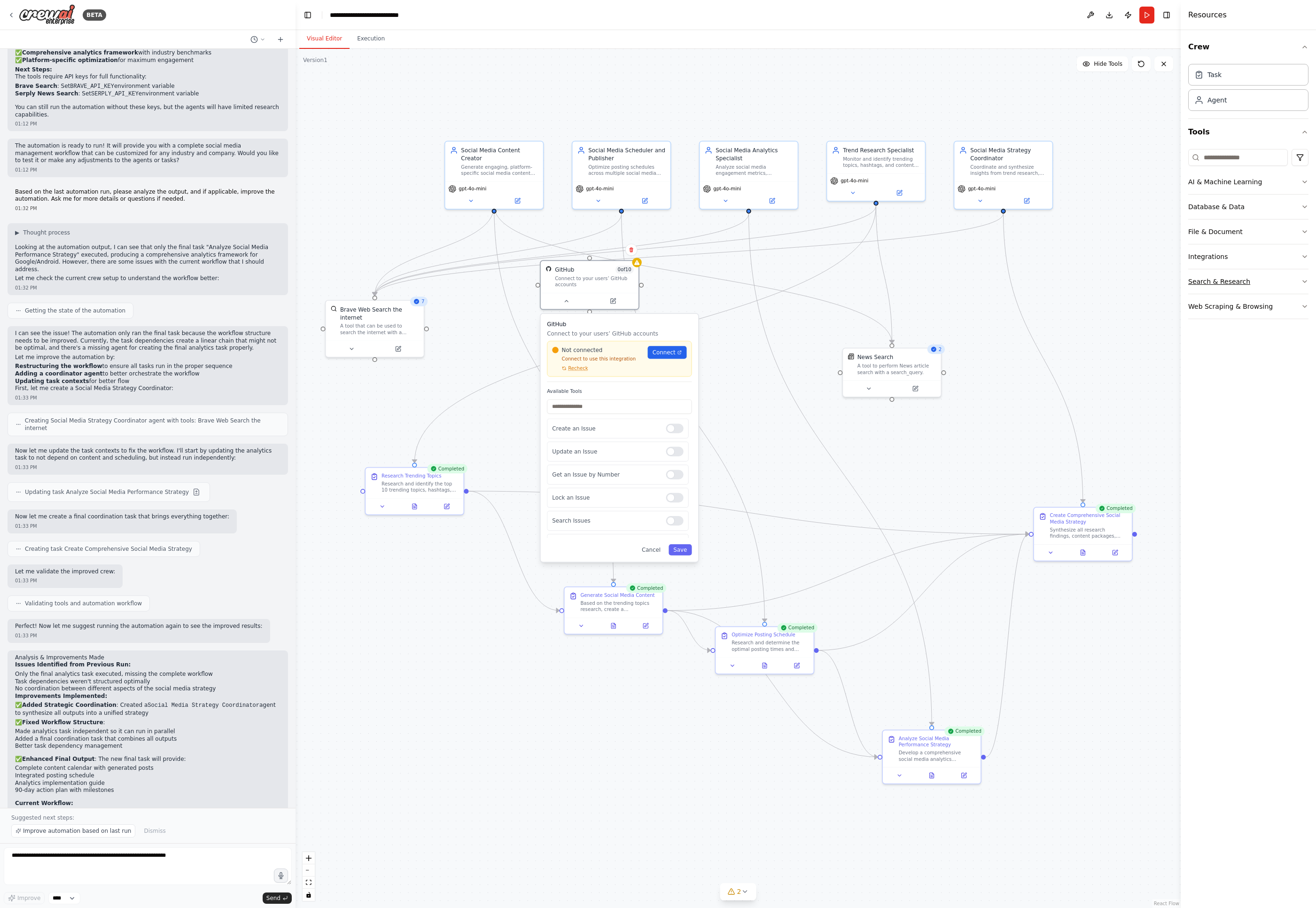
click at [929, 281] on button "Search & Research" at bounding box center [1248, 281] width 120 height 25
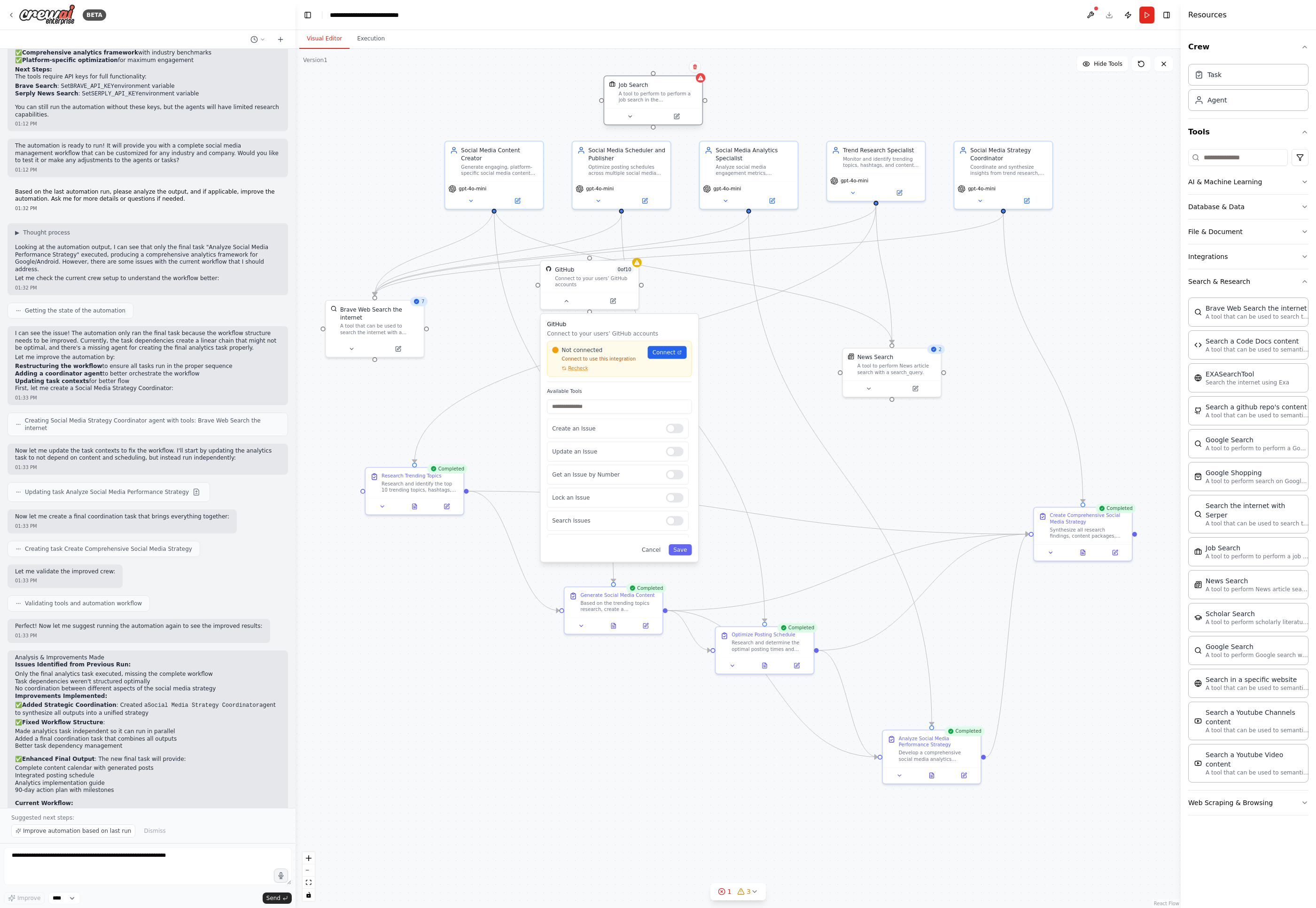
drag, startPoint x: 837, startPoint y: 341, endPoint x: 656, endPoint y: 106, distance: 296.6
click at [645, 96] on div "A tool to perform to perform a job search in the [GEOGRAPHIC_DATA] with a searc…" at bounding box center [658, 97] width 79 height 13
click at [929, 775] on icon "button" at bounding box center [1305, 803] width 8 height 8
click at [929, 183] on button "AI & Machine Learning" at bounding box center [1248, 182] width 120 height 25
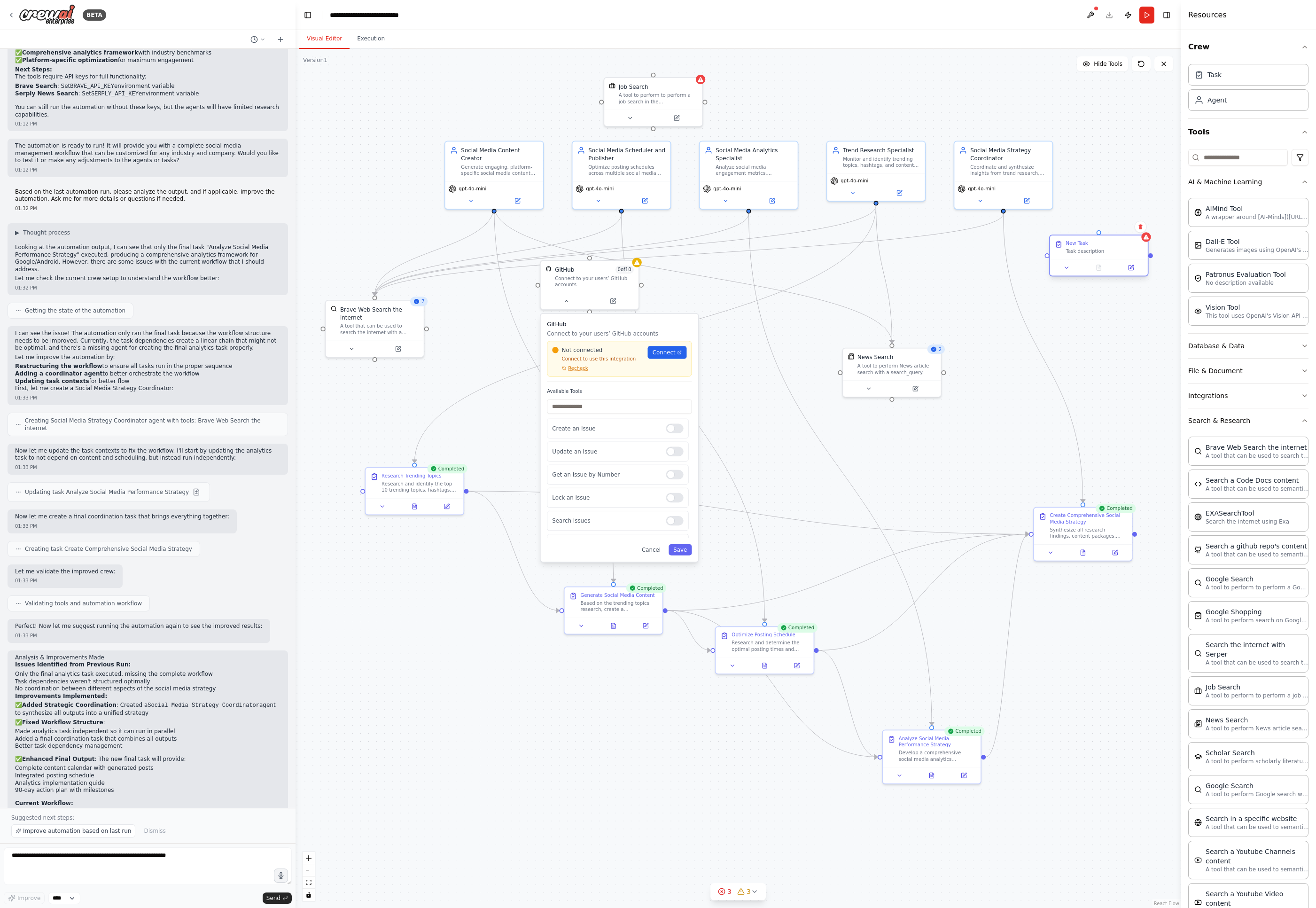
drag, startPoint x: 1032, startPoint y: 109, endPoint x: 1103, endPoint y: 248, distance: 156.1
click at [929, 248] on div "New Task Task description" at bounding box center [1104, 247] width 77 height 14
drag, startPoint x: 1142, startPoint y: 104, endPoint x: 1115, endPoint y: 167, distance: 68.5
click at [929, 145] on div "Role of the agent" at bounding box center [1112, 140] width 77 height 8
click at [676, 58] on div ".deletable-edge-delete-btn { width: 20px; height: 20px; border: 0px solid #ffff…" at bounding box center [738, 478] width 885 height 859
